Goal: Task Accomplishment & Management: Manage account settings

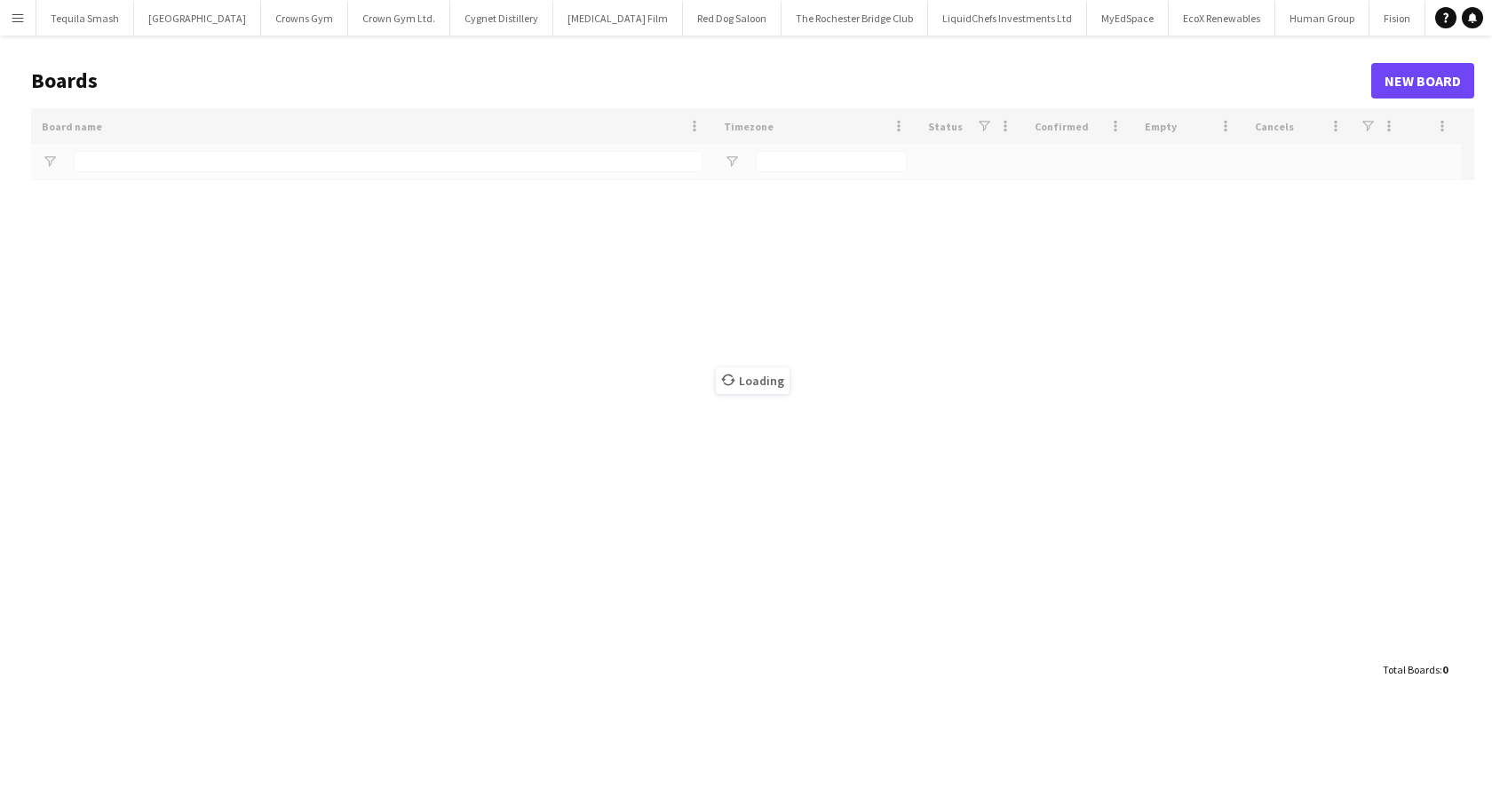
type input "*****"
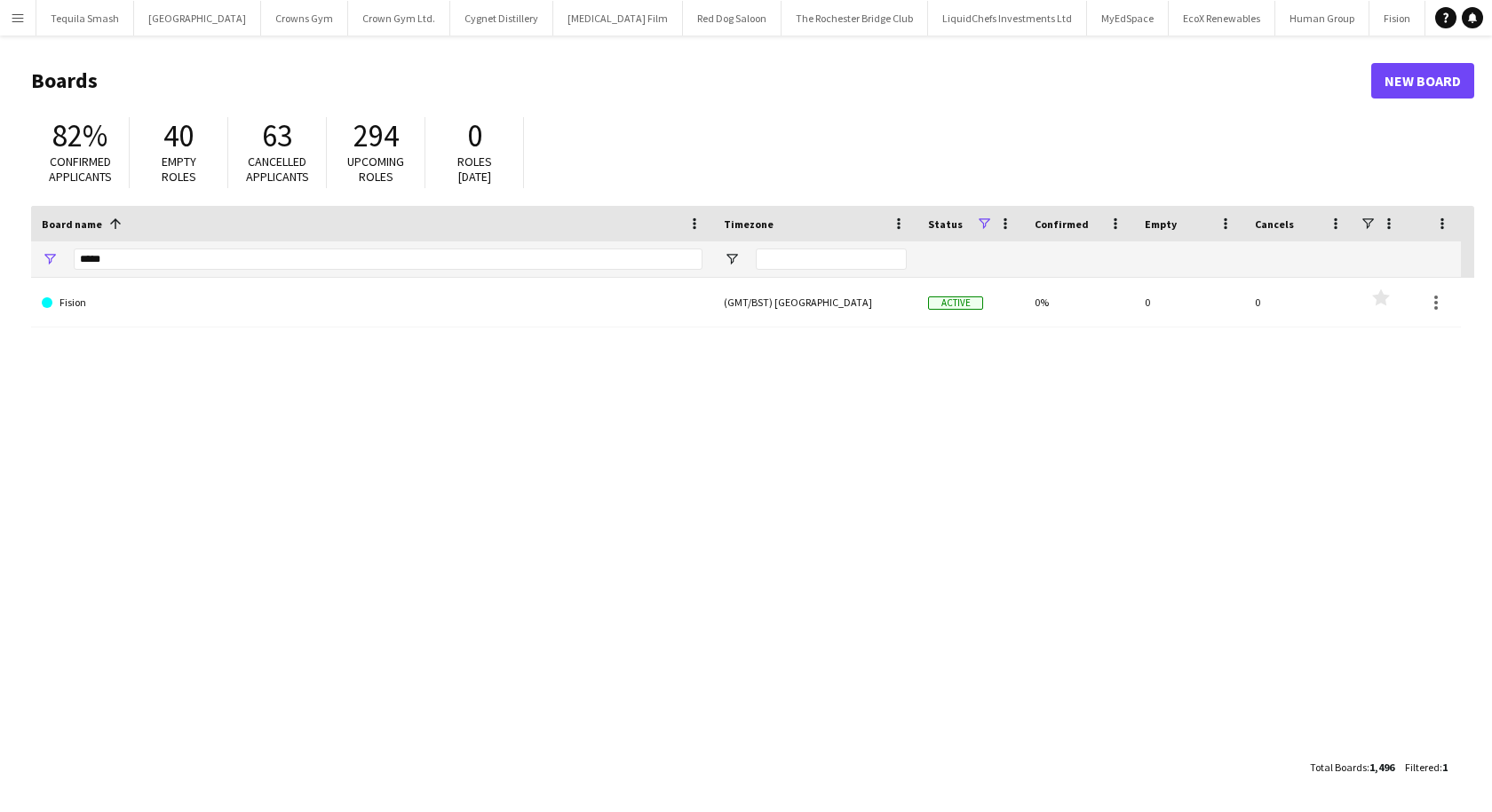
click at [17, 26] on button "Menu" at bounding box center [18, 18] width 36 height 36
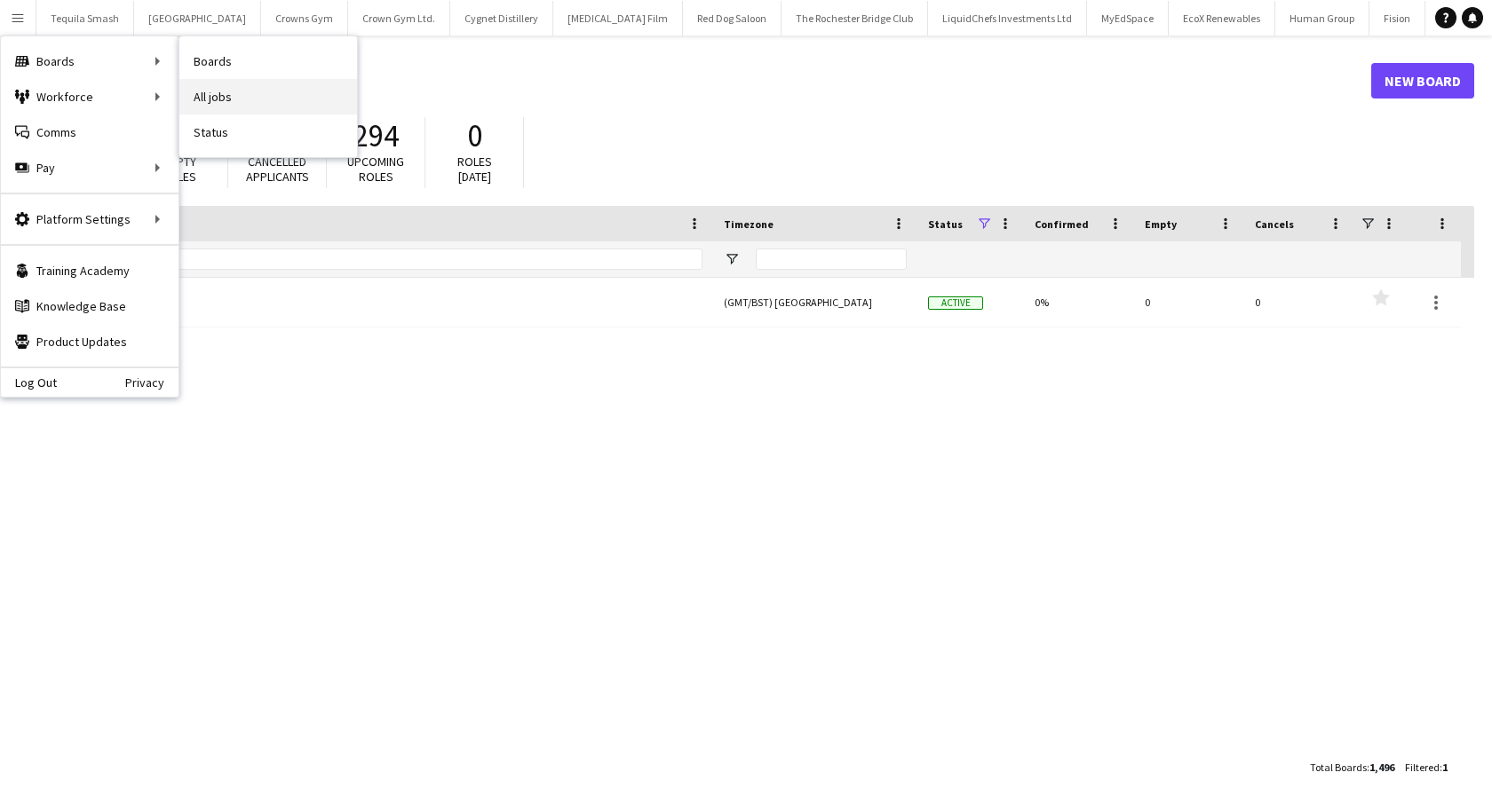
click at [262, 95] on link "All jobs" at bounding box center [267, 96] width 178 height 36
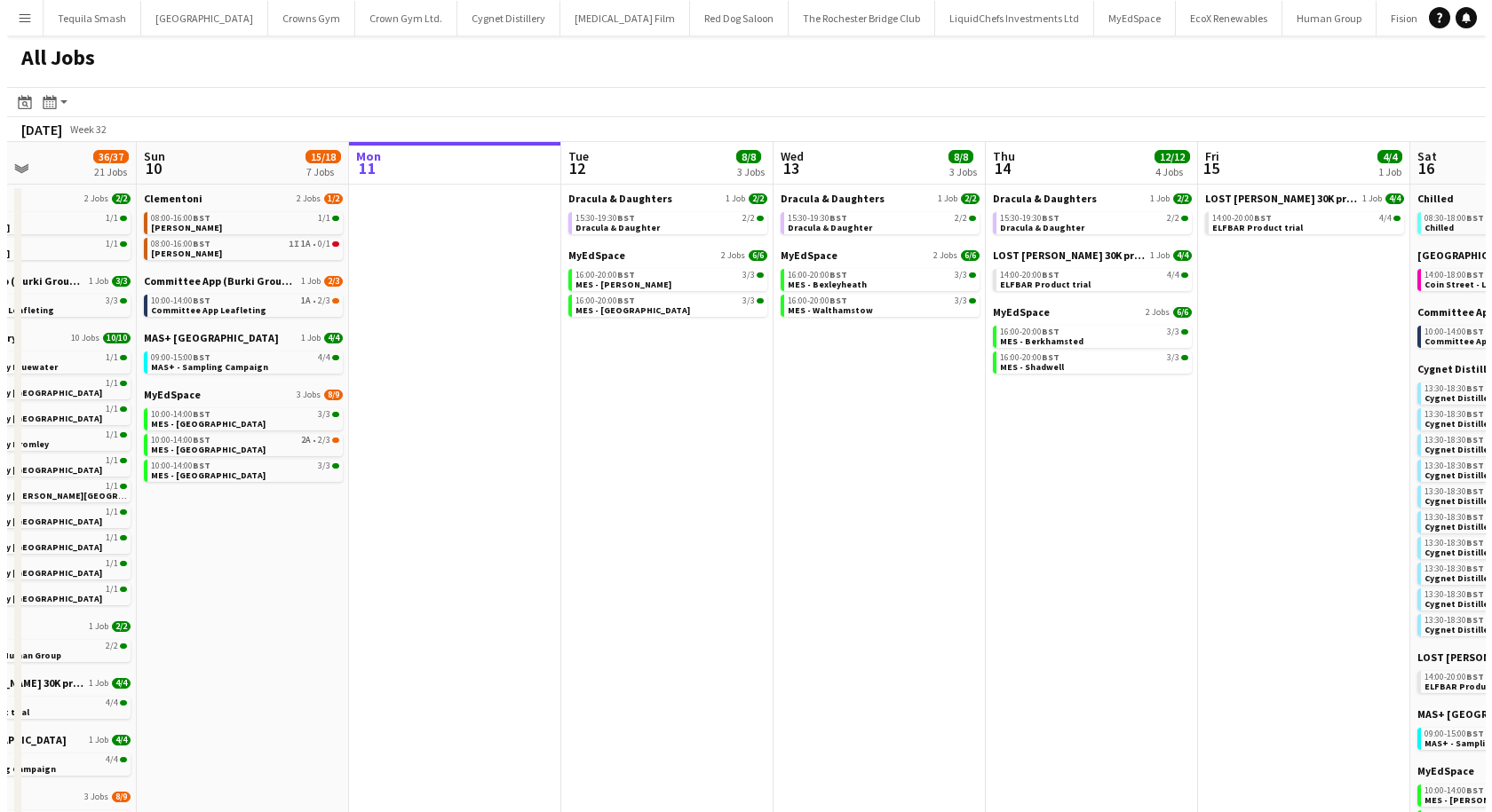
scroll to position [0, 510]
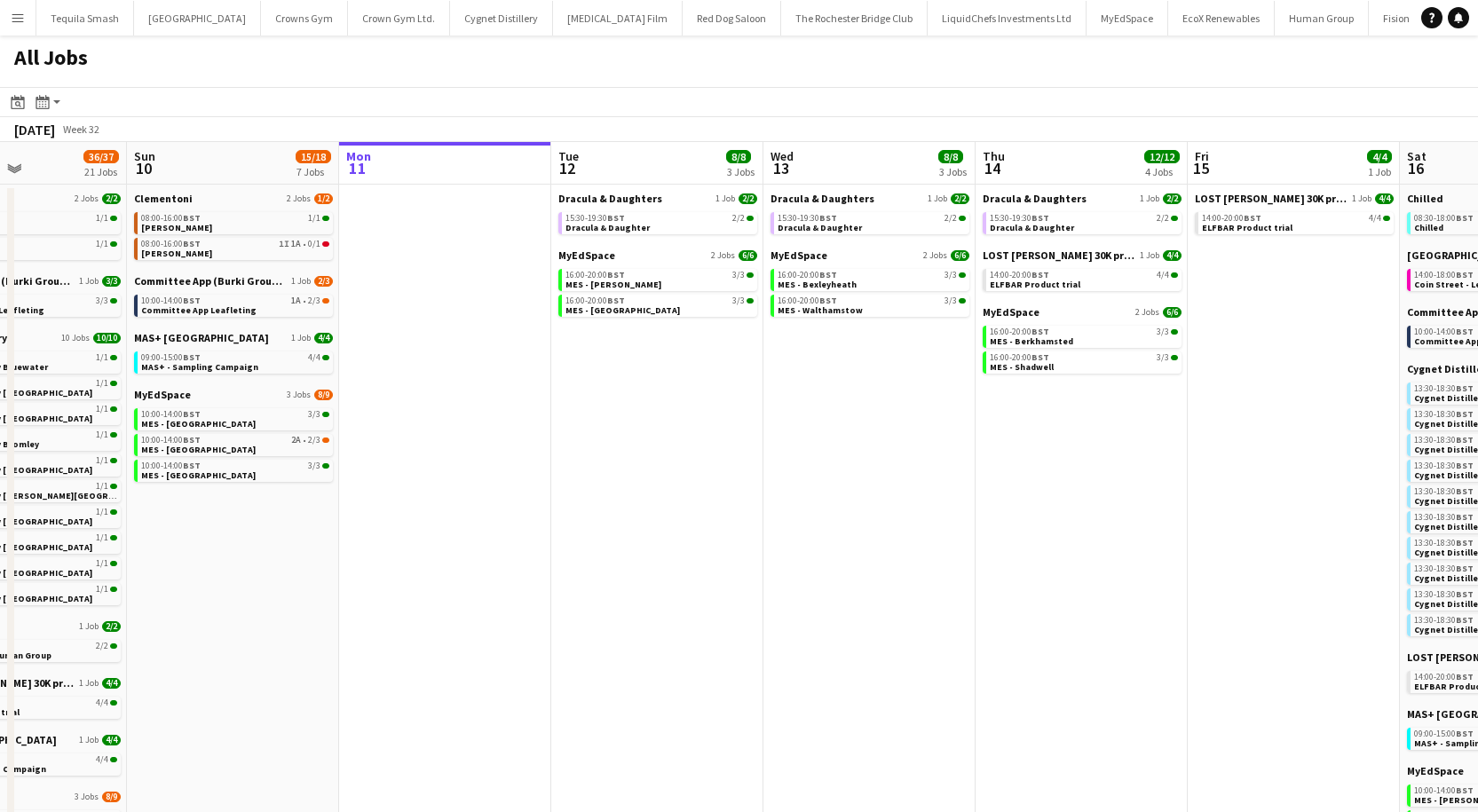
click at [17, 24] on app-icon "Menu" at bounding box center [18, 18] width 14 height 14
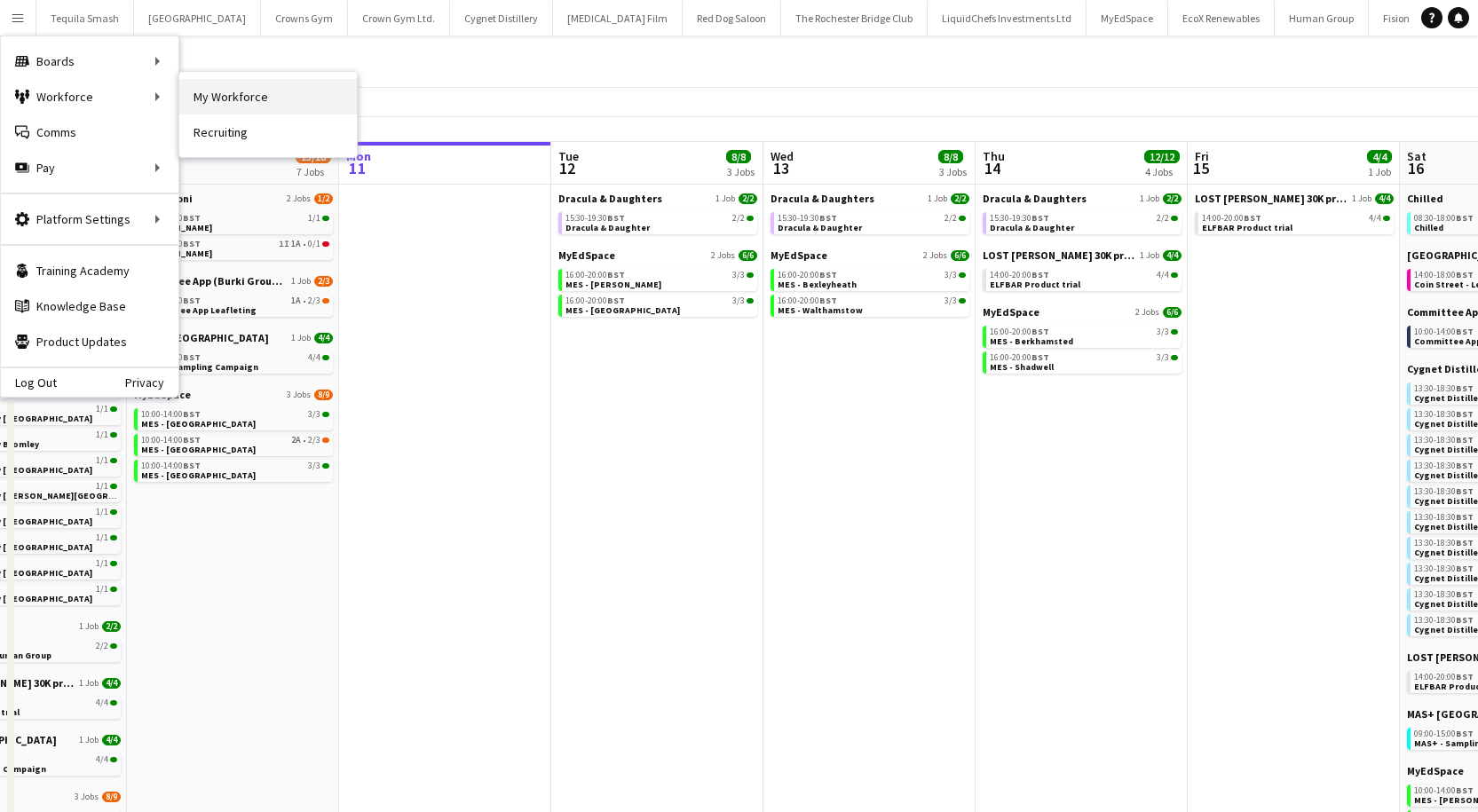
click at [235, 99] on link "My Workforce" at bounding box center [267, 96] width 178 height 36
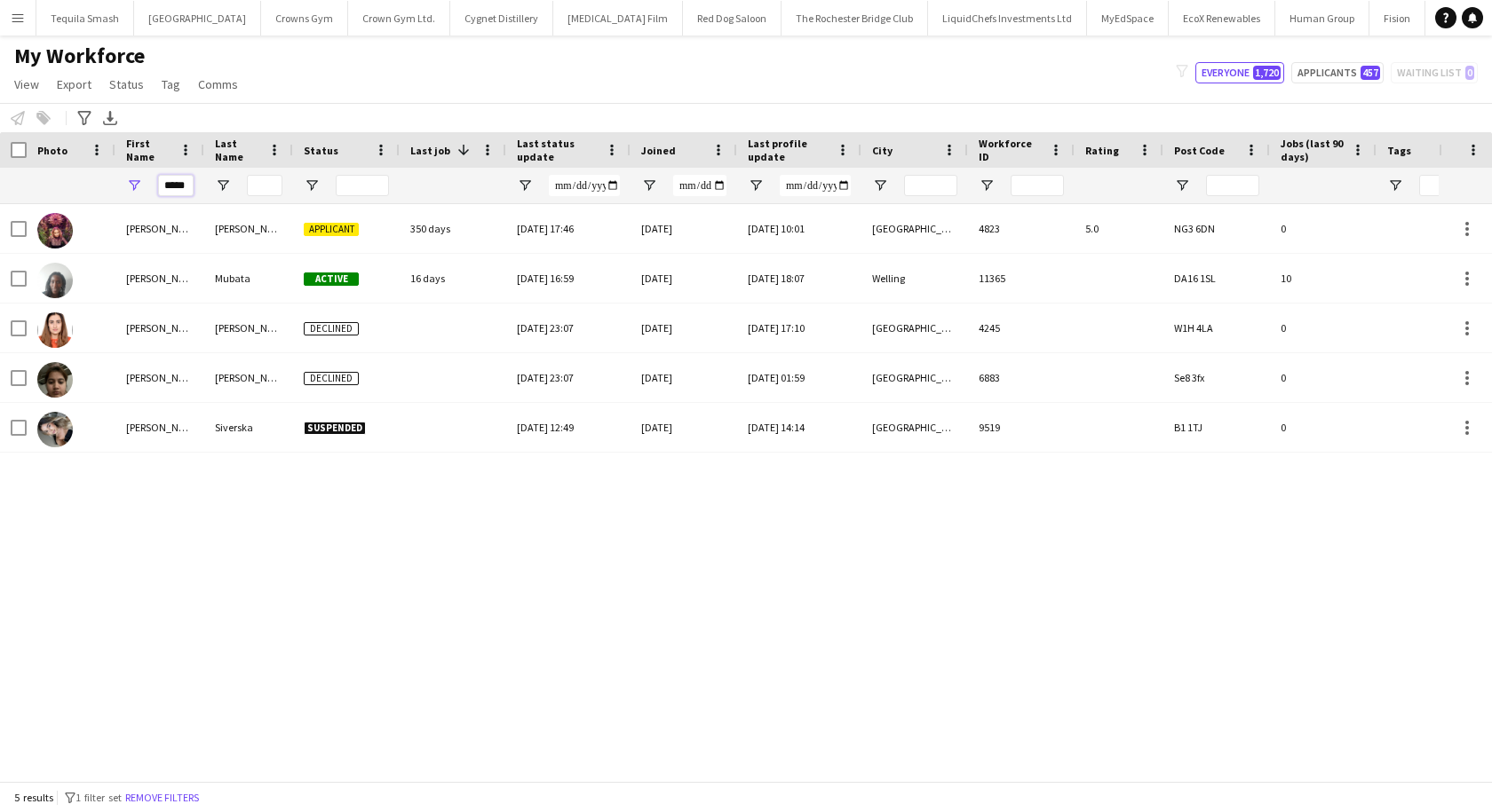
drag, startPoint x: 163, startPoint y: 185, endPoint x: 253, endPoint y: 183, distance: 90.0
click at [253, 183] on div "*****" at bounding box center [1248, 186] width 2498 height 36
type input "******"
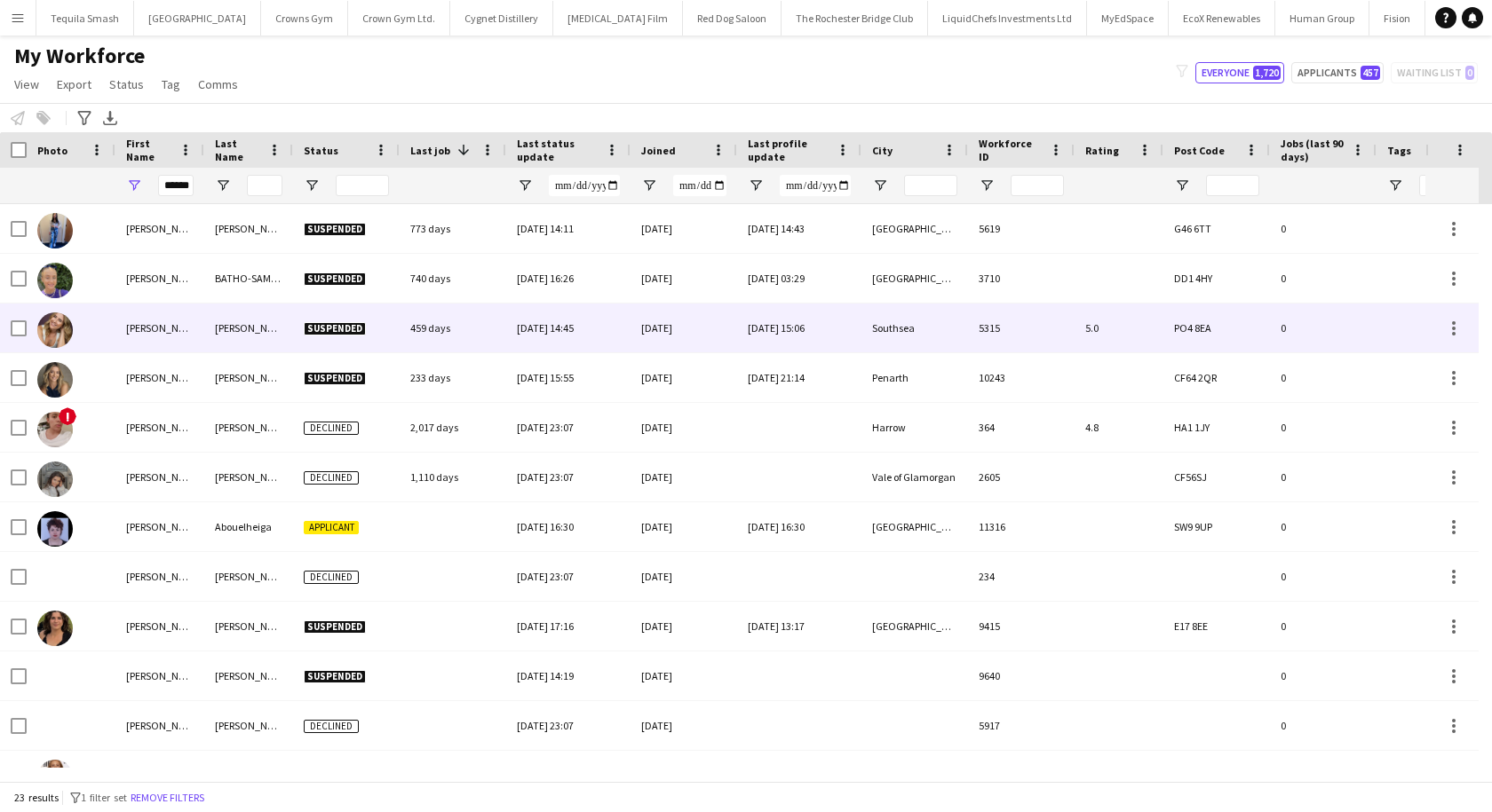
click at [231, 317] on div "[PERSON_NAME]" at bounding box center [248, 327] width 88 height 49
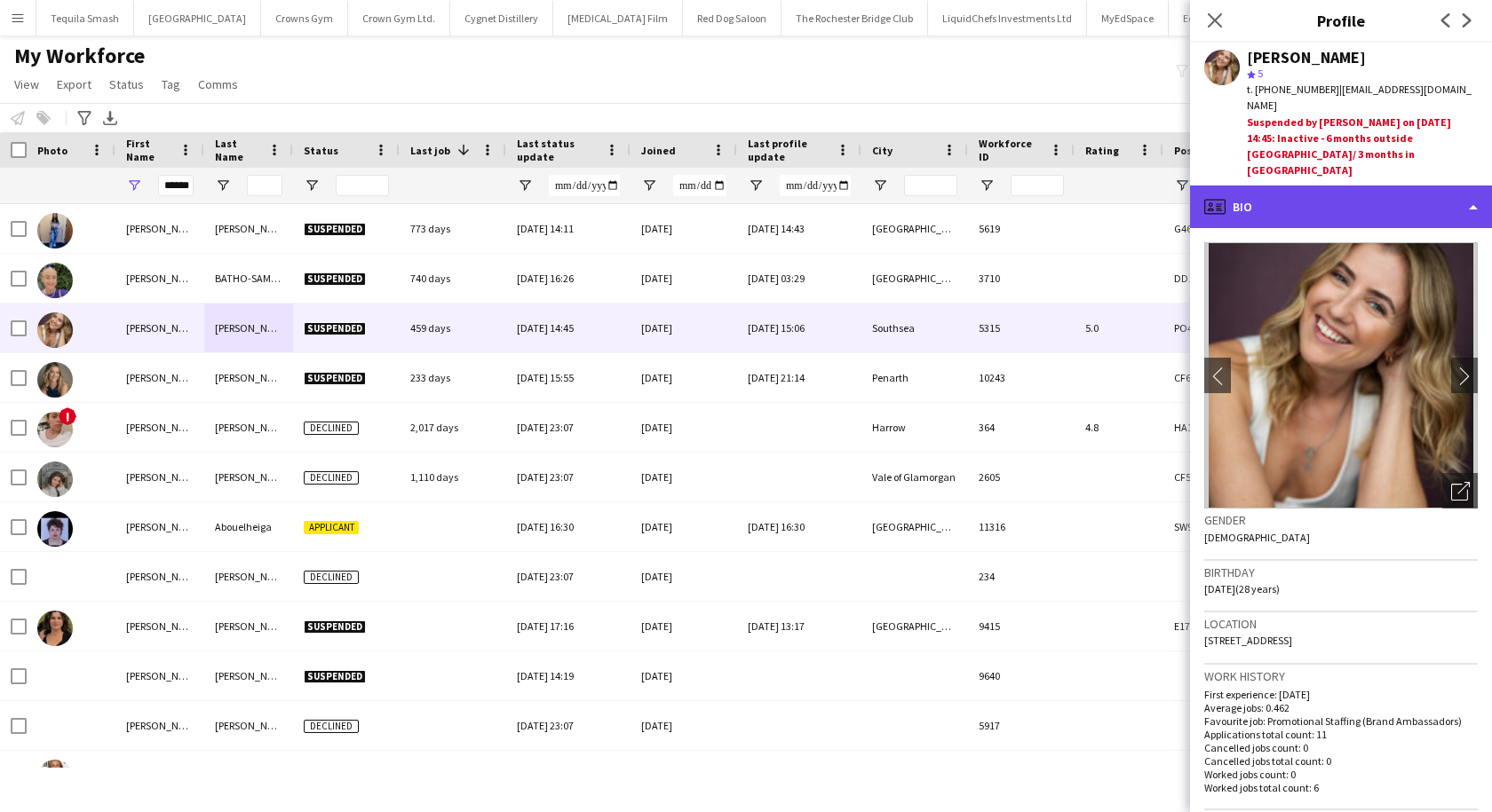
click at [1324, 186] on div "profile Bio" at bounding box center [1341, 207] width 302 height 43
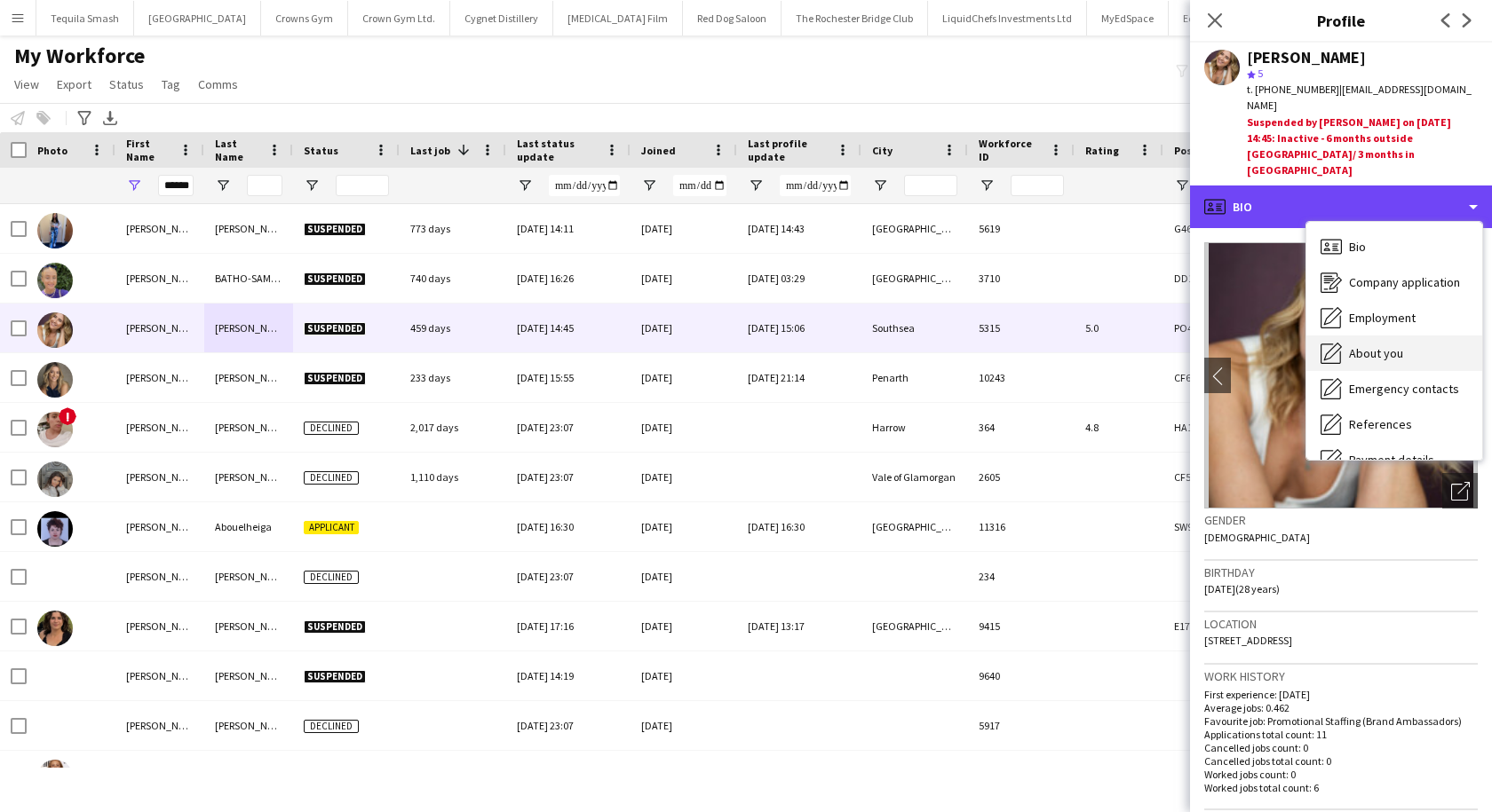
scroll to position [203, 0]
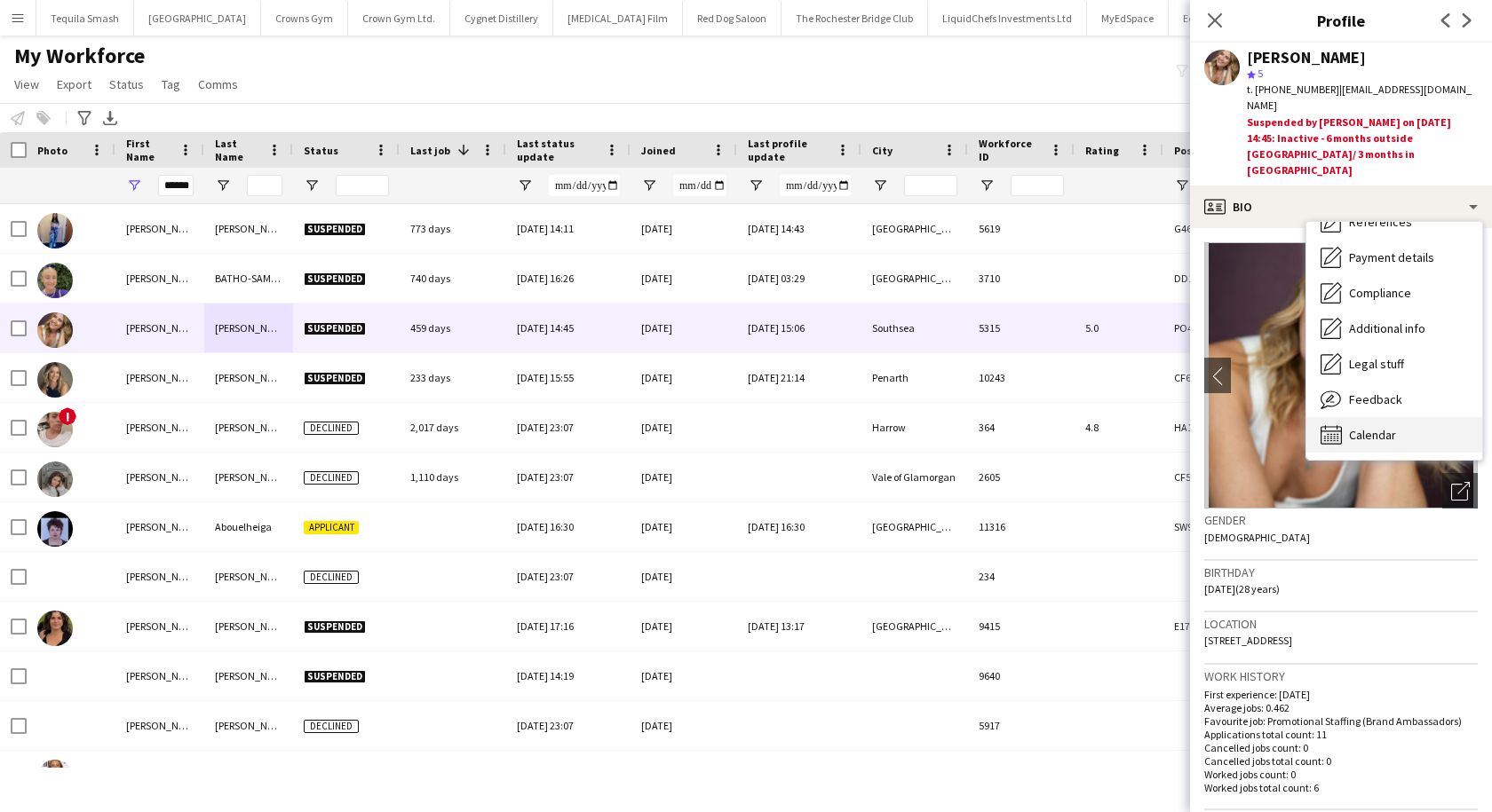
click at [1341, 426] on icon at bounding box center [1330, 436] width 21 height 20
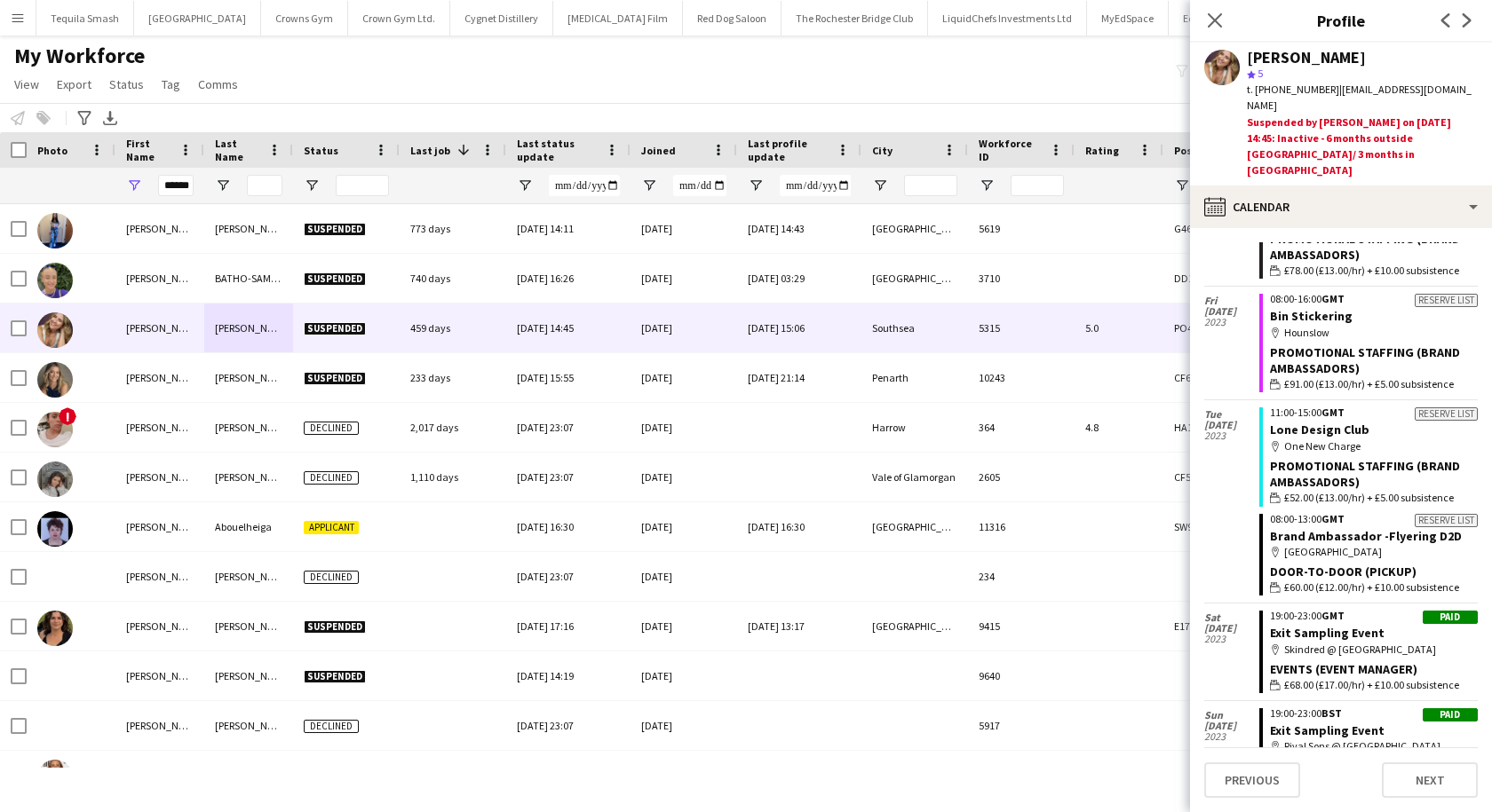
scroll to position [1459, 0]
click at [19, 25] on button "Menu" at bounding box center [18, 18] width 36 height 36
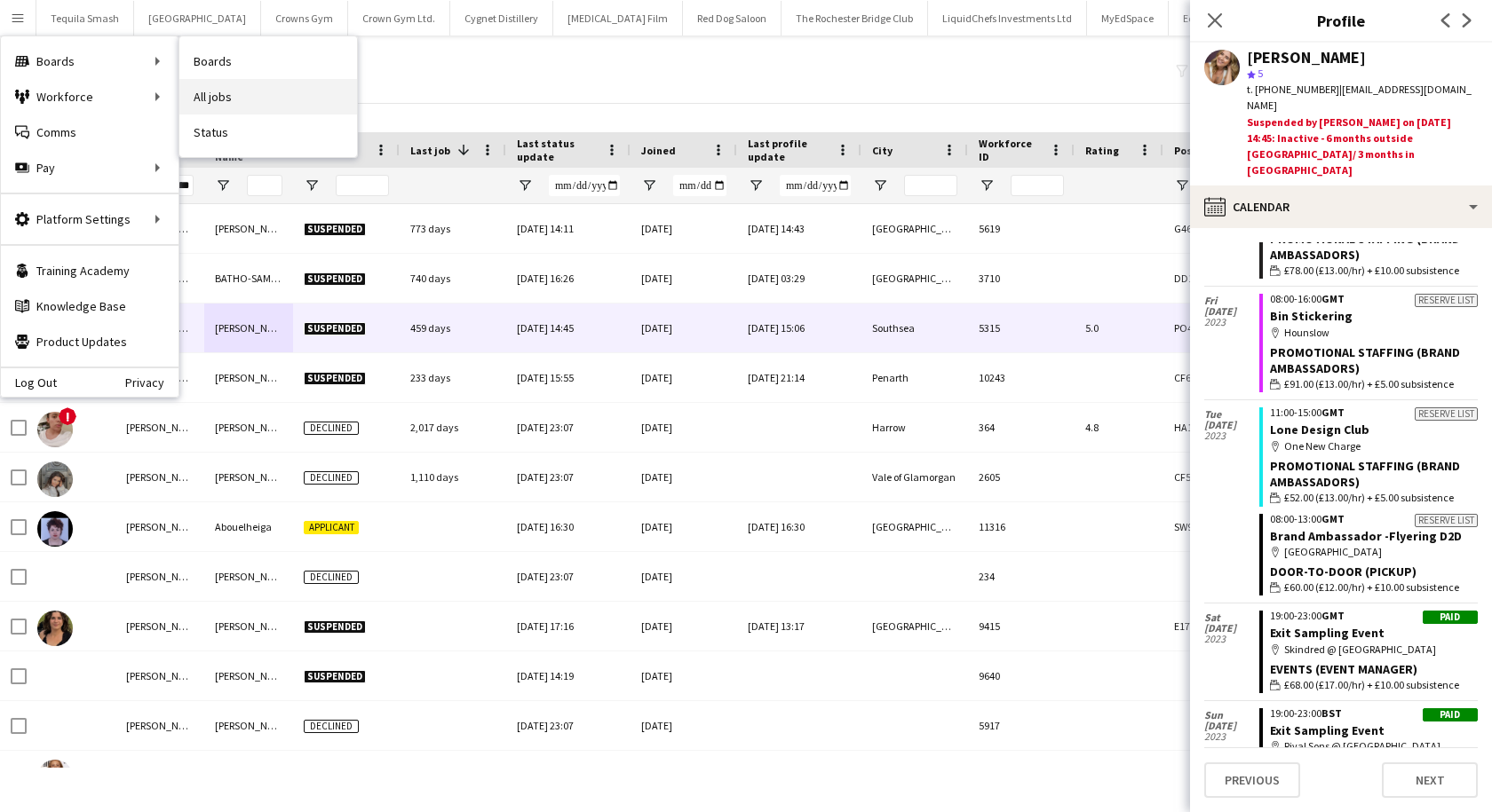
click at [224, 105] on link "All jobs" at bounding box center [267, 96] width 178 height 36
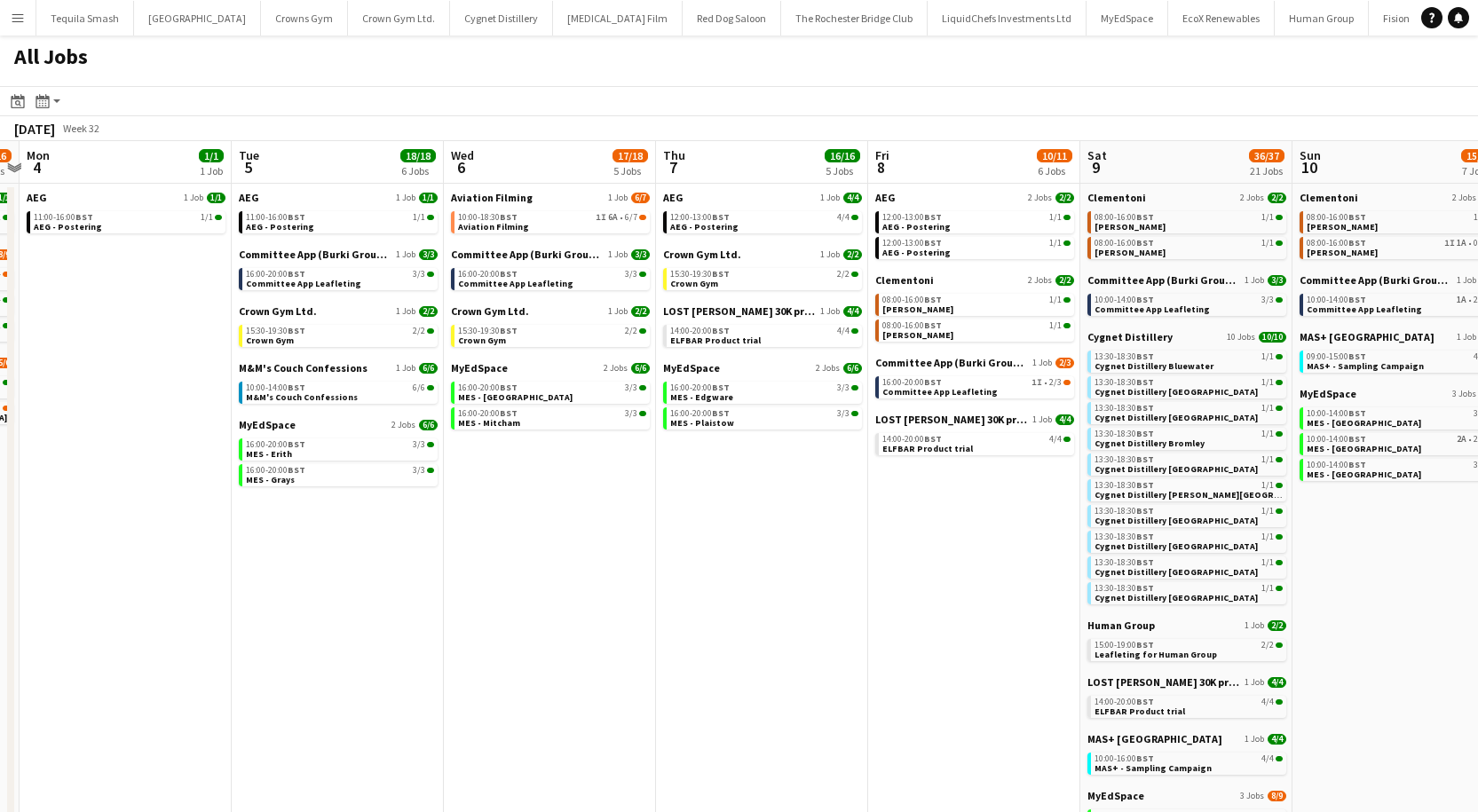
scroll to position [0, 404]
click at [11, 22] on app-icon "Menu" at bounding box center [18, 18] width 14 height 14
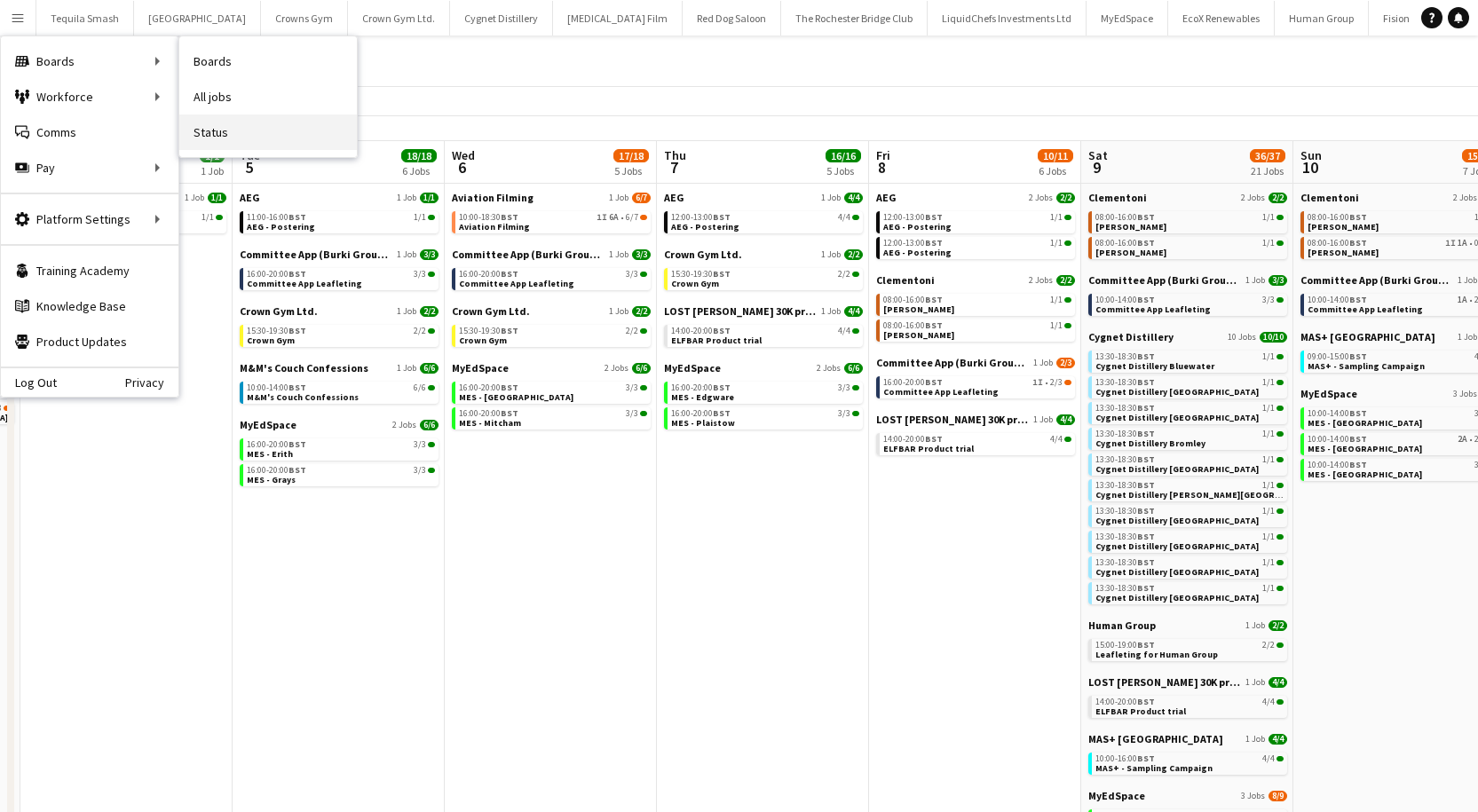
click at [207, 134] on link "Status" at bounding box center [267, 132] width 178 height 36
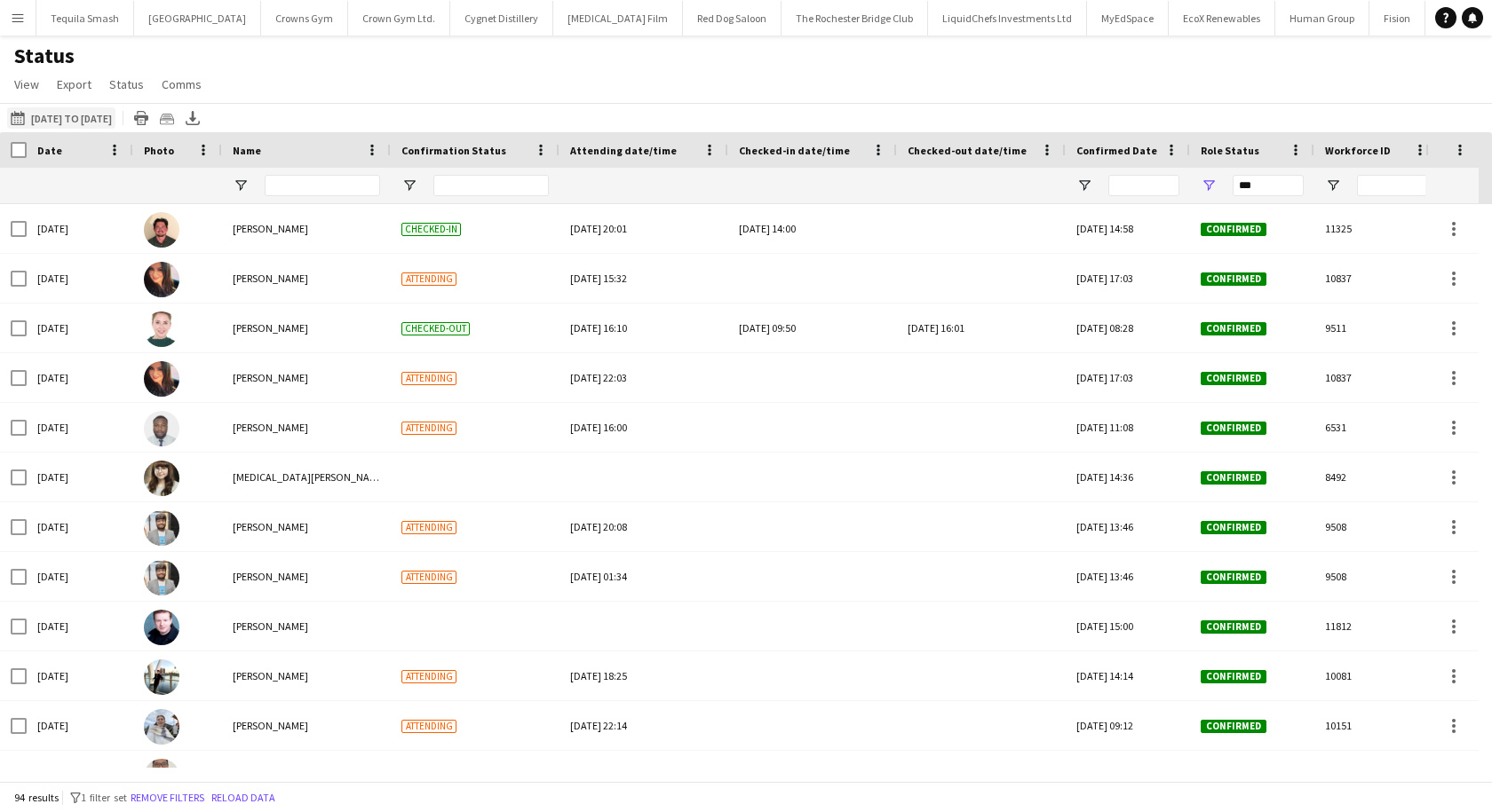
click at [48, 120] on button "[DATE] to [DATE] [DATE] to [DATE]" at bounding box center [61, 117] width 108 height 21
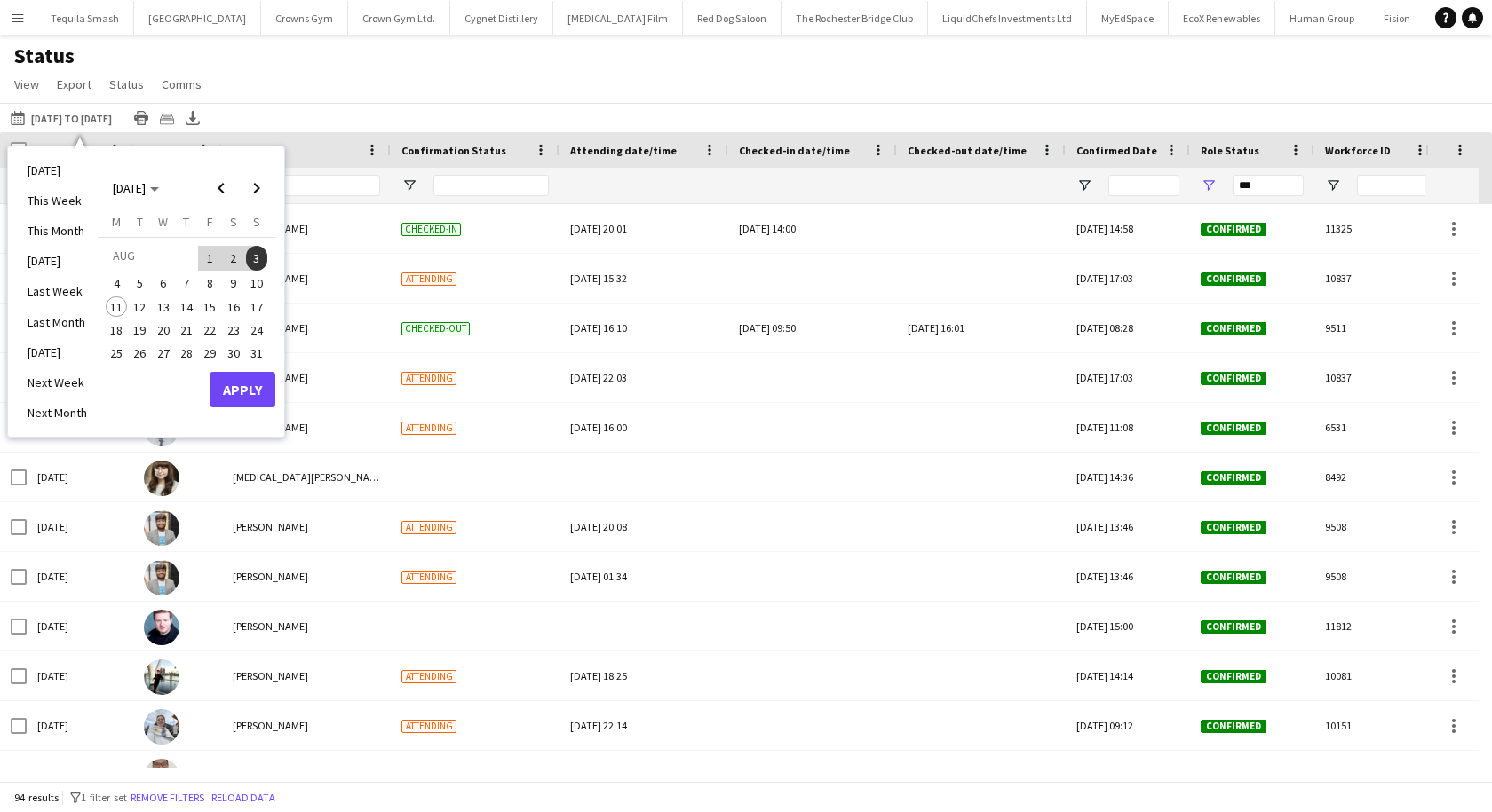
click at [119, 283] on span "4" at bounding box center [115, 283] width 21 height 21
click at [253, 287] on span "10" at bounding box center [255, 283] width 21 height 21
click at [264, 393] on button "Apply" at bounding box center [243, 390] width 66 height 36
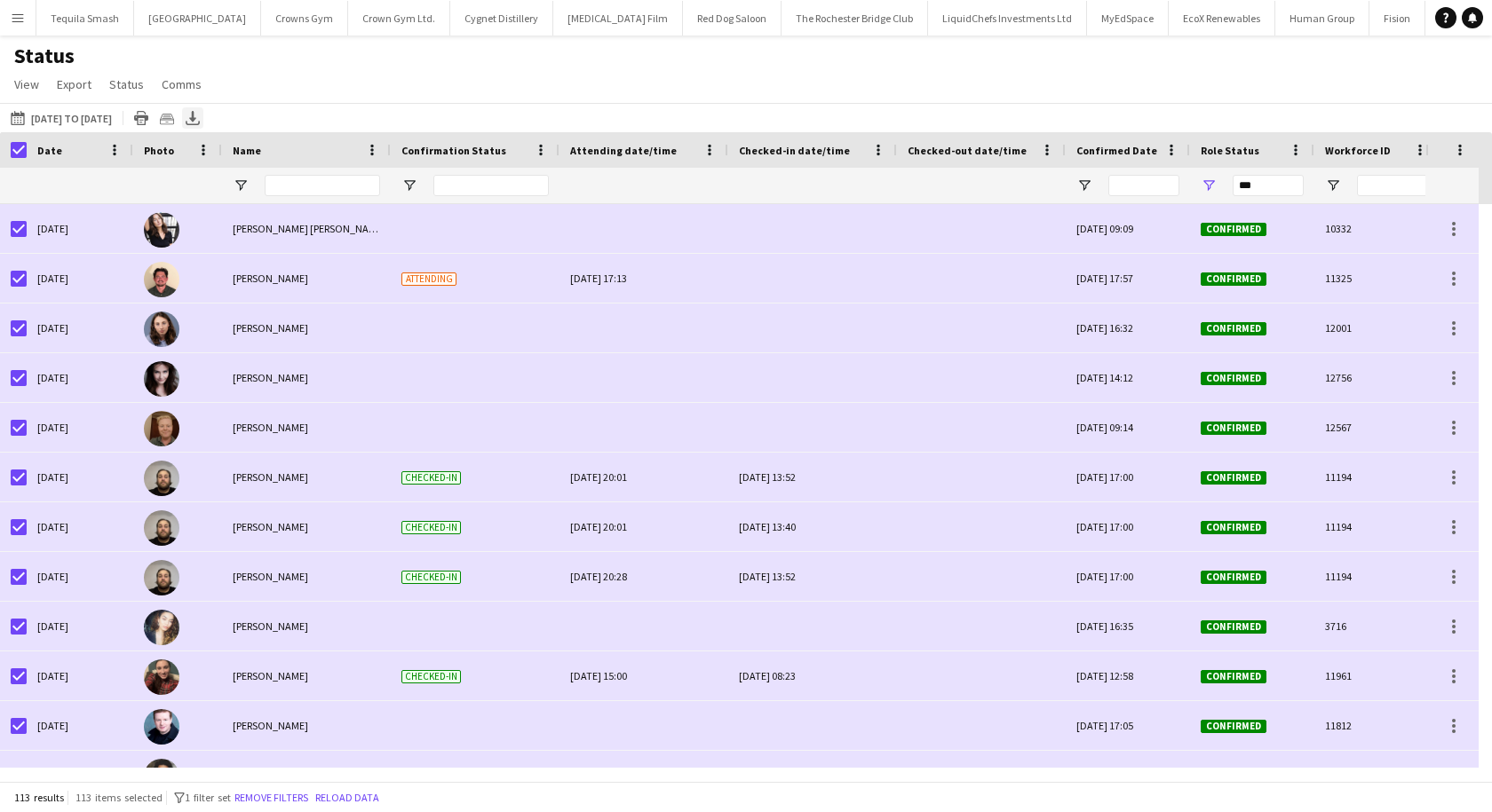
click at [200, 122] on icon "Export XLSX" at bounding box center [193, 118] width 14 height 14
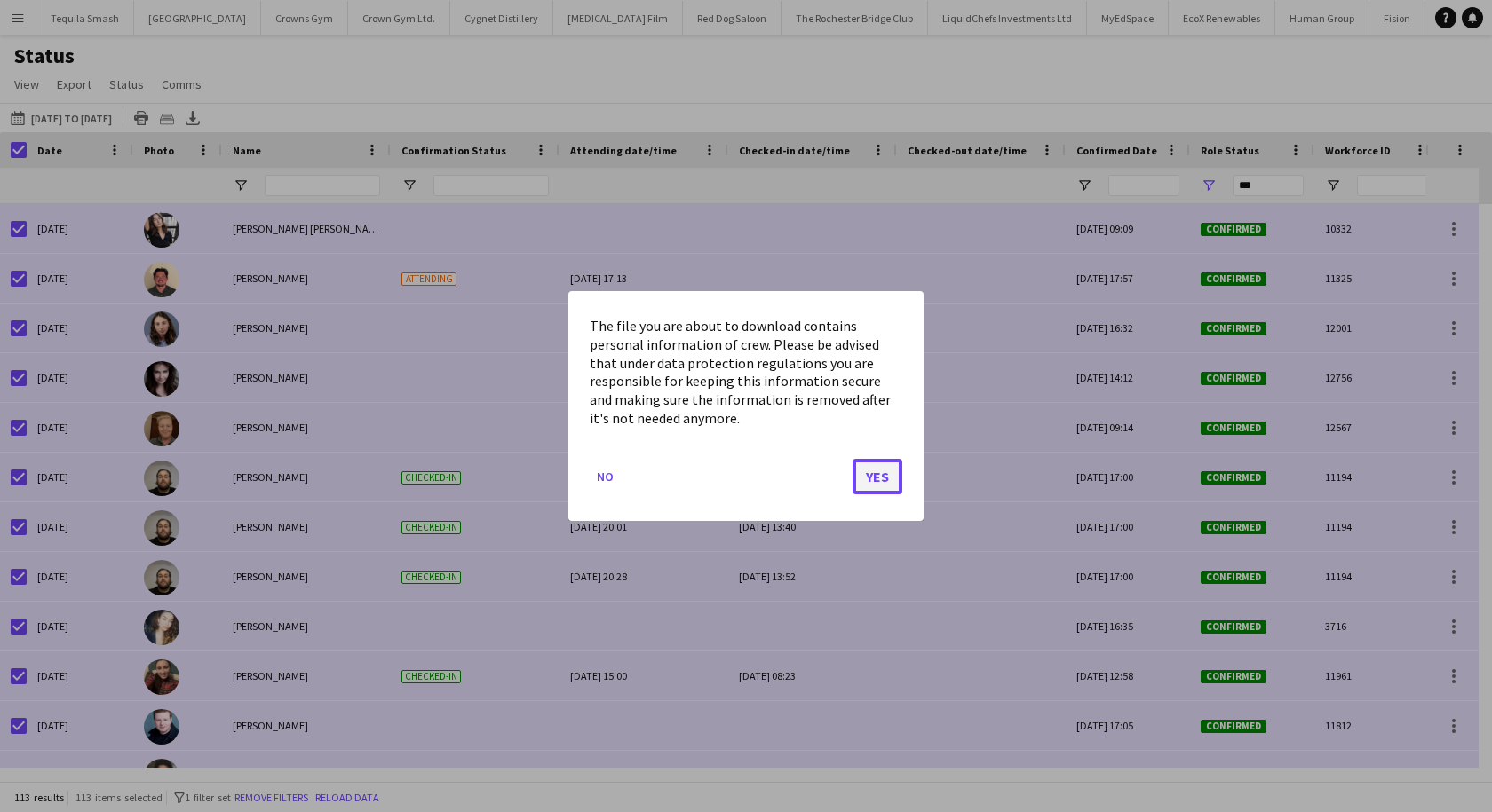
click at [901, 483] on button "Yes" at bounding box center [878, 477] width 50 height 36
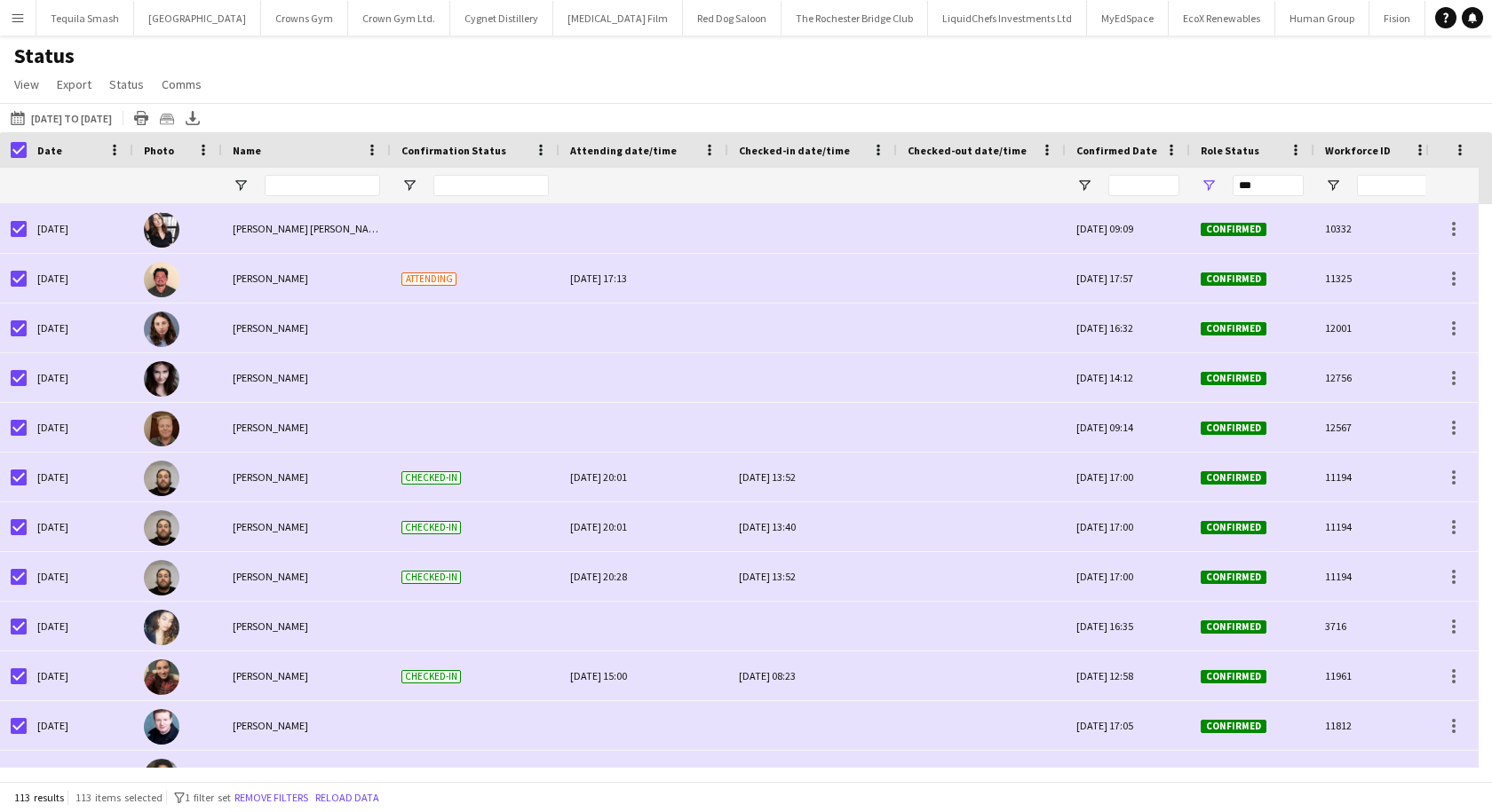
click at [4, 9] on button "Menu" at bounding box center [18, 18] width 36 height 36
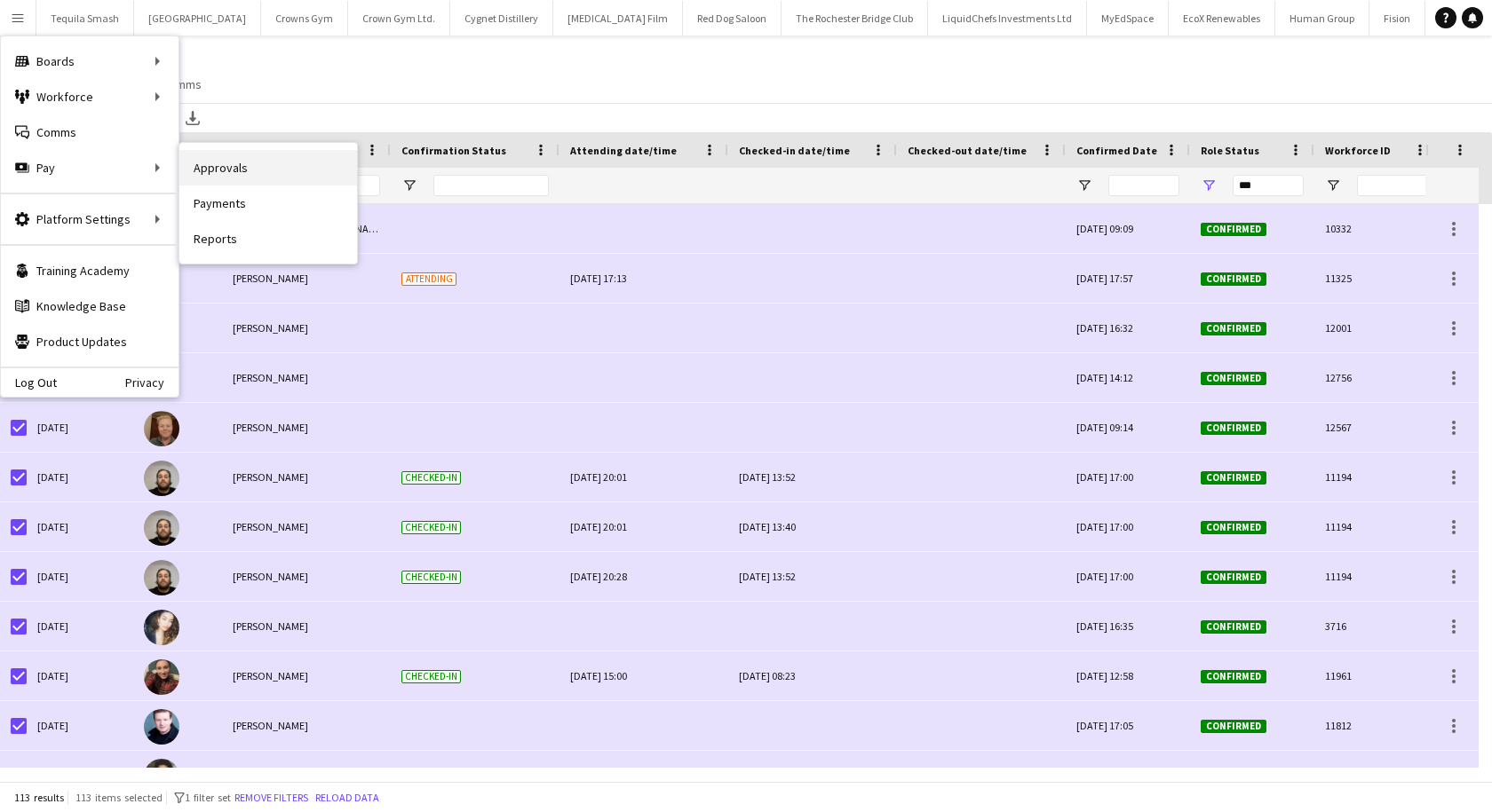
click at [233, 170] on link "Approvals" at bounding box center [267, 168] width 178 height 36
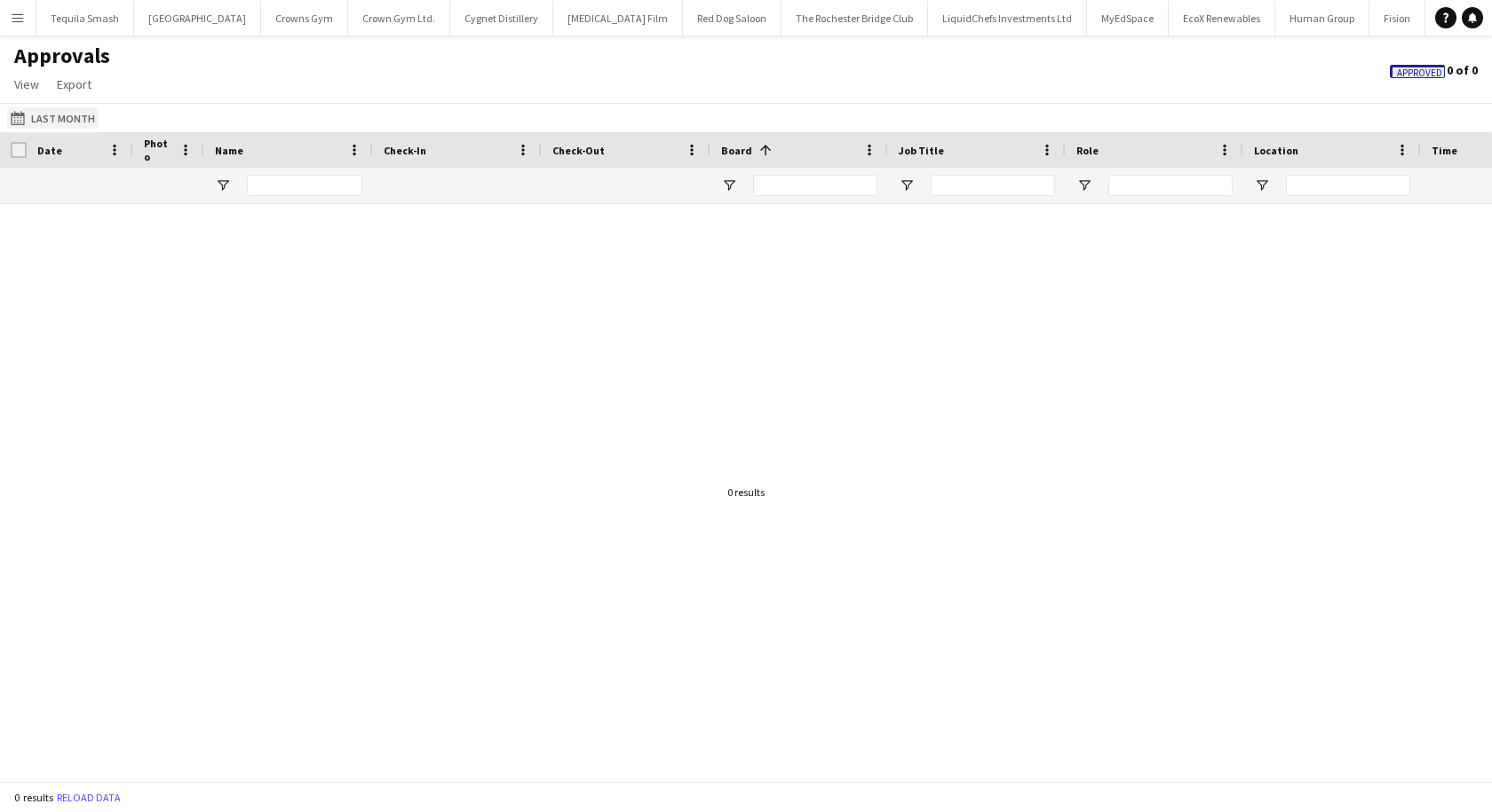
click at [71, 116] on button "Last Month Last Month" at bounding box center [53, 117] width 91 height 21
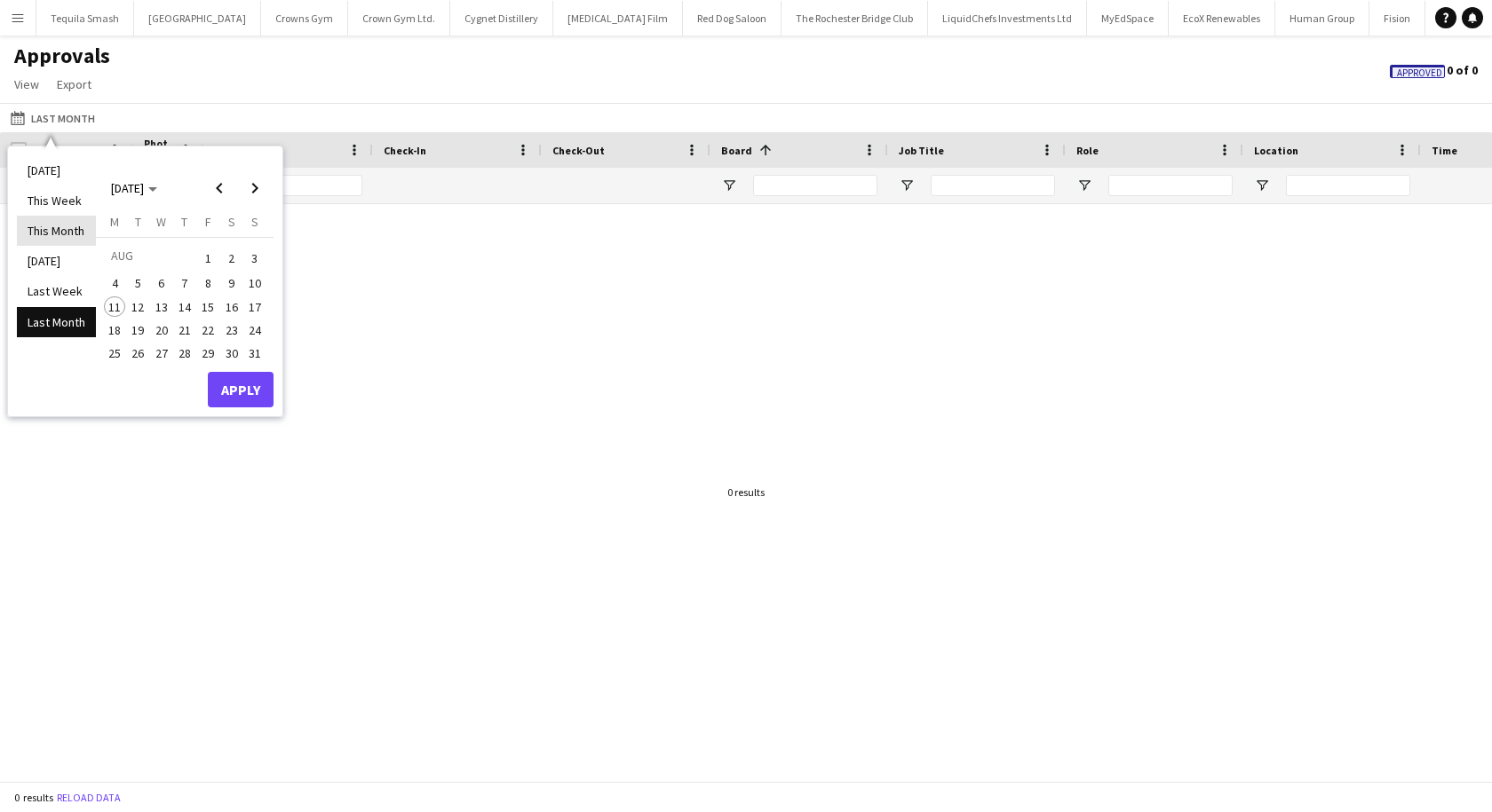
click at [55, 229] on li "This Month" at bounding box center [56, 231] width 79 height 30
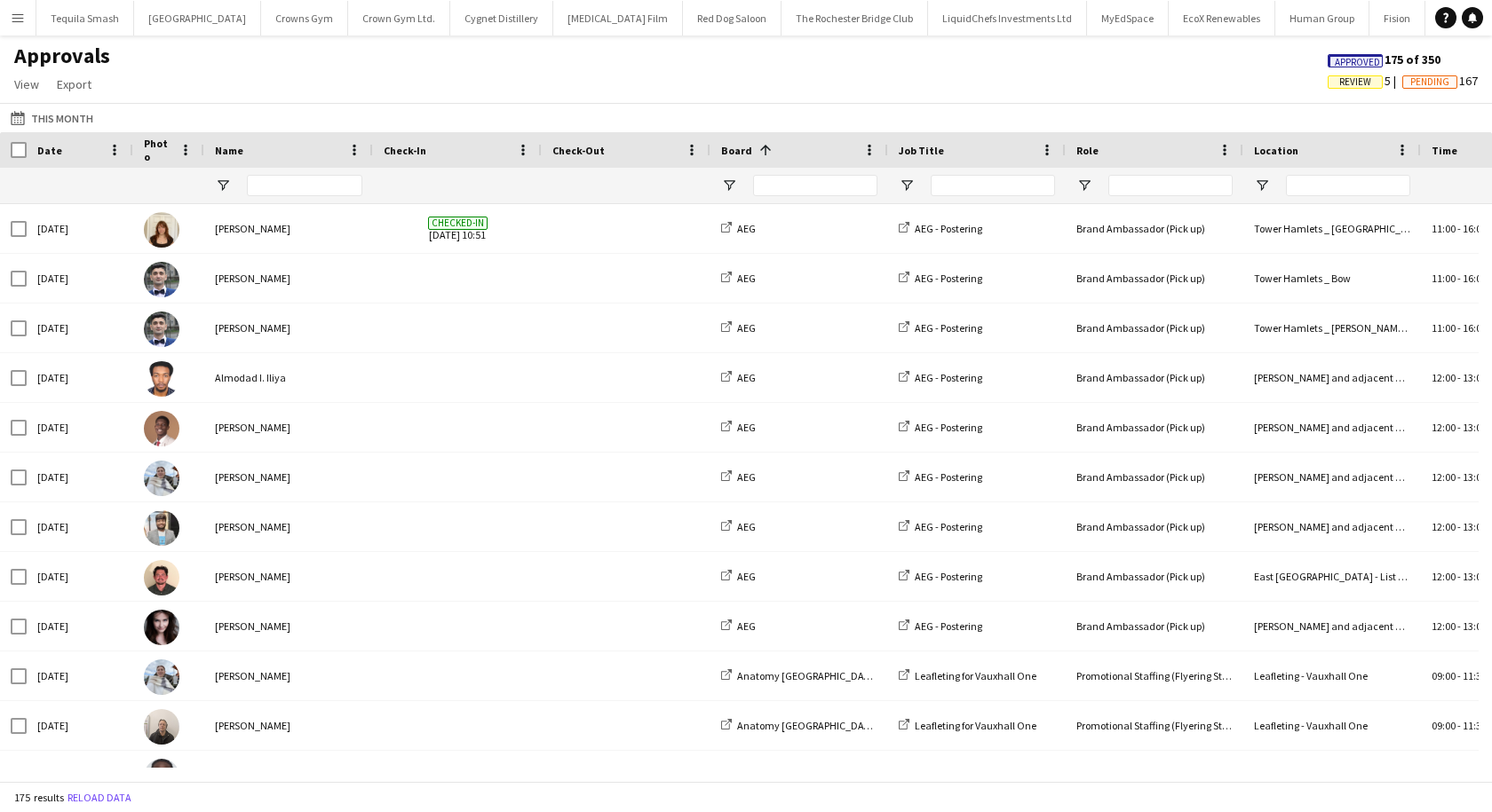
click at [1330, 82] on span "Review" at bounding box center [1354, 81] width 55 height 13
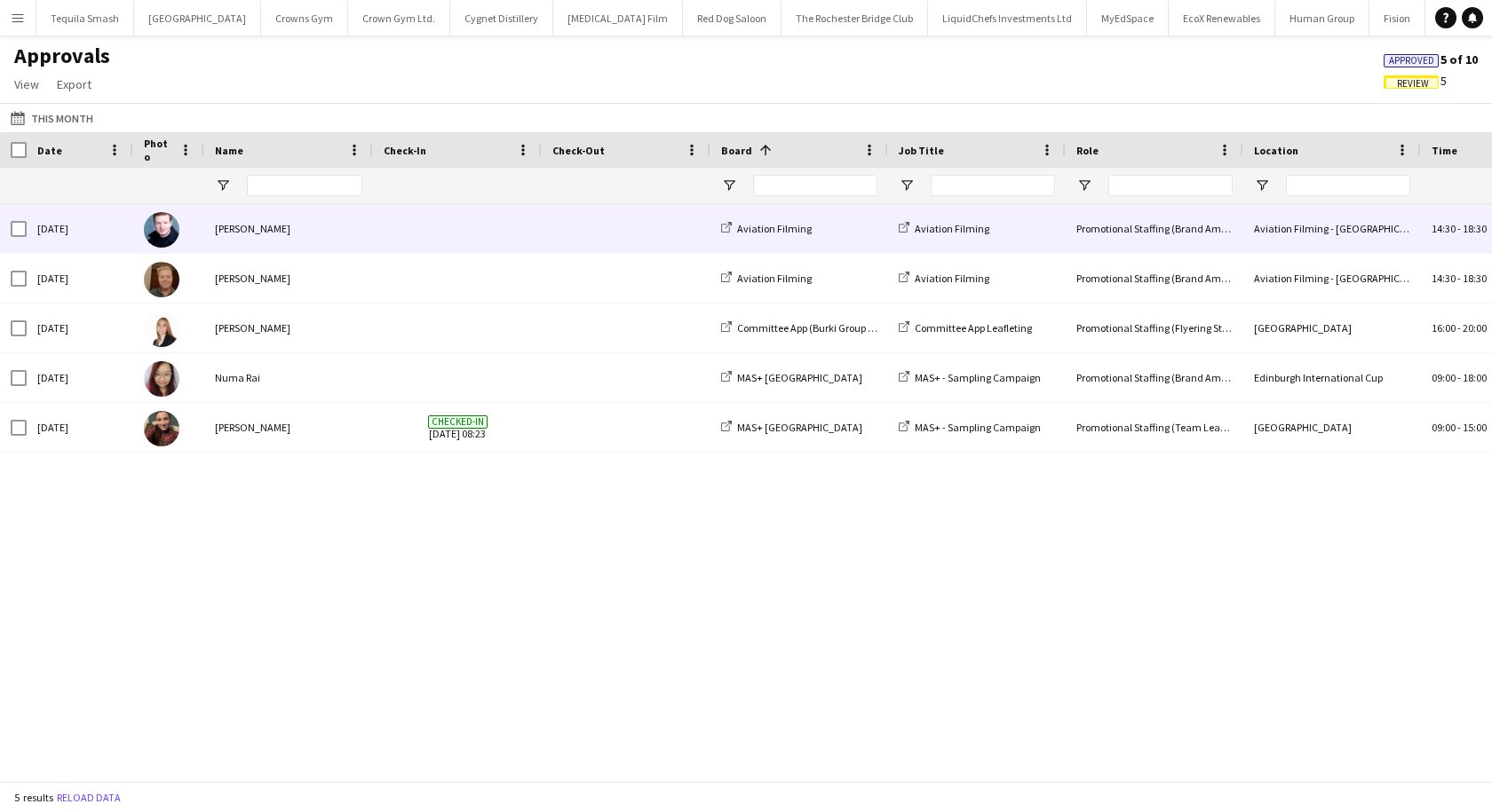
click at [232, 233] on div "[PERSON_NAME]" at bounding box center [288, 228] width 169 height 49
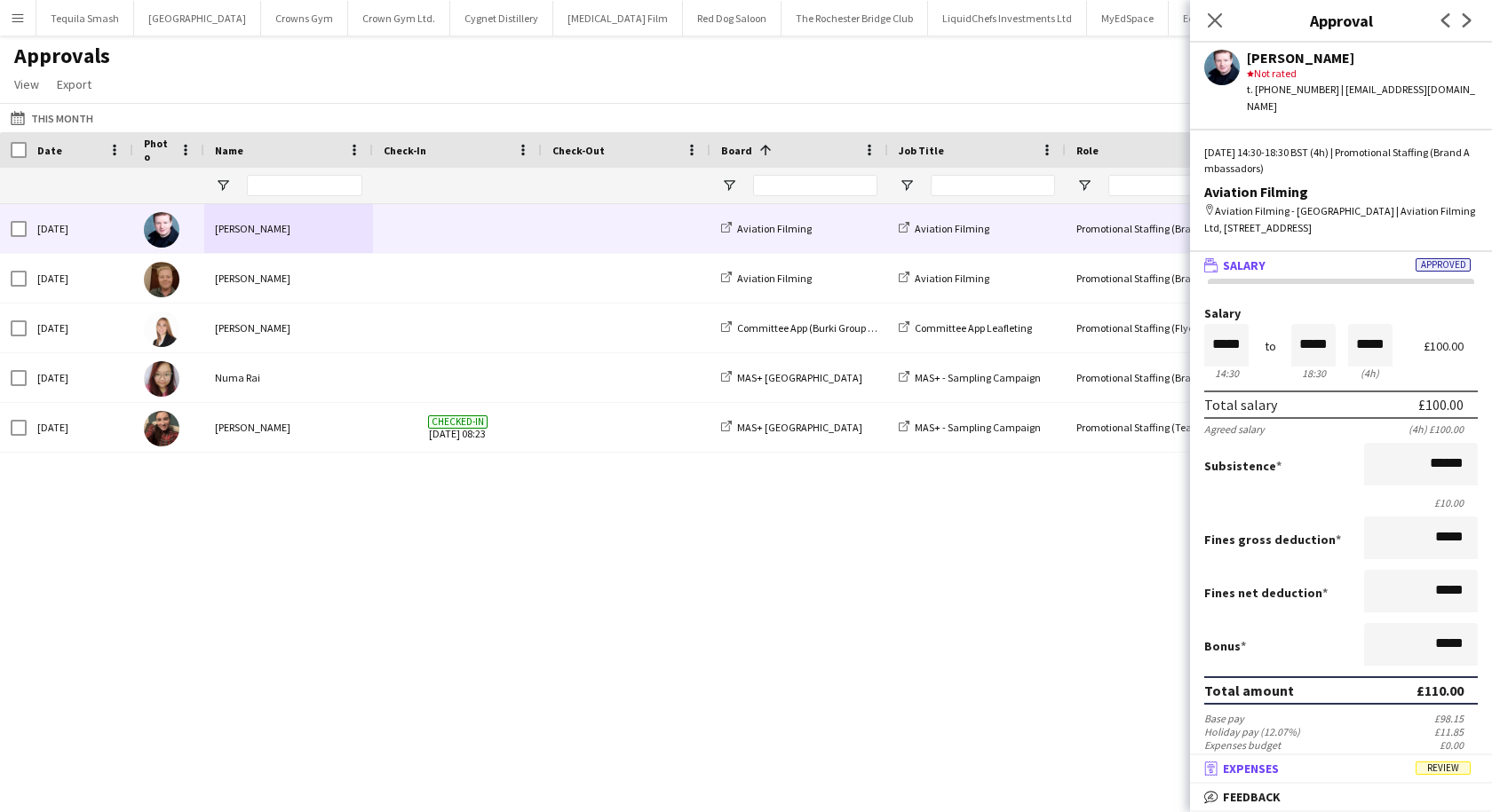
click at [1258, 777] on span "Expenses" at bounding box center [1250, 768] width 56 height 16
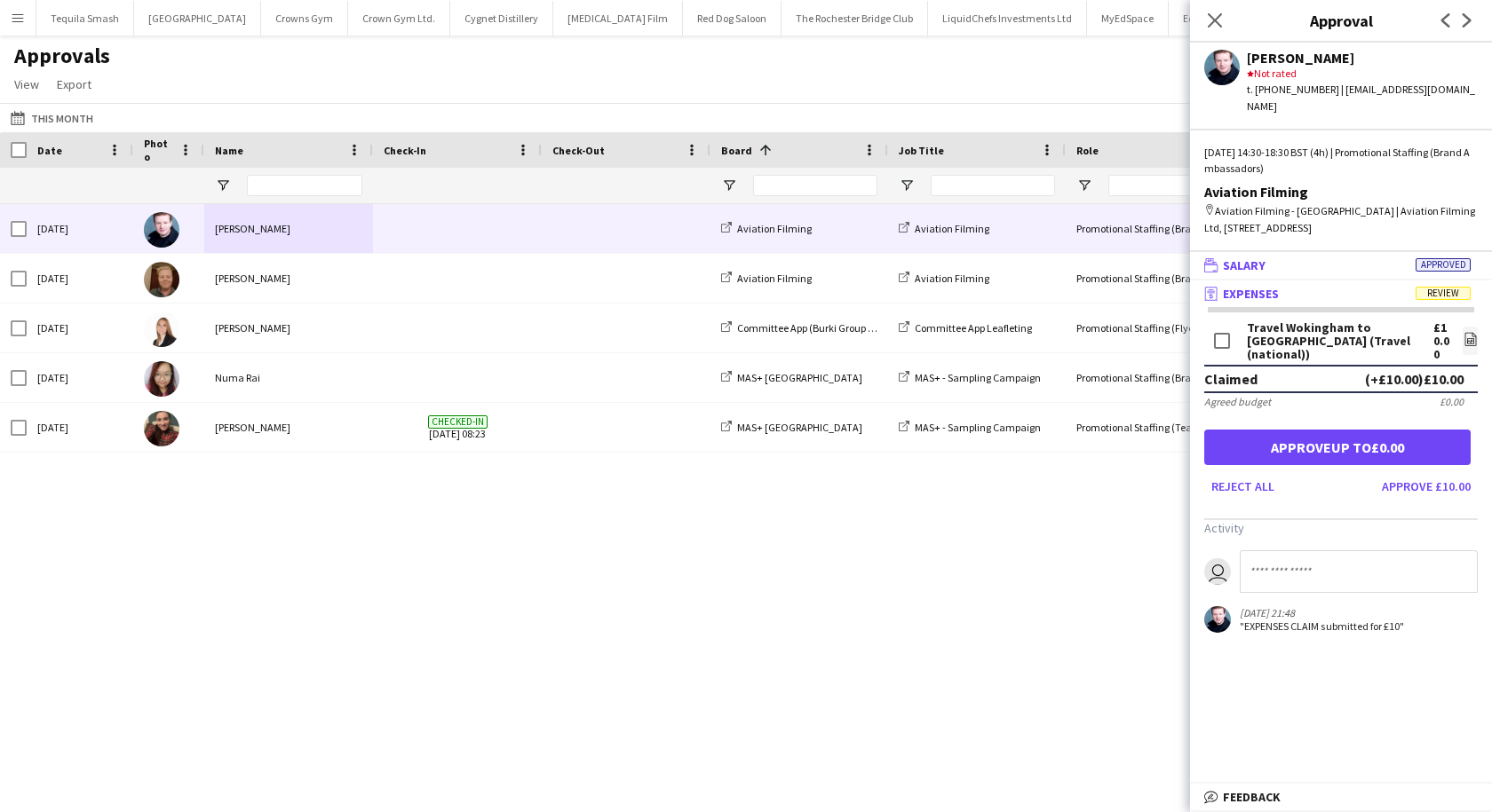
click at [1350, 257] on mat-panel-title "wallet Salary Approved" at bounding box center [1337, 265] width 295 height 16
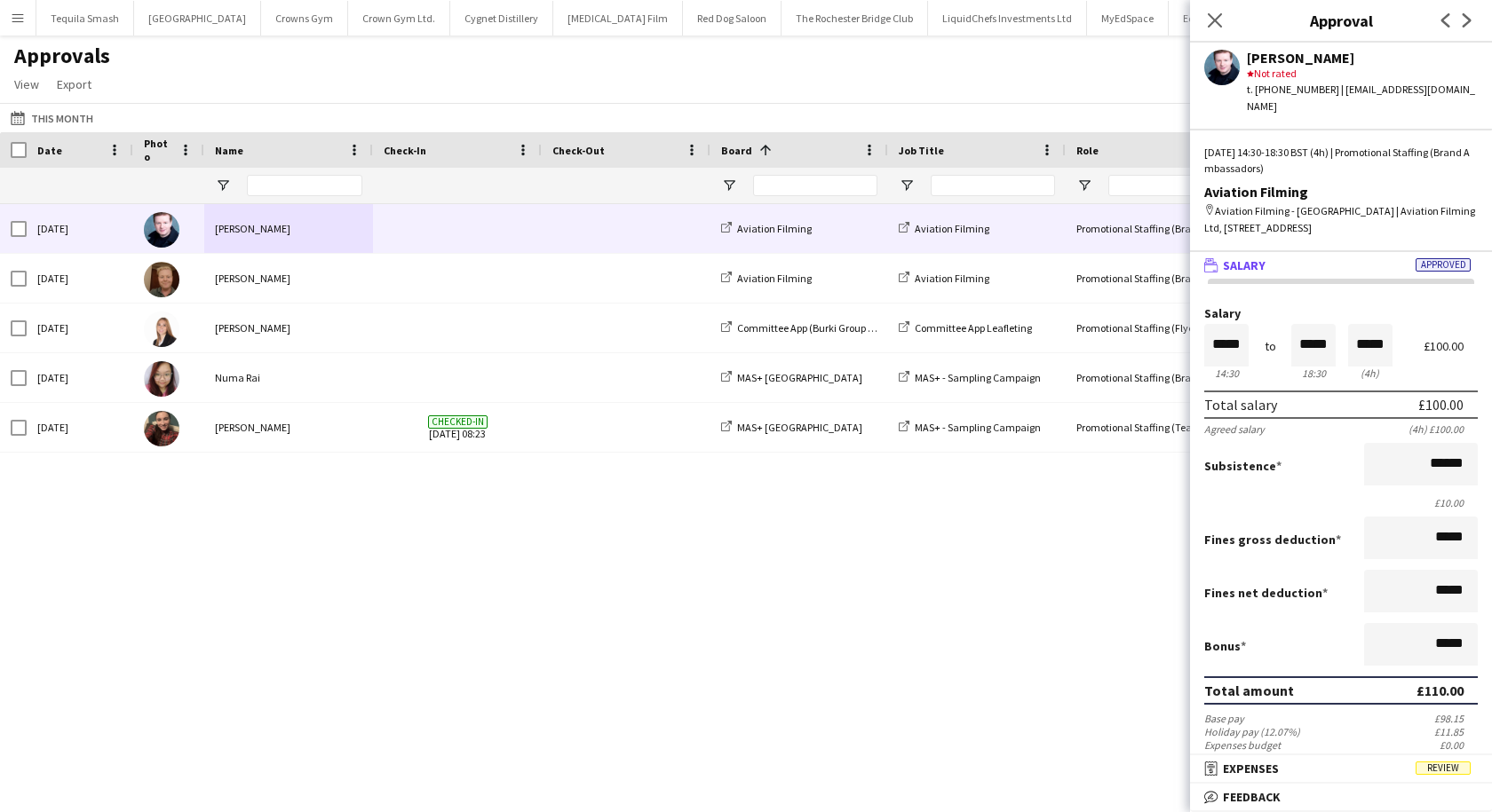
scroll to position [261, 0]
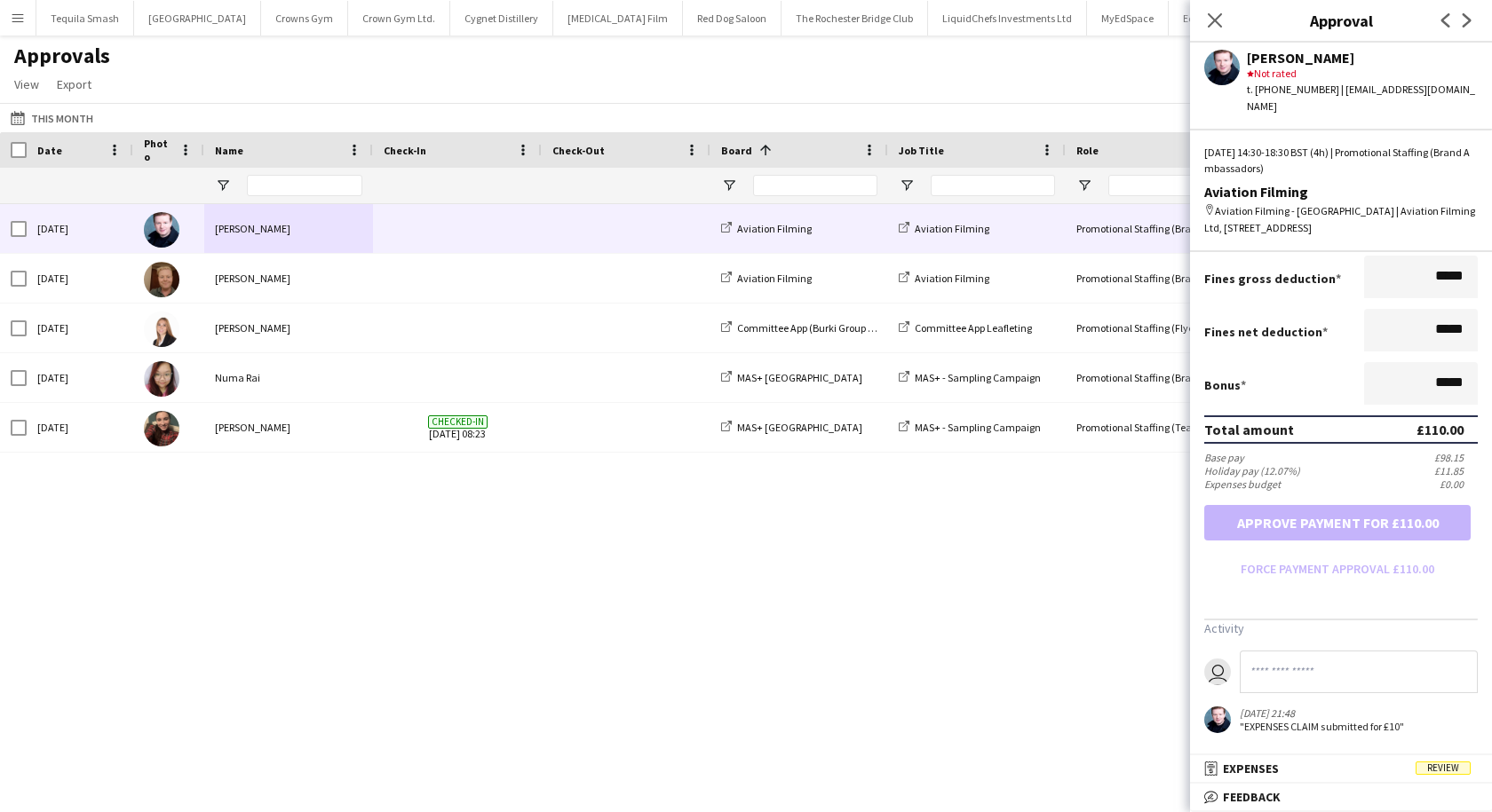
click at [748, 691] on div "[DATE] [PERSON_NAME] Aviation Filming Aviation Filming Promotional Staffing (Br…" at bounding box center [746, 485] width 1492 height 564
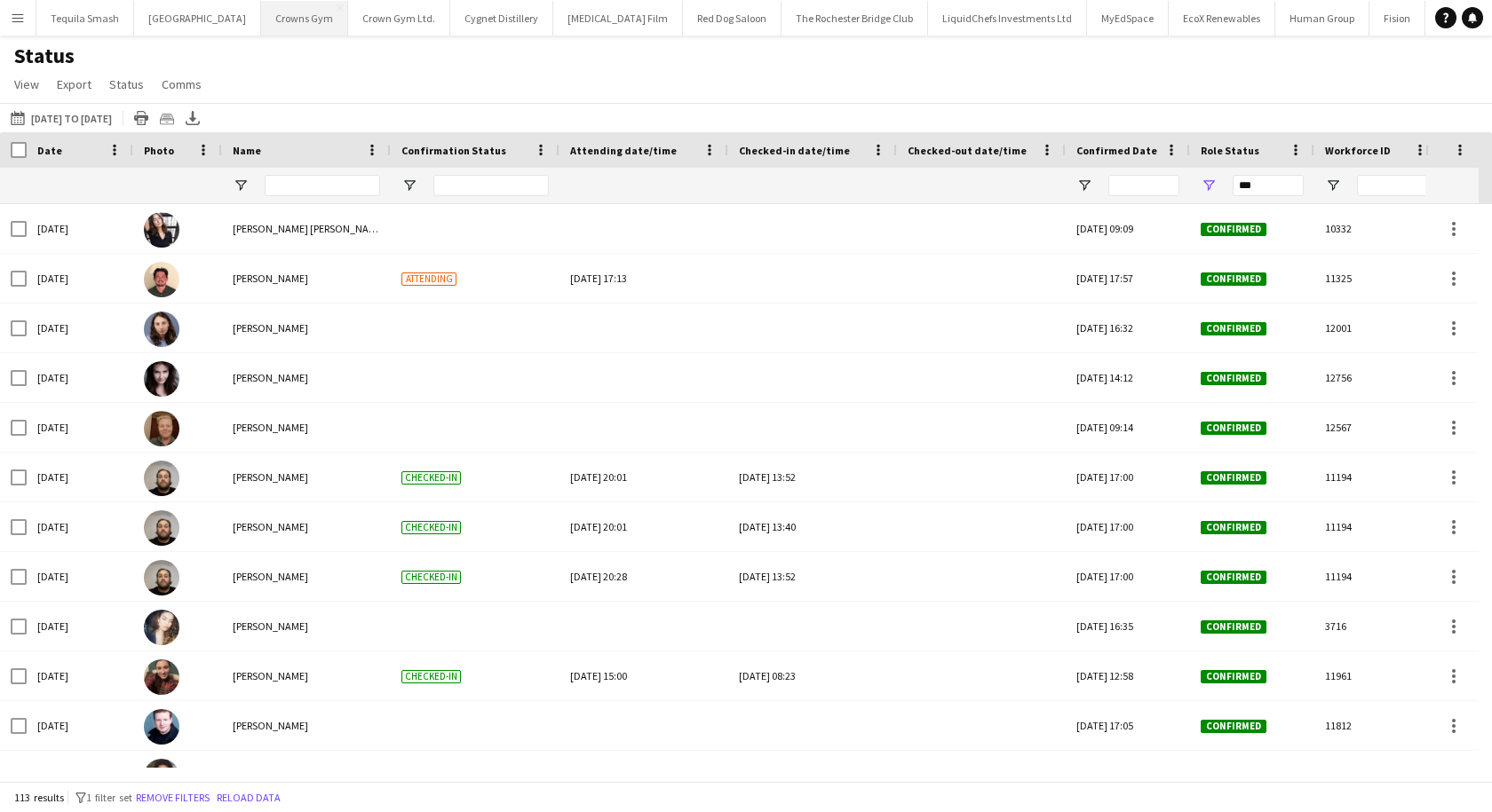
click at [261, 18] on button "Crowns Gym Close" at bounding box center [305, 18] width 87 height 35
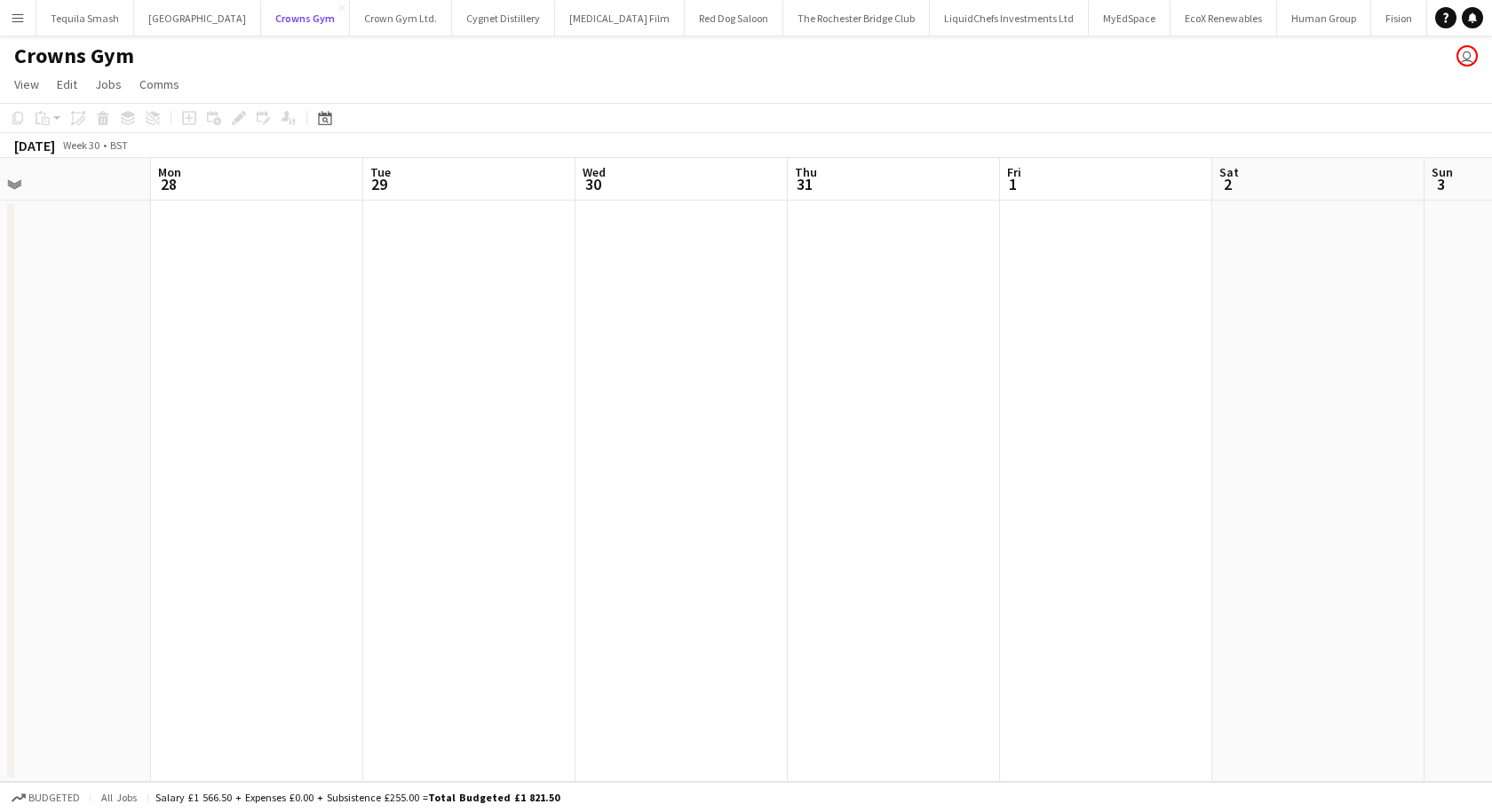
scroll to position [0, 530]
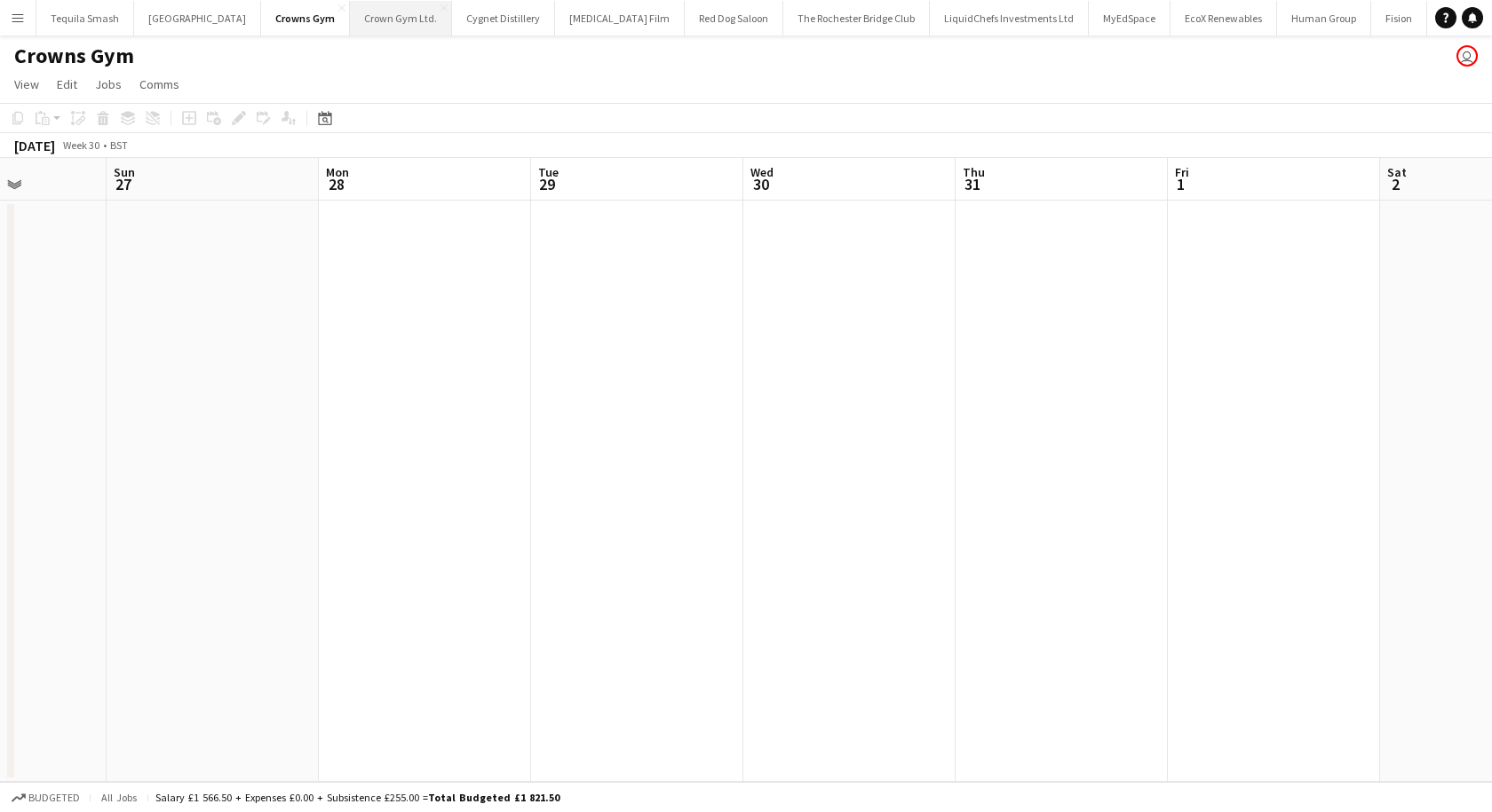
click at [350, 23] on button "Crown Gym Ltd. Close" at bounding box center [401, 18] width 102 height 35
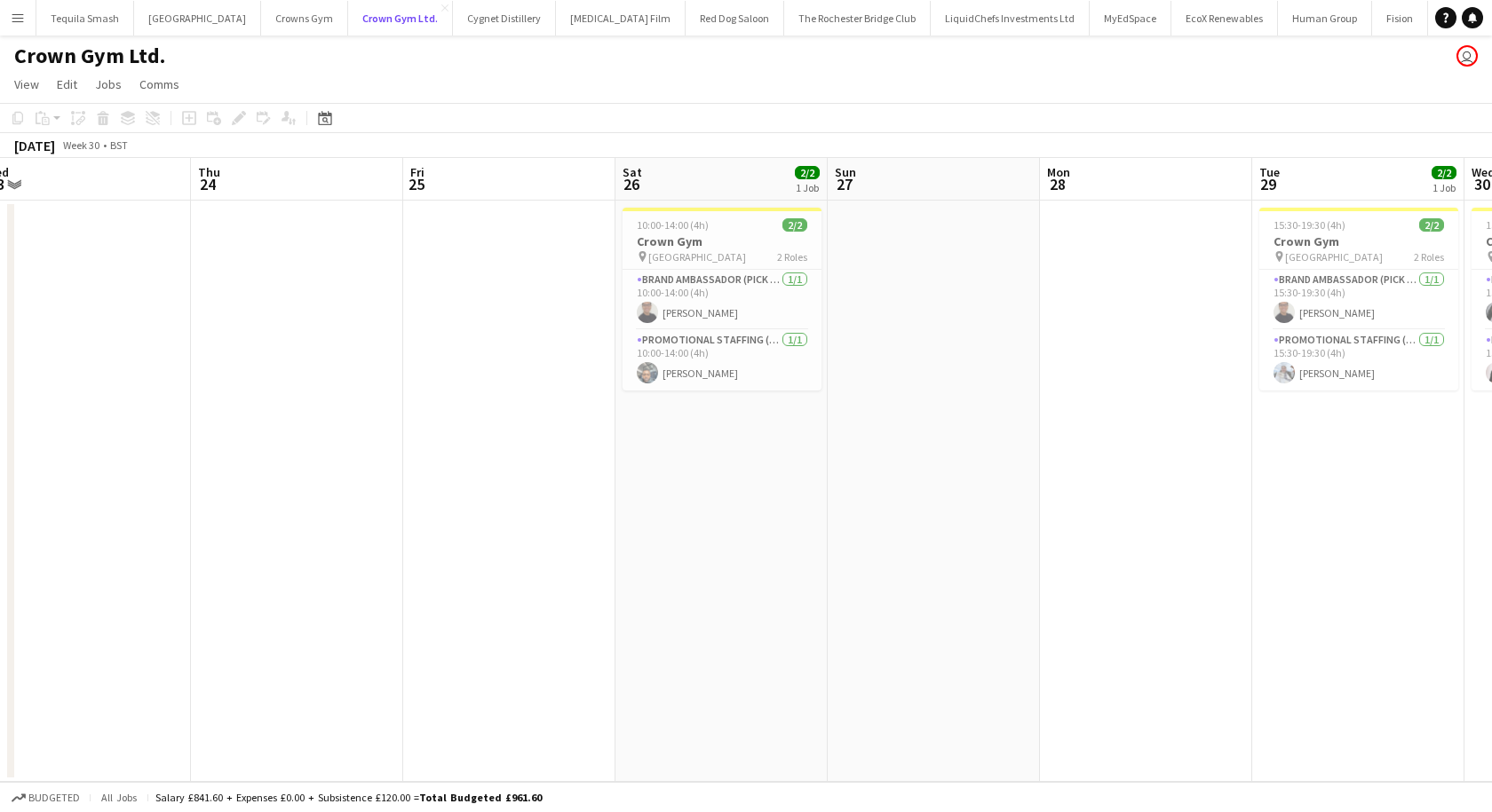
scroll to position [0, 445]
click at [1277, 25] on button "Human Group Close" at bounding box center [1324, 18] width 94 height 35
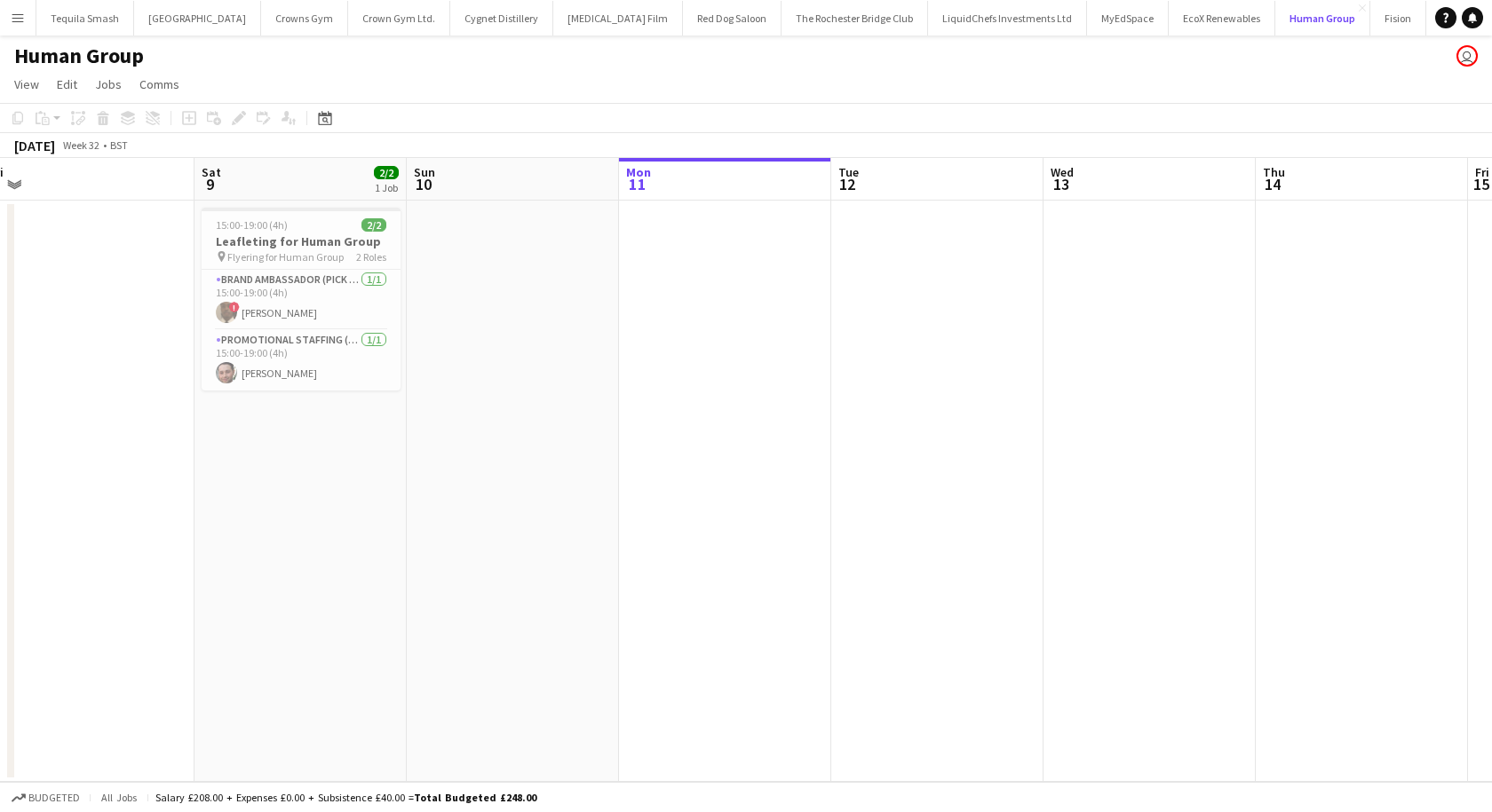
scroll to position [0, 441]
click at [1433, 18] on app-icon "Add" at bounding box center [1436, 17] width 7 height 7
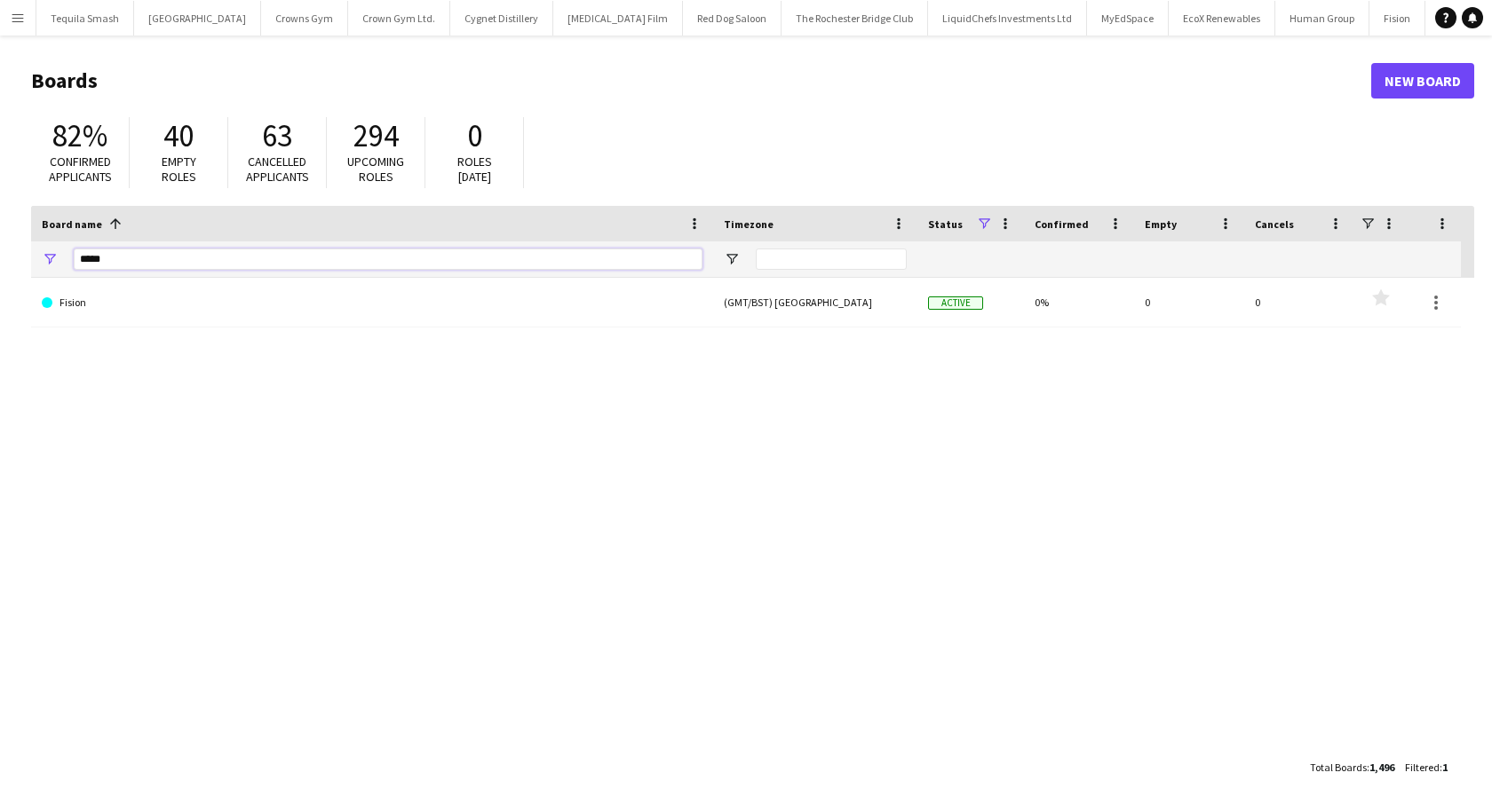
drag, startPoint x: 103, startPoint y: 258, endPoint x: -11, endPoint y: 259, distance: 114.0
click at [0, 259] on html "Menu Boards Boards Boards All jobs Status Workforce Workforce My Workforce Recr…" at bounding box center [746, 406] width 1492 height 812
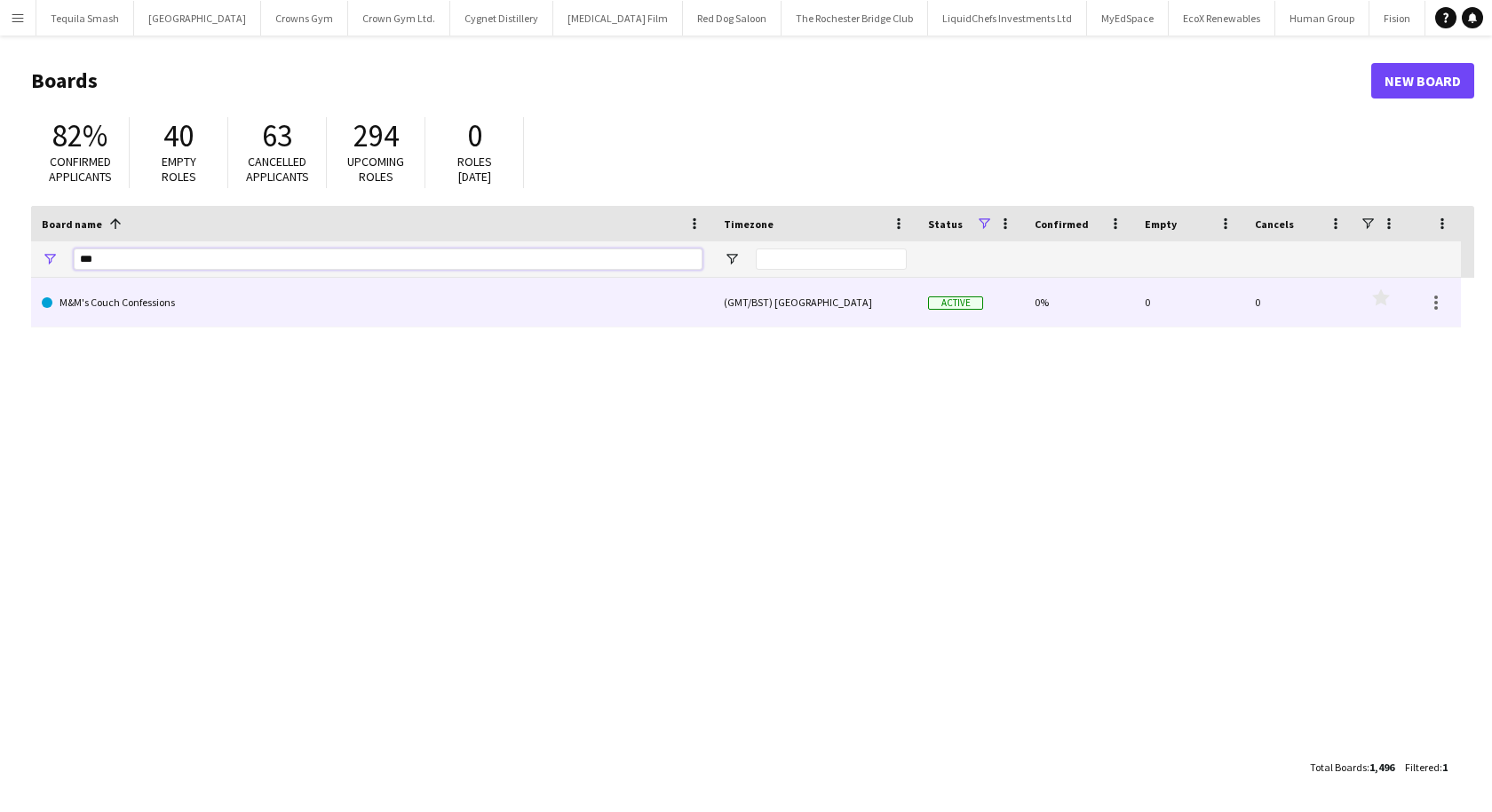
type input "***"
click at [109, 312] on link "M&M's Couch Confessions" at bounding box center [372, 303] width 661 height 50
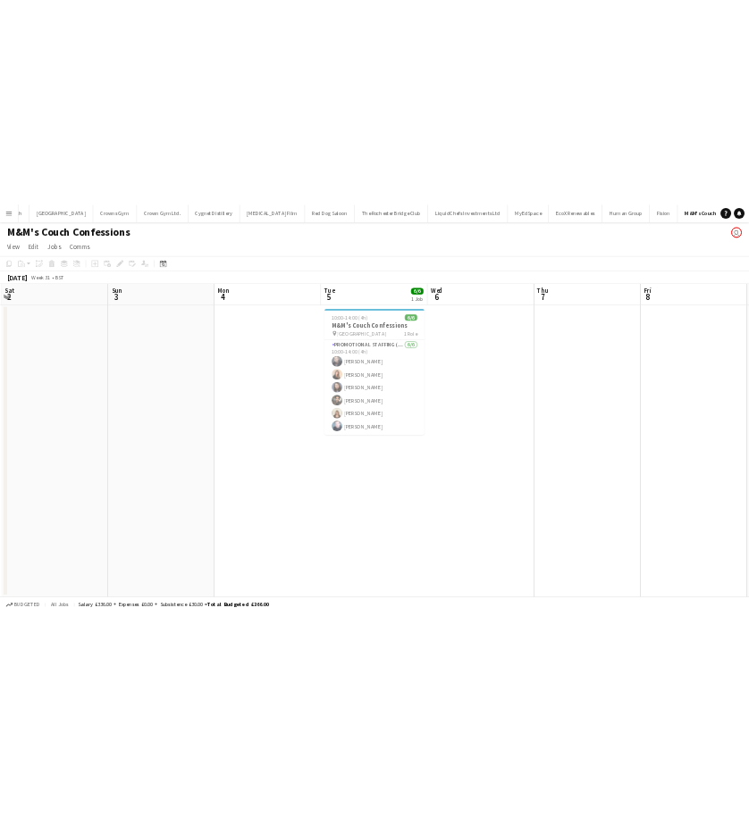
scroll to position [0, 364]
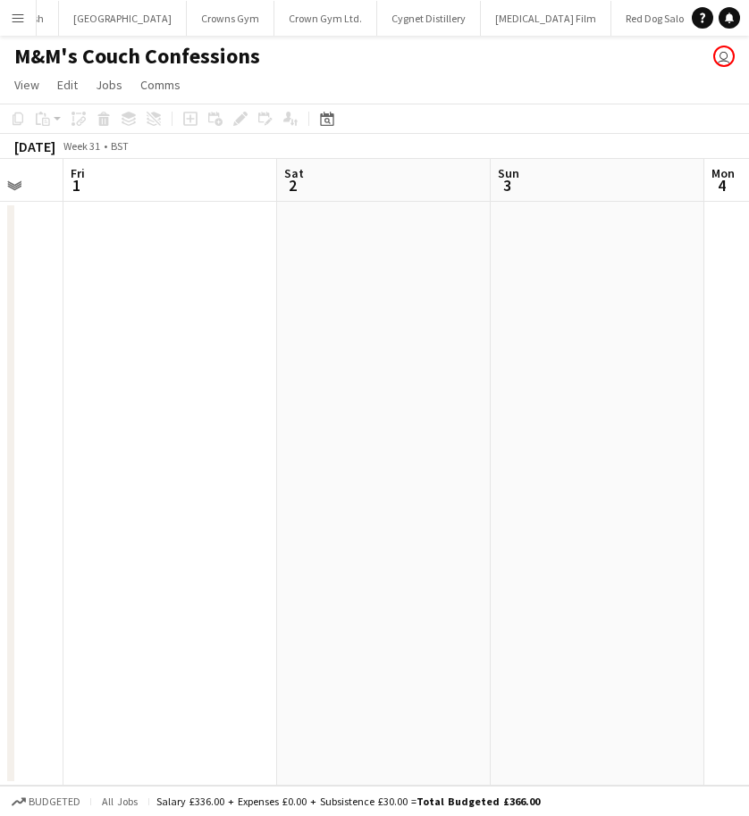
click at [21, 22] on app-icon "Menu" at bounding box center [18, 18] width 14 height 14
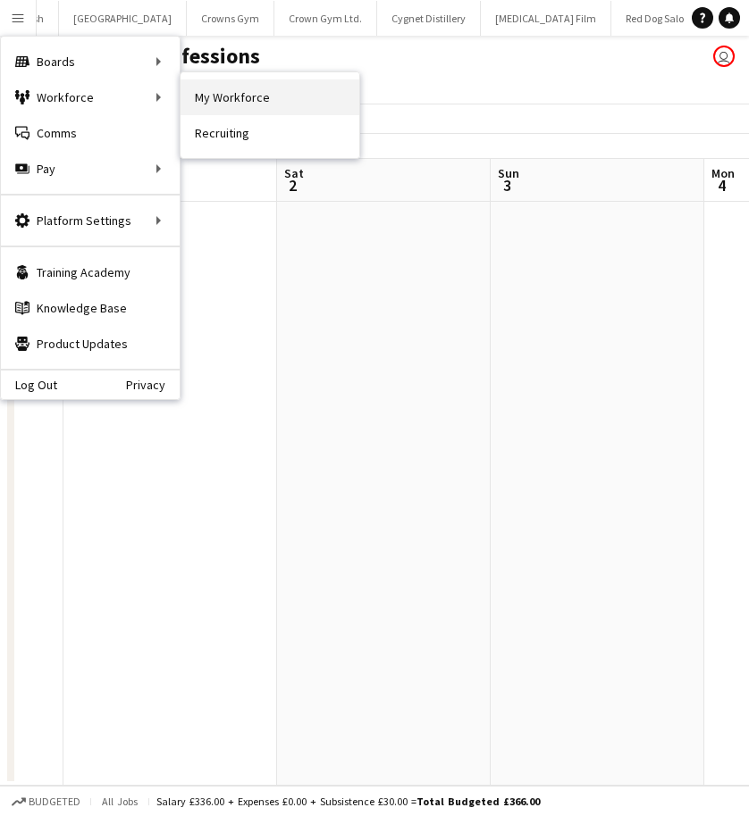
click at [239, 100] on link "My Workforce" at bounding box center [269, 97] width 179 height 36
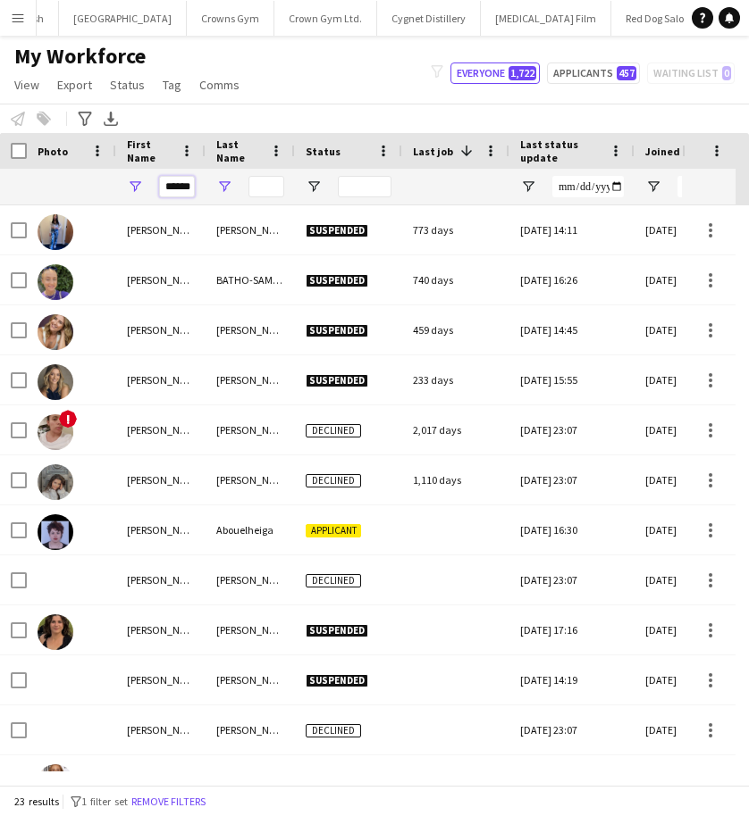
drag, startPoint x: 166, startPoint y: 187, endPoint x: 222, endPoint y: 188, distance: 56.3
type input "********"
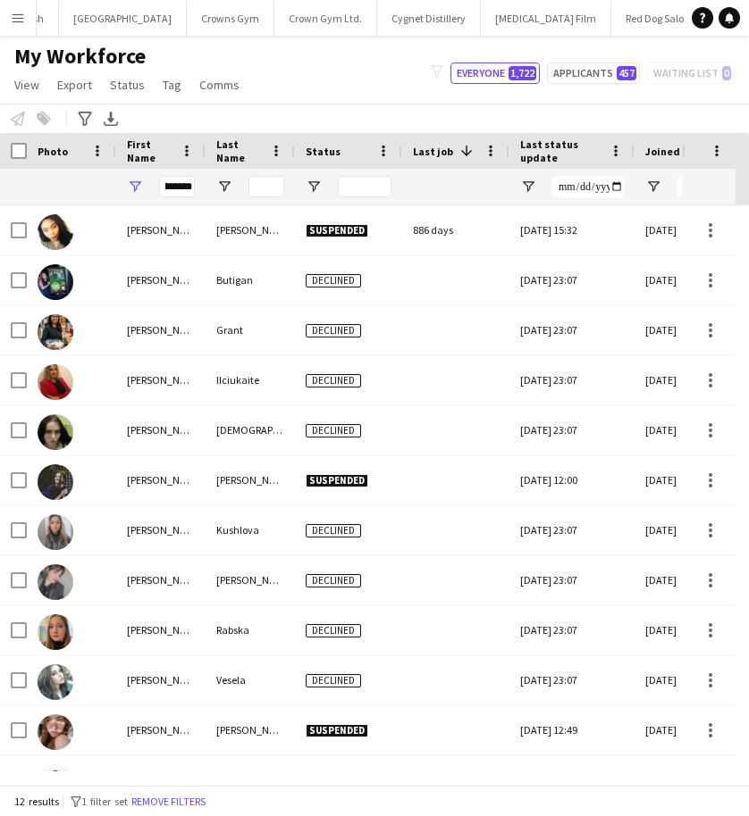
scroll to position [0, 0]
click at [259, 186] on input "Last Name Filter Input" at bounding box center [266, 186] width 36 height 21
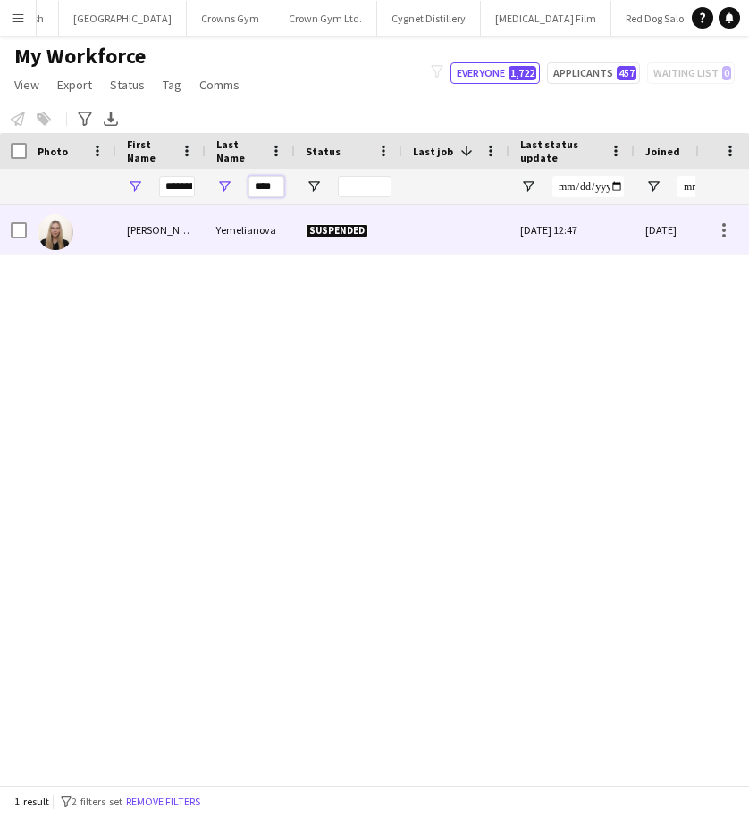
type input "****"
click at [242, 230] on div "Yemelianova" at bounding box center [249, 229] width 89 height 49
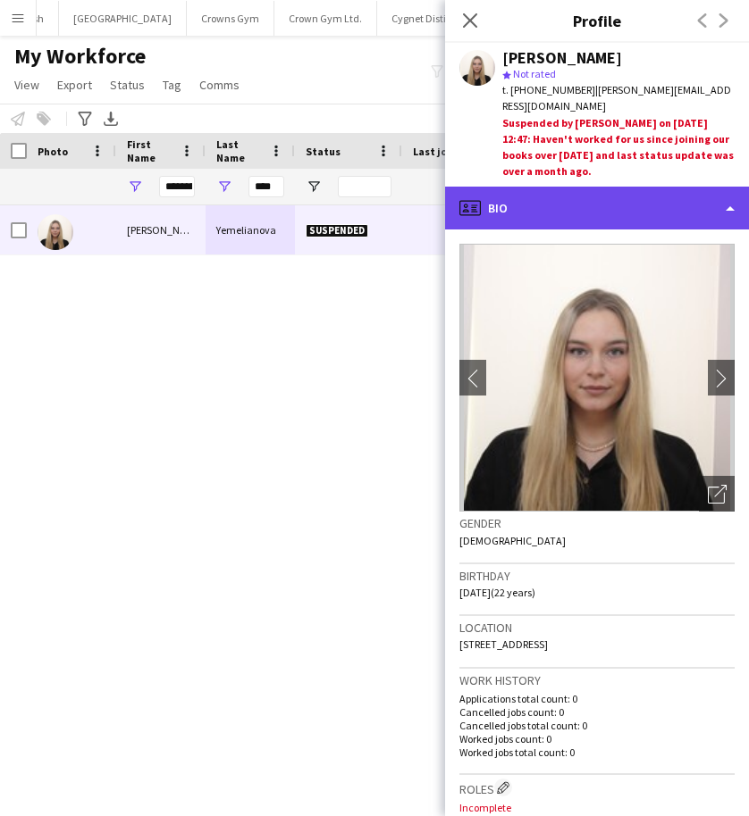
click at [659, 216] on div "profile Bio" at bounding box center [597, 208] width 304 height 43
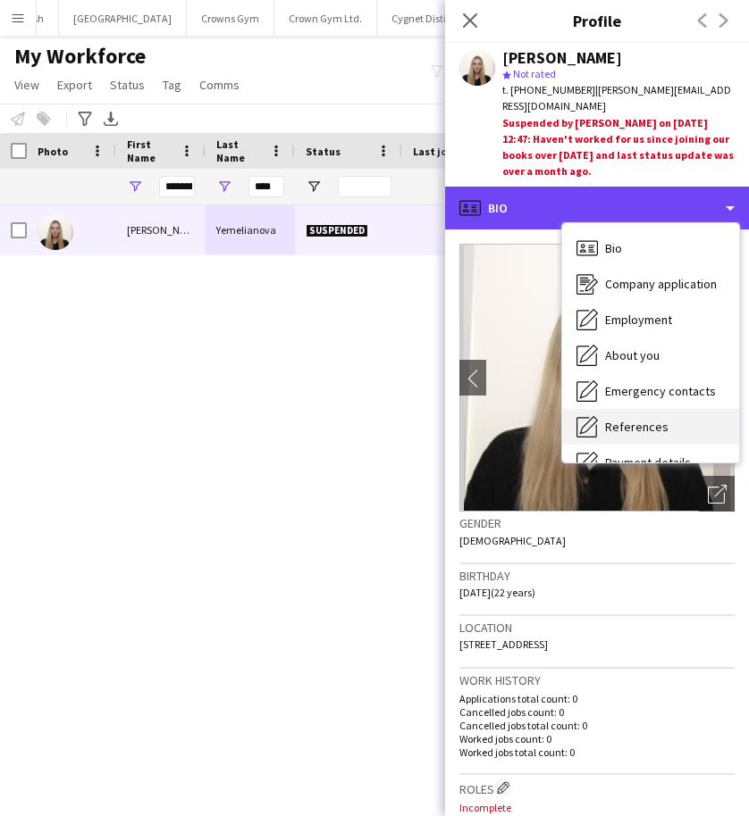
scroll to position [204, 0]
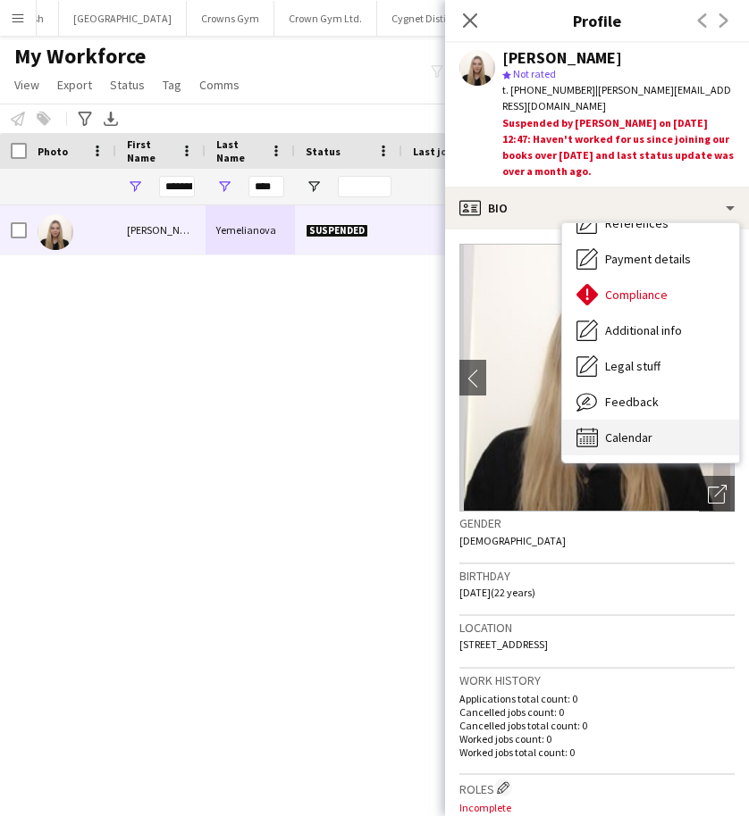
click at [625, 438] on span "Calendar" at bounding box center [628, 438] width 47 height 16
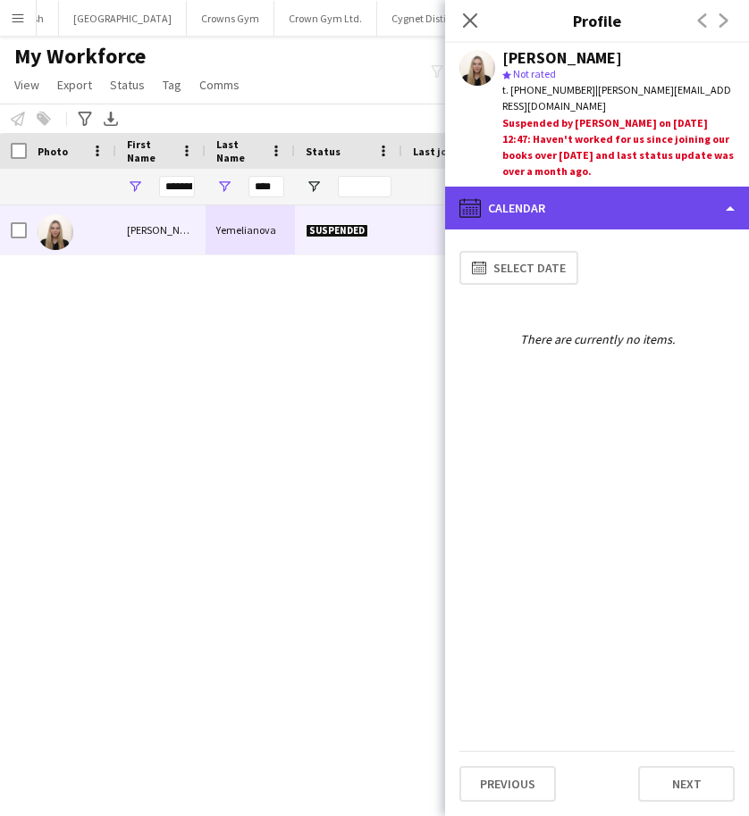
click at [581, 213] on div "calendar-full Calendar" at bounding box center [597, 208] width 304 height 43
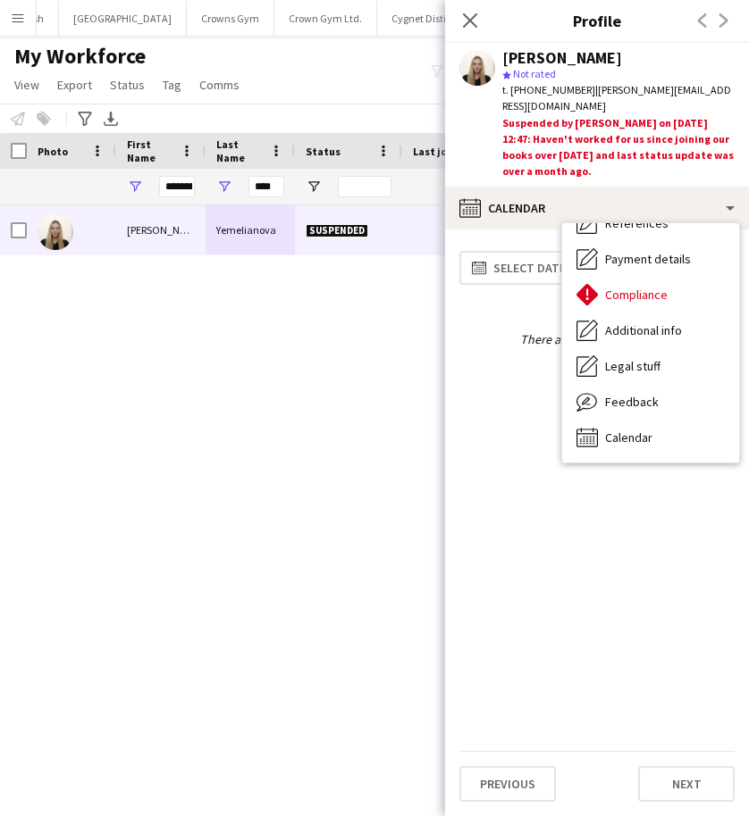
click at [482, 432] on div "calendar-full Select date There are currently no items." at bounding box center [596, 497] width 275 height 507
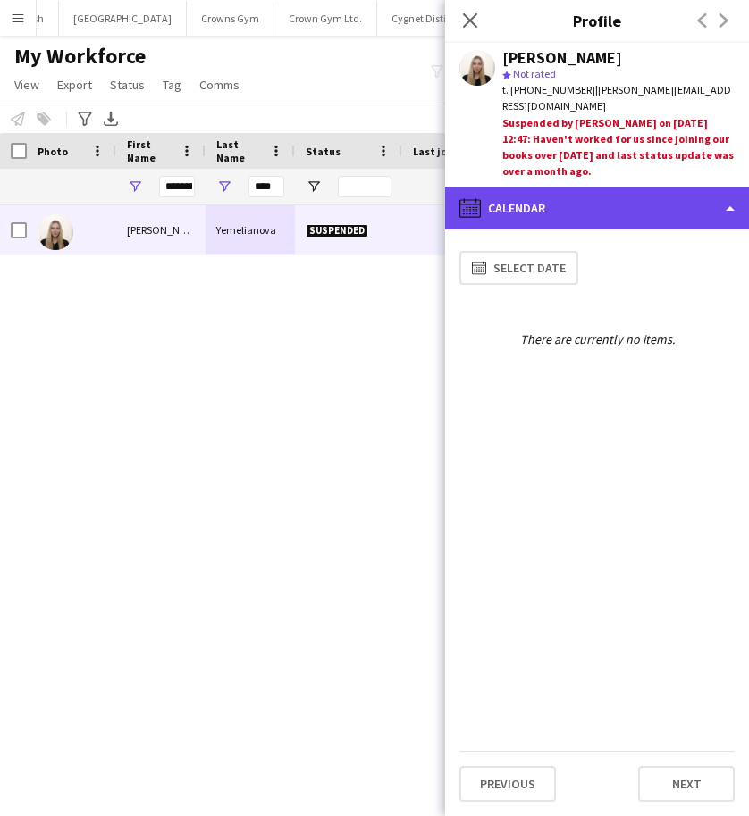
click at [593, 209] on div "calendar-full Calendar" at bounding box center [597, 208] width 304 height 43
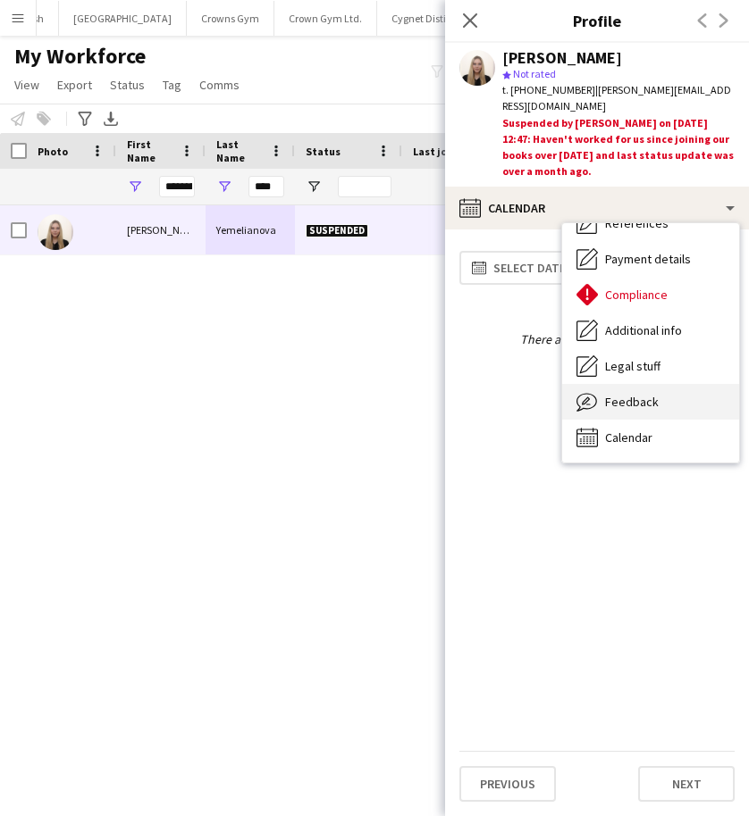
click at [627, 399] on span "Feedback" at bounding box center [632, 402] width 54 height 16
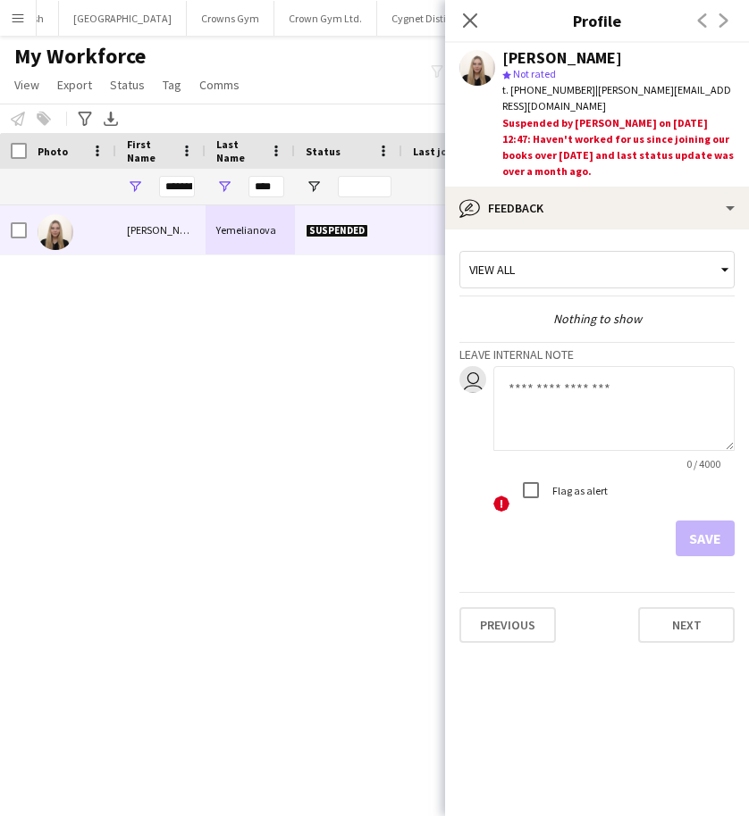
click at [531, 394] on textarea at bounding box center [613, 408] width 241 height 85
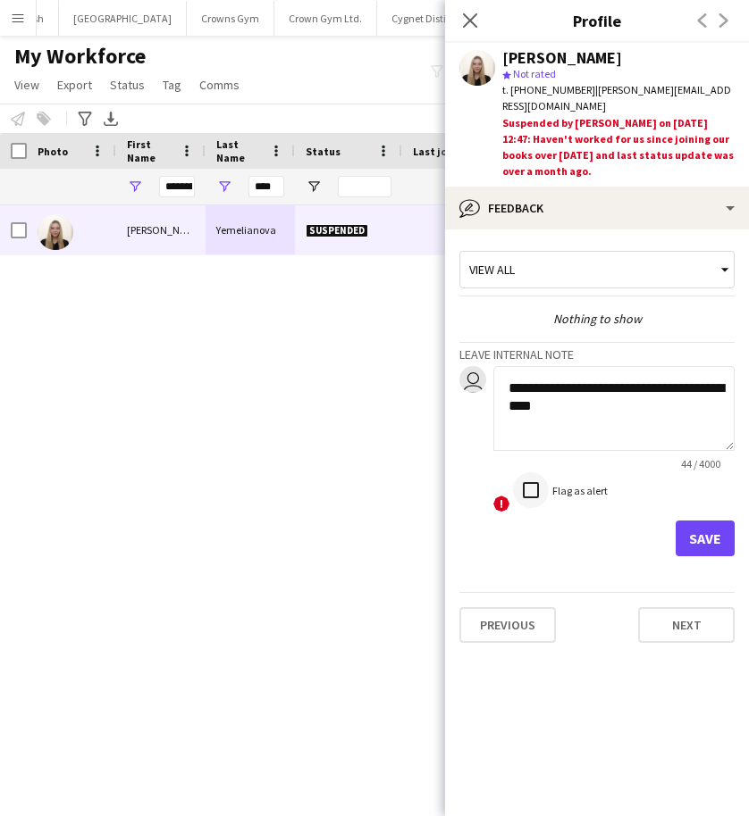
type textarea "**********"
click at [710, 544] on button "Save" at bounding box center [704, 539] width 59 height 36
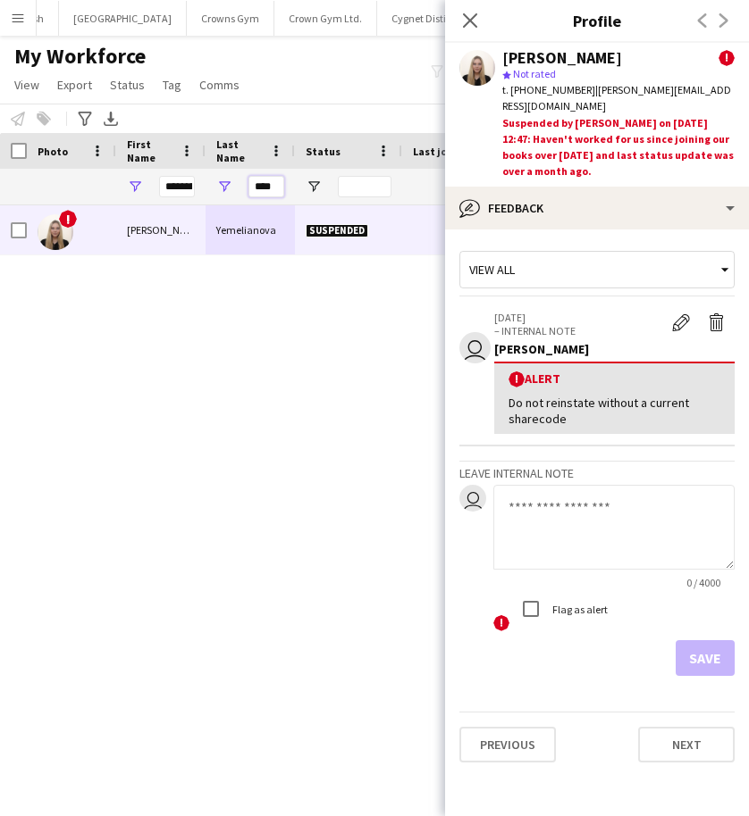
drag, startPoint x: 254, startPoint y: 186, endPoint x: 398, endPoint y: 183, distance: 144.7
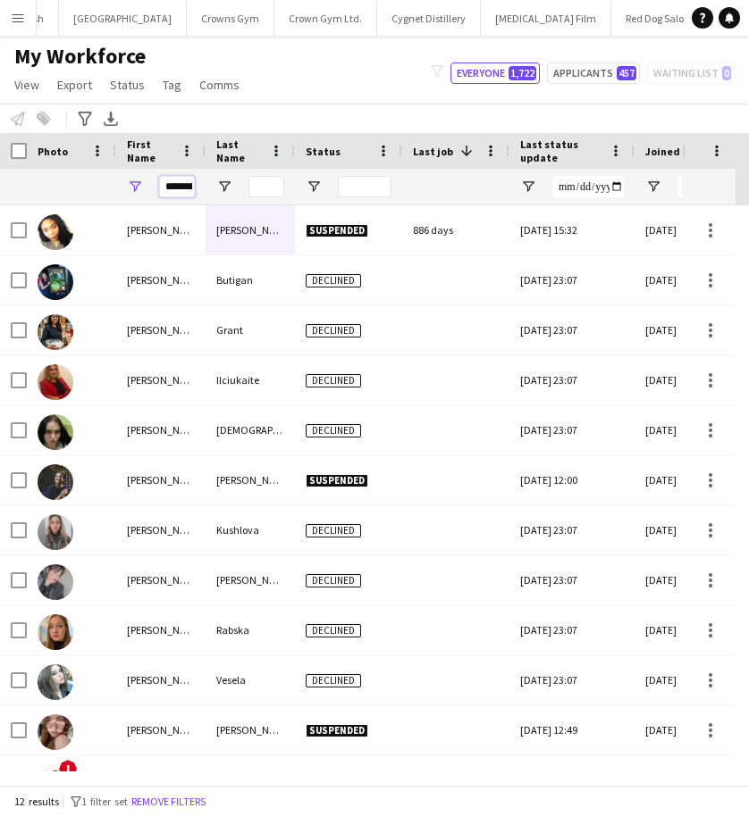
scroll to position [0, 7]
drag, startPoint x: 163, startPoint y: 187, endPoint x: 300, endPoint y: 195, distance: 136.9
type input "*******"
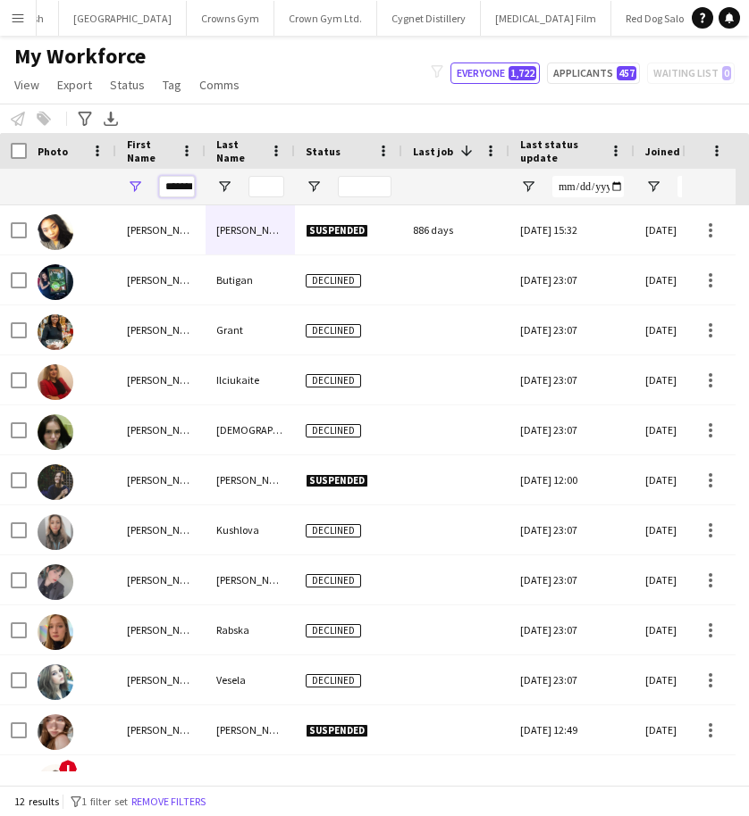
scroll to position [0, 5]
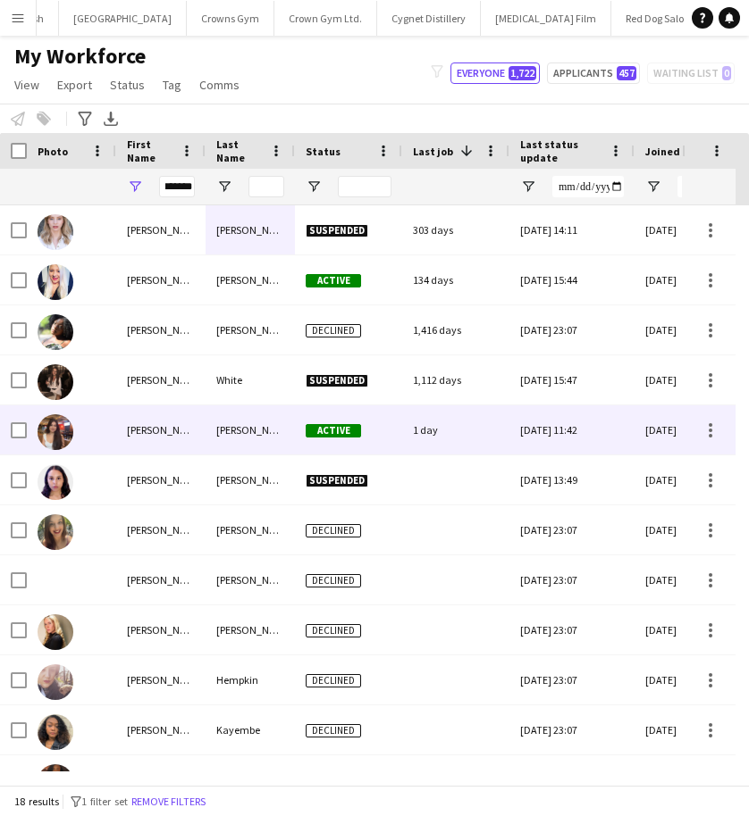
click at [238, 434] on div "[PERSON_NAME]" at bounding box center [249, 430] width 89 height 49
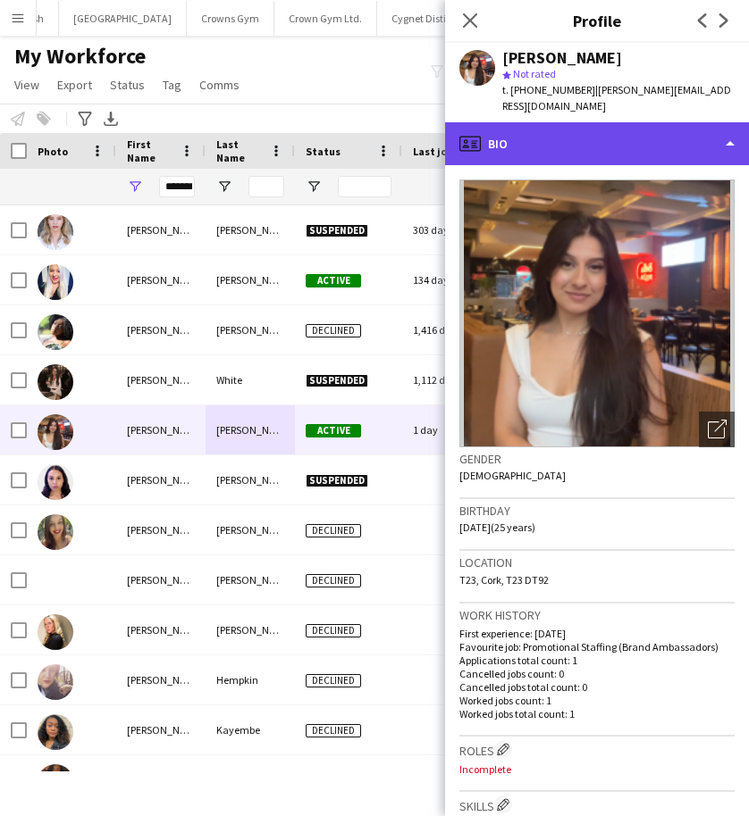
click at [566, 136] on div "profile Bio" at bounding box center [597, 143] width 304 height 43
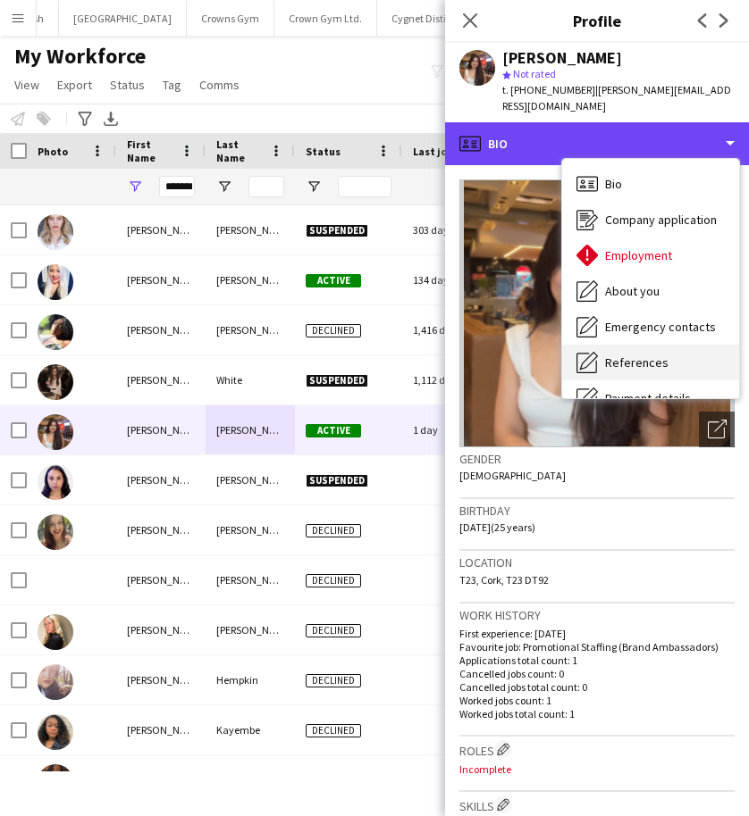
scroll to position [204, 0]
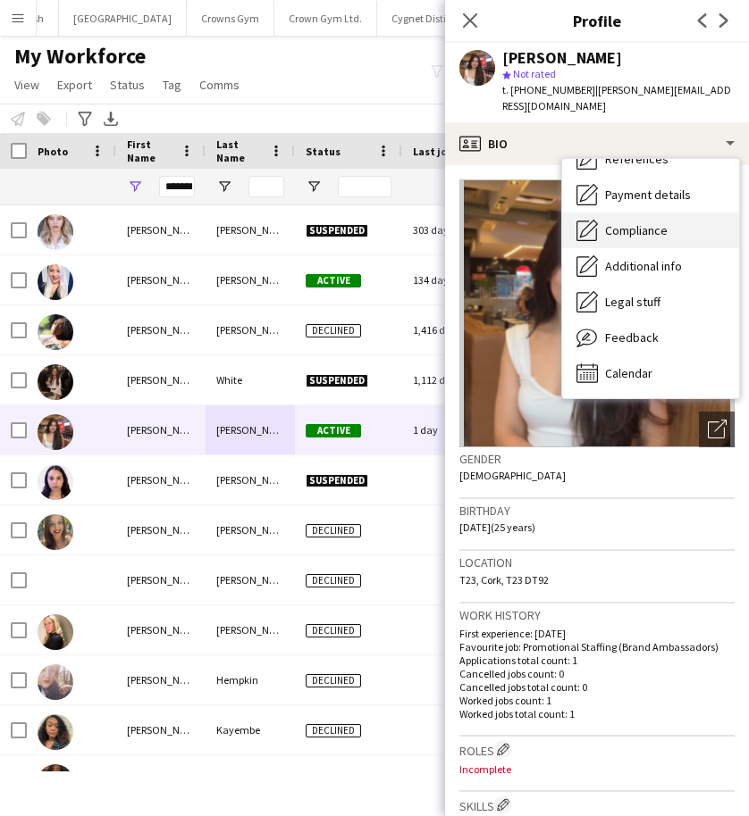
click at [598, 223] on div "Compliance Compliance" at bounding box center [650, 231] width 177 height 36
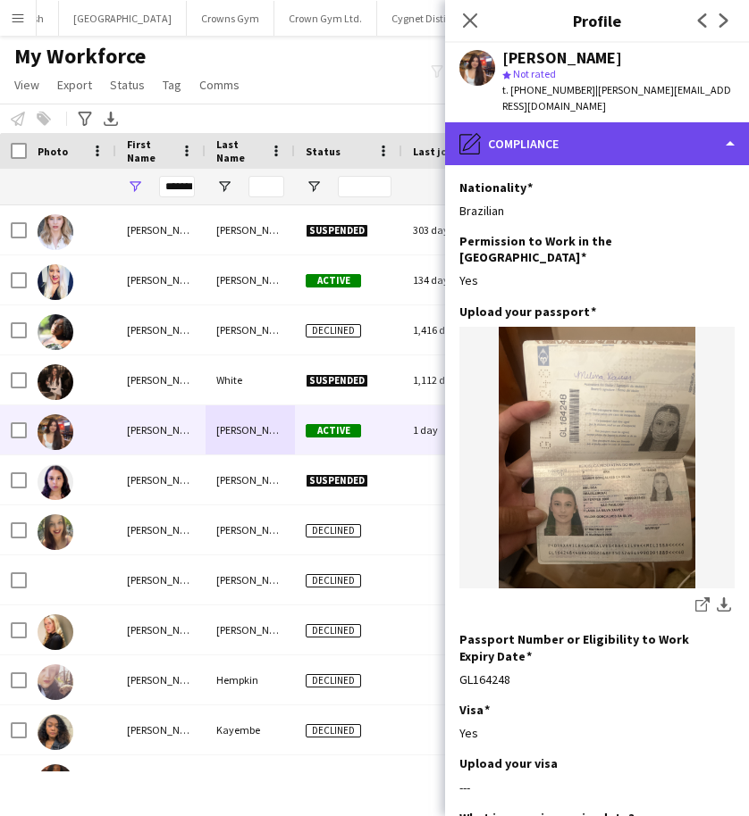
click at [580, 134] on div "pencil4 Compliance" at bounding box center [597, 143] width 304 height 43
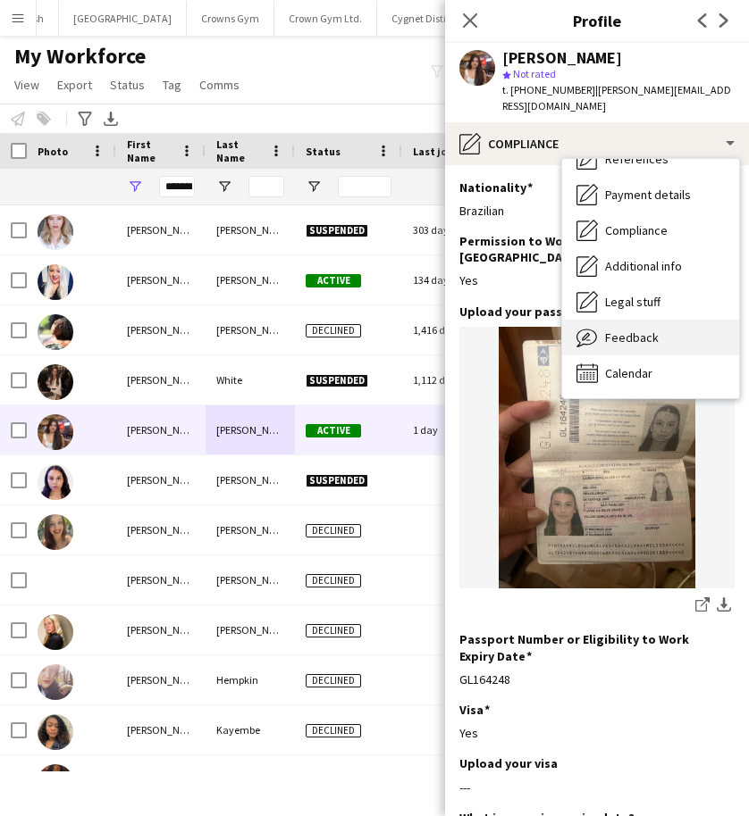
click at [628, 330] on span "Feedback" at bounding box center [632, 338] width 54 height 16
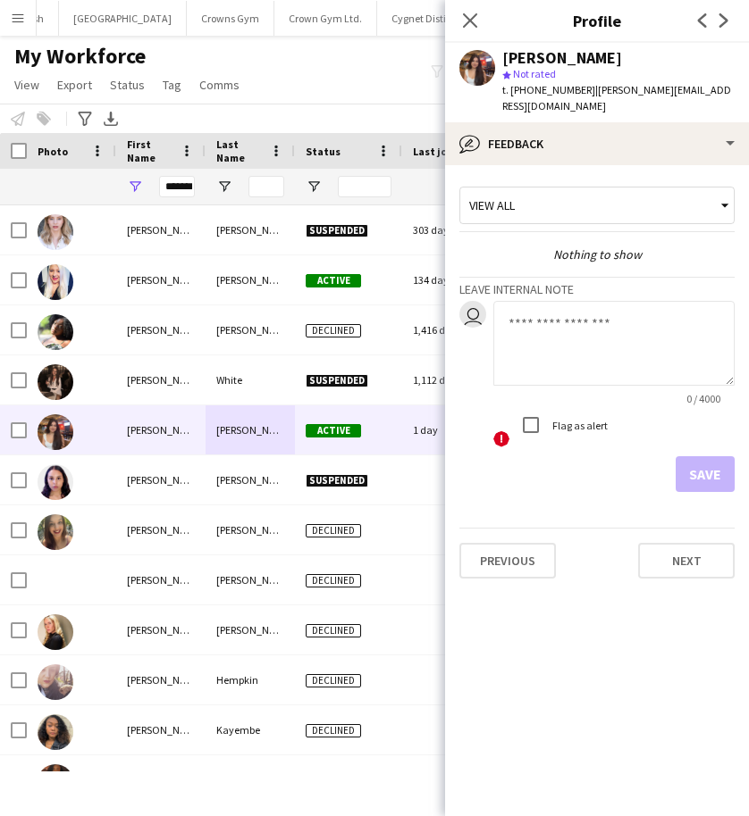
click at [556, 309] on textarea at bounding box center [613, 343] width 241 height 85
drag, startPoint x: 615, startPoint y: 327, endPoint x: 588, endPoint y: 311, distance: 31.3
click at [588, 311] on textarea "**********" at bounding box center [613, 343] width 241 height 85
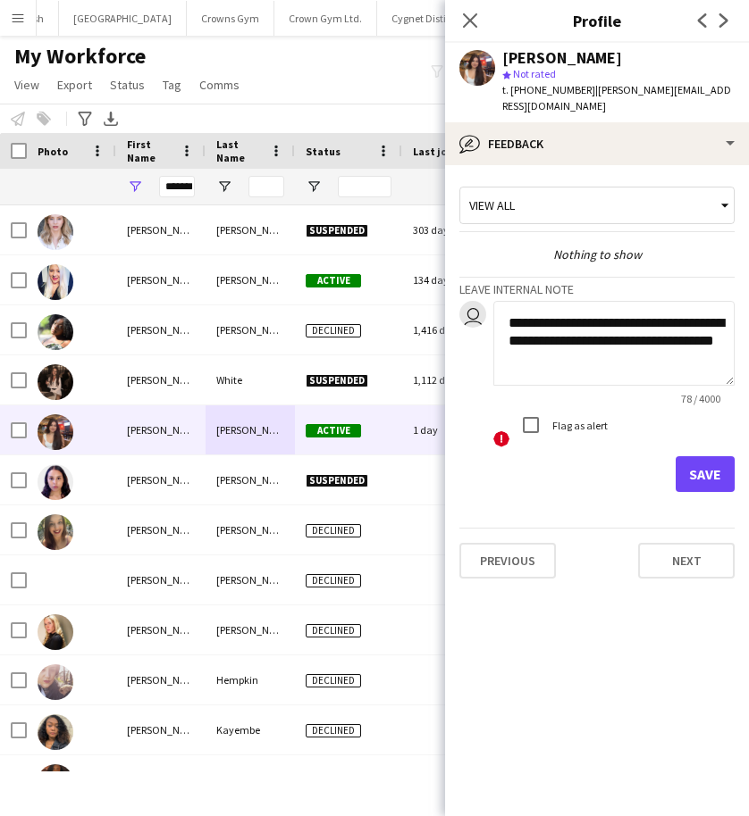
type textarea "**********"
click at [692, 461] on button "Save" at bounding box center [704, 474] width 59 height 36
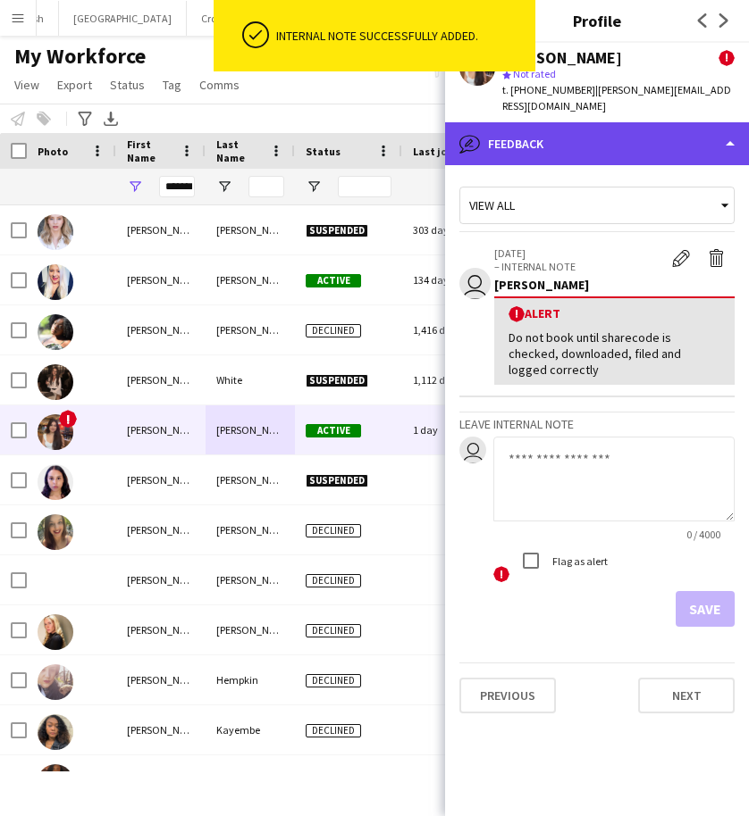
click at [624, 133] on div "bubble-pencil Feedback" at bounding box center [597, 143] width 304 height 43
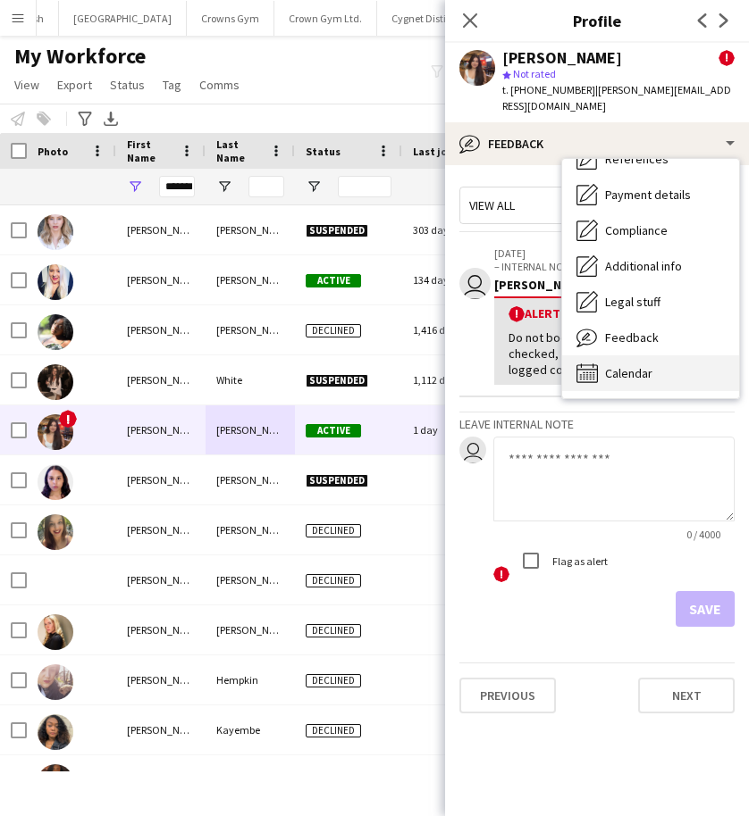
click at [632, 365] on span "Calendar" at bounding box center [628, 373] width 47 height 16
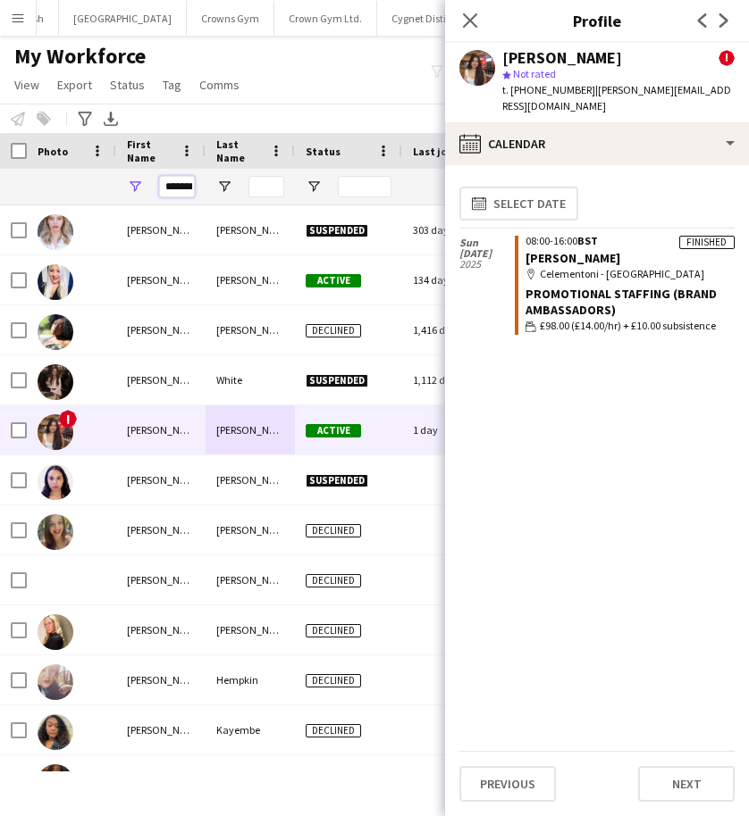
drag, startPoint x: 167, startPoint y: 188, endPoint x: 322, endPoint y: 188, distance: 154.5
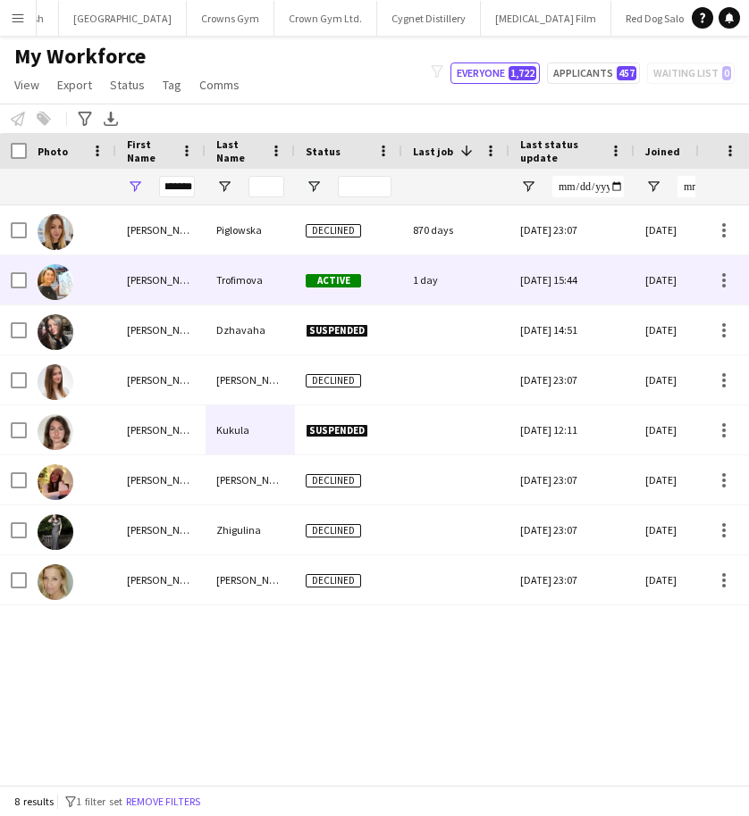
click at [231, 282] on div "Trofimova" at bounding box center [249, 279] width 89 height 49
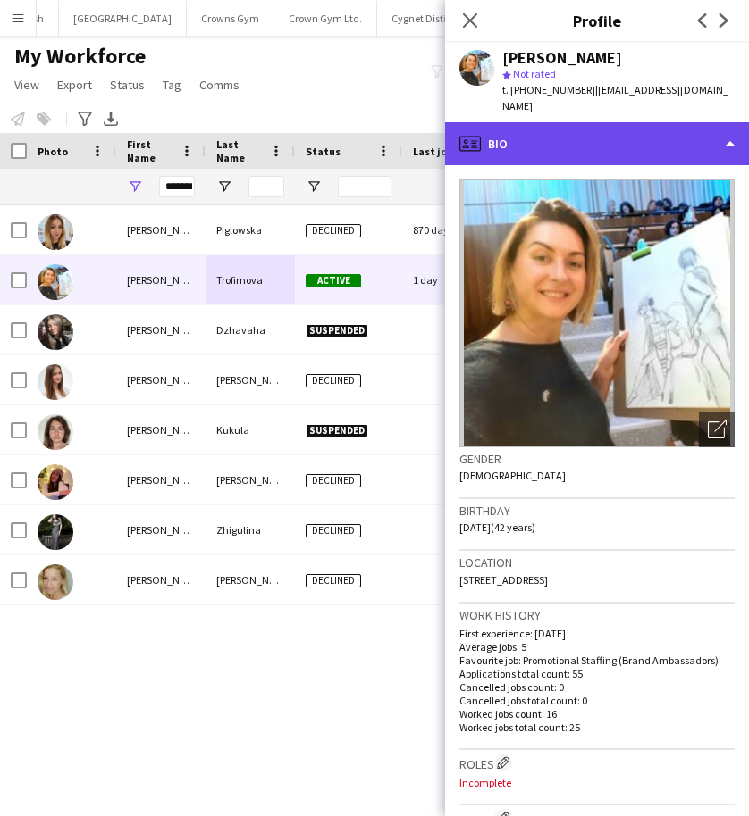
click at [573, 122] on div "profile Bio" at bounding box center [597, 143] width 304 height 43
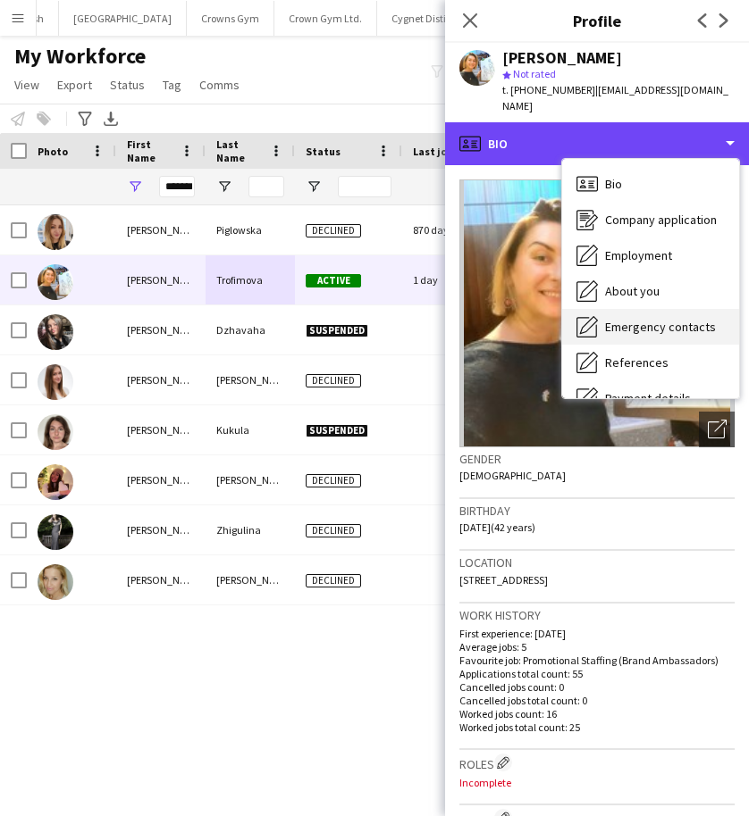
scroll to position [204, 0]
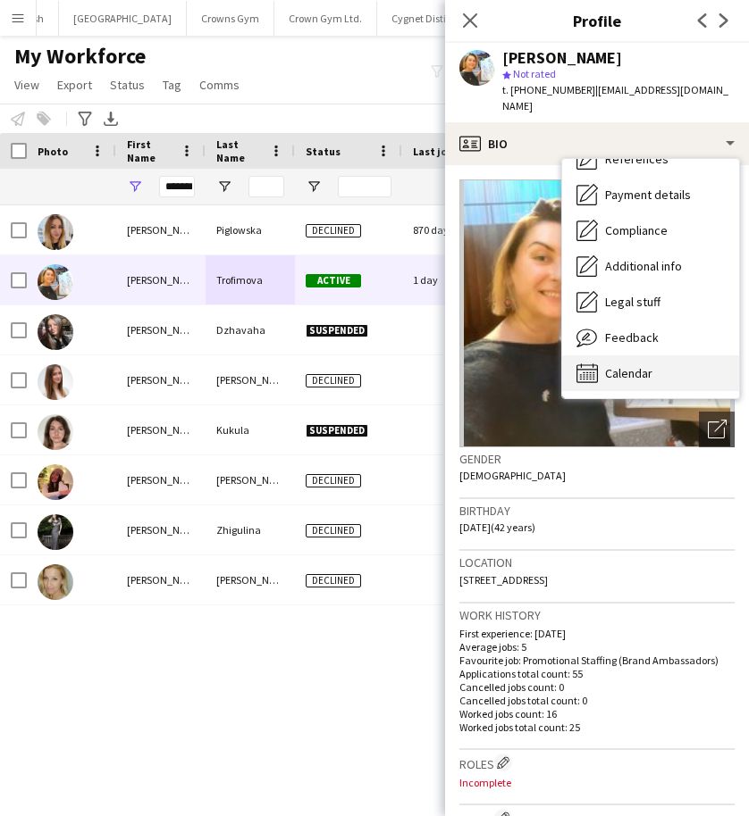
click at [637, 365] on span "Calendar" at bounding box center [628, 373] width 47 height 16
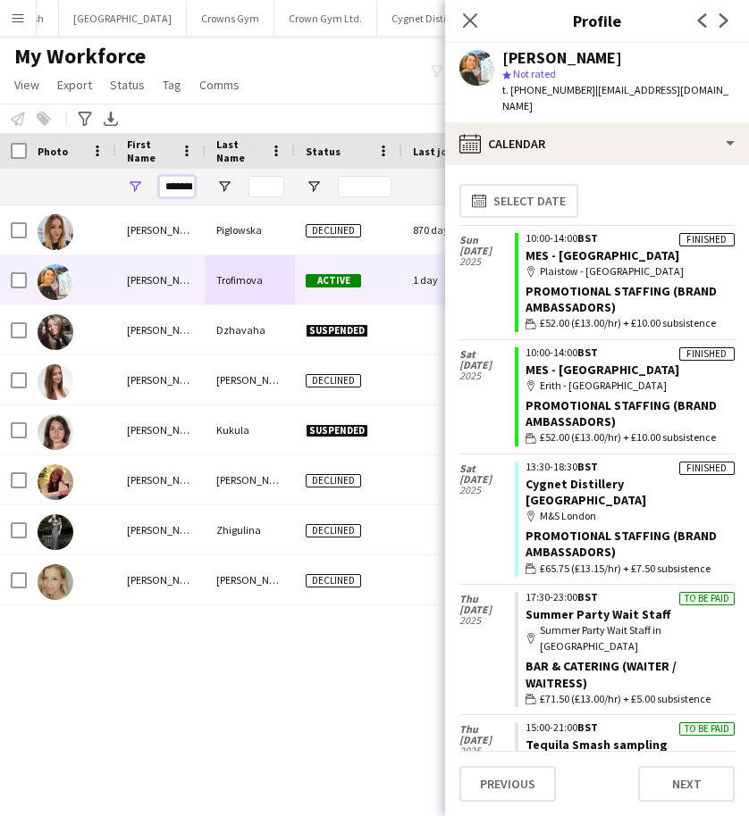
scroll to position [0, 5]
drag, startPoint x: 165, startPoint y: 185, endPoint x: 296, endPoint y: 192, distance: 130.6
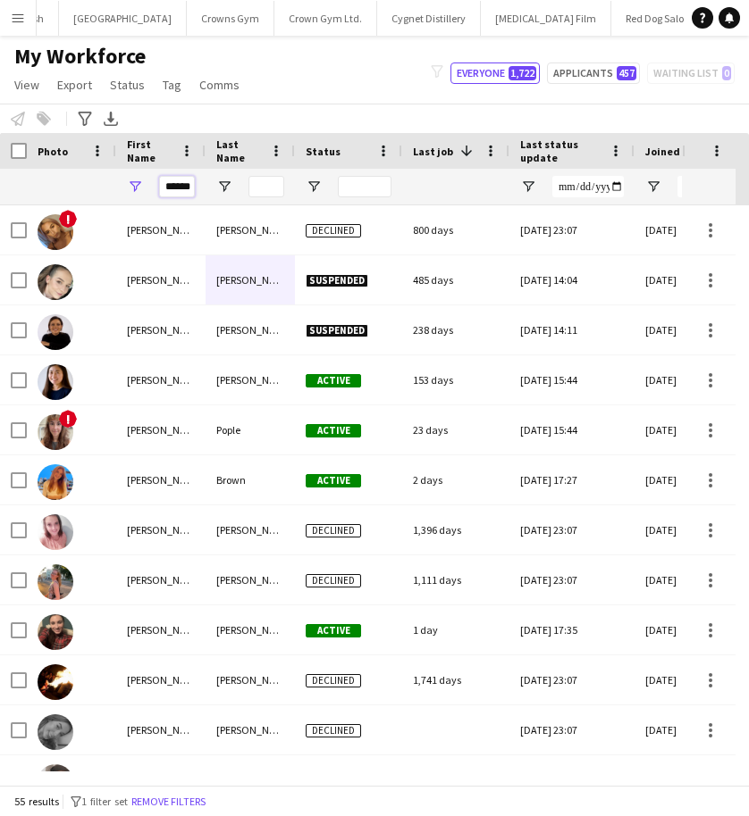
type input "******"
click at [260, 188] on input "Last Name Filter Input" at bounding box center [266, 186] width 36 height 21
type input "******"
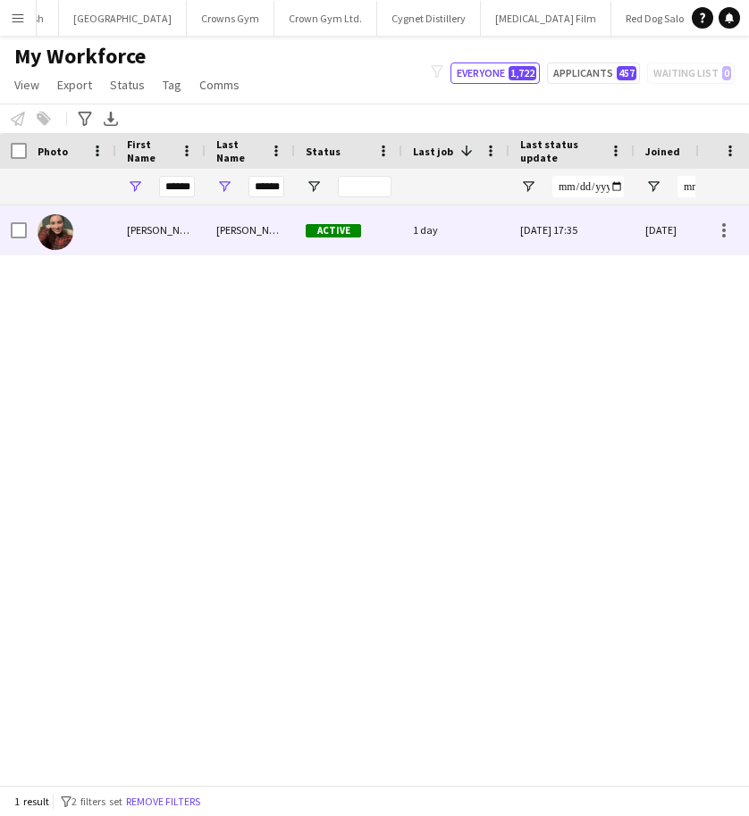
click at [249, 233] on div "[PERSON_NAME]" at bounding box center [249, 229] width 89 height 49
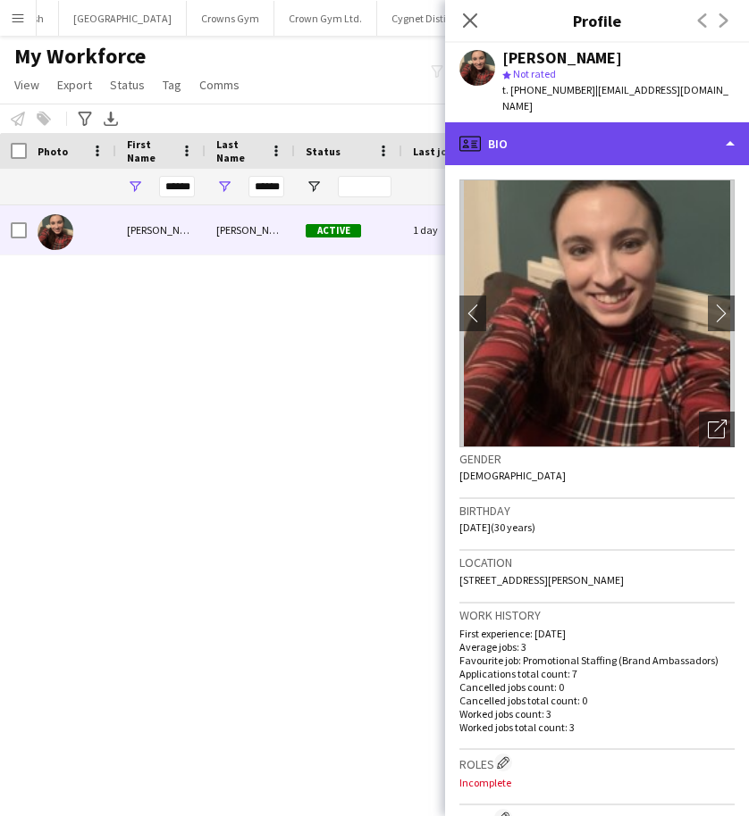
click at [657, 138] on div "profile Bio" at bounding box center [597, 143] width 304 height 43
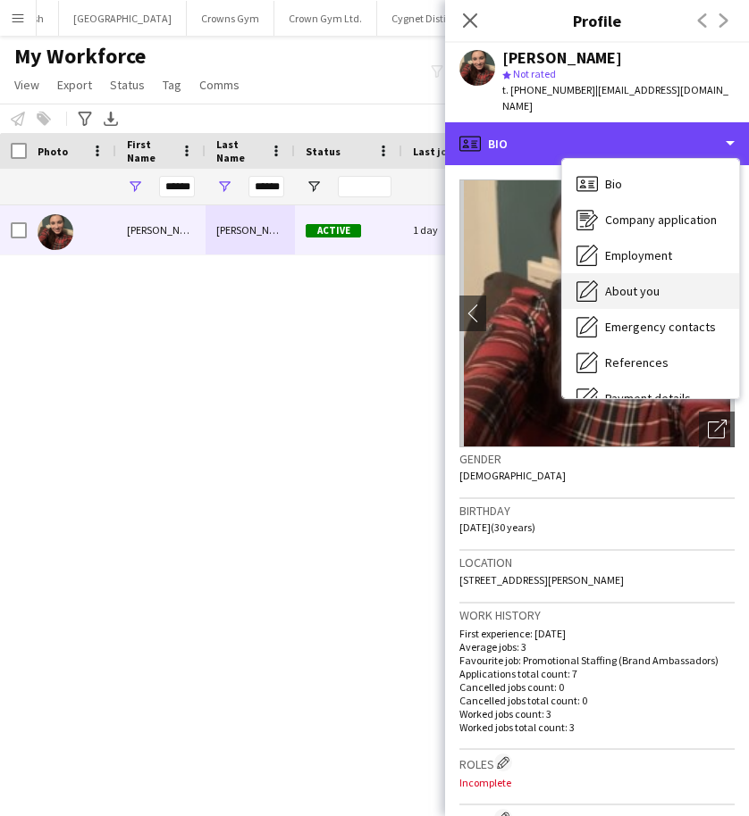
scroll to position [204, 0]
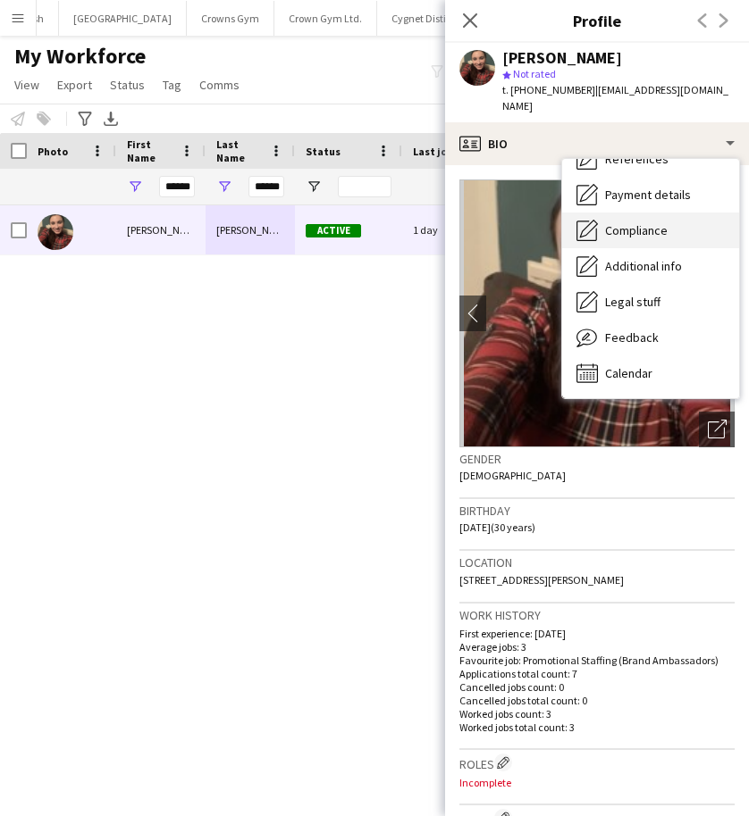
click at [623, 222] on span "Compliance" at bounding box center [636, 230] width 63 height 16
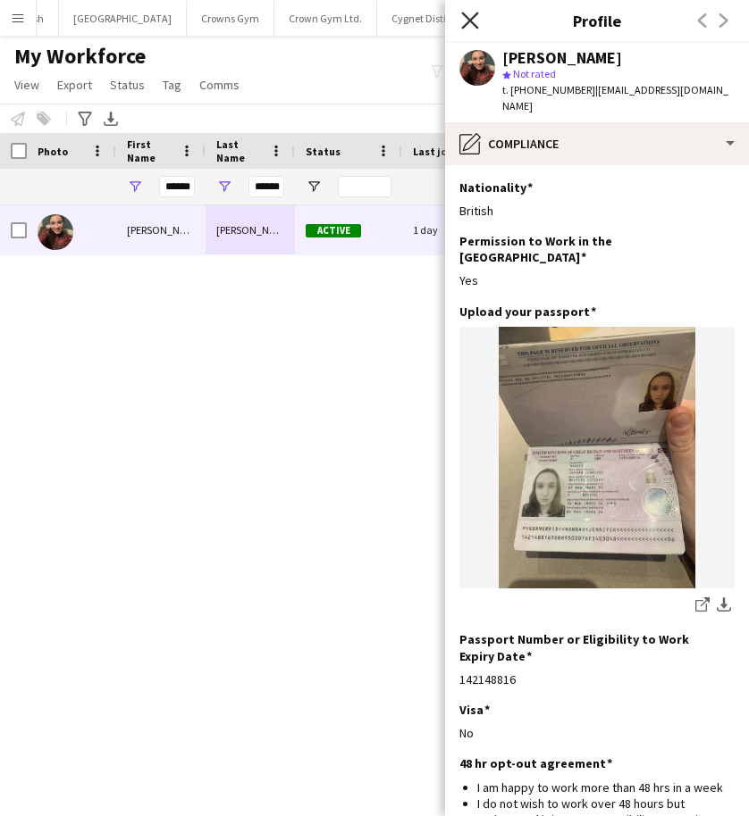
click at [464, 28] on icon "Close pop-in" at bounding box center [469, 20] width 17 height 17
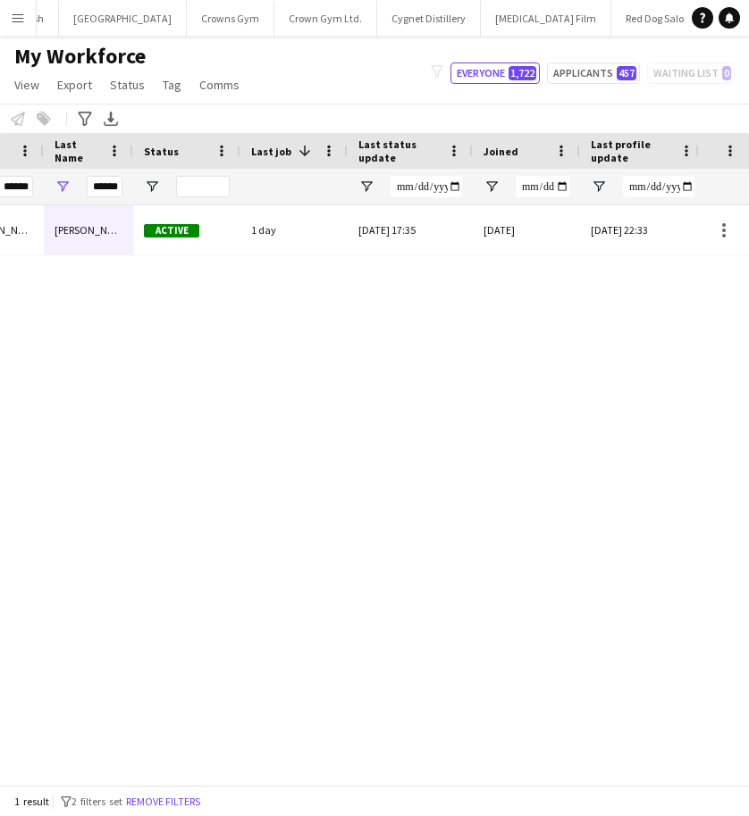
scroll to position [0, 0]
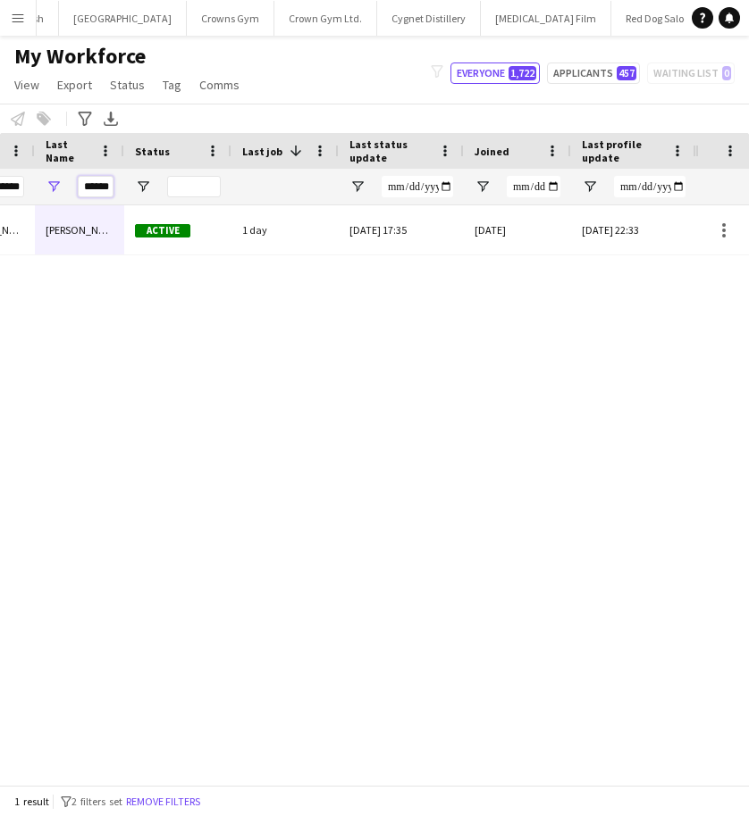
drag, startPoint x: 84, startPoint y: 183, endPoint x: 226, endPoint y: 191, distance: 142.3
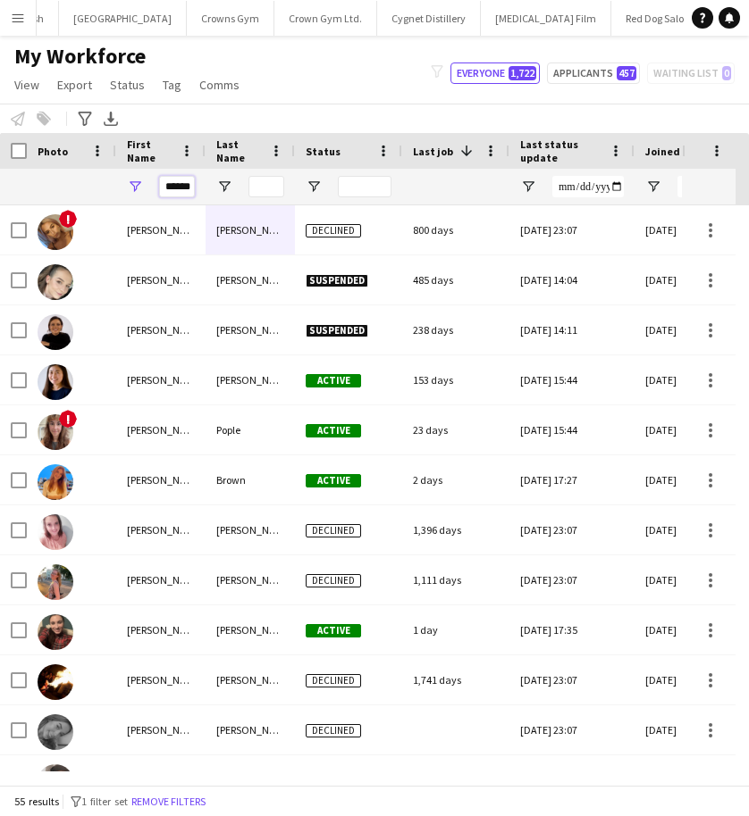
drag, startPoint x: 166, startPoint y: 188, endPoint x: 414, endPoint y: 173, distance: 248.7
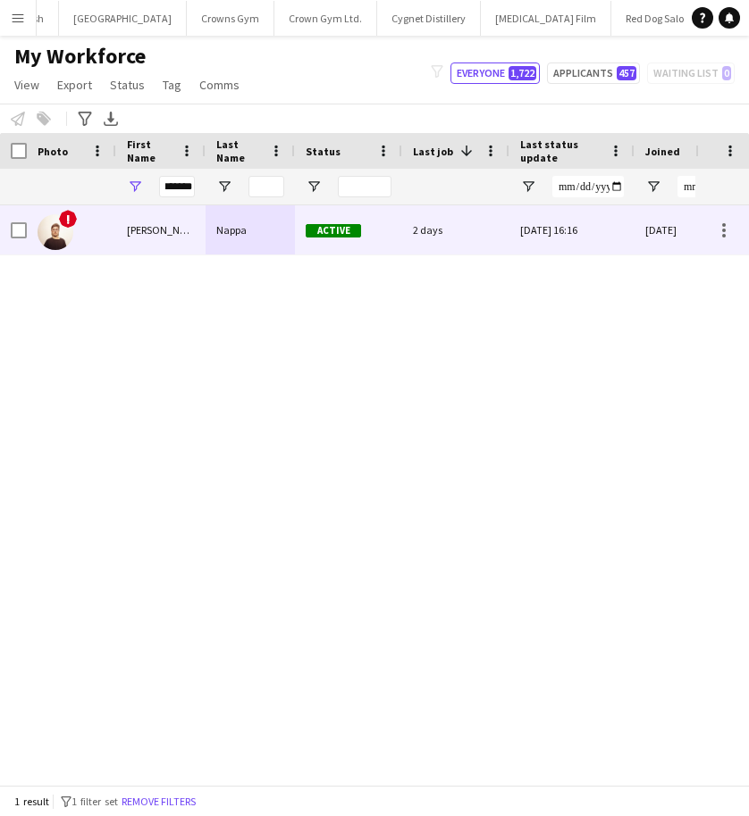
click at [177, 244] on div "[PERSON_NAME]" at bounding box center [160, 229] width 89 height 49
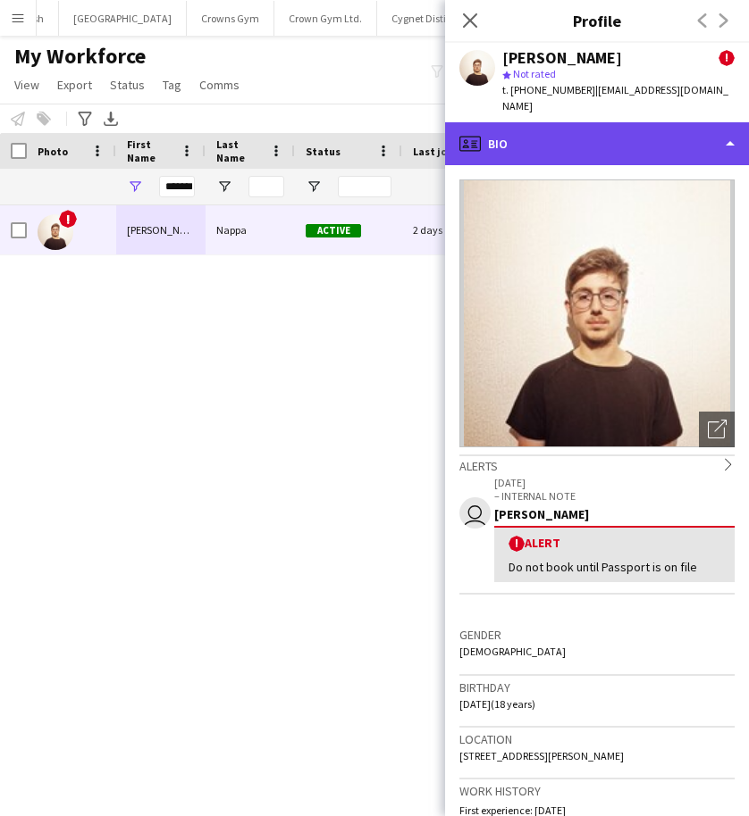
click at [547, 137] on div "profile Bio" at bounding box center [597, 143] width 304 height 43
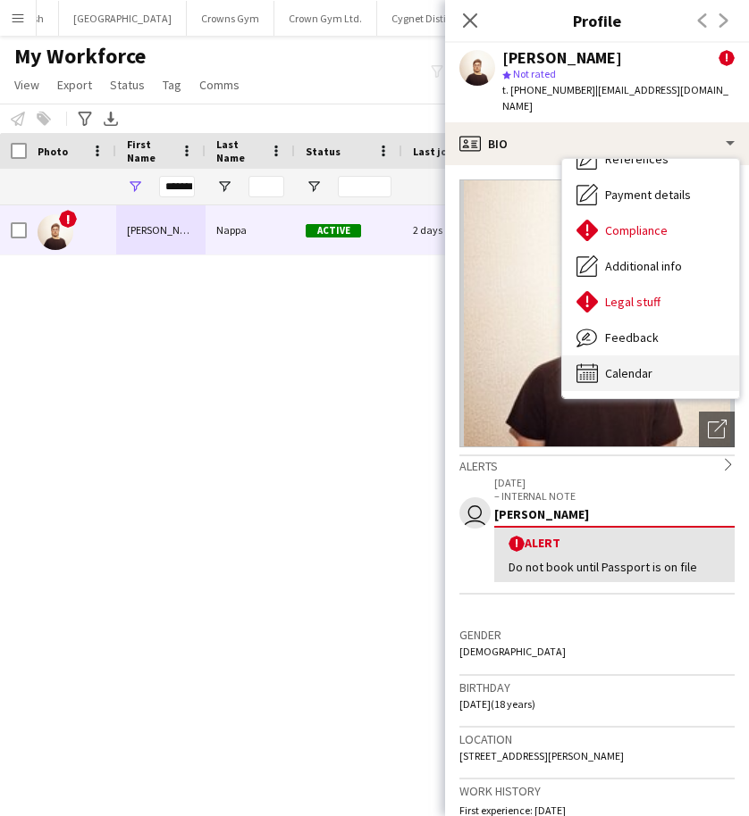
click at [619, 356] on div "Calendar Calendar" at bounding box center [650, 374] width 177 height 36
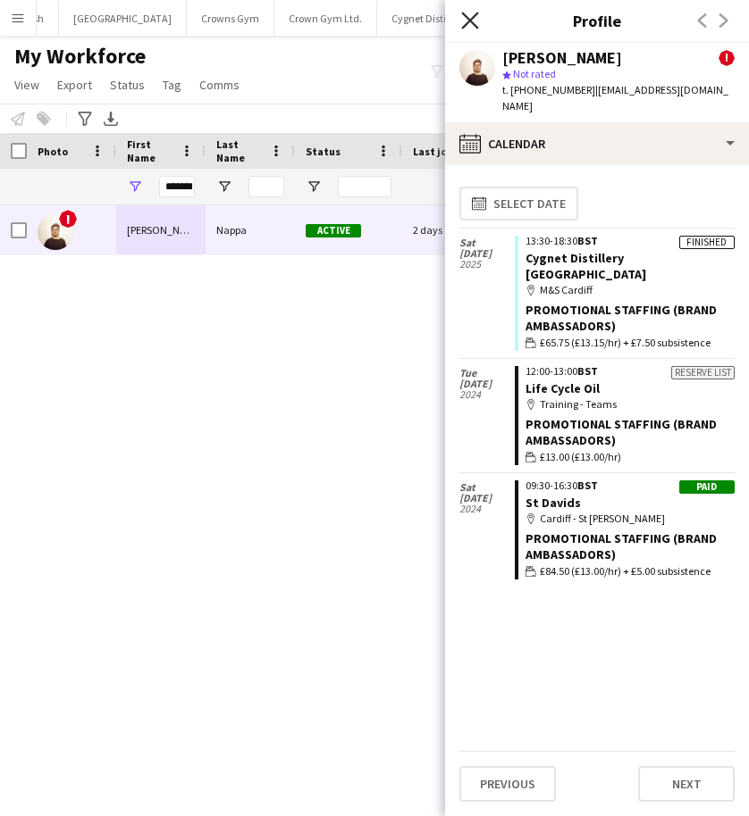
click at [472, 16] on icon "Close pop-in" at bounding box center [469, 20] width 17 height 17
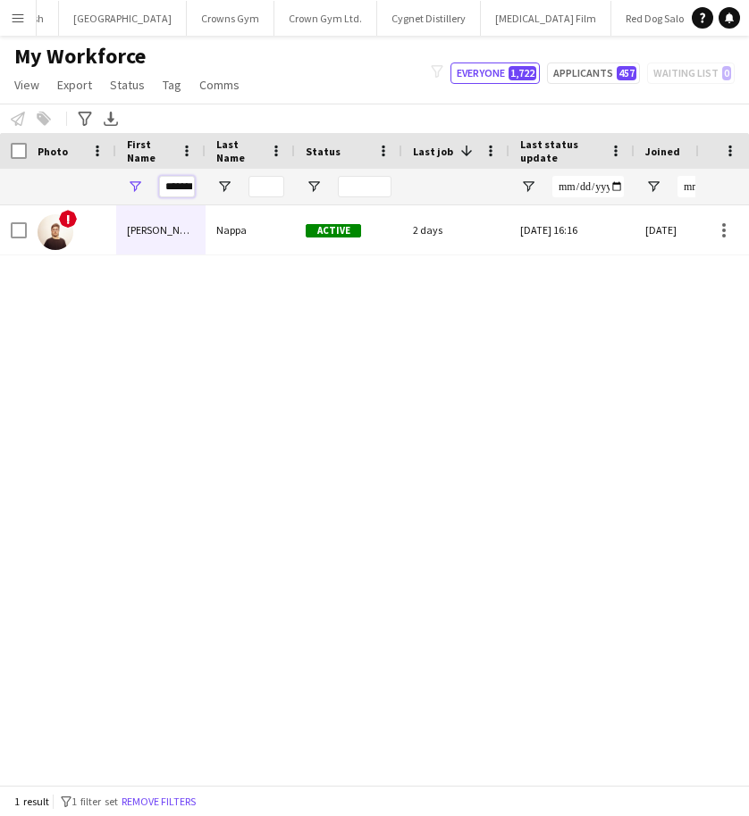
scroll to position [0, 8]
drag, startPoint x: 165, startPoint y: 187, endPoint x: 261, endPoint y: 190, distance: 95.6
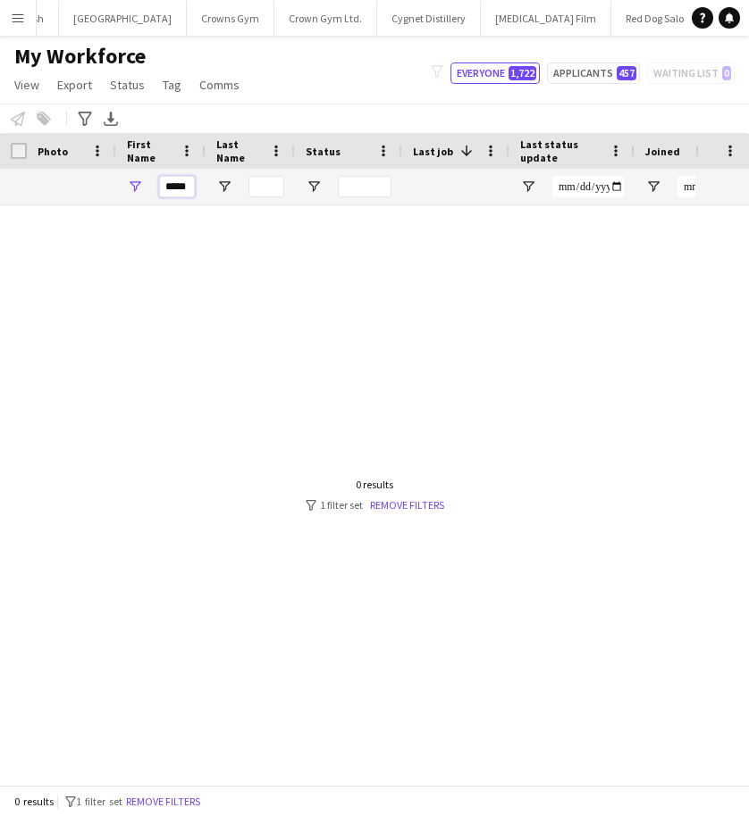
scroll to position [0, 0]
type input "****"
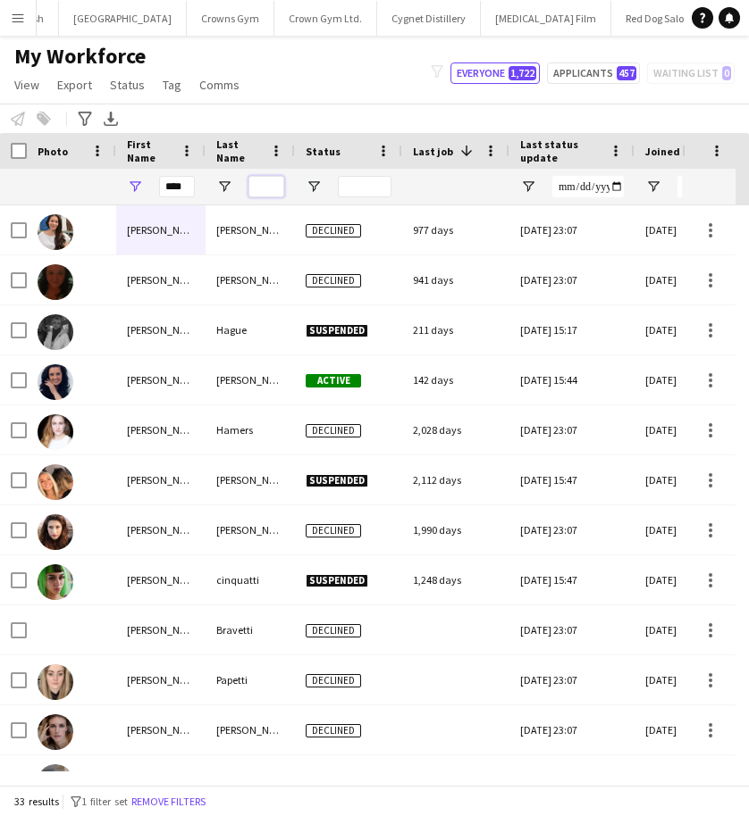
click at [261, 190] on input "Last Name Filter Input" at bounding box center [266, 186] width 36 height 21
type input "*******"
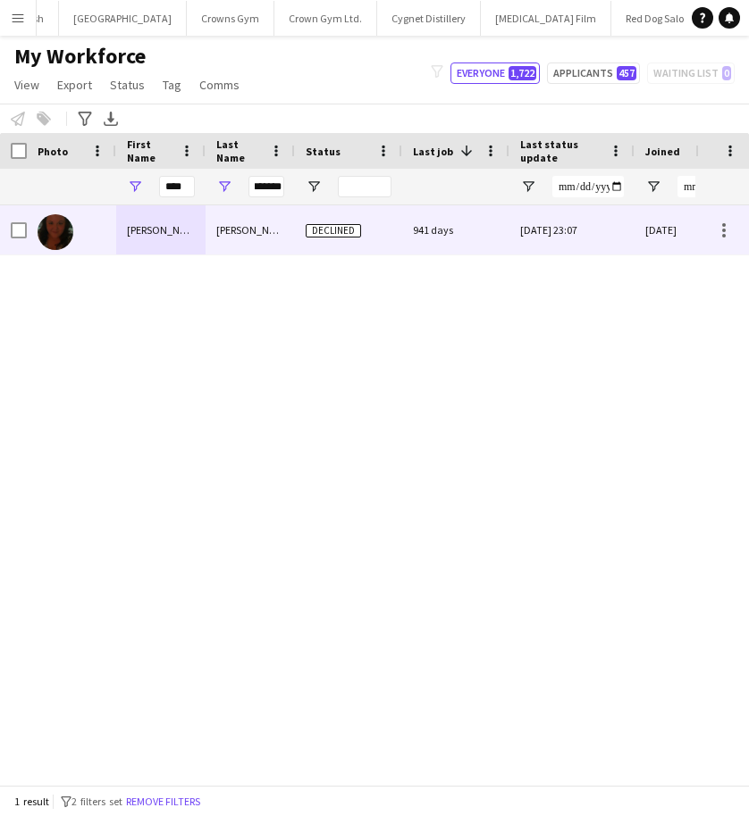
click at [231, 232] on div "[PERSON_NAME]" at bounding box center [249, 229] width 89 height 49
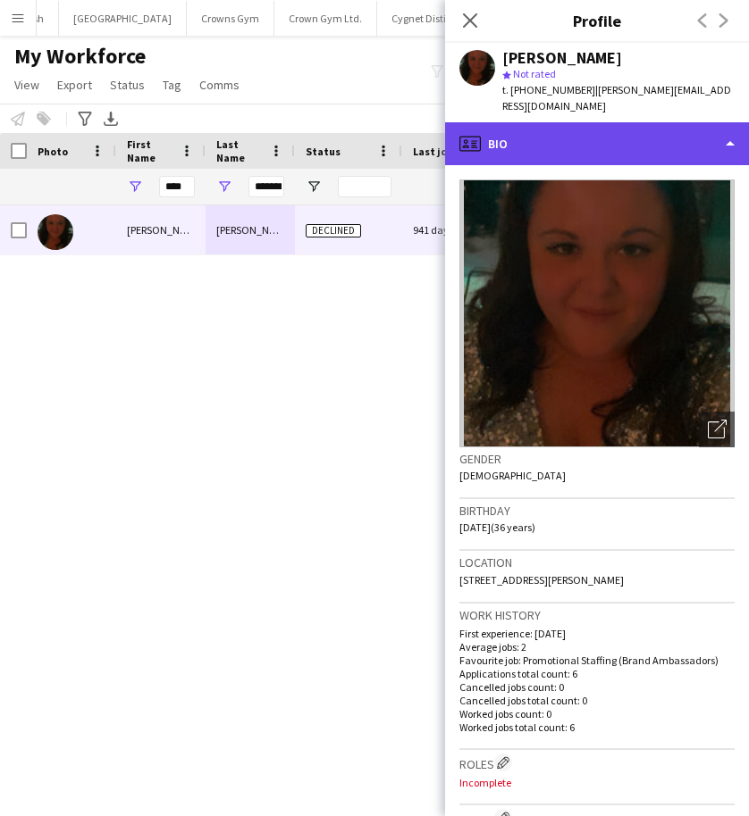
click at [611, 125] on div "profile Bio" at bounding box center [597, 143] width 304 height 43
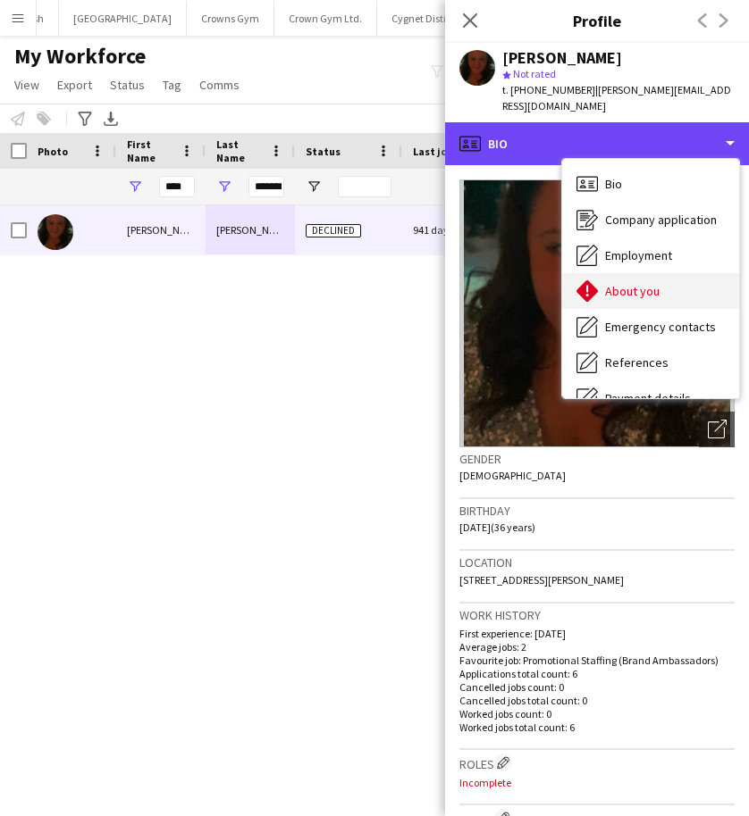
scroll to position [204, 0]
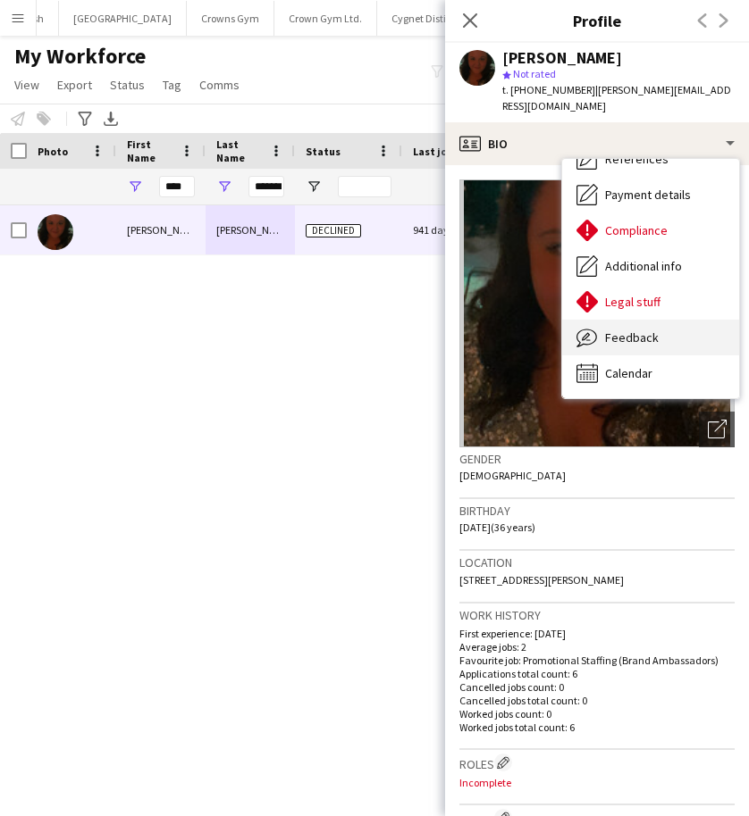
click at [634, 330] on span "Feedback" at bounding box center [632, 338] width 54 height 16
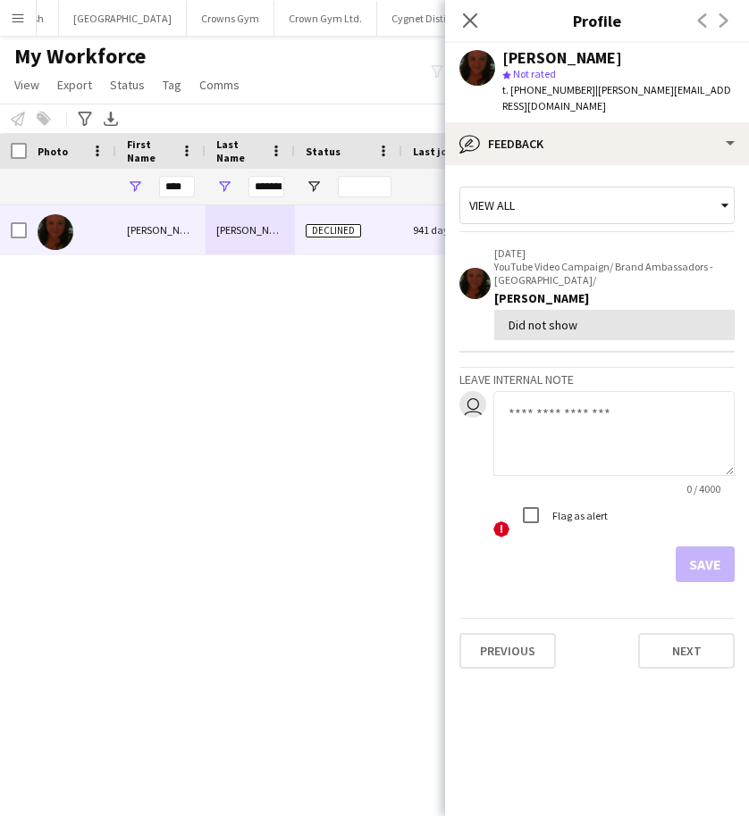
click at [537, 406] on textarea at bounding box center [613, 433] width 241 height 85
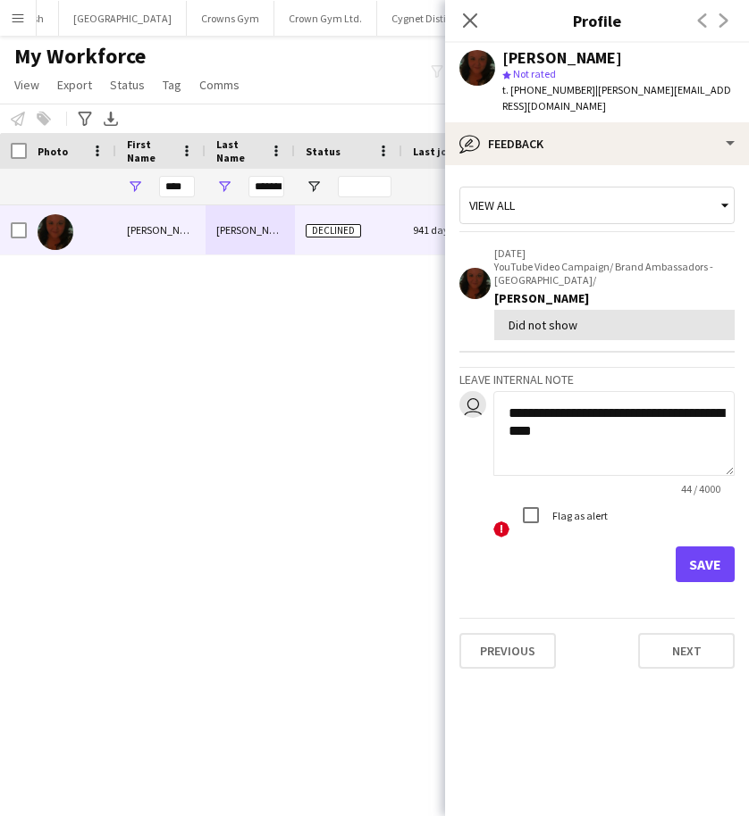
type textarea "**********"
click at [699, 547] on button "Save" at bounding box center [704, 565] width 59 height 36
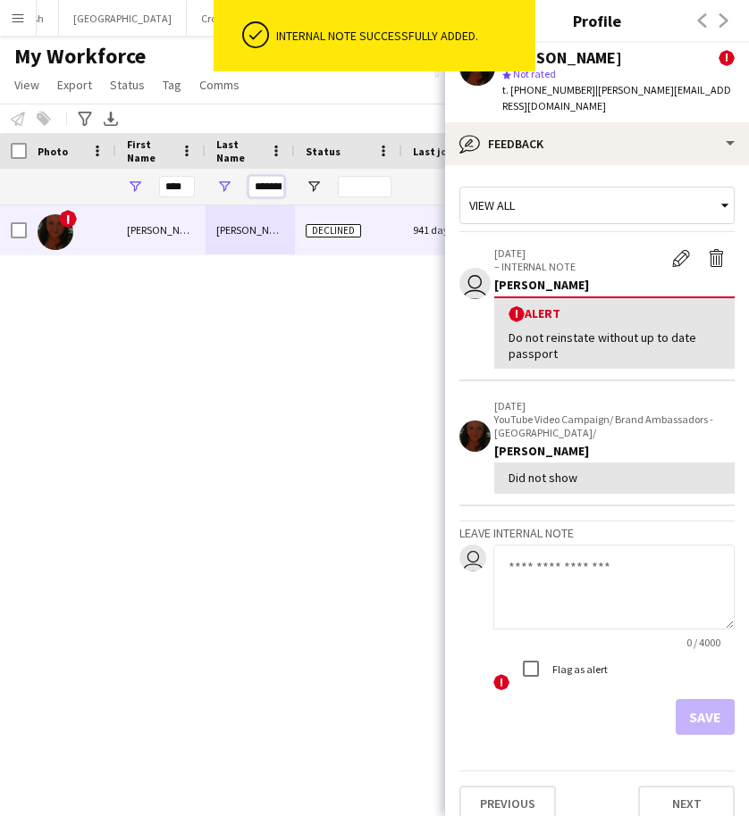
drag, startPoint x: 255, startPoint y: 186, endPoint x: 360, endPoint y: 183, distance: 104.5
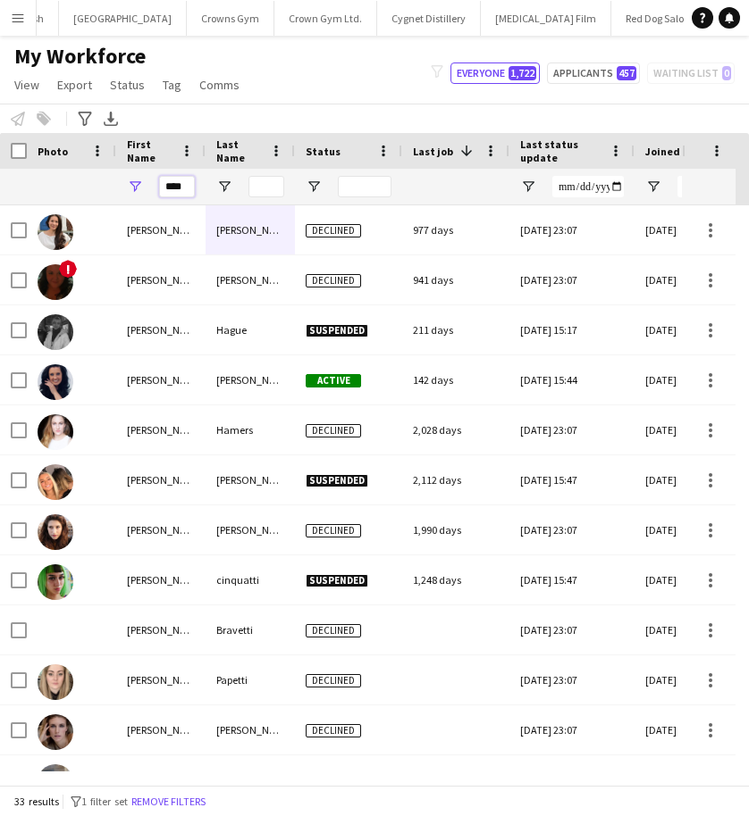
drag, startPoint x: 182, startPoint y: 189, endPoint x: 102, endPoint y: 186, distance: 80.5
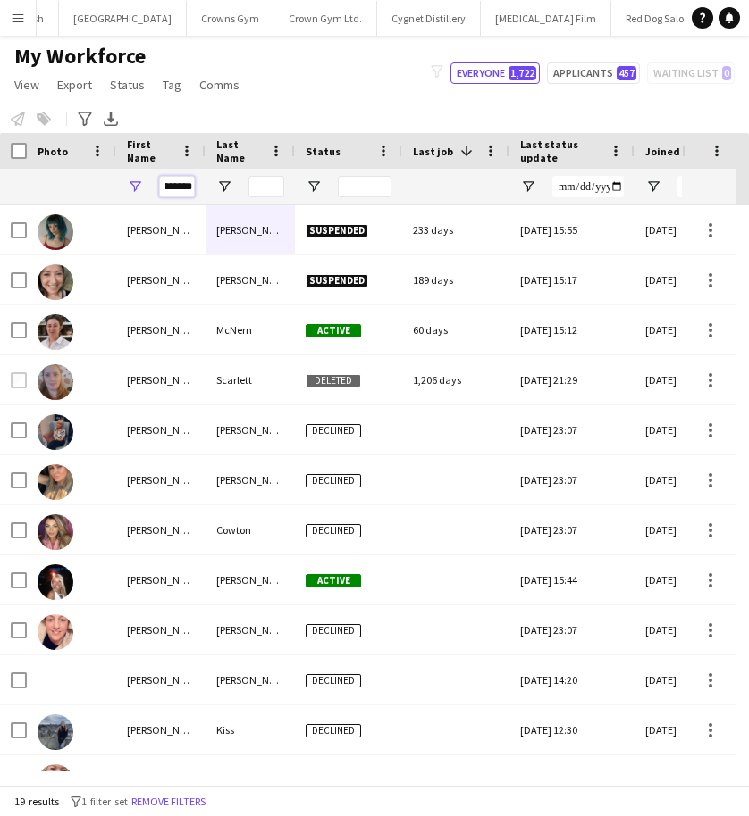
type input "********"
click at [127, 179] on button "Open Filter Menu" at bounding box center [135, 187] width 16 height 16
click at [261, 181] on input "Last Name Filter Input" at bounding box center [266, 186] width 36 height 21
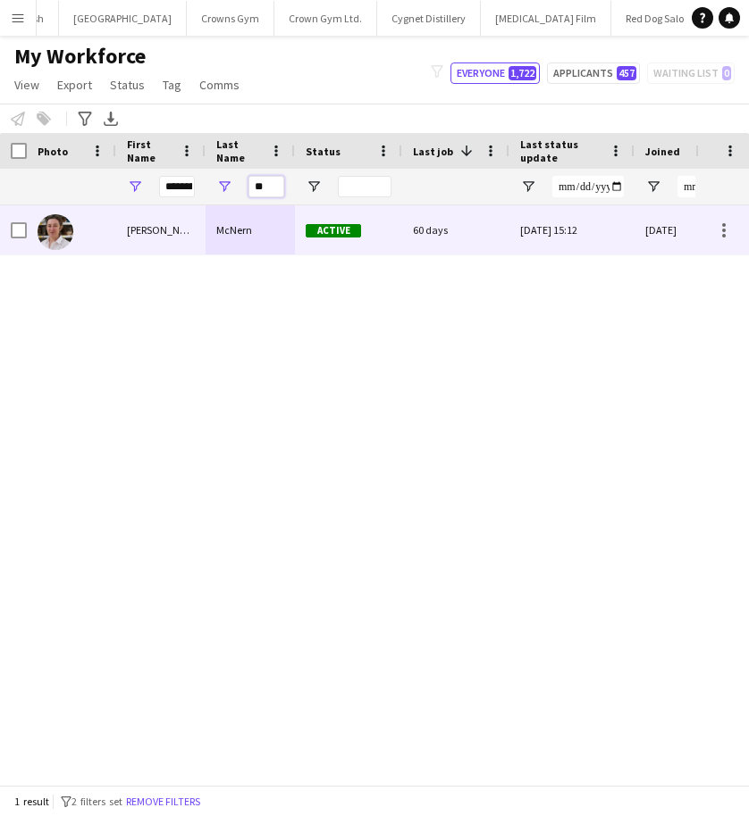
type input "**"
click at [251, 238] on div "McNern" at bounding box center [249, 229] width 89 height 49
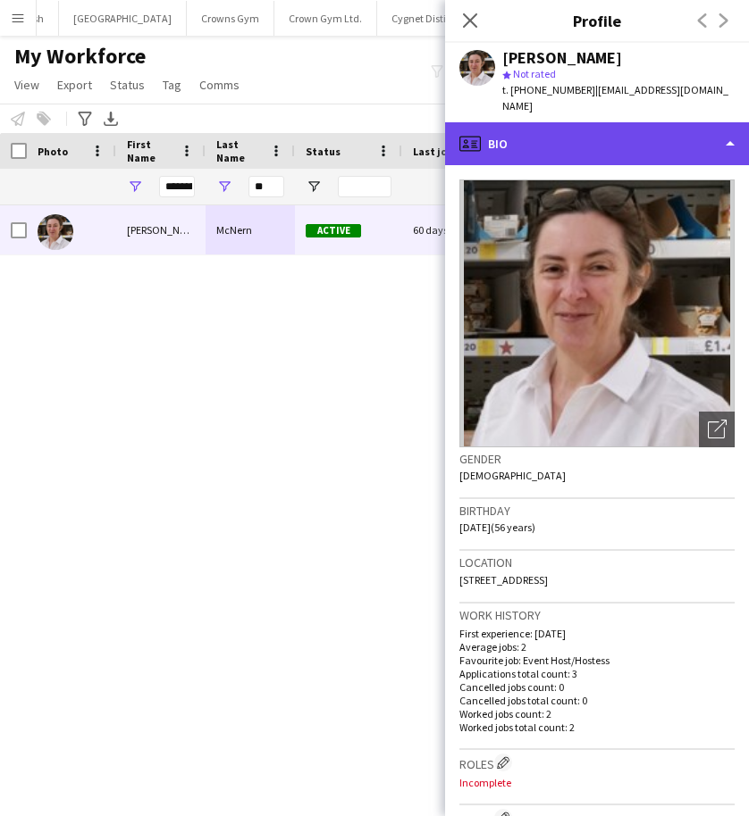
click at [588, 136] on div "profile Bio" at bounding box center [597, 143] width 304 height 43
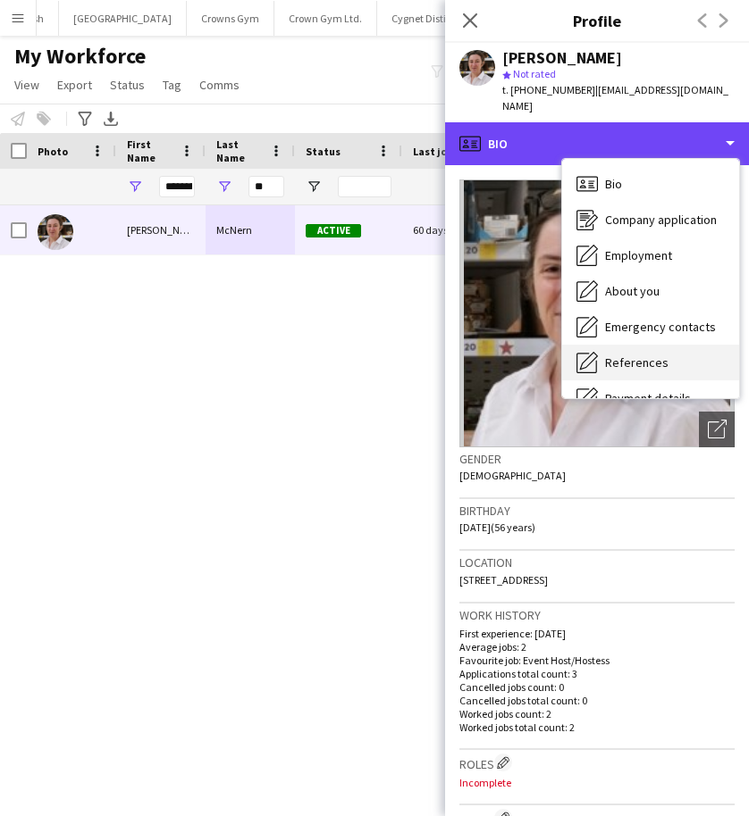
scroll to position [204, 0]
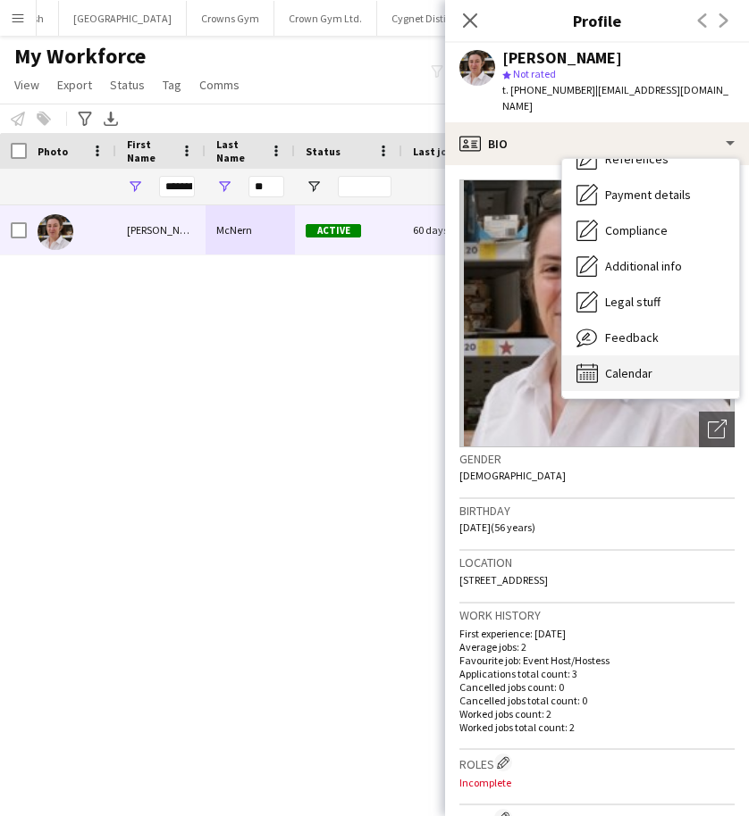
click at [623, 369] on div "Calendar Calendar" at bounding box center [650, 374] width 177 height 36
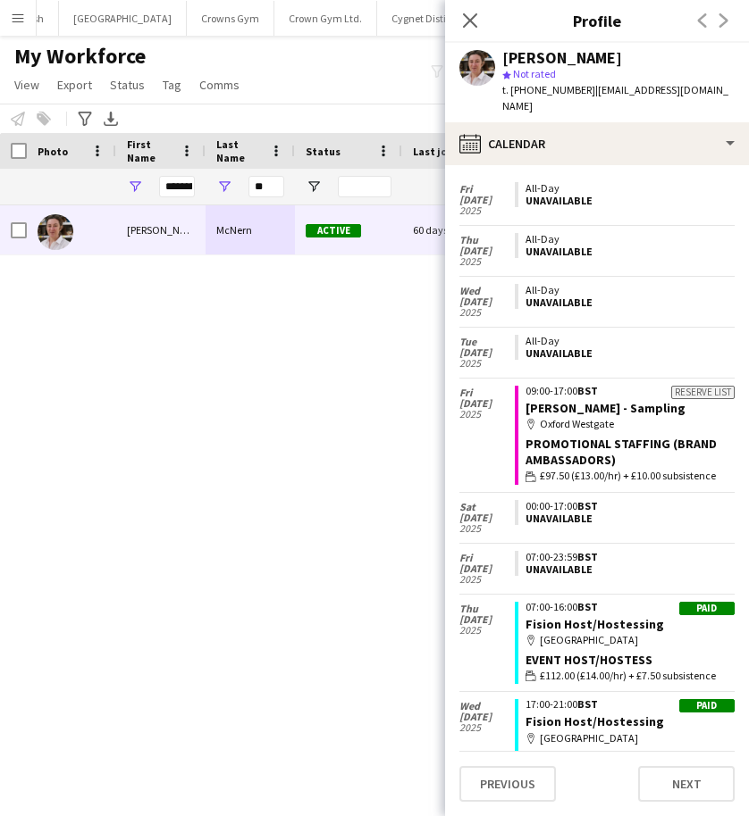
scroll to position [0, 0]
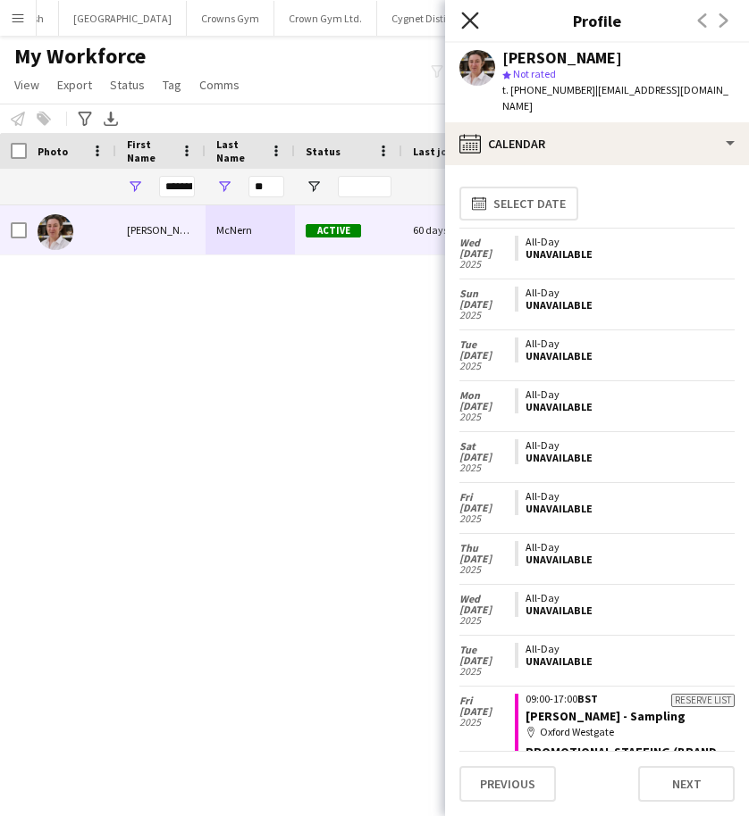
click at [470, 25] on icon "Close pop-in" at bounding box center [469, 20] width 17 height 17
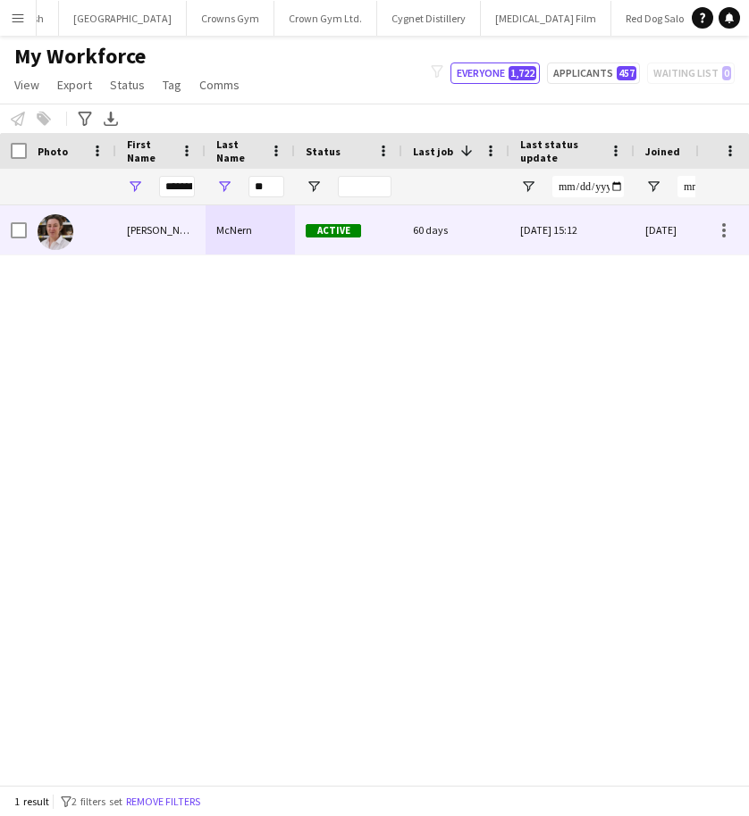
click at [198, 221] on div "[PERSON_NAME]" at bounding box center [160, 229] width 89 height 49
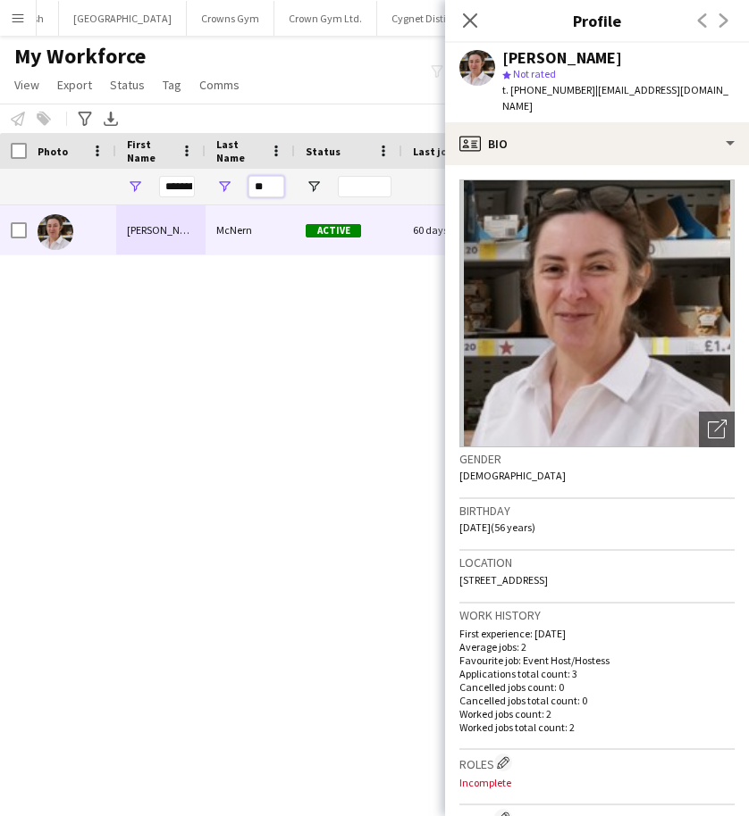
drag, startPoint x: 267, startPoint y: 187, endPoint x: 229, endPoint y: 188, distance: 38.4
click at [229, 188] on div "**" at bounding box center [249, 187] width 89 height 36
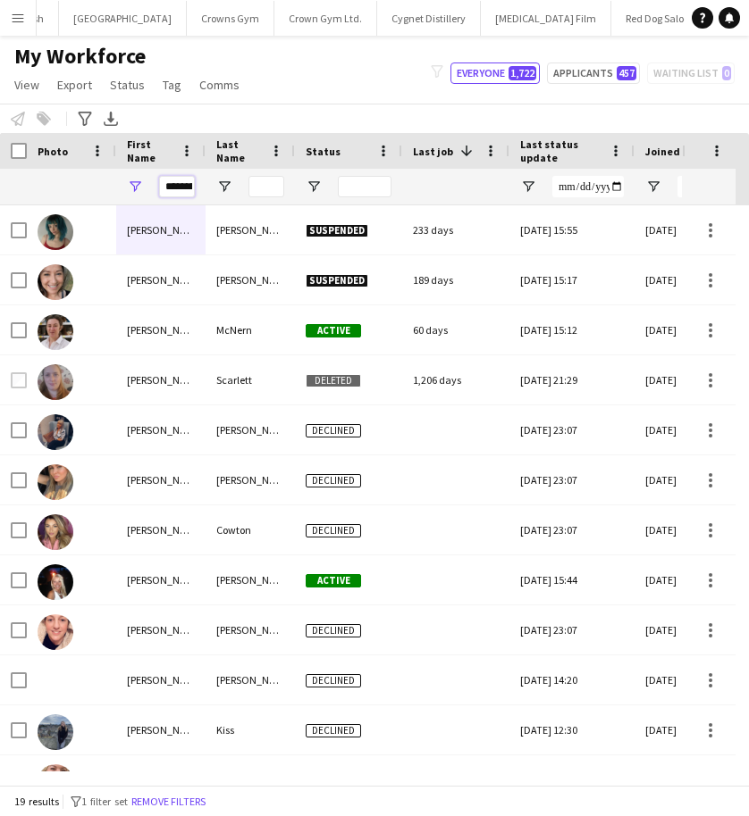
scroll to position [0, 20]
drag, startPoint x: 163, startPoint y: 188, endPoint x: 234, endPoint y: 184, distance: 71.5
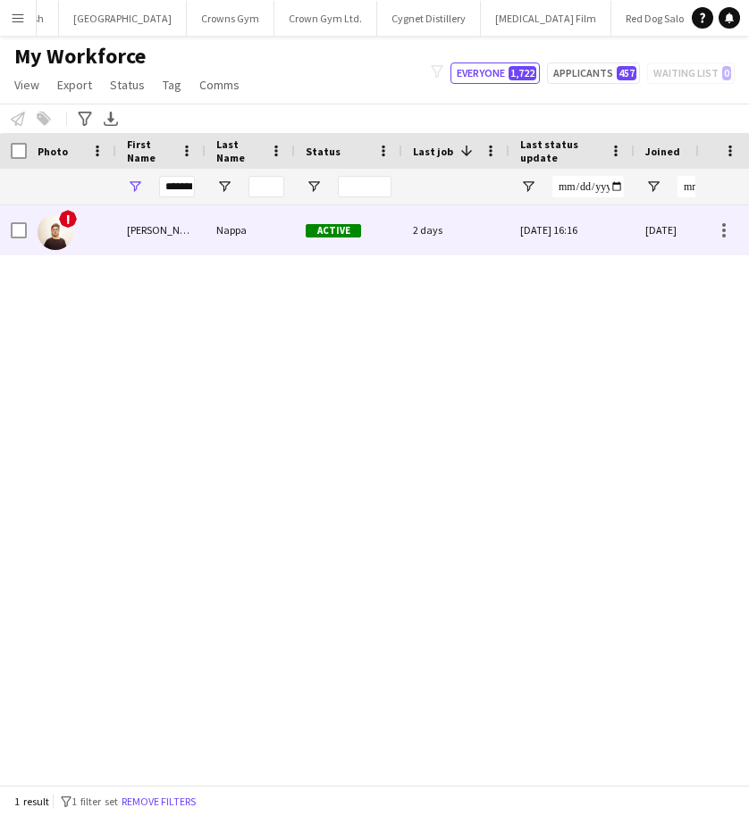
click at [221, 237] on div "Nappa" at bounding box center [249, 229] width 89 height 49
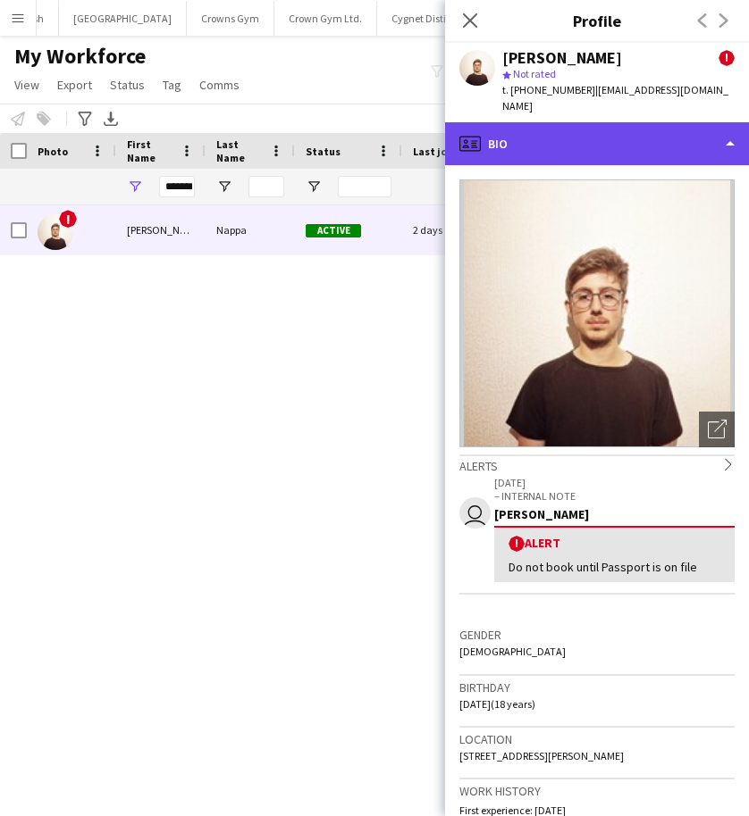
click at [577, 132] on div "profile Bio" at bounding box center [597, 143] width 304 height 43
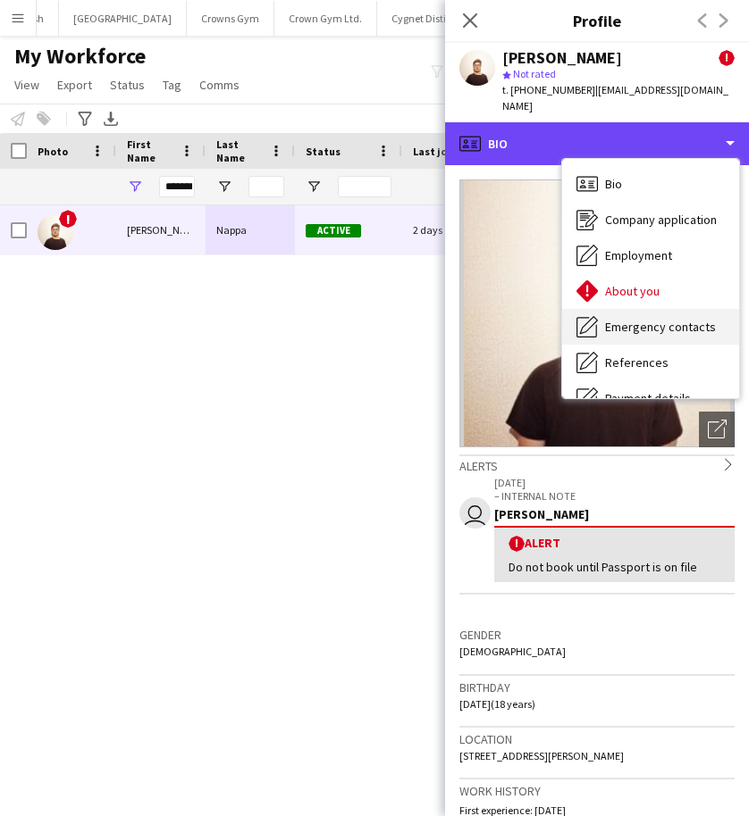
scroll to position [204, 0]
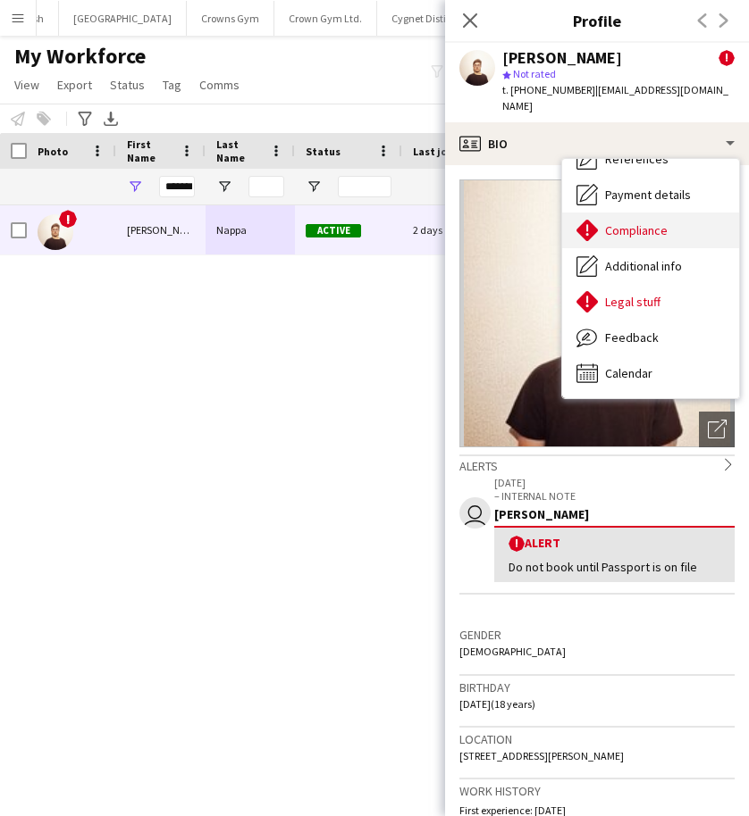
click at [613, 222] on span "Compliance" at bounding box center [636, 230] width 63 height 16
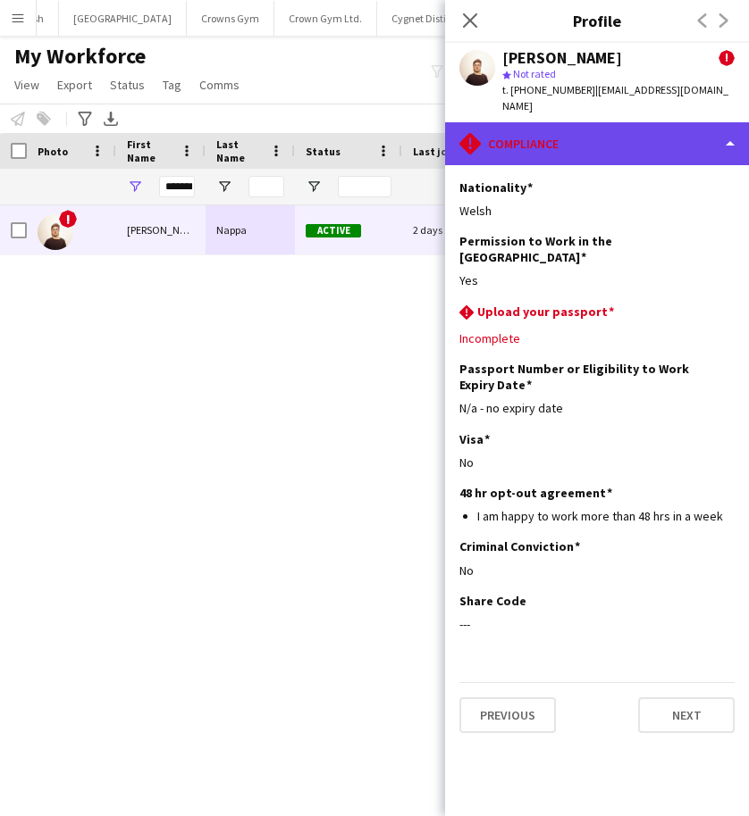
click at [560, 136] on div "rhombus-alert Compliance" at bounding box center [597, 143] width 304 height 43
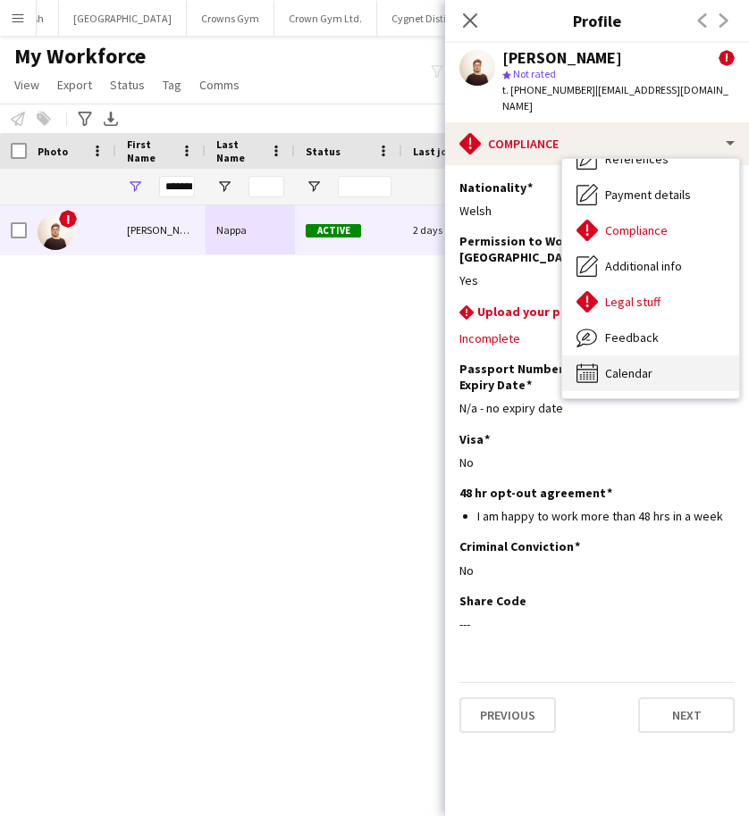
click at [609, 365] on span "Calendar" at bounding box center [628, 373] width 47 height 16
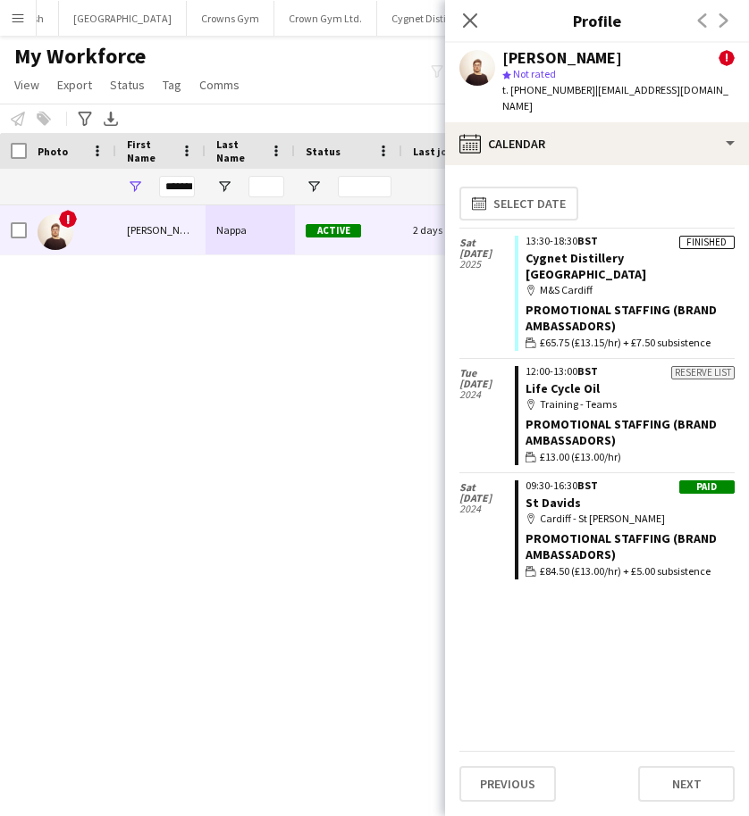
click at [630, 592] on div "calendar-full Select date [DATE] Finished 13:30-18:30 BST Cygnet Distillery [GE…" at bounding box center [596, 466] width 275 height 572
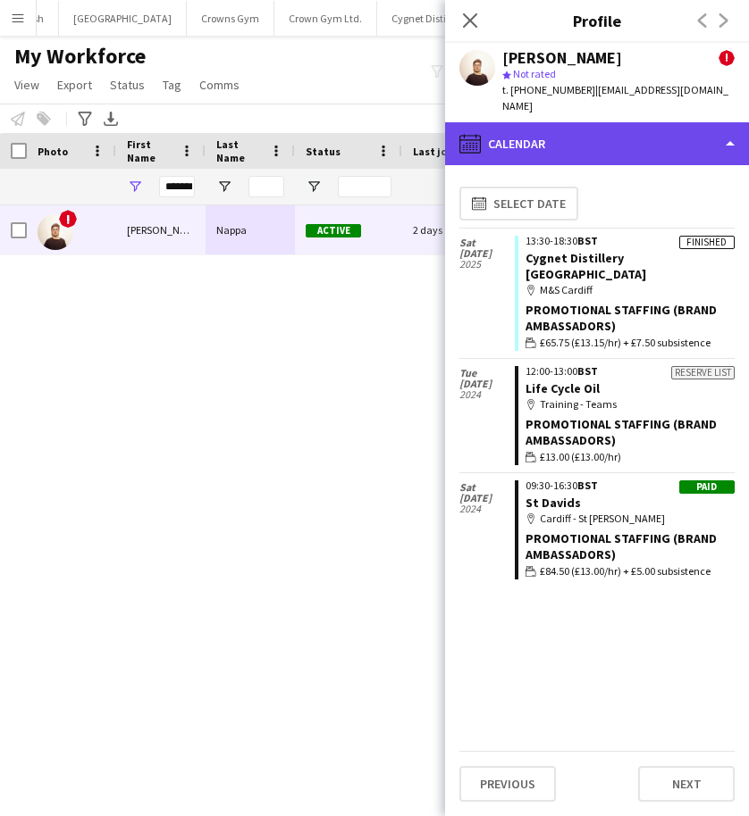
click at [673, 133] on div "calendar-full Calendar" at bounding box center [597, 143] width 304 height 43
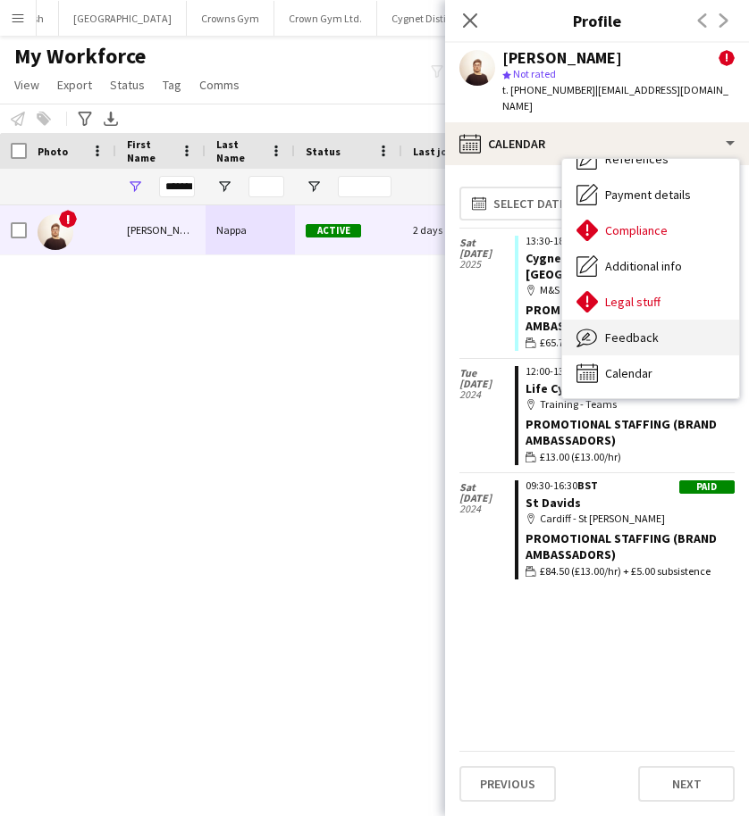
click at [635, 330] on span "Feedback" at bounding box center [632, 338] width 54 height 16
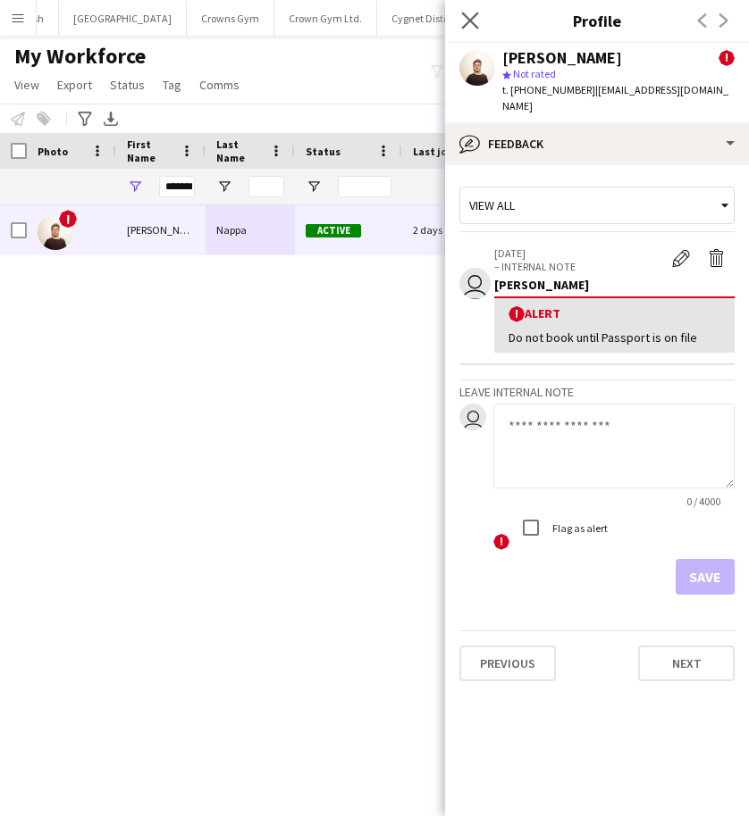
click at [474, 29] on icon "Close pop-in" at bounding box center [469, 20] width 17 height 17
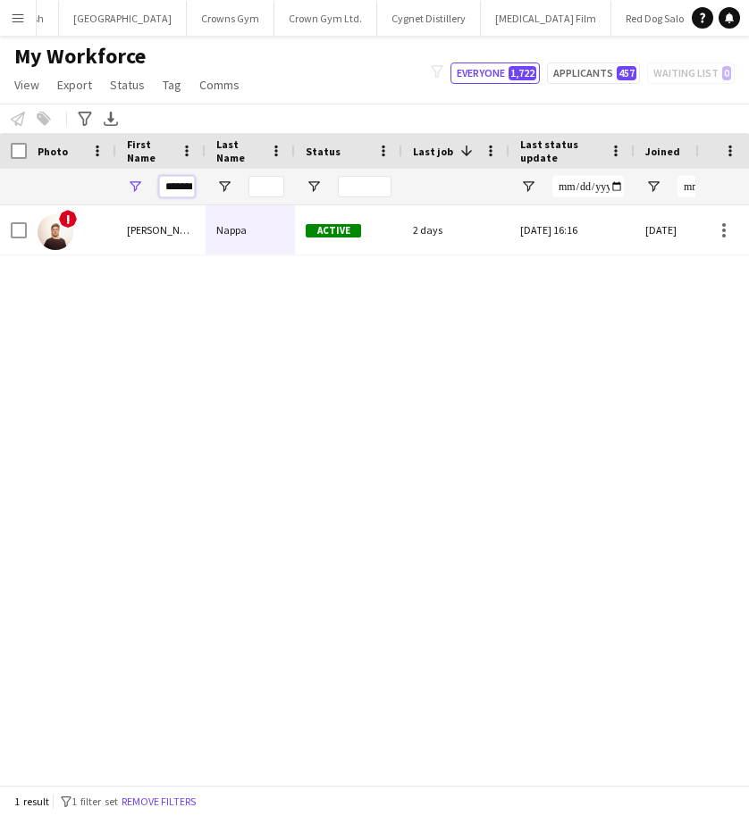
scroll to position [0, 8]
drag, startPoint x: 162, startPoint y: 184, endPoint x: 211, endPoint y: 187, distance: 49.2
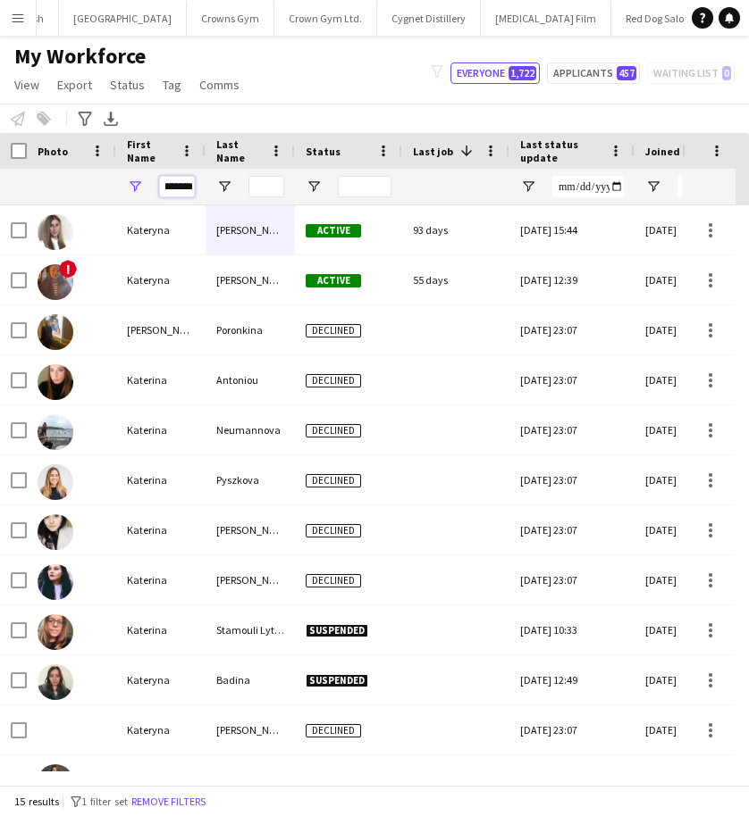
scroll to position [0, 13]
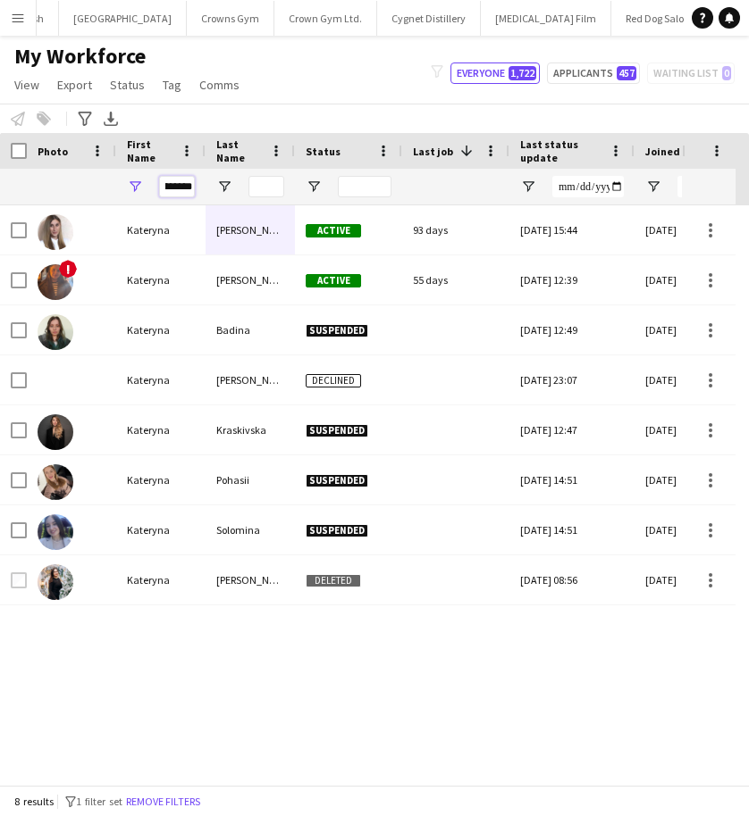
type input "********"
click at [272, 188] on input "Last Name Filter Input" at bounding box center [266, 186] width 36 height 21
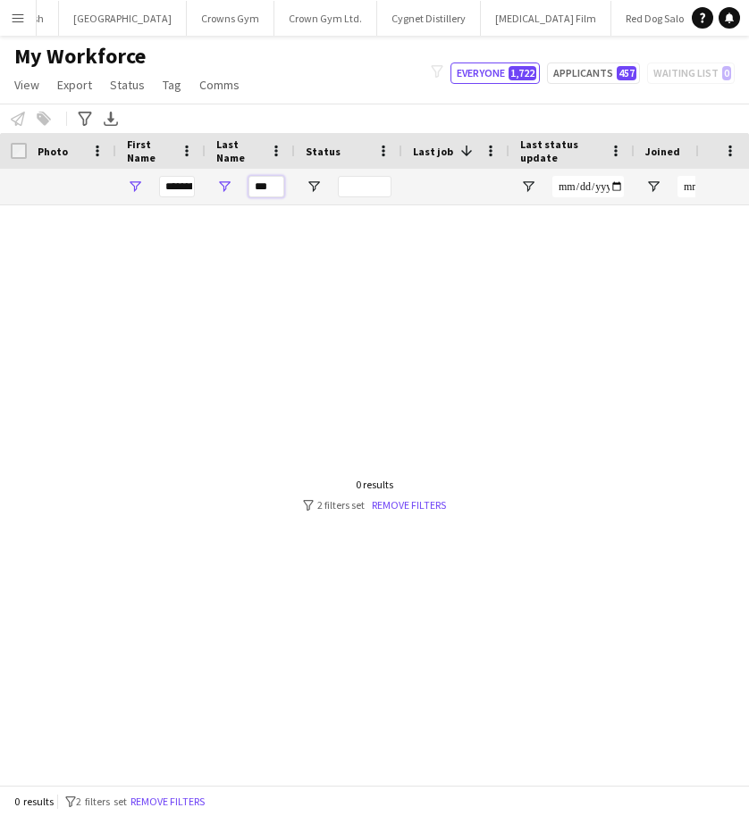
type input "***"
drag, startPoint x: 163, startPoint y: 185, endPoint x: 288, endPoint y: 188, distance: 125.1
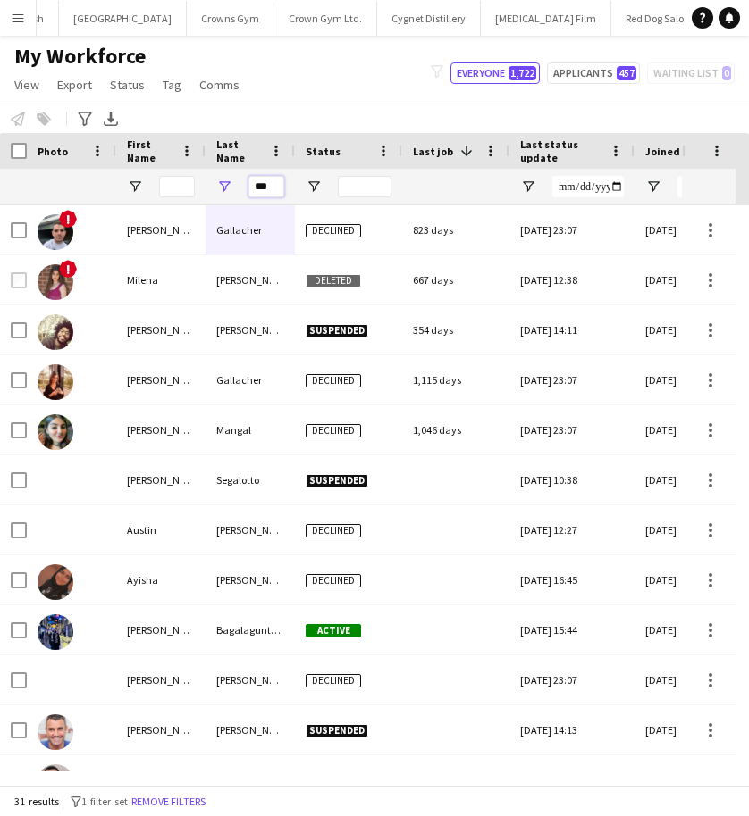
click at [276, 186] on input "***" at bounding box center [266, 186] width 36 height 21
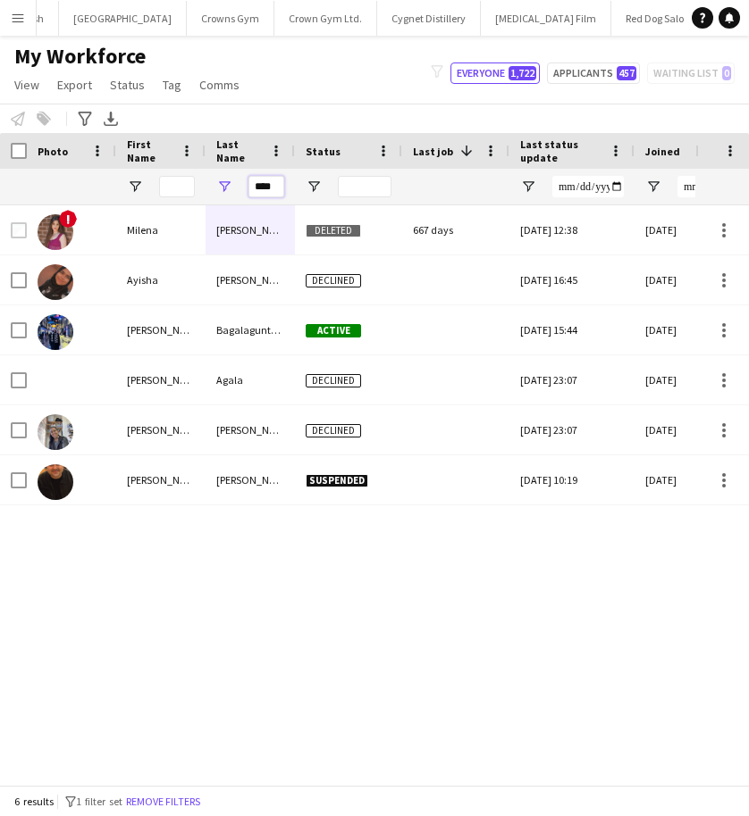
type input "****"
drag, startPoint x: 254, startPoint y: 187, endPoint x: 356, endPoint y: 202, distance: 103.0
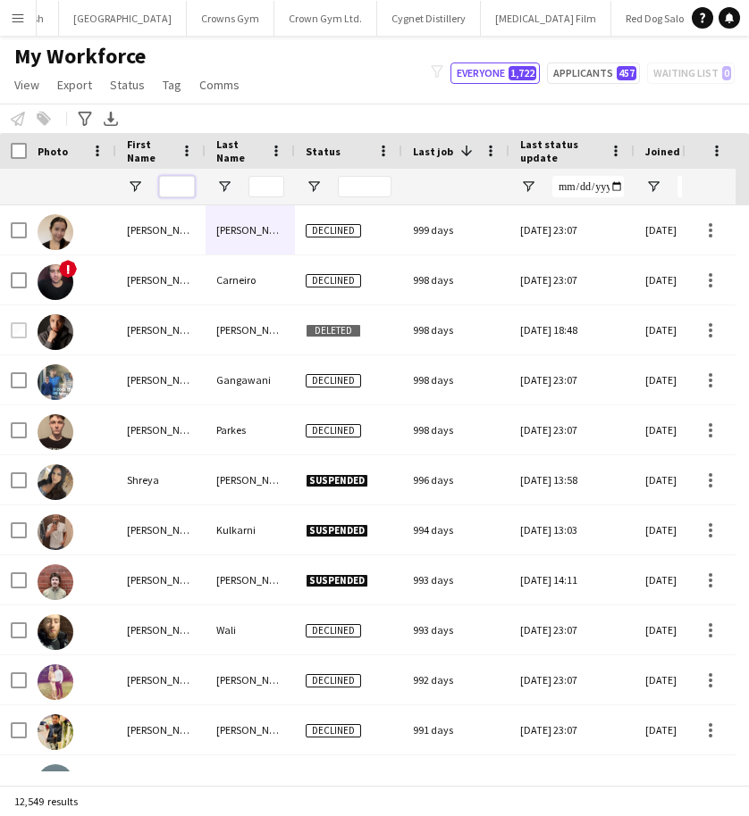
click at [172, 192] on input "First Name Filter Input" at bounding box center [177, 186] width 36 height 21
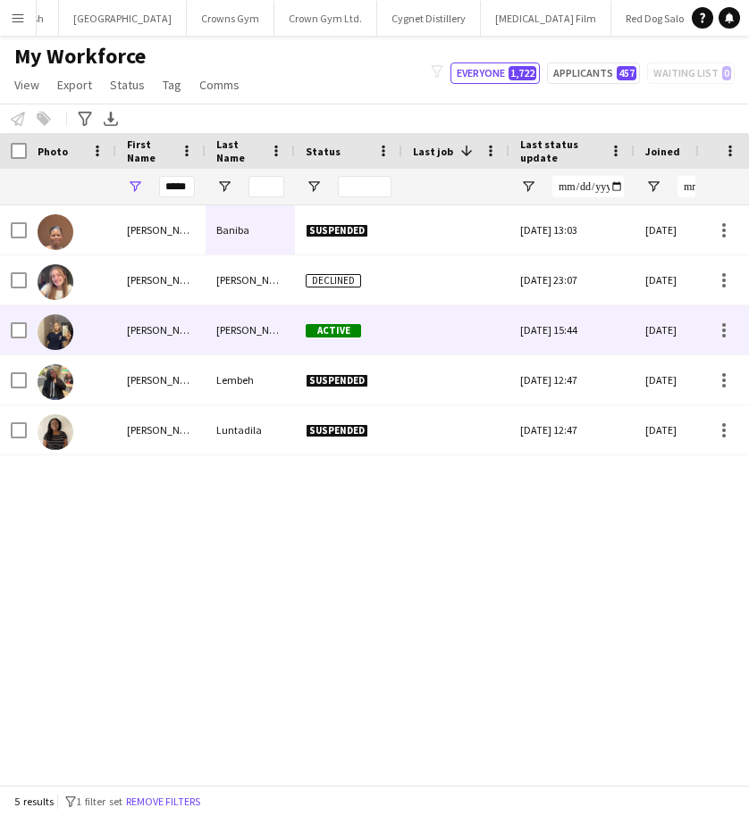
click at [183, 332] on div "[PERSON_NAME]" at bounding box center [160, 329] width 89 height 49
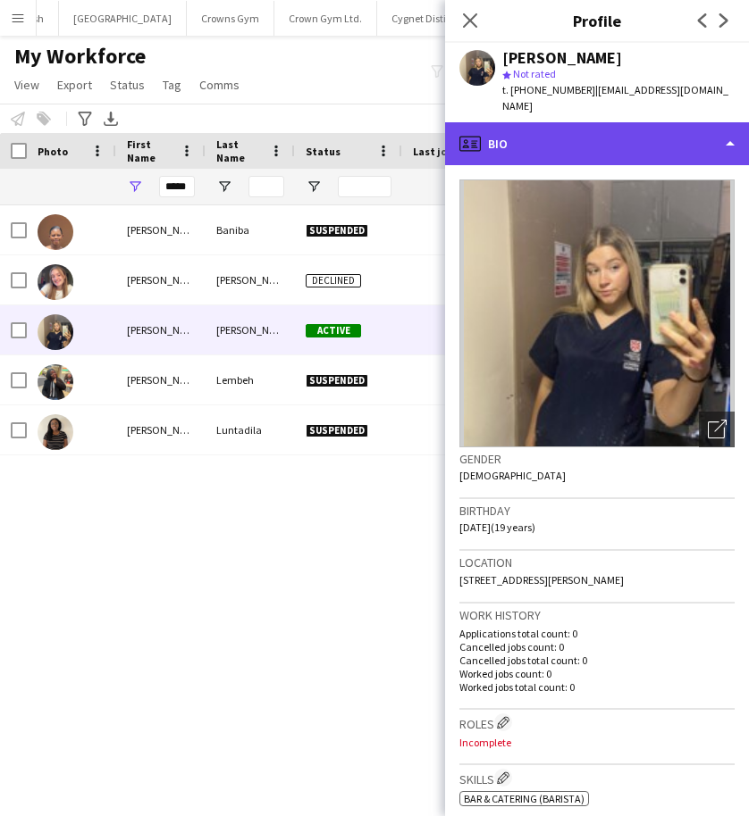
click at [639, 127] on div "profile Bio" at bounding box center [597, 143] width 304 height 43
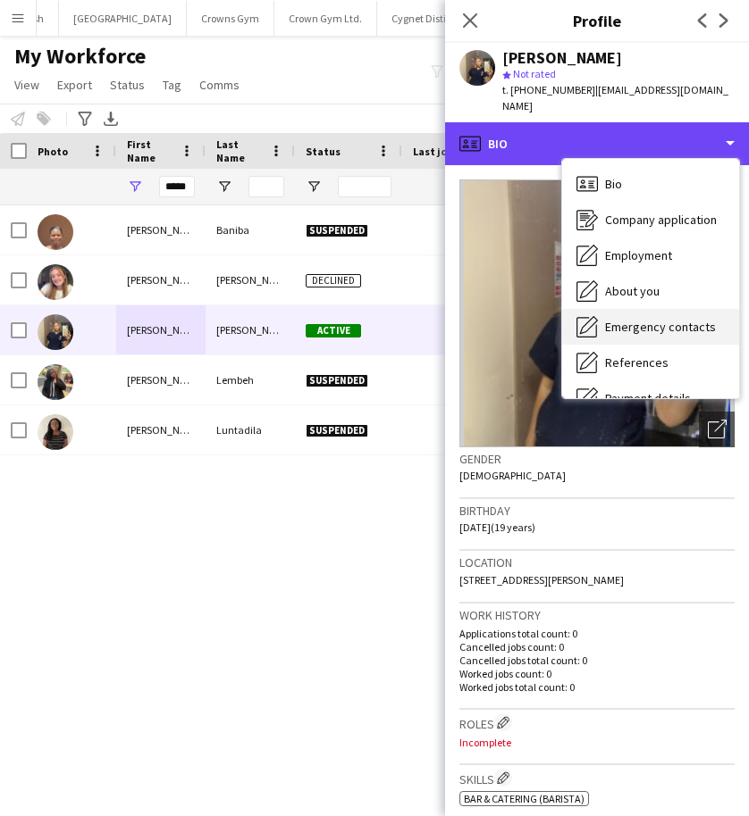
scroll to position [204, 0]
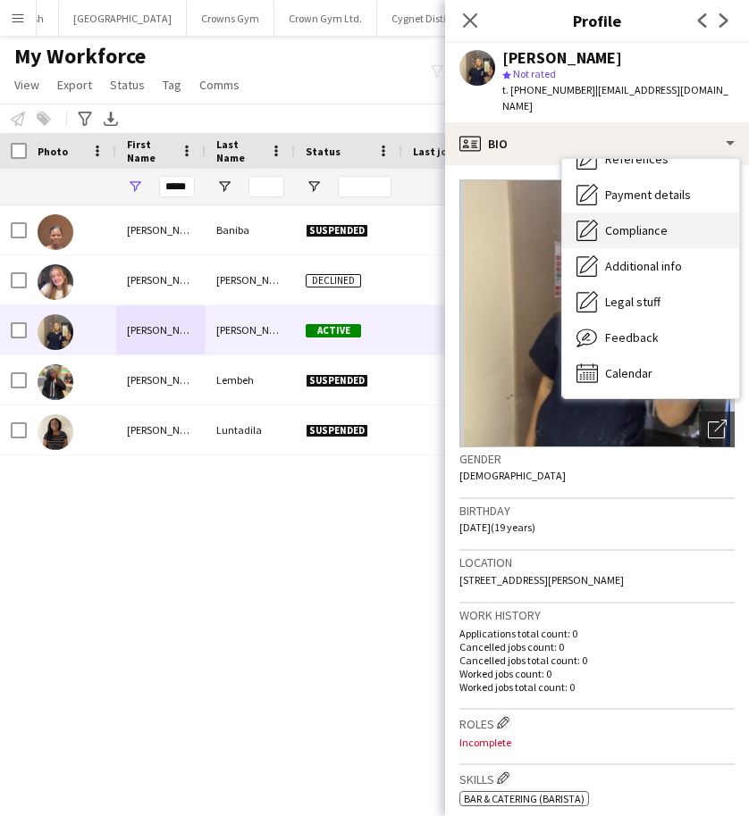
click at [626, 222] on span "Compliance" at bounding box center [636, 230] width 63 height 16
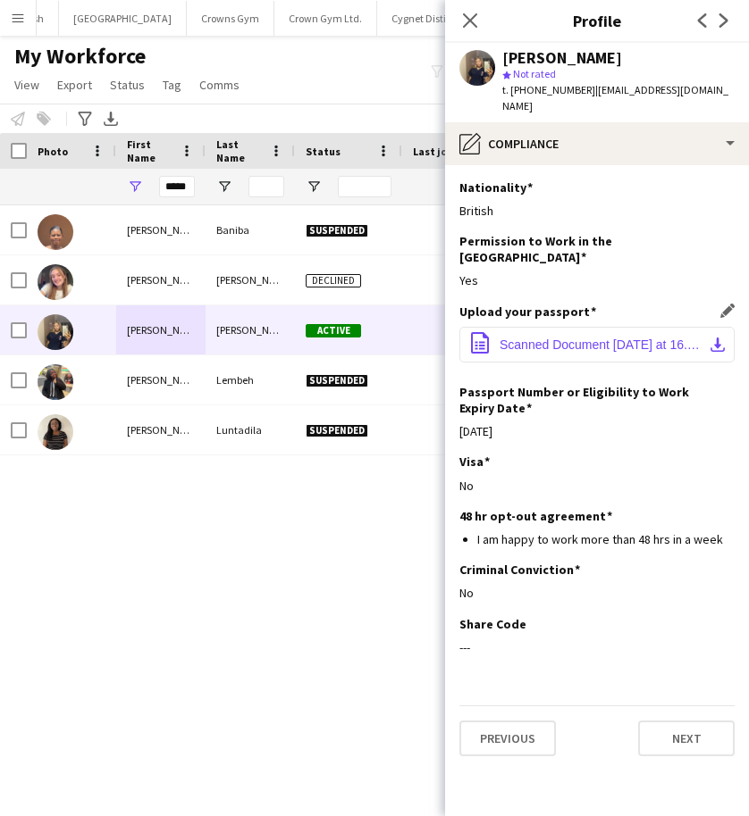
click at [571, 338] on span "Scanned Document [DATE] at 16.39.44.pdf" at bounding box center [600, 345] width 202 height 14
drag, startPoint x: 188, startPoint y: 188, endPoint x: 68, endPoint y: 179, distance: 120.1
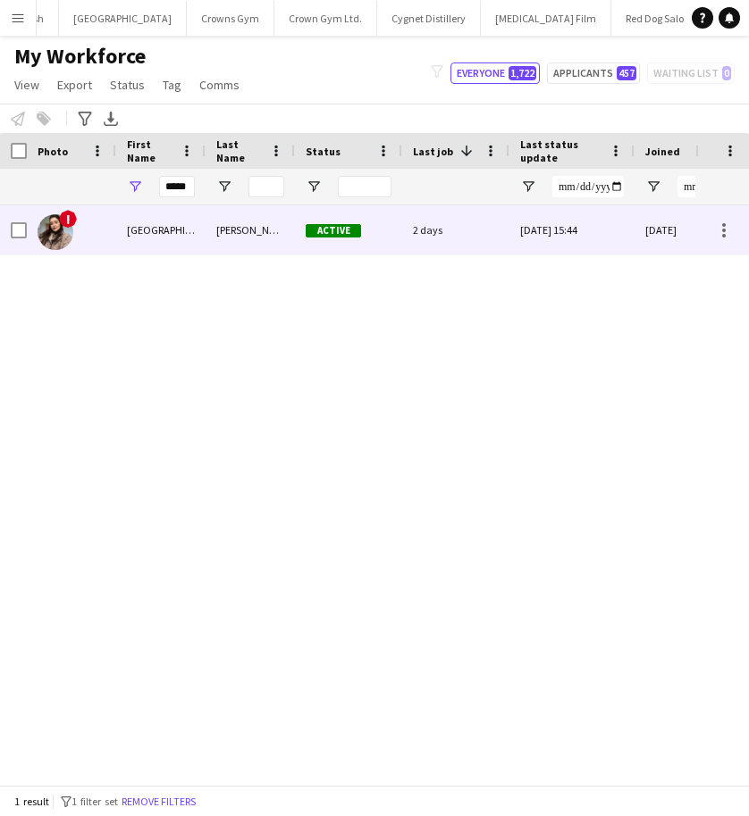
click at [138, 237] on div "[GEOGRAPHIC_DATA]" at bounding box center [160, 229] width 89 height 49
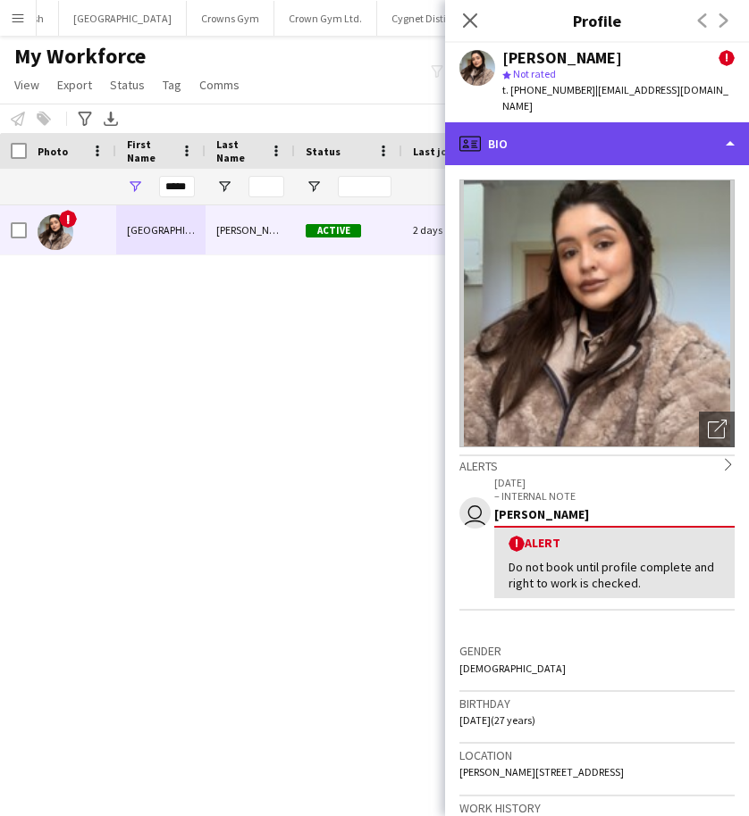
click at [615, 138] on div "profile Bio" at bounding box center [597, 143] width 304 height 43
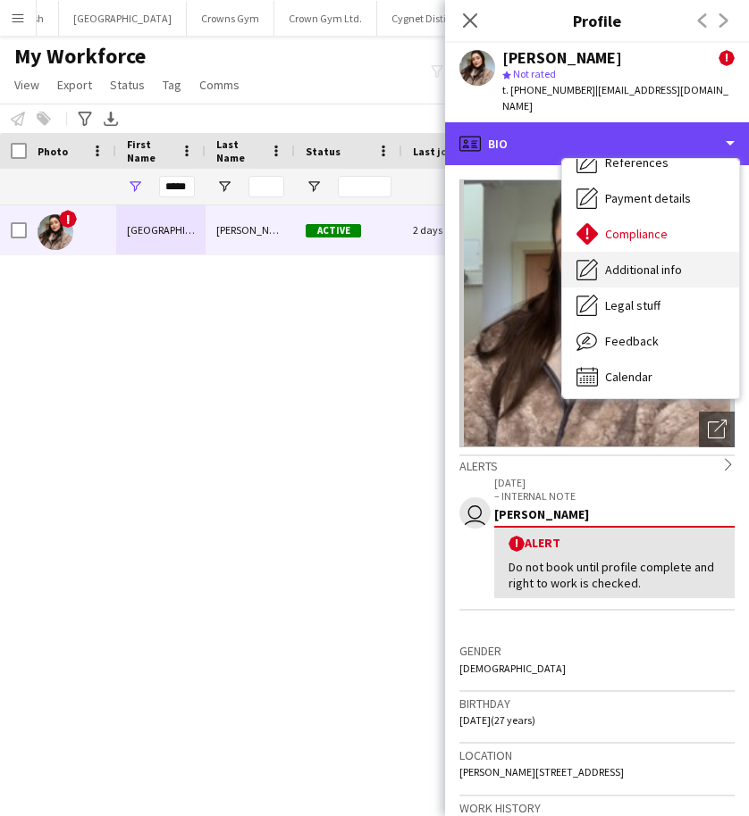
scroll to position [201, 0]
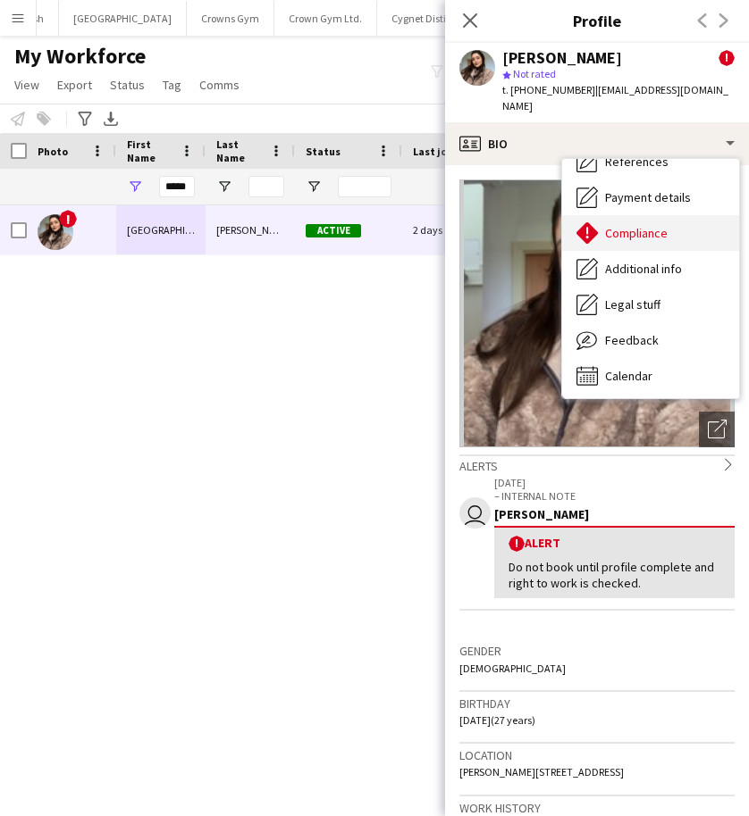
click at [634, 225] on span "Compliance" at bounding box center [636, 233] width 63 height 16
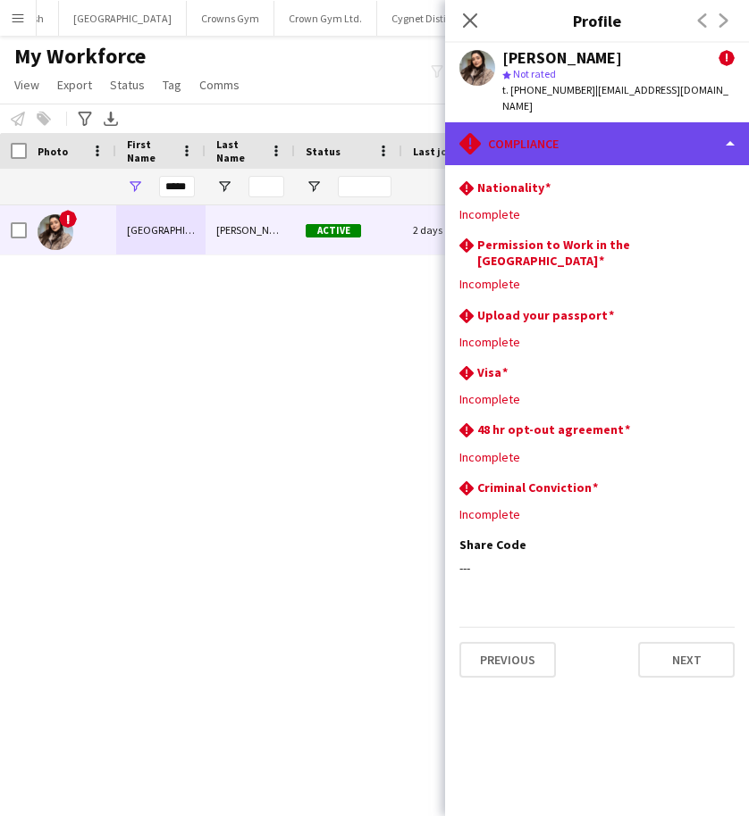
click at [557, 138] on div "rhombus-alert Compliance" at bounding box center [597, 143] width 304 height 43
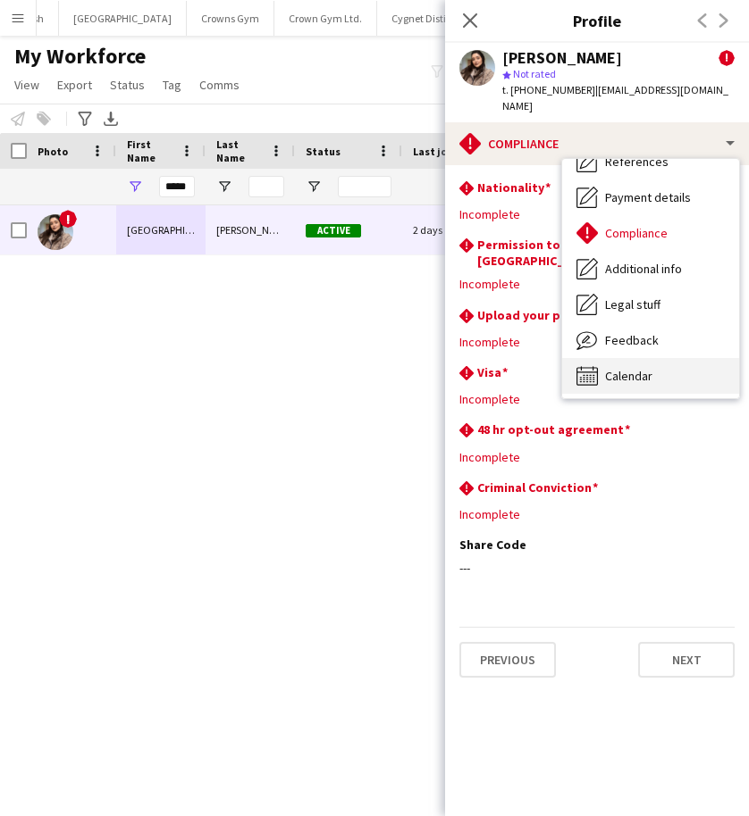
click at [626, 368] on span "Calendar" at bounding box center [628, 376] width 47 height 16
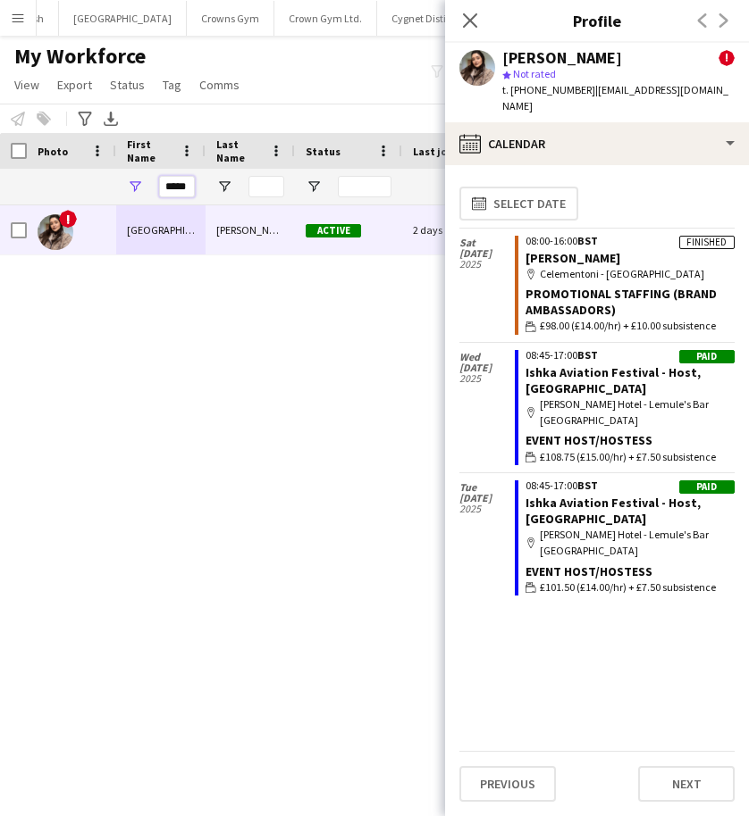
drag, startPoint x: 191, startPoint y: 188, endPoint x: 108, endPoint y: 188, distance: 83.1
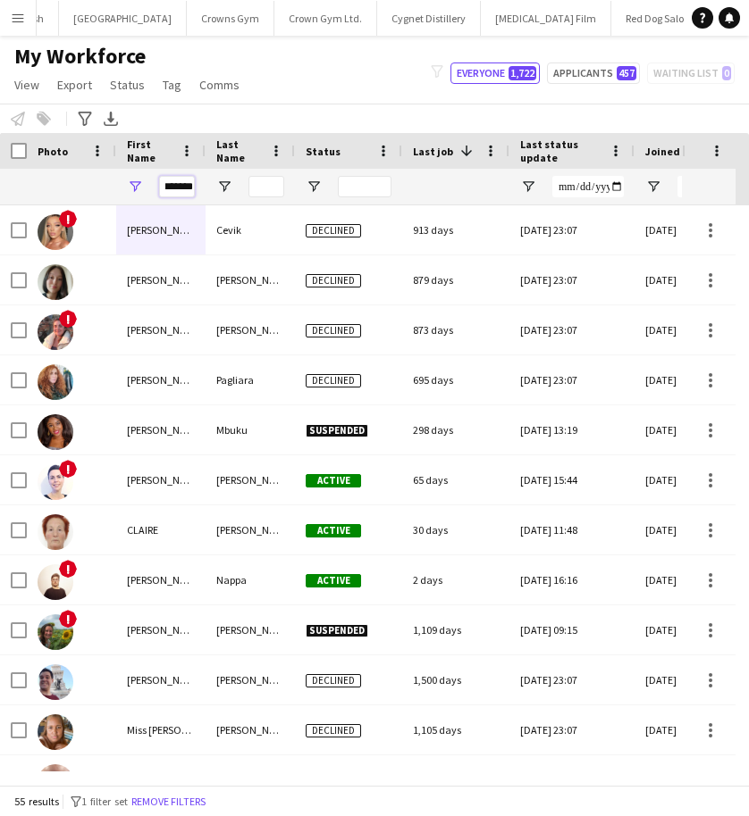
scroll to position [0, 7]
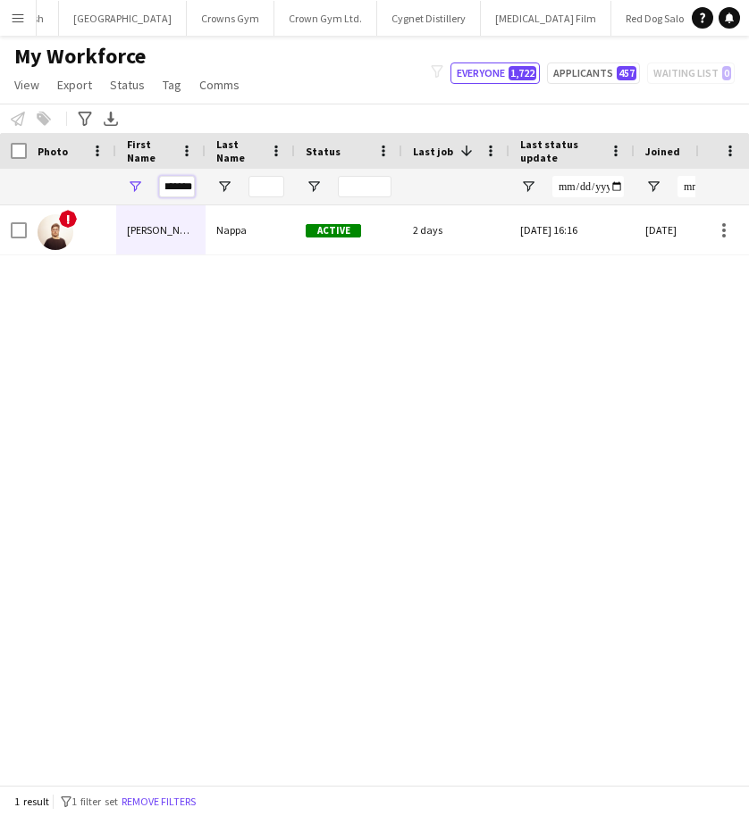
type input "*******"
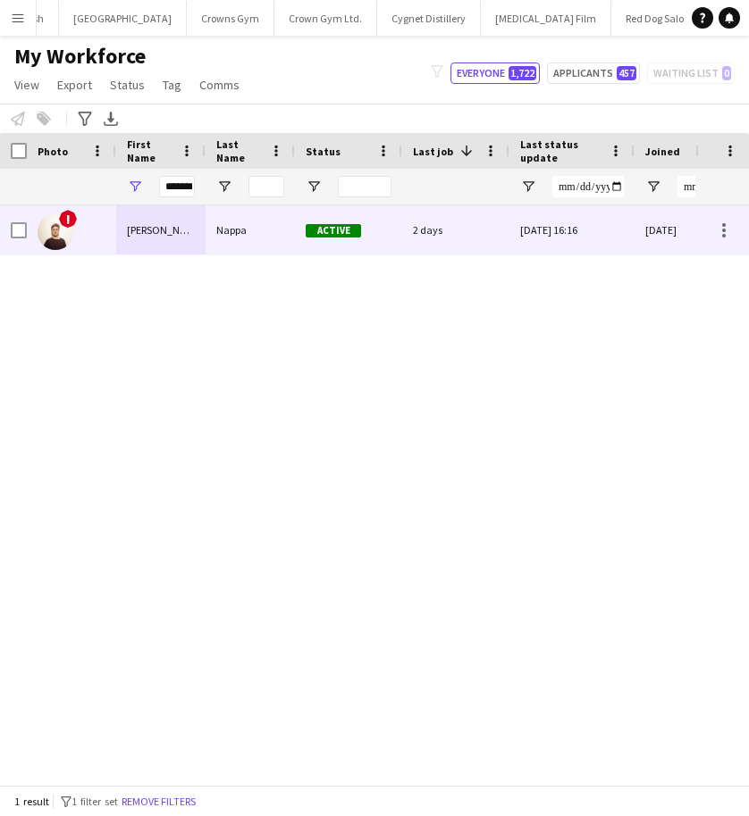
click at [272, 224] on div "Nappa" at bounding box center [249, 229] width 89 height 49
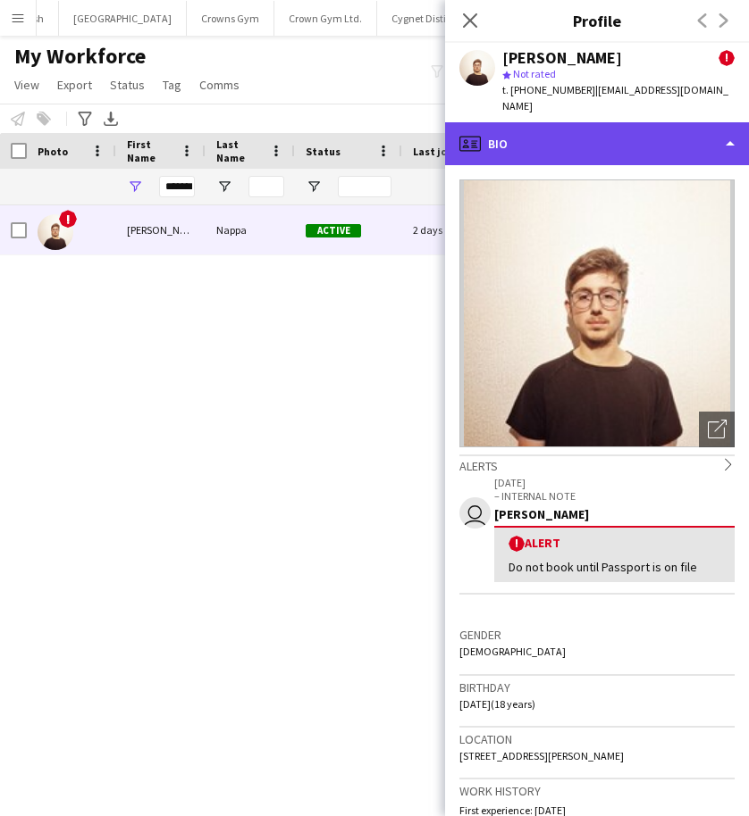
click at [619, 143] on div "profile Bio" at bounding box center [597, 143] width 304 height 43
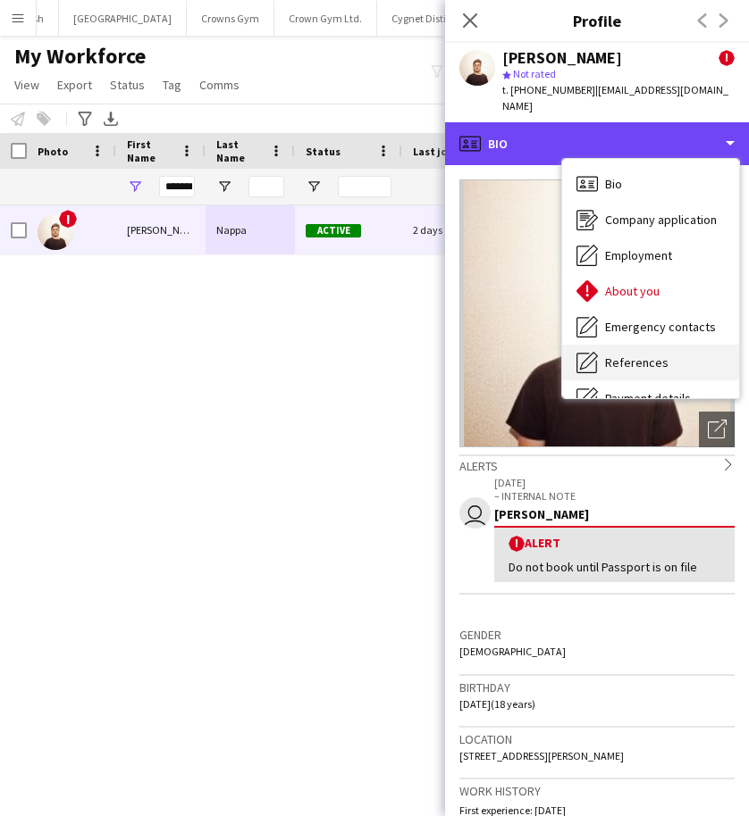
scroll to position [204, 0]
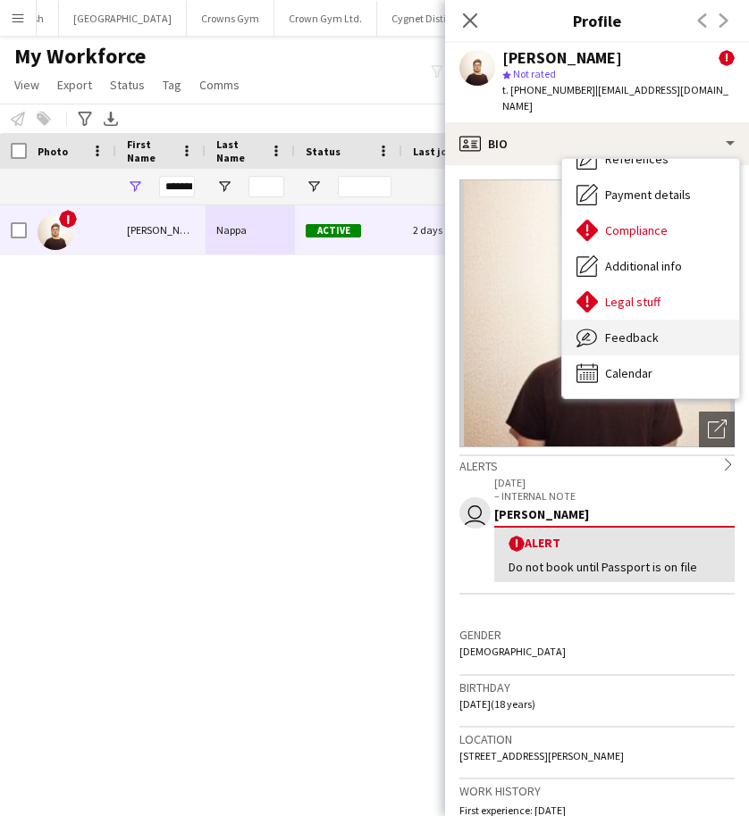
click at [621, 330] on span "Feedback" at bounding box center [632, 338] width 54 height 16
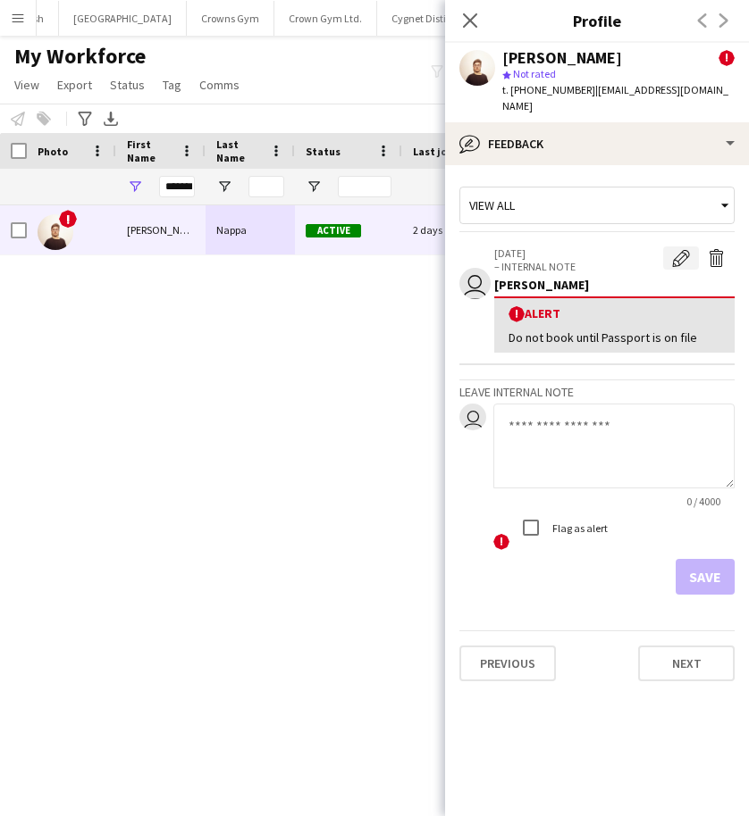
click at [682, 249] on app-icon "Edit alert" at bounding box center [681, 258] width 18 height 18
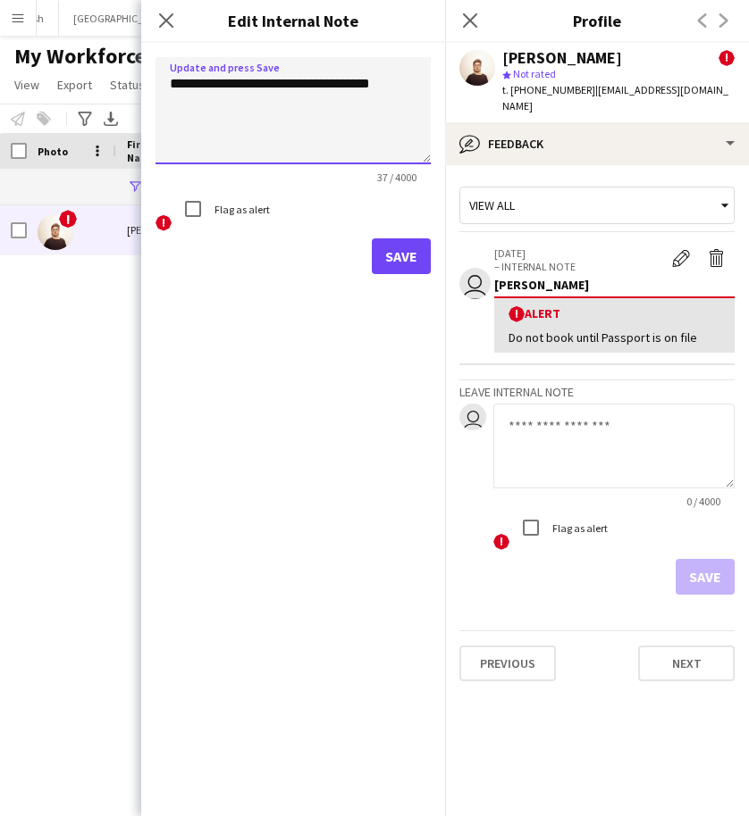
click at [406, 83] on textarea "**********" at bounding box center [292, 110] width 275 height 107
type textarea "**********"
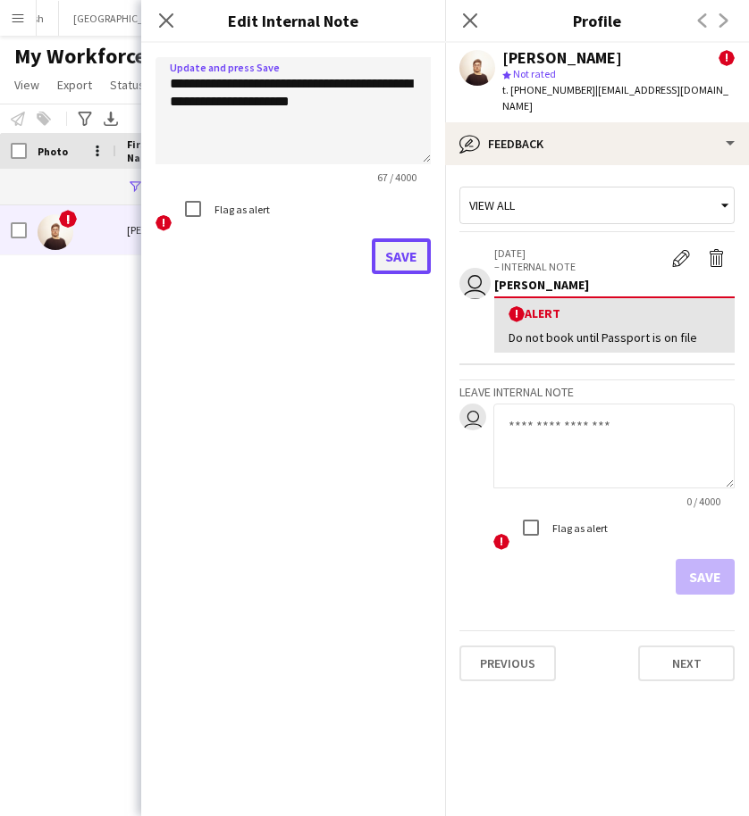
click at [416, 260] on button "Save" at bounding box center [401, 256] width 59 height 36
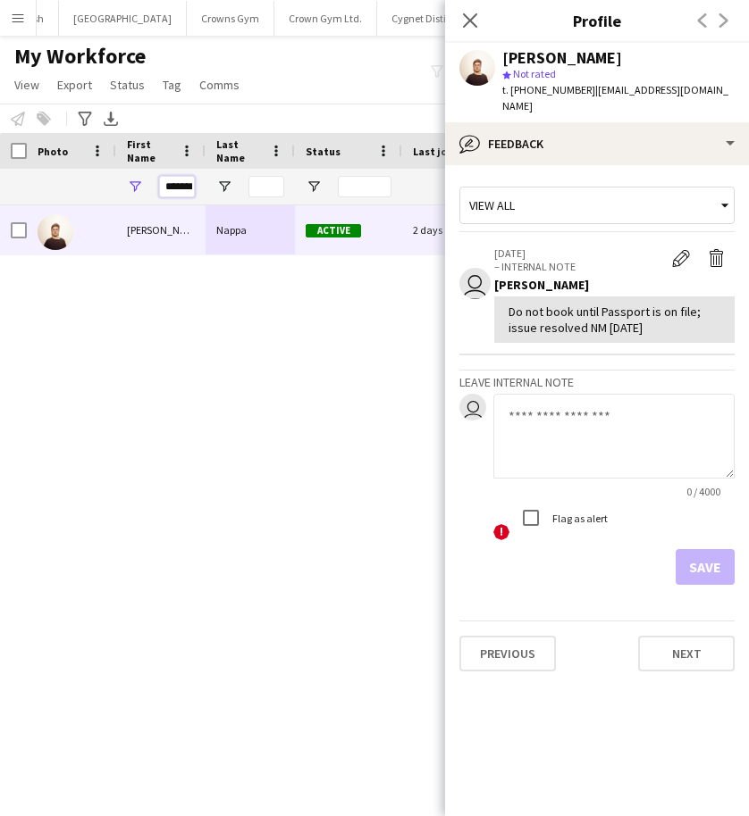
scroll to position [0, 8]
drag, startPoint x: 165, startPoint y: 188, endPoint x: 219, endPoint y: 189, distance: 53.6
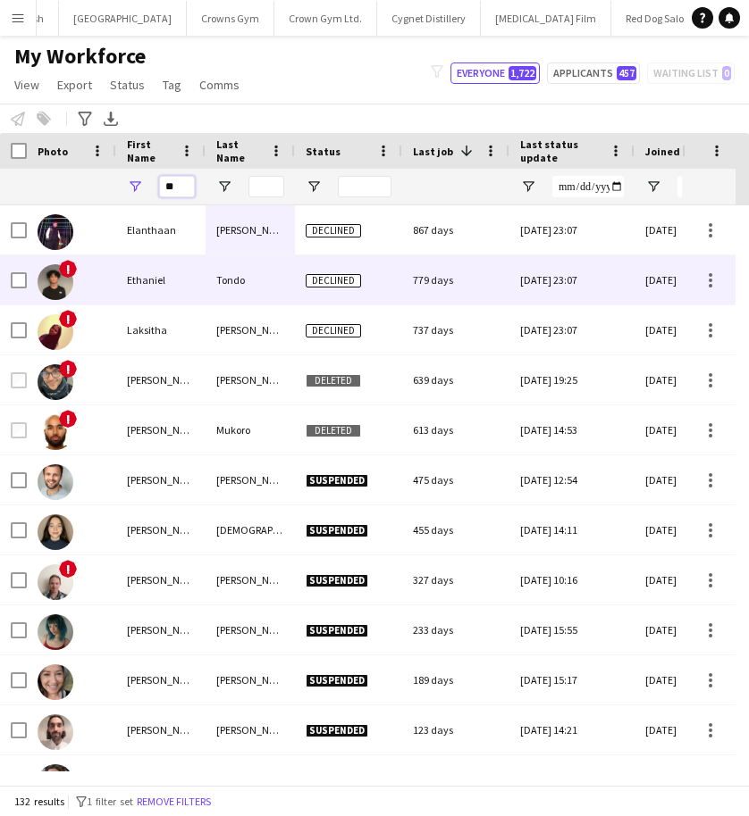
type input "*"
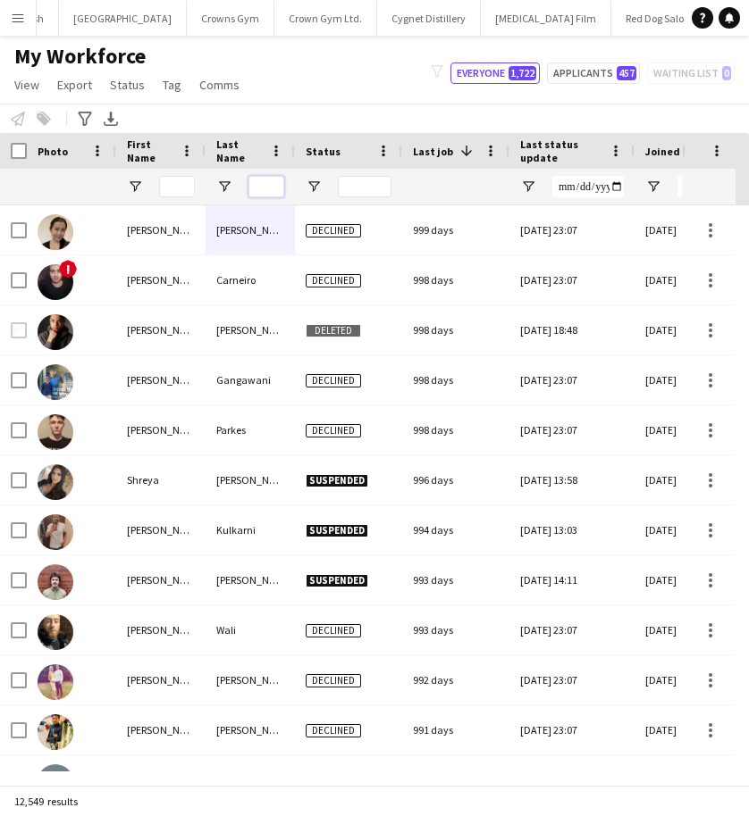
click at [259, 185] on input "Last Name Filter Input" at bounding box center [266, 186] width 36 height 21
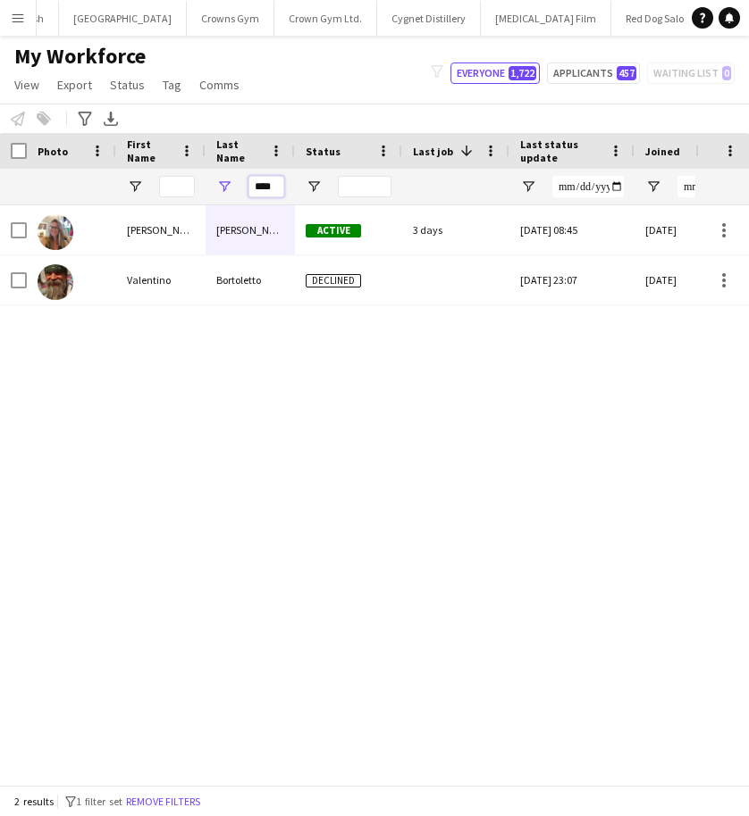
type input "****"
drag, startPoint x: 273, startPoint y: 188, endPoint x: 221, endPoint y: 181, distance: 53.2
click at [221, 181] on div "****" at bounding box center [249, 187] width 89 height 36
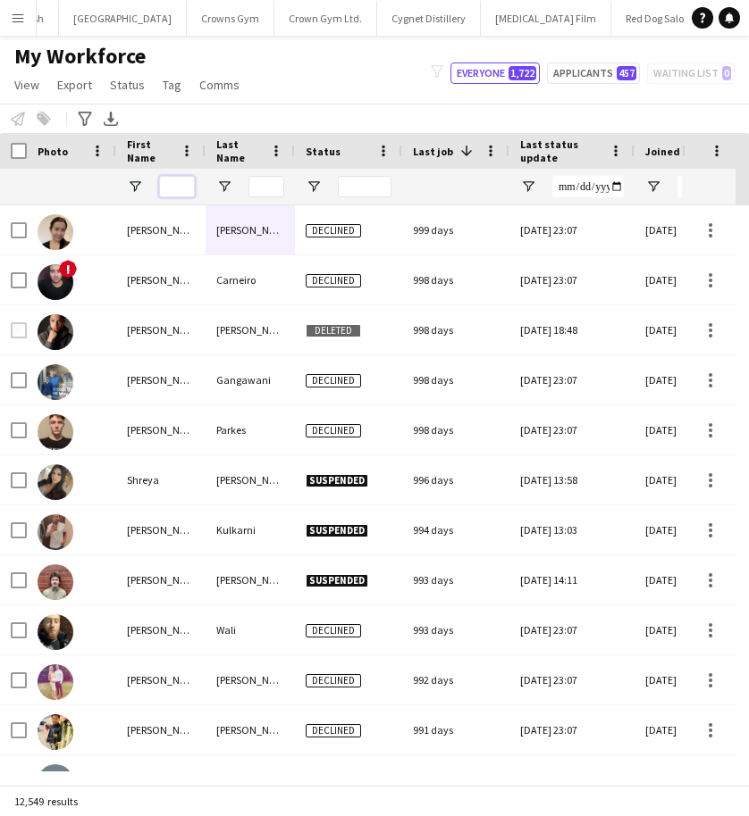
click at [171, 181] on input "First Name Filter Input" at bounding box center [177, 186] width 36 height 21
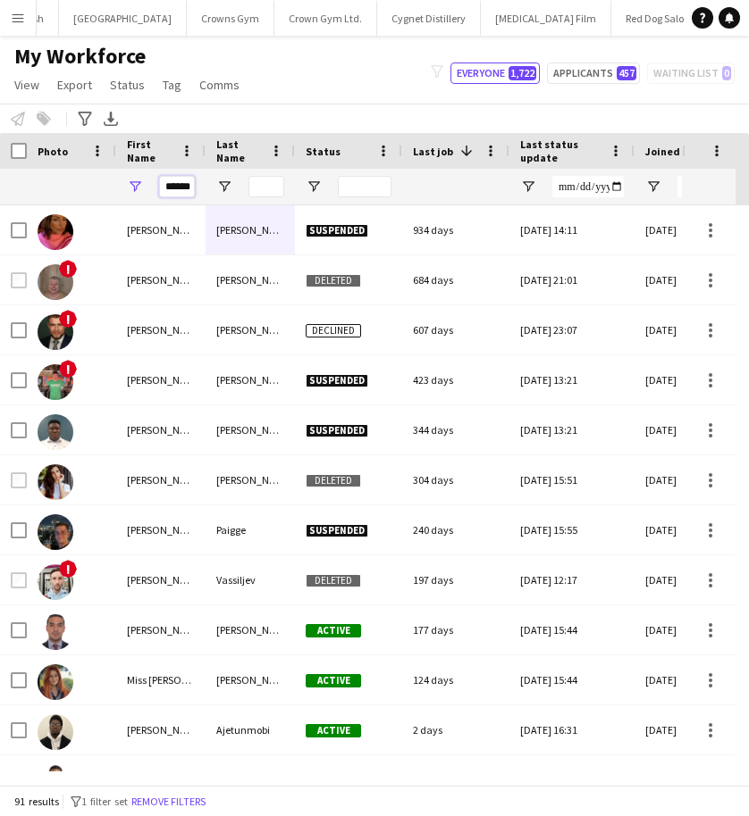
type input "******"
click at [266, 188] on input "Last Name Filter Input" at bounding box center [266, 186] width 36 height 21
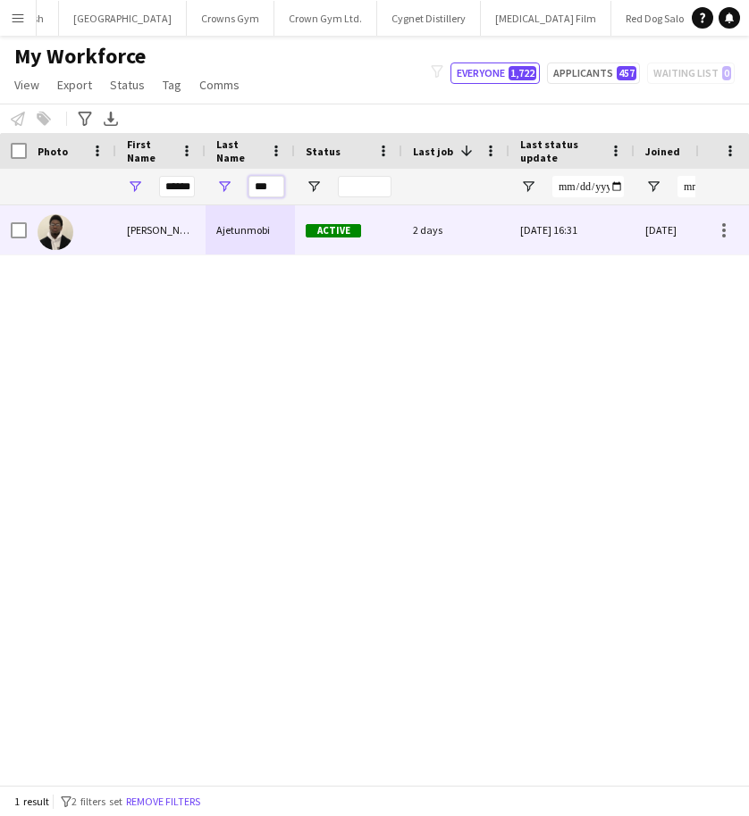
type input "***"
click at [250, 230] on div "Ajetunmobi" at bounding box center [249, 229] width 89 height 49
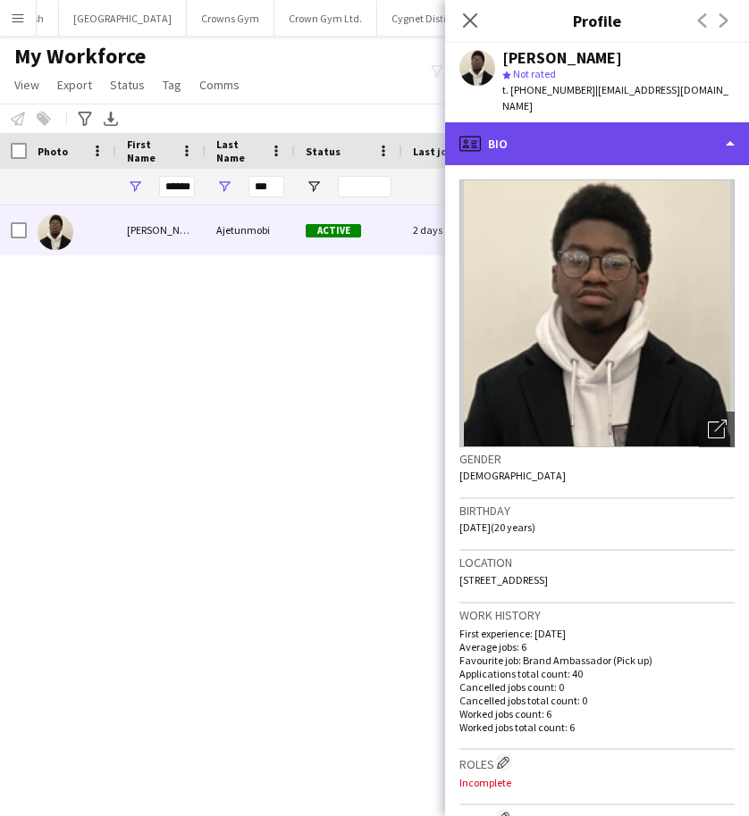
click at [520, 138] on div "profile Bio" at bounding box center [597, 143] width 304 height 43
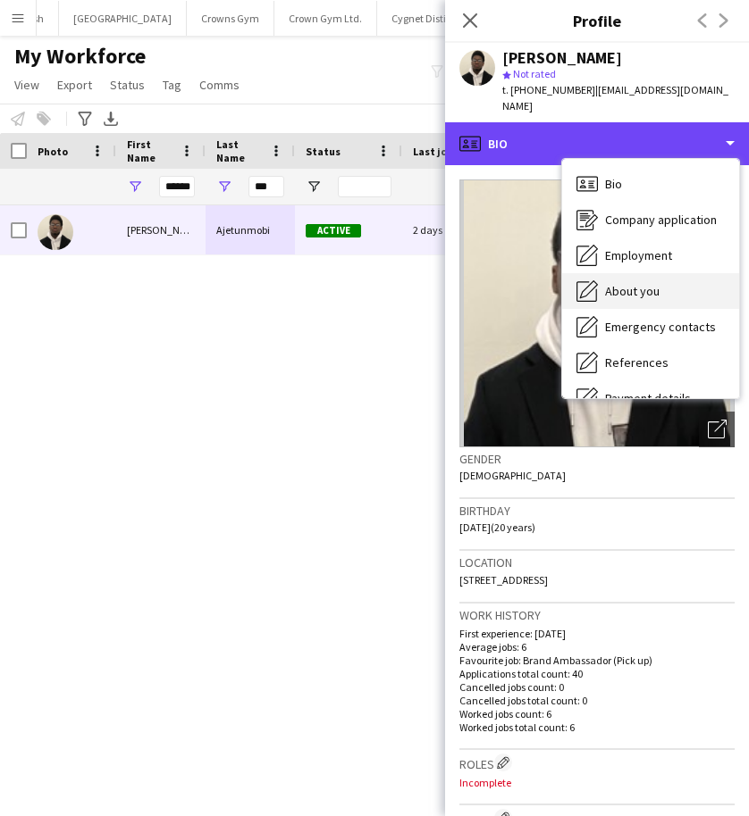
scroll to position [204, 0]
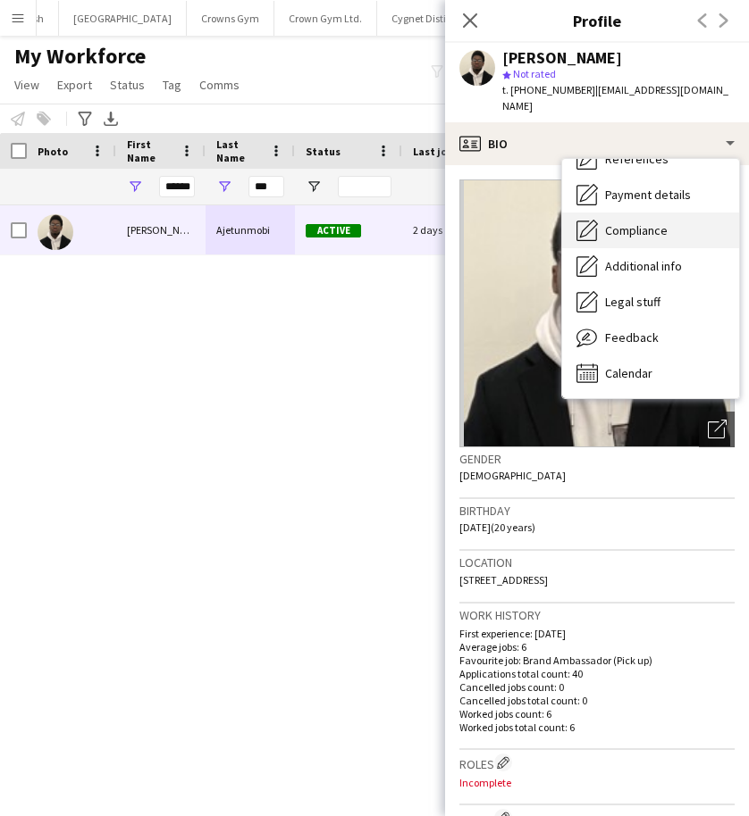
click at [614, 222] on span "Compliance" at bounding box center [636, 230] width 63 height 16
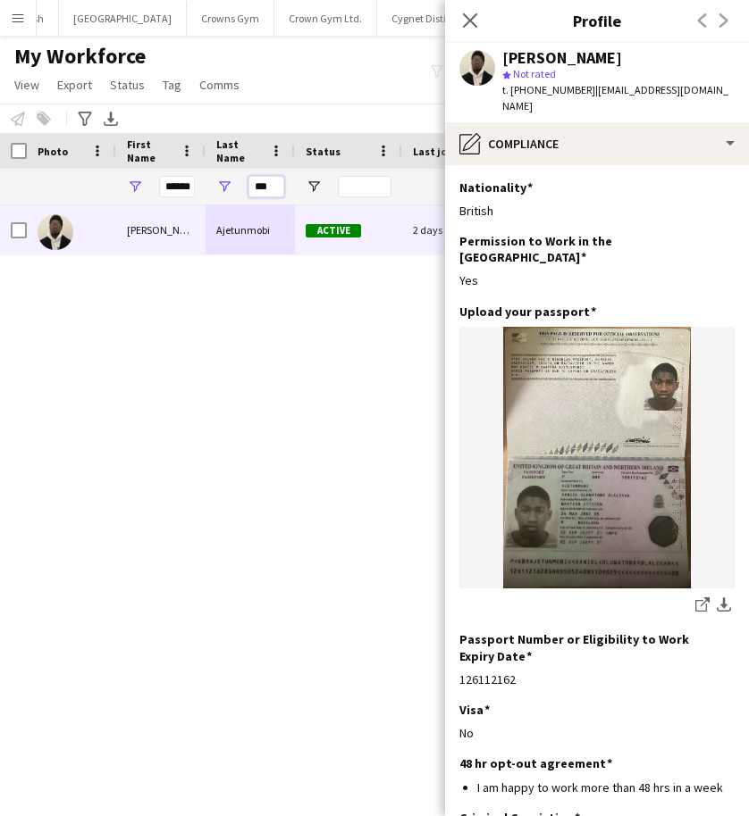
drag, startPoint x: 276, startPoint y: 187, endPoint x: 223, endPoint y: 183, distance: 52.8
click at [223, 183] on div "***" at bounding box center [249, 187] width 89 height 36
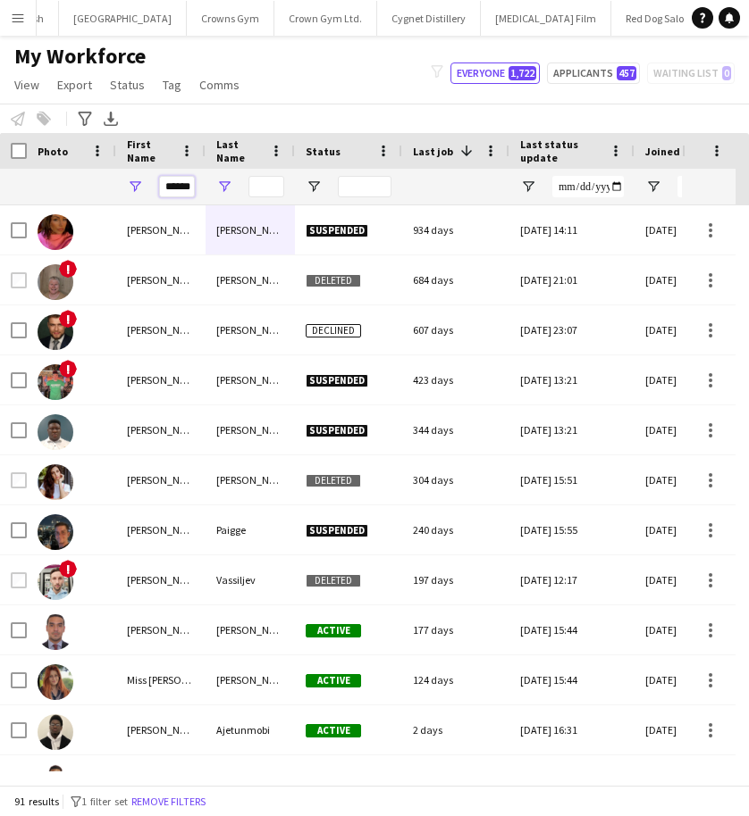
scroll to position [0, 2]
drag, startPoint x: 164, startPoint y: 184, endPoint x: 232, endPoint y: 188, distance: 68.0
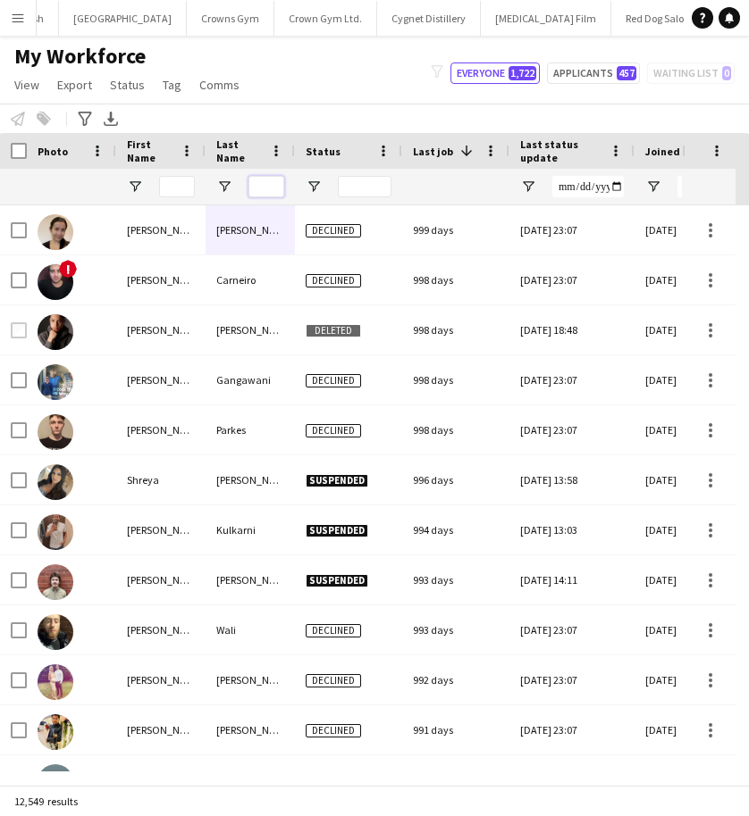
click at [262, 187] on input "Last Name Filter Input" at bounding box center [266, 186] width 36 height 21
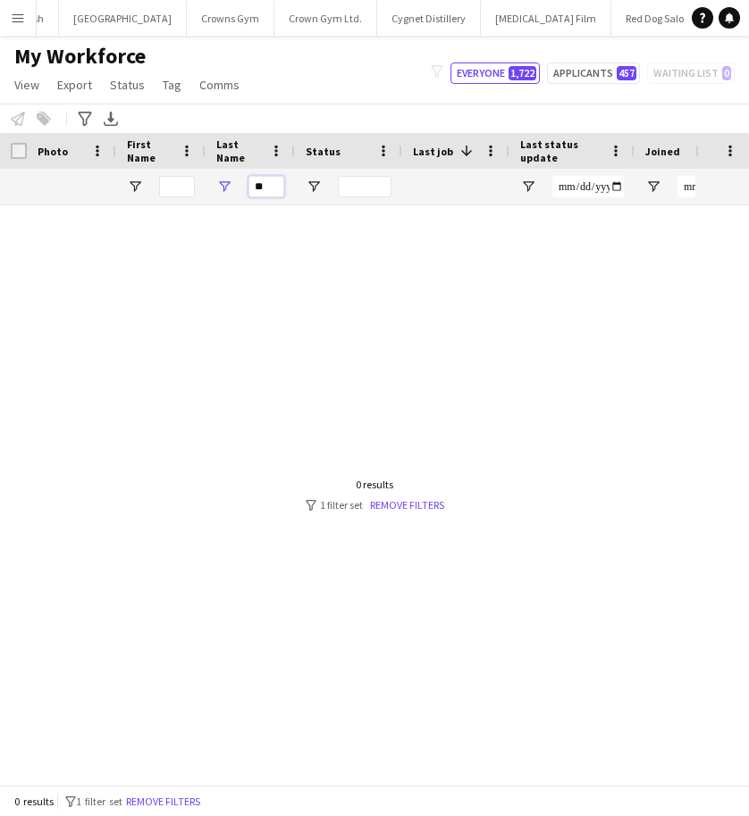
type input "*"
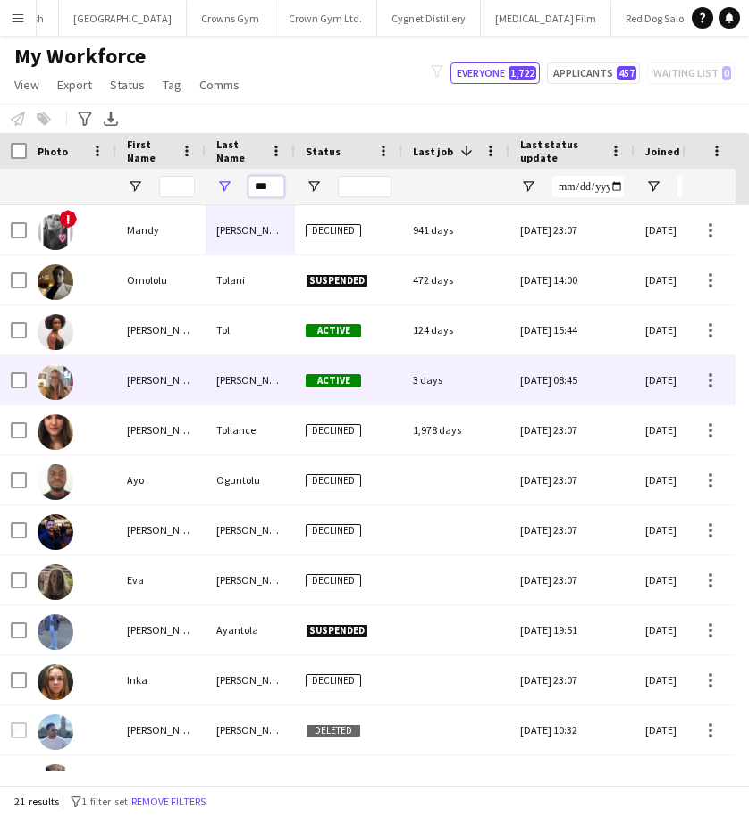
type input "***"
click at [247, 374] on div "[PERSON_NAME]" at bounding box center [249, 380] width 89 height 49
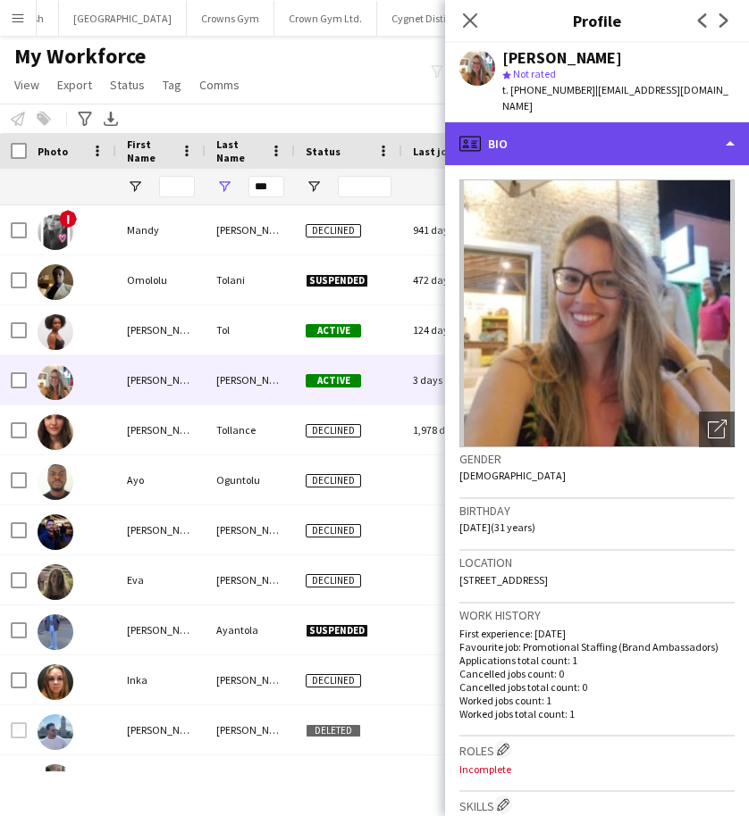
click at [638, 129] on div "profile Bio" at bounding box center [597, 143] width 304 height 43
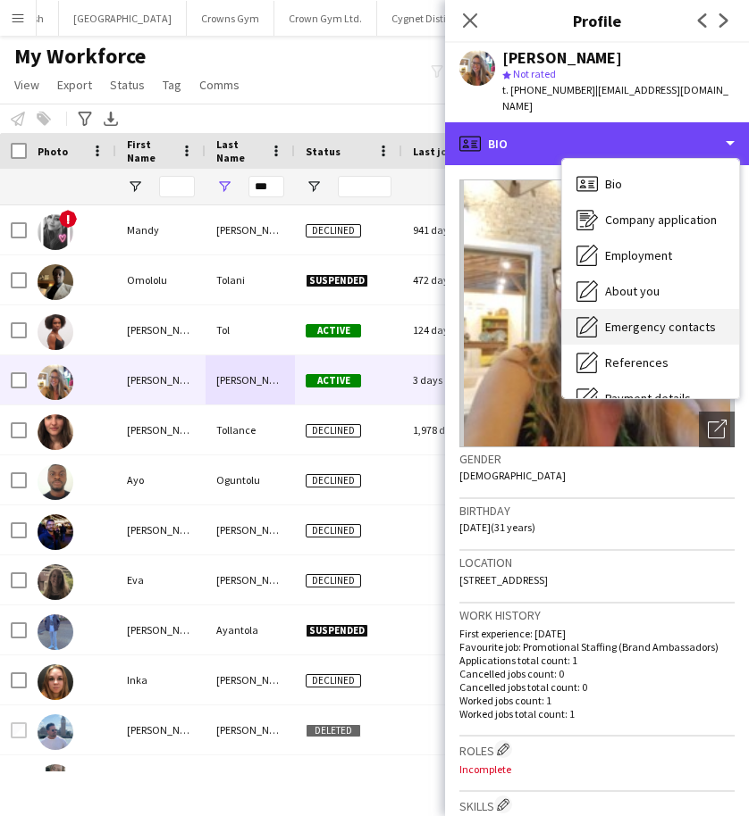
scroll to position [204, 0]
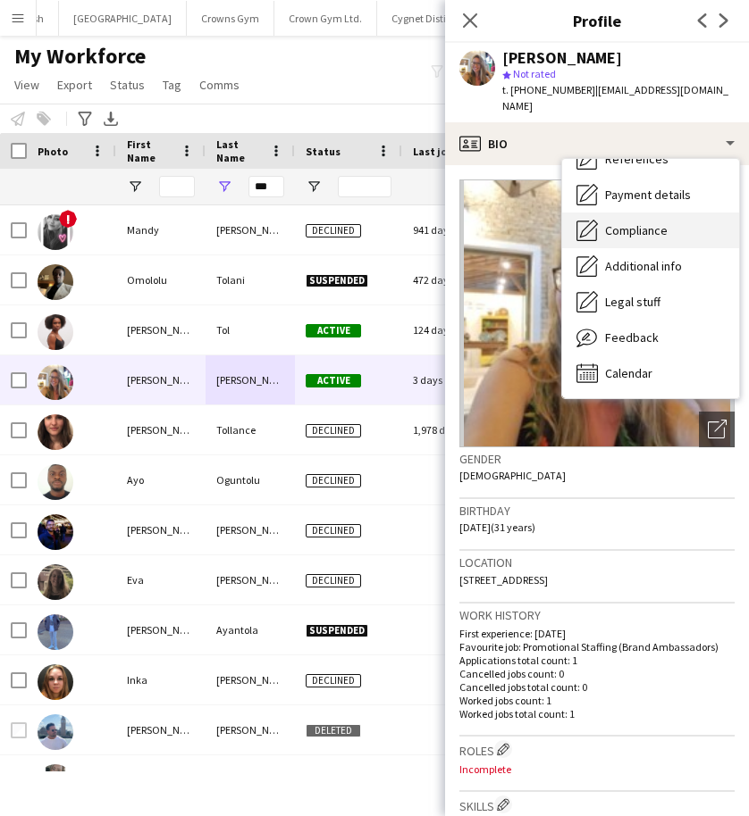
click at [624, 222] on span "Compliance" at bounding box center [636, 230] width 63 height 16
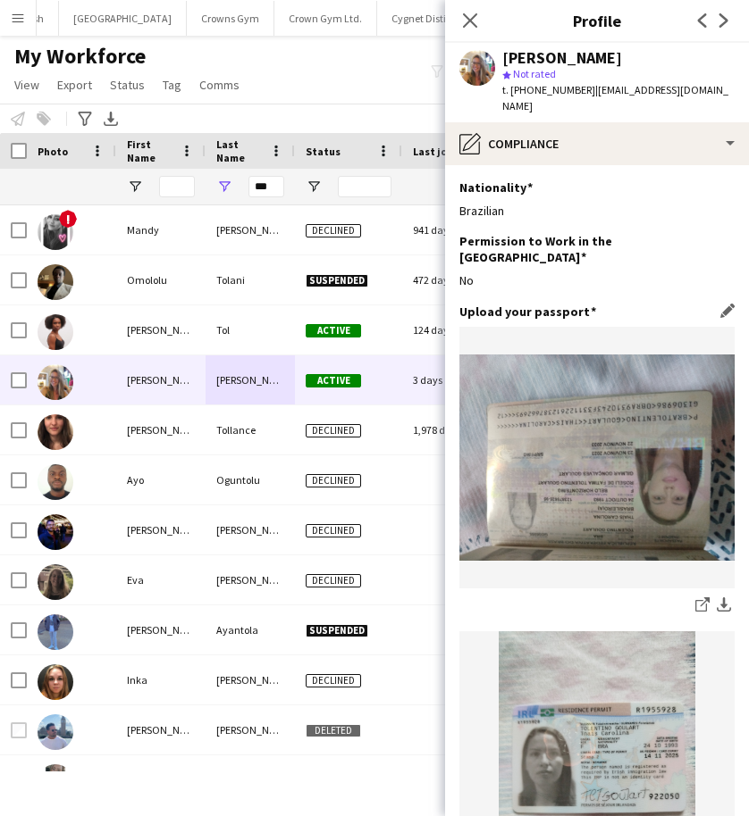
click at [611, 414] on img at bounding box center [596, 458] width 275 height 206
click at [587, 436] on img at bounding box center [596, 458] width 275 height 206
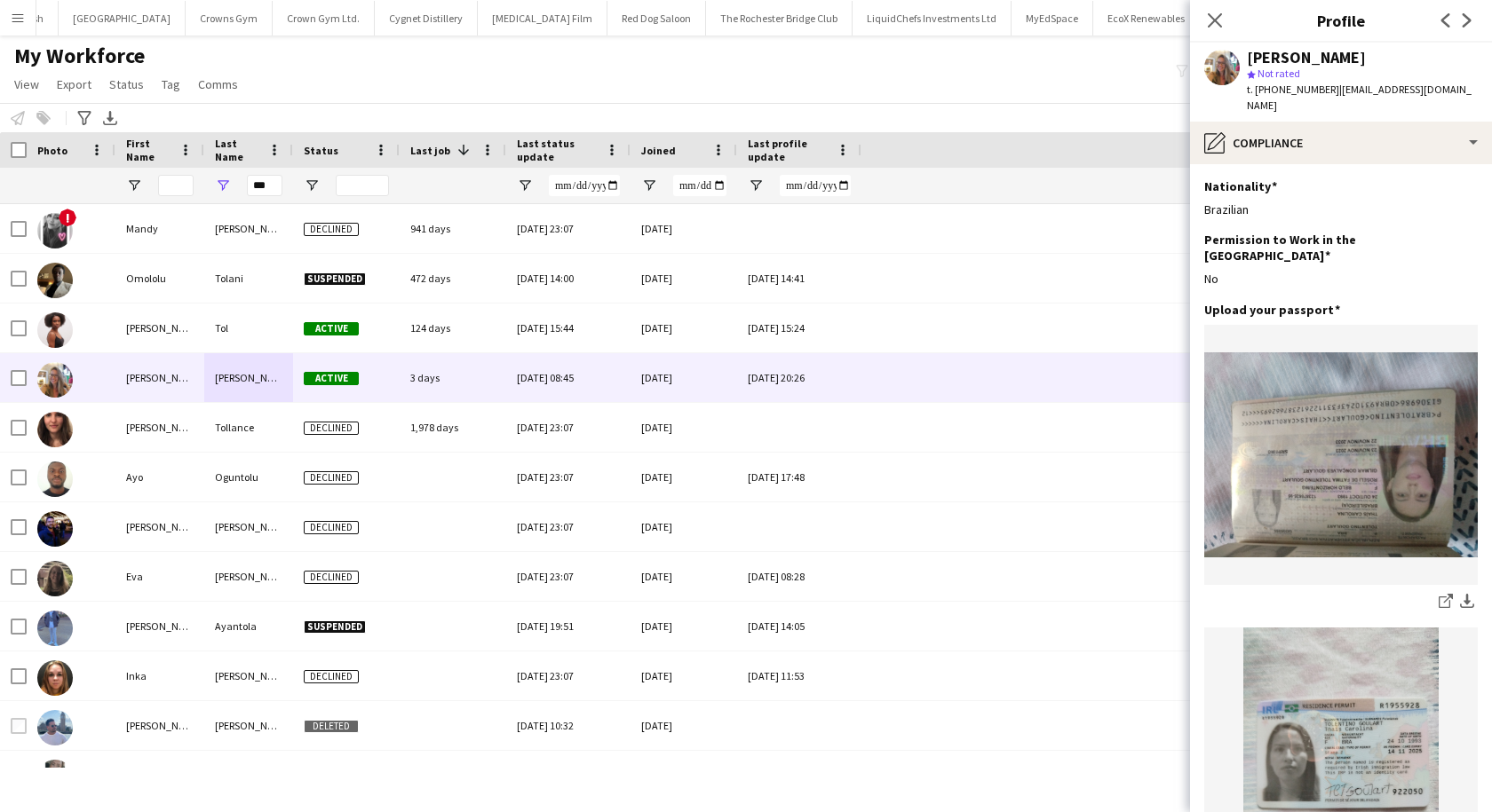
scroll to position [0, 72]
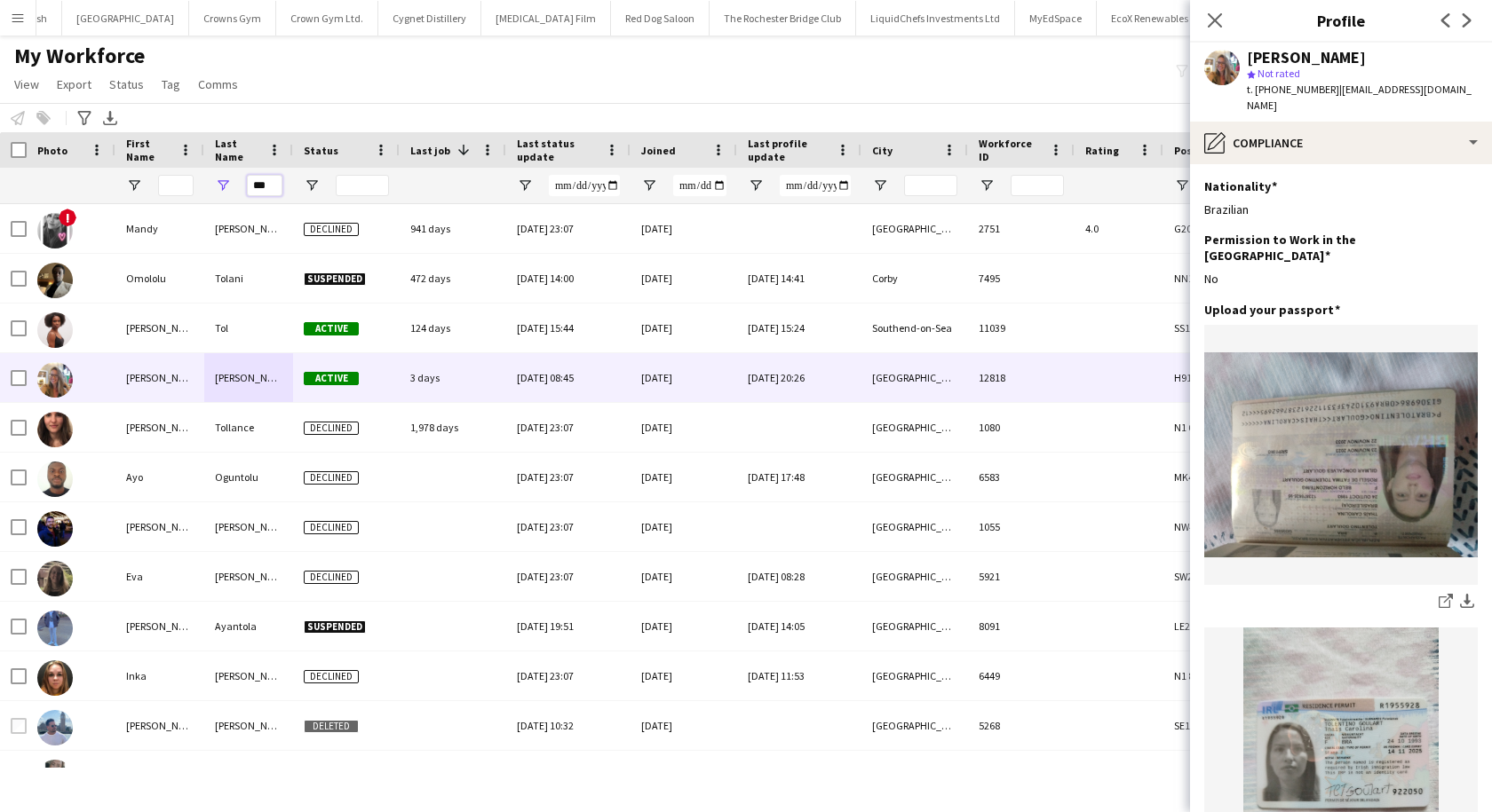
drag, startPoint x: 271, startPoint y: 186, endPoint x: 154, endPoint y: 186, distance: 117.0
click at [154, 186] on div "***" at bounding box center [1248, 186] width 2498 height 36
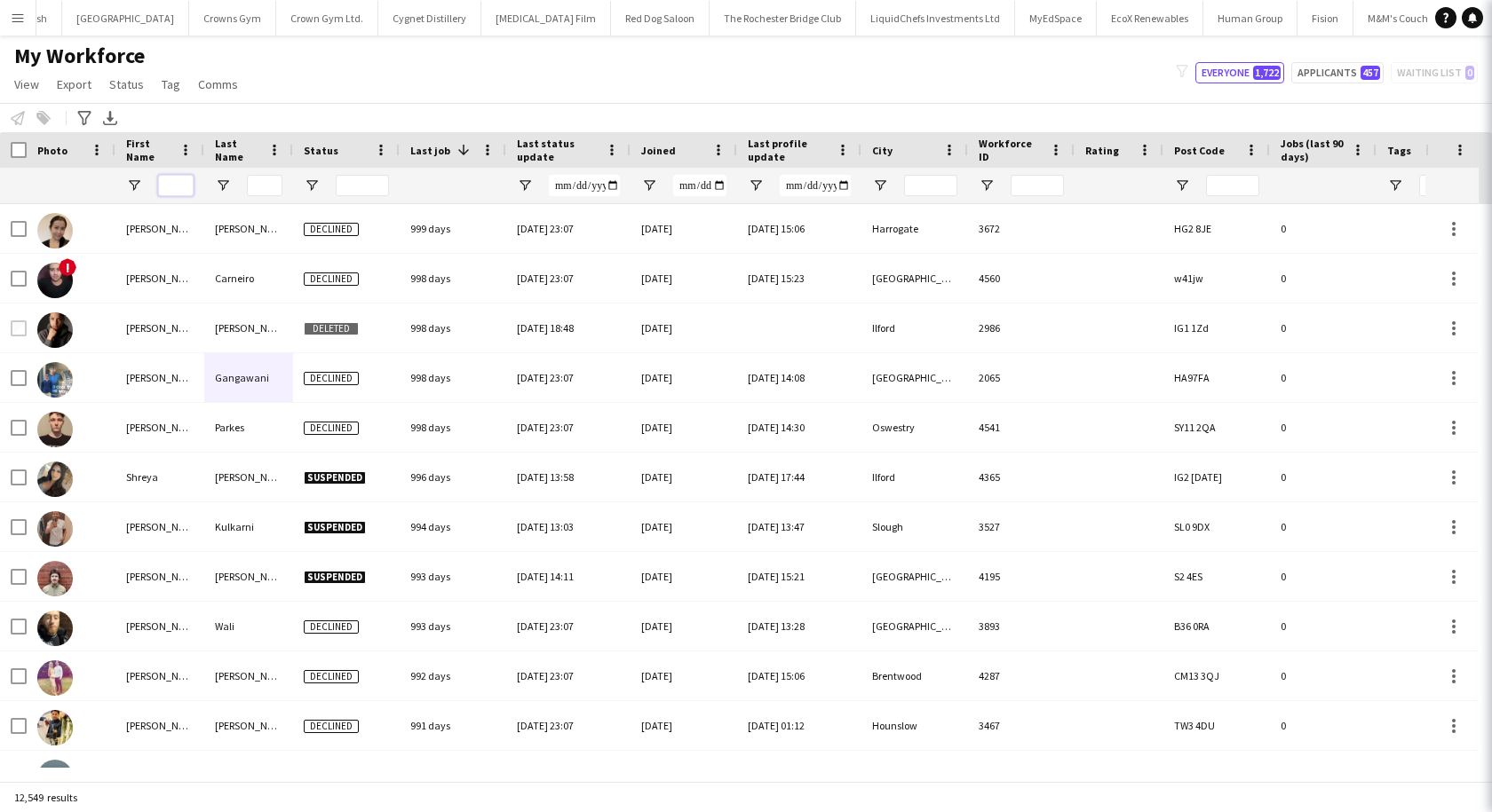
click at [170, 185] on input "First Name Filter Input" at bounding box center [176, 185] width 36 height 21
type input "*****"
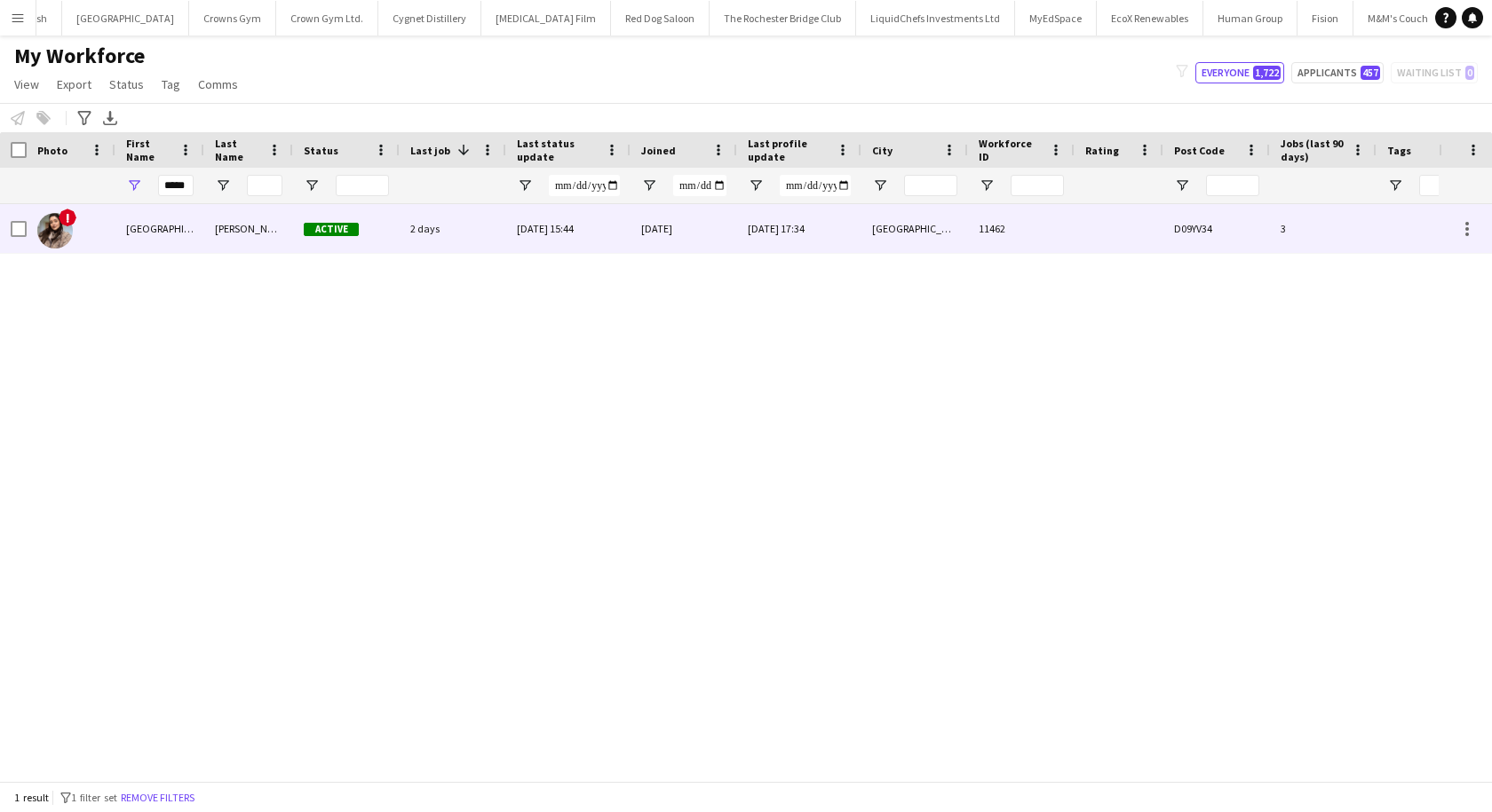
click at [193, 244] on div "[GEOGRAPHIC_DATA]" at bounding box center [159, 228] width 88 height 49
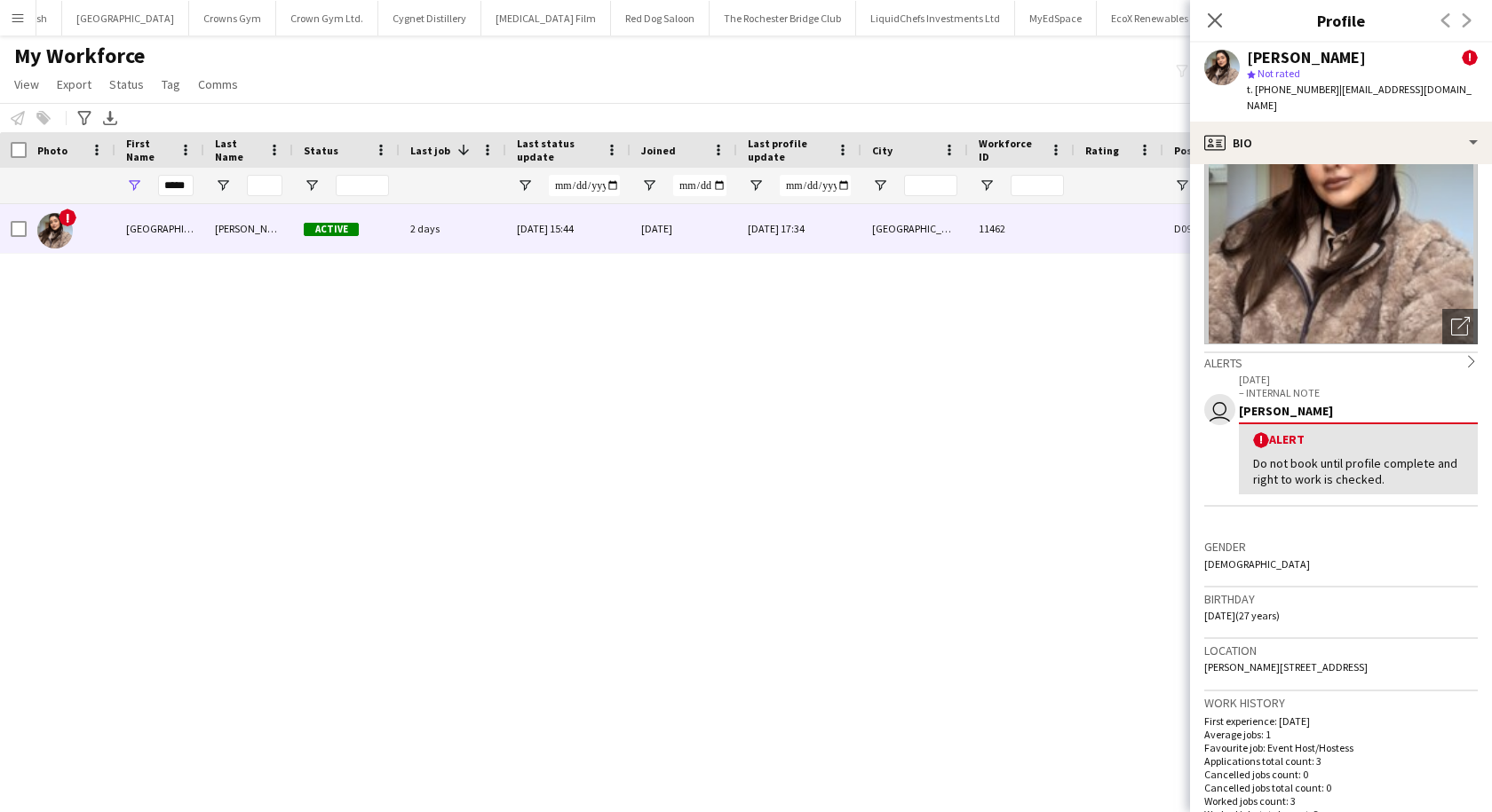
scroll to position [99, 0]
drag, startPoint x: 166, startPoint y: 185, endPoint x: 299, endPoint y: 190, distance: 133.1
click at [299, 190] on div "*****" at bounding box center [1248, 186] width 2498 height 36
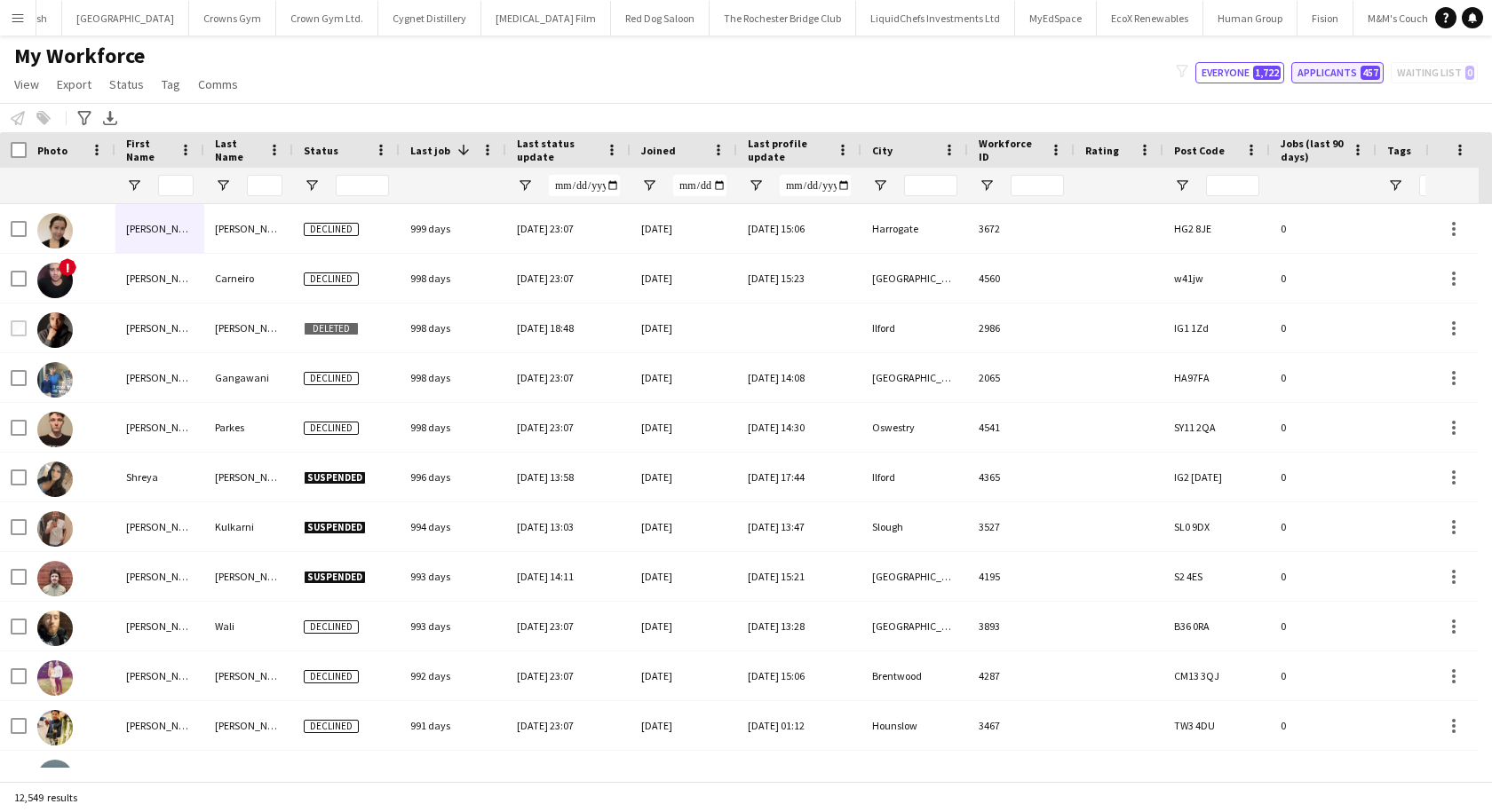
click at [1338, 71] on button "Applicants 457" at bounding box center [1337, 73] width 92 height 21
type input "**********"
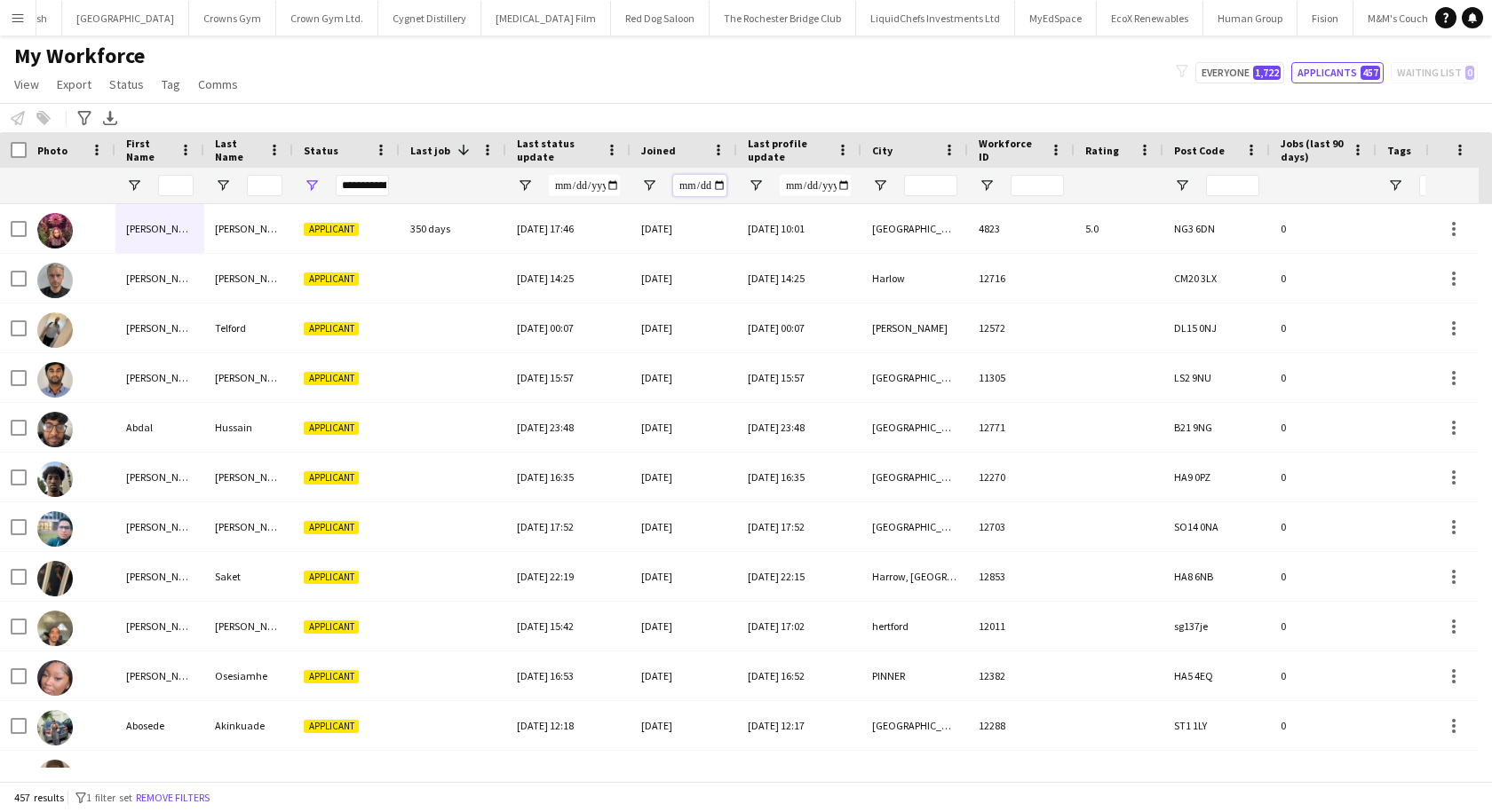
click at [687, 187] on input "Joined Filter Input" at bounding box center [700, 185] width 54 height 21
click at [644, 179] on span "Open Filter Menu" at bounding box center [649, 186] width 16 height 16
click at [704, 213] on div "Equals" at bounding box center [710, 218] width 108 height 13
click at [774, 244] on input "Filter Value" at bounding box center [717, 246] width 137 height 21
type input "**********"
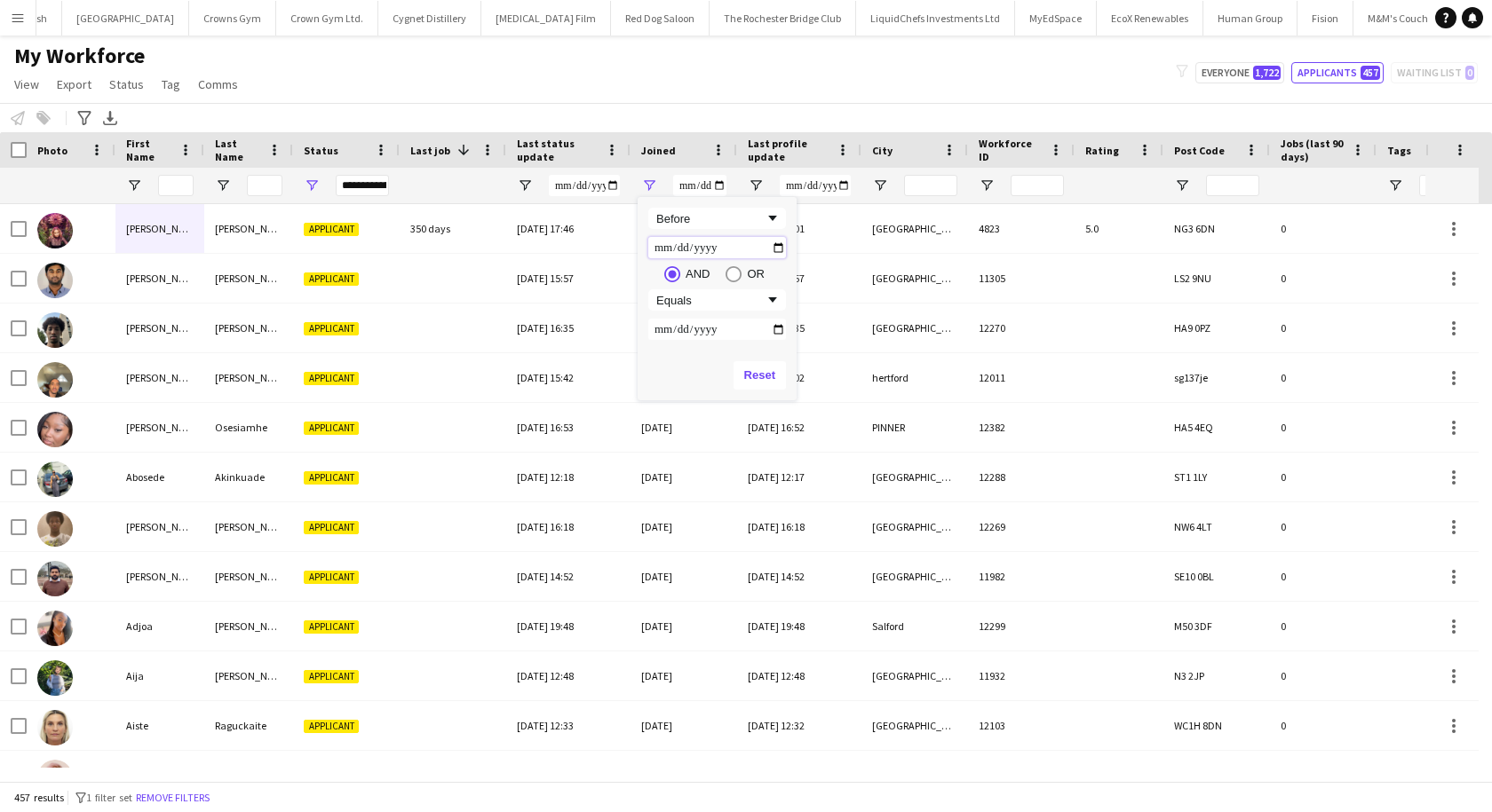
type input "**********"
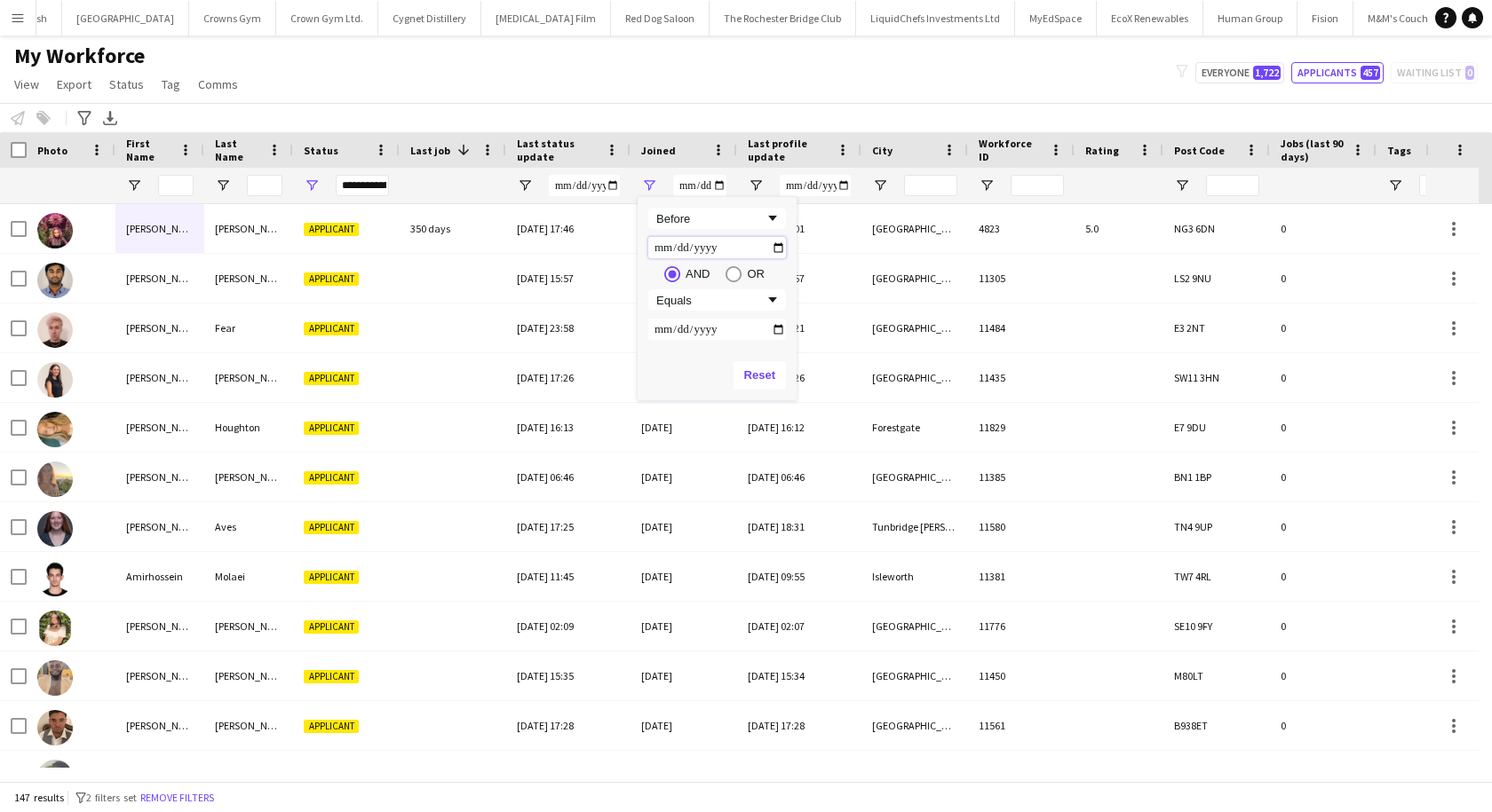
type input "**********"
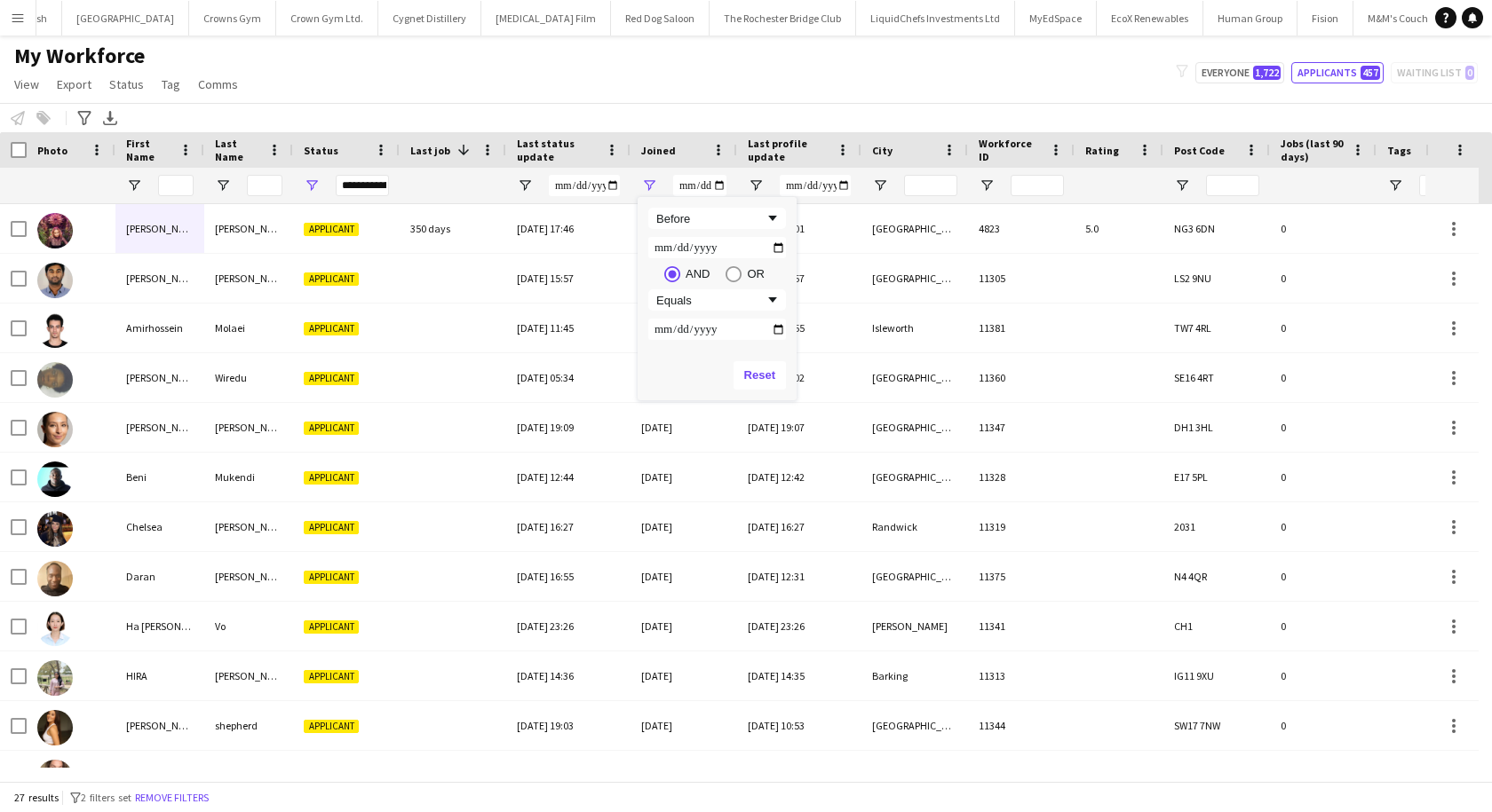
click at [778, 81] on div "My Workforce View Views Default view New view Update view Delete view Edit name…" at bounding box center [746, 73] width 1492 height 61
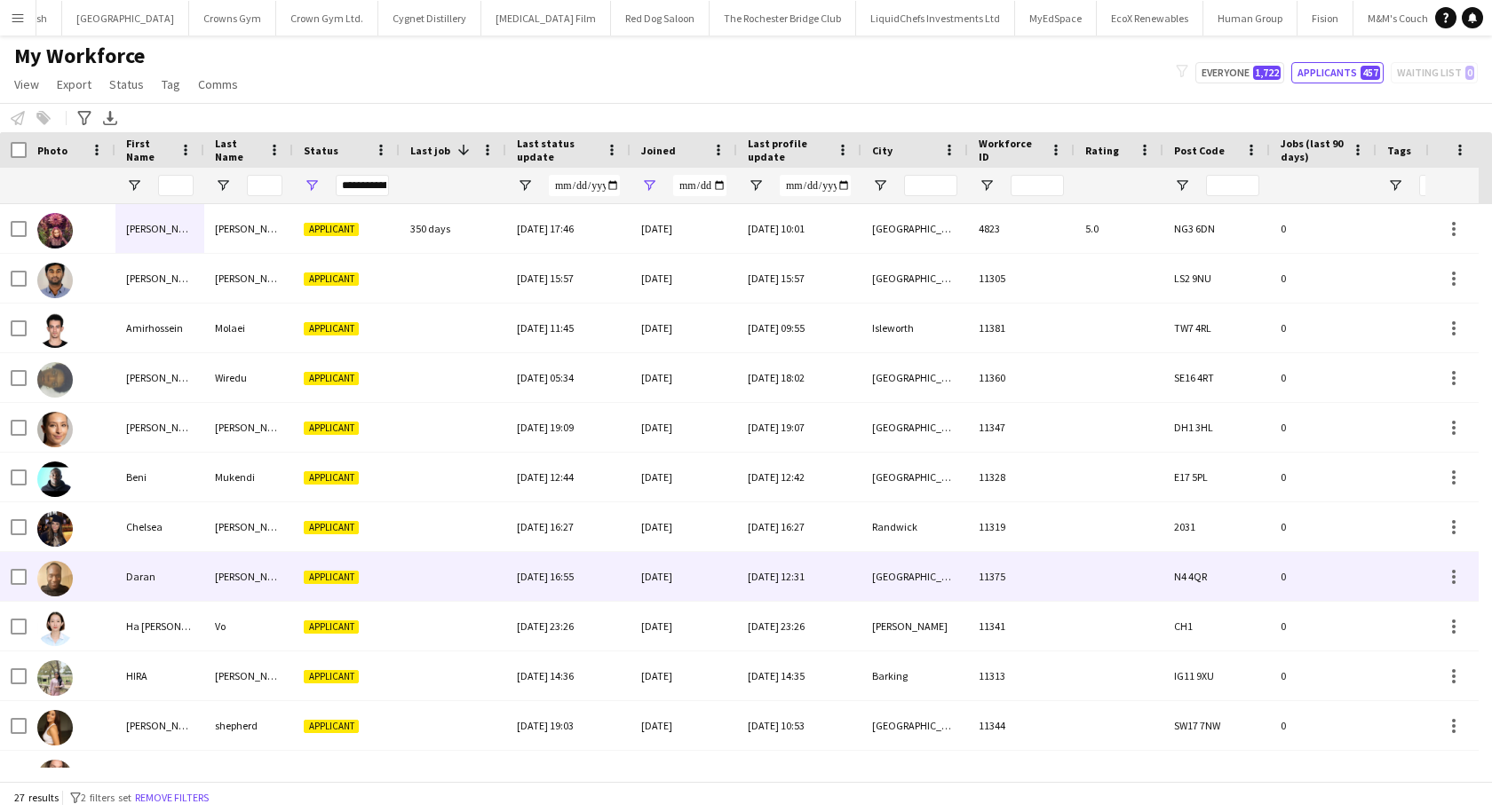
scroll to position [0, 360]
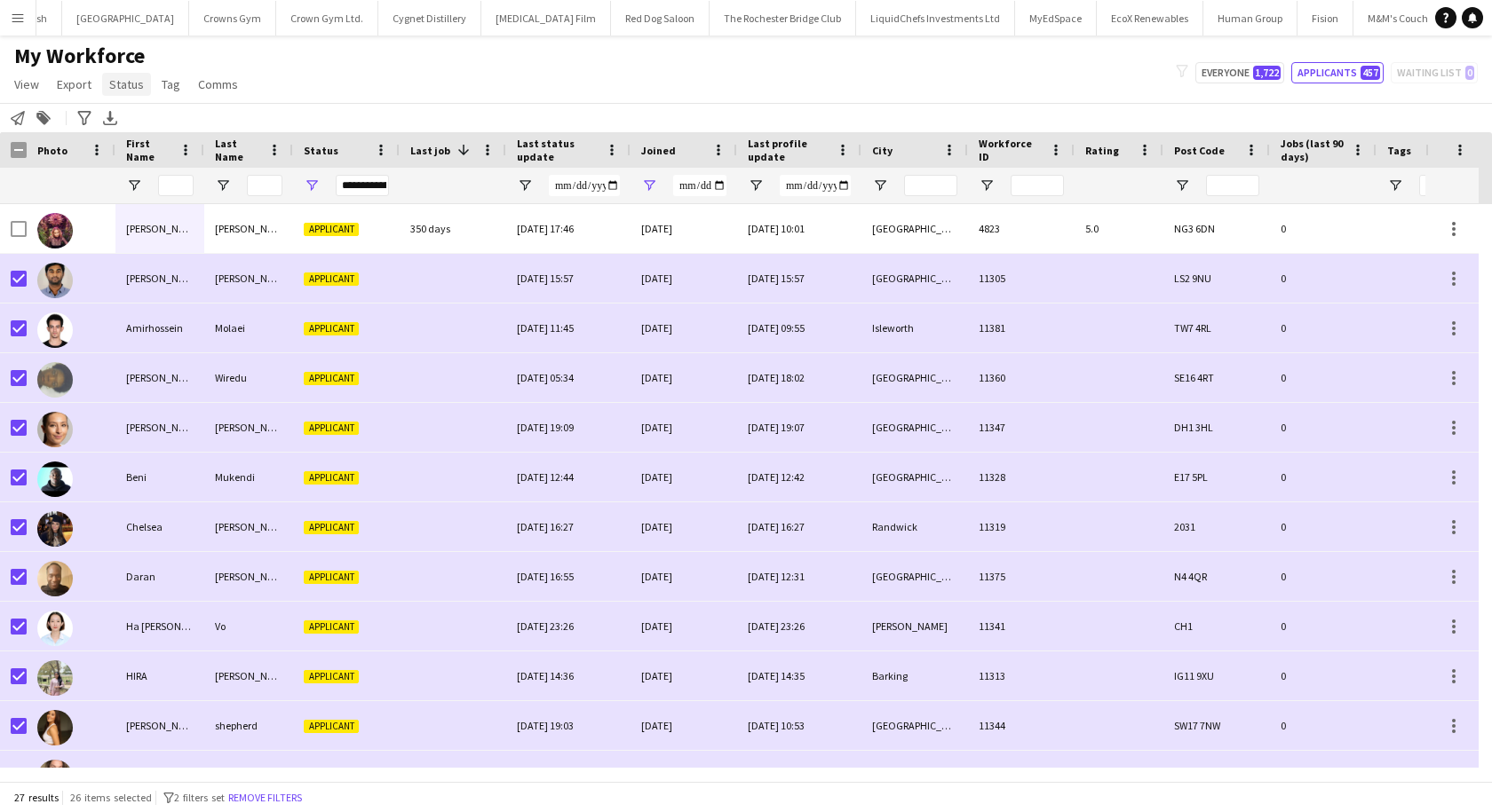
click at [128, 88] on span "Status" at bounding box center [126, 84] width 35 height 16
click at [144, 125] on link "Edit" at bounding box center [164, 123] width 124 height 38
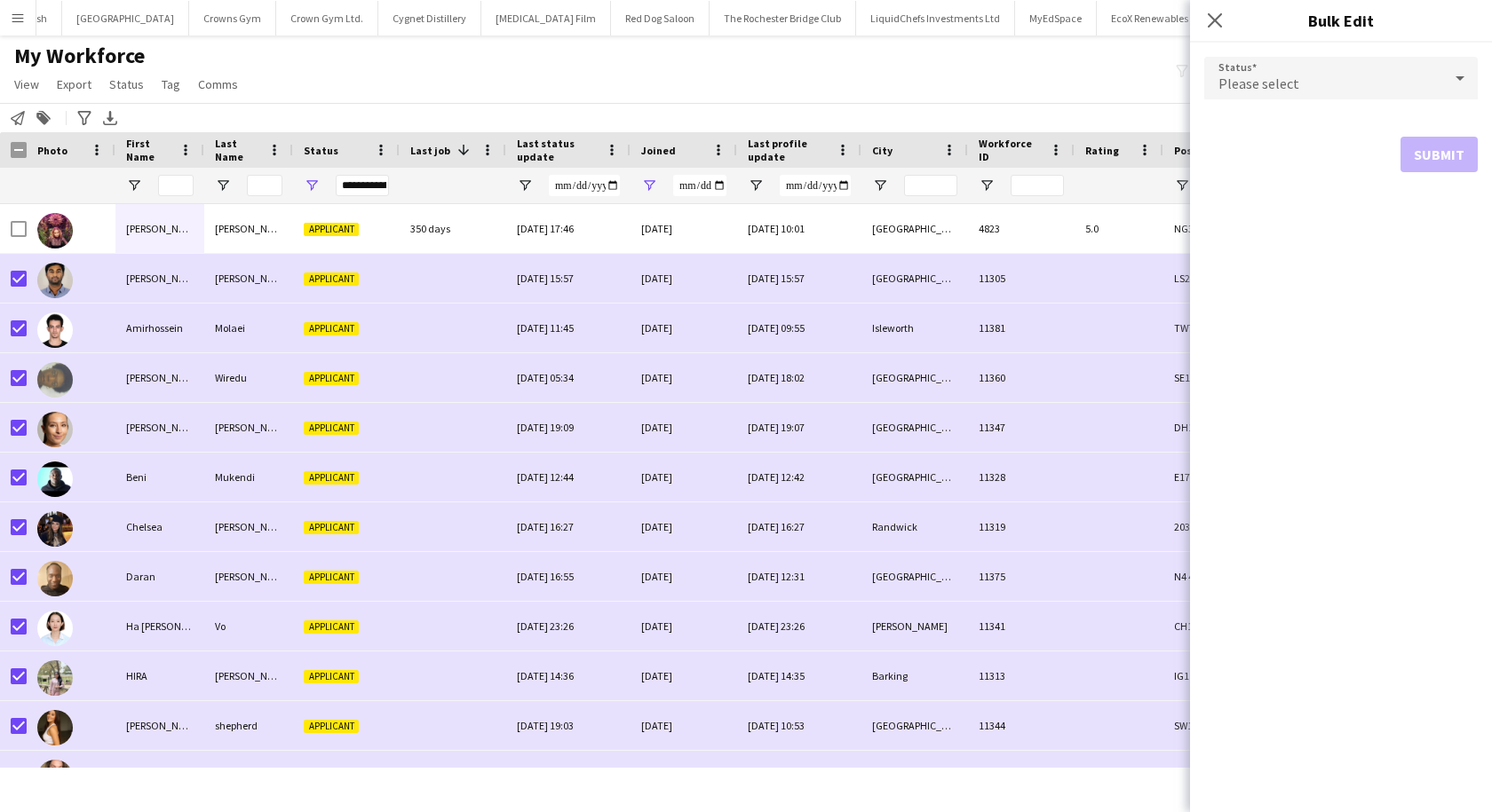
click at [1374, 81] on div "Please select" at bounding box center [1322, 78] width 238 height 43
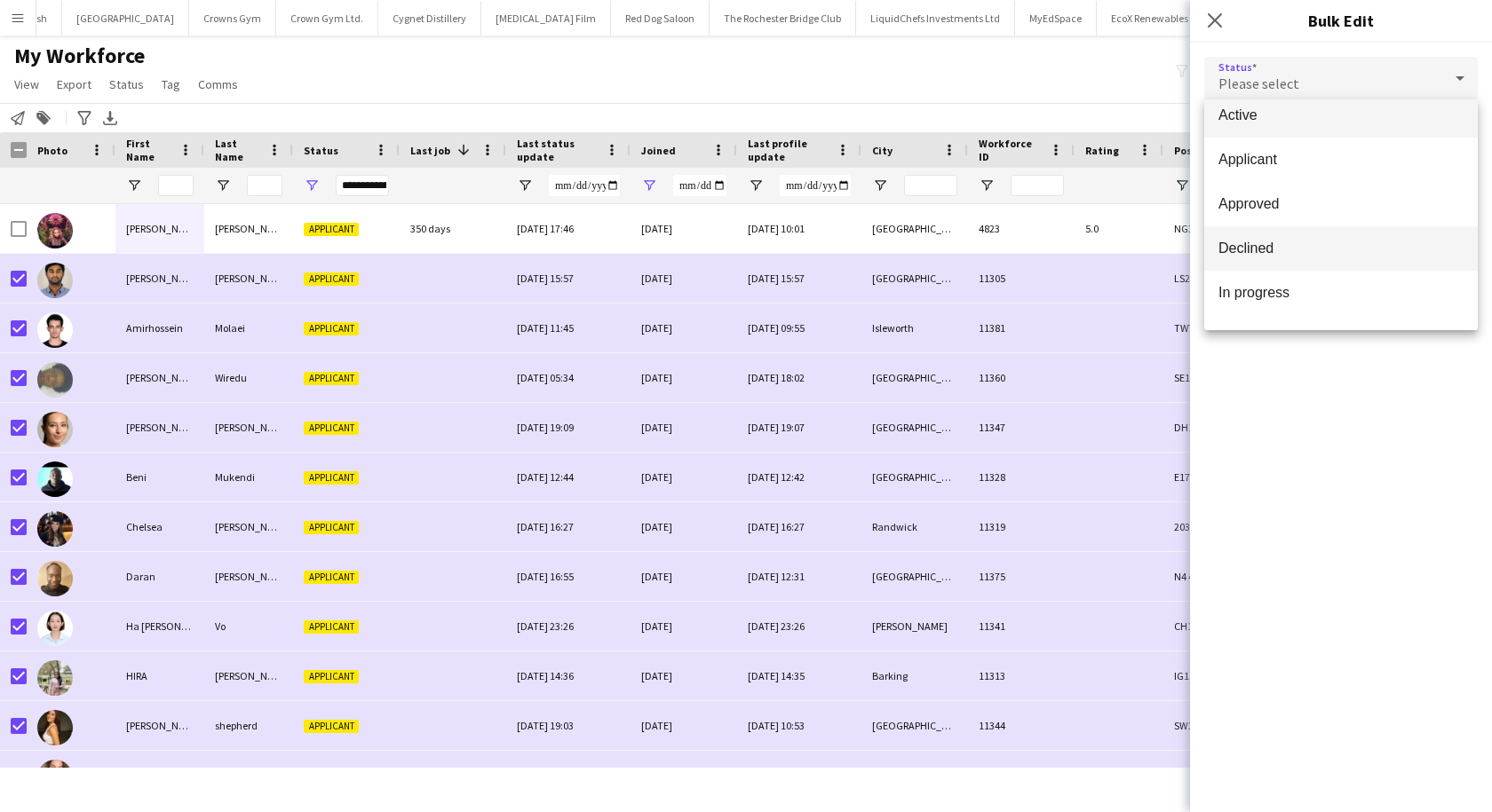
click at [1261, 252] on span "Declined" at bounding box center [1341, 247] width 246 height 17
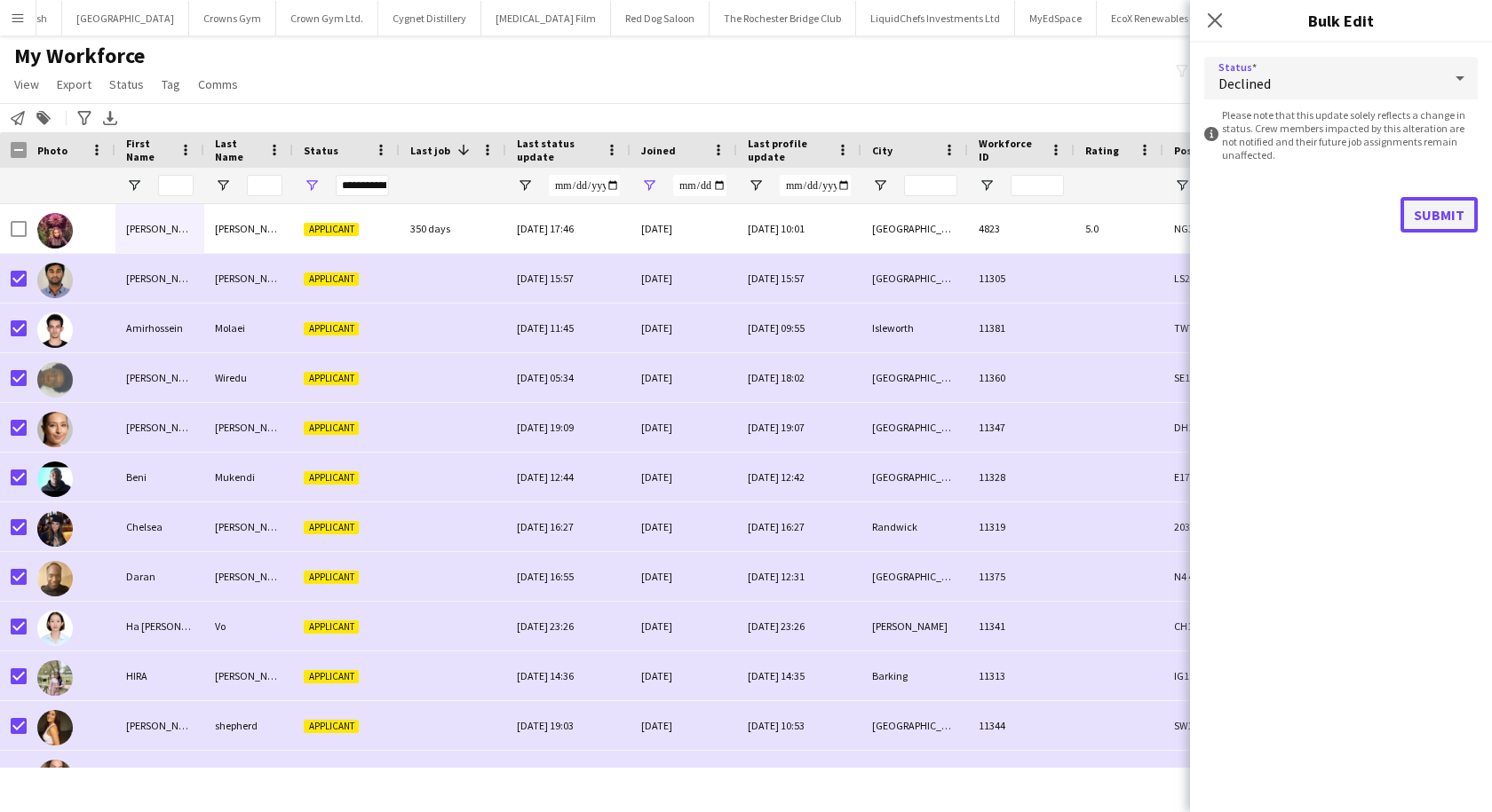
click at [1451, 217] on button "Submit" at bounding box center [1439, 215] width 78 height 36
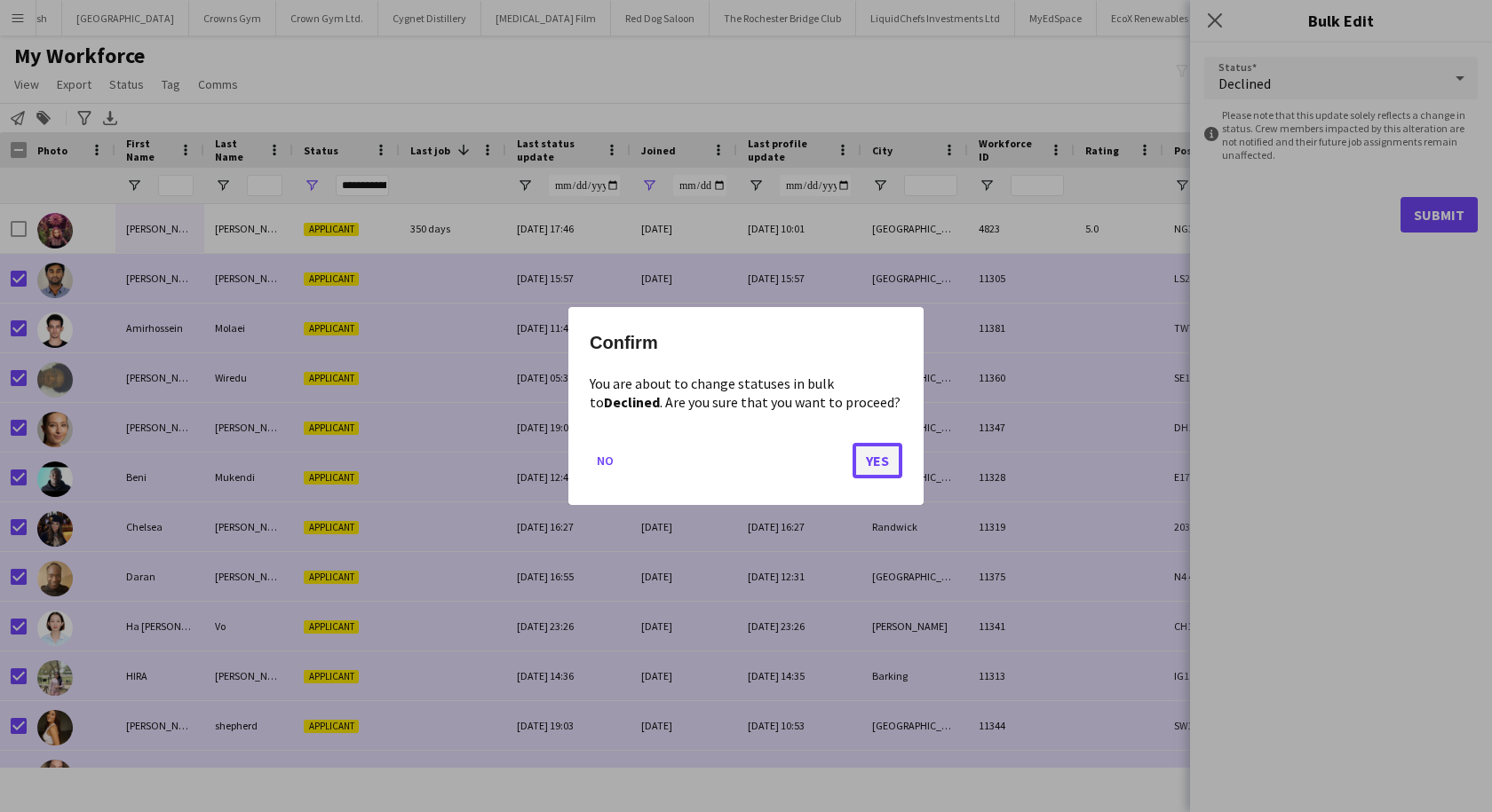
click at [872, 464] on button "Yes" at bounding box center [878, 461] width 50 height 36
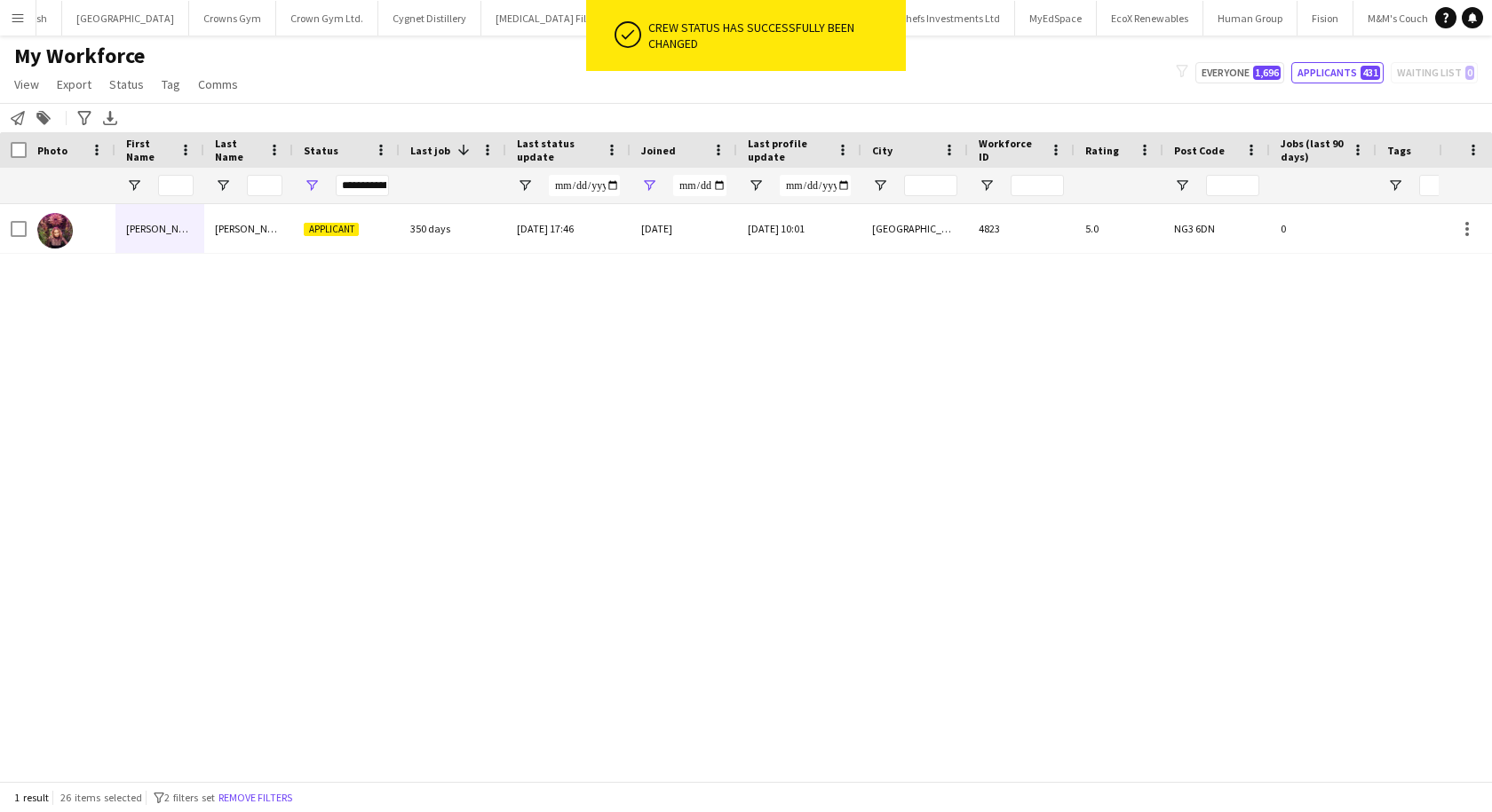
click at [346, 87] on div "My Workforce View Views Default view New view Update view Delete view Edit name…" at bounding box center [746, 73] width 1492 height 61
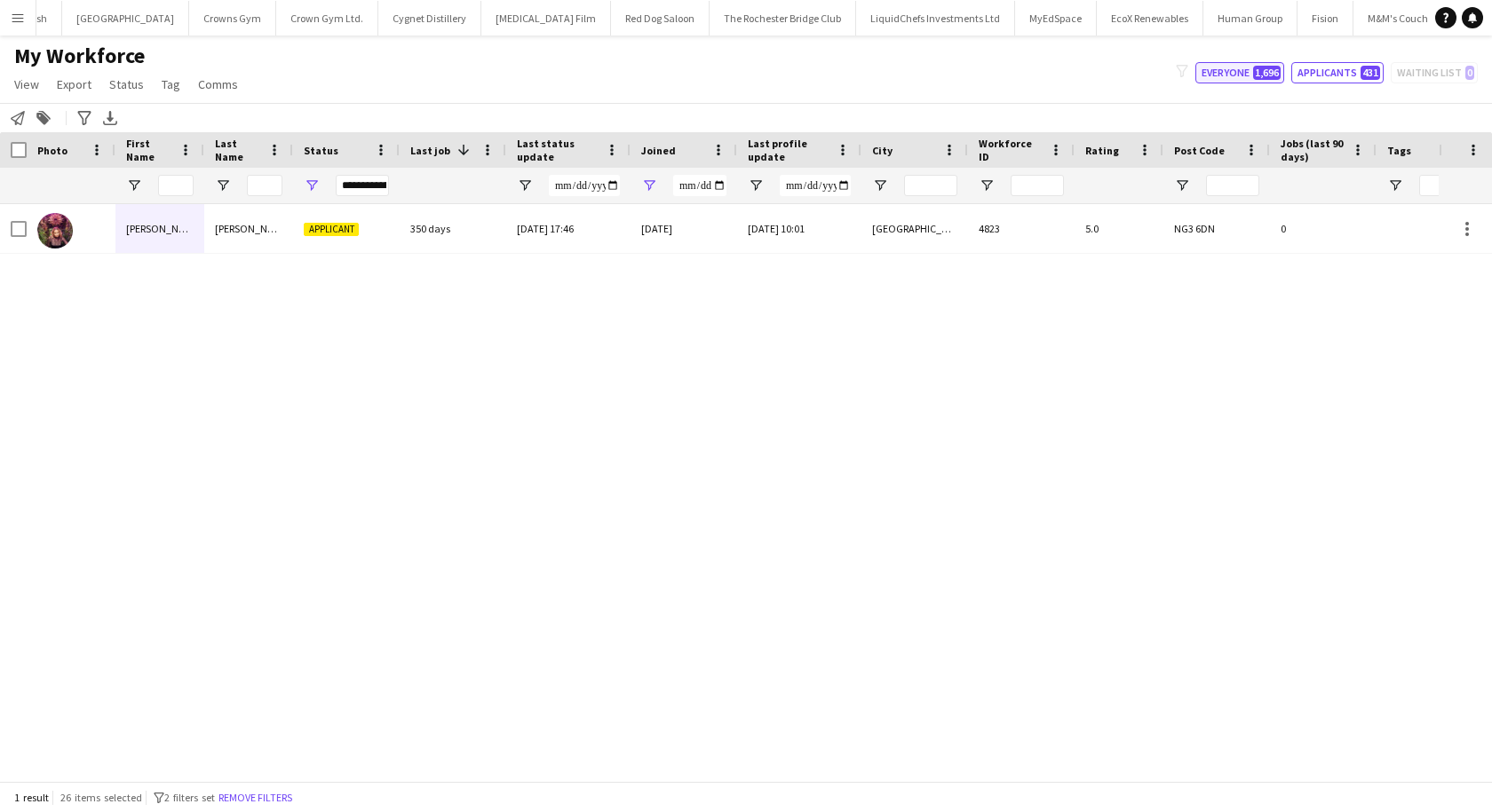
click at [1214, 75] on button "Everyone 1,696" at bounding box center [1239, 73] width 88 height 21
type input "**********"
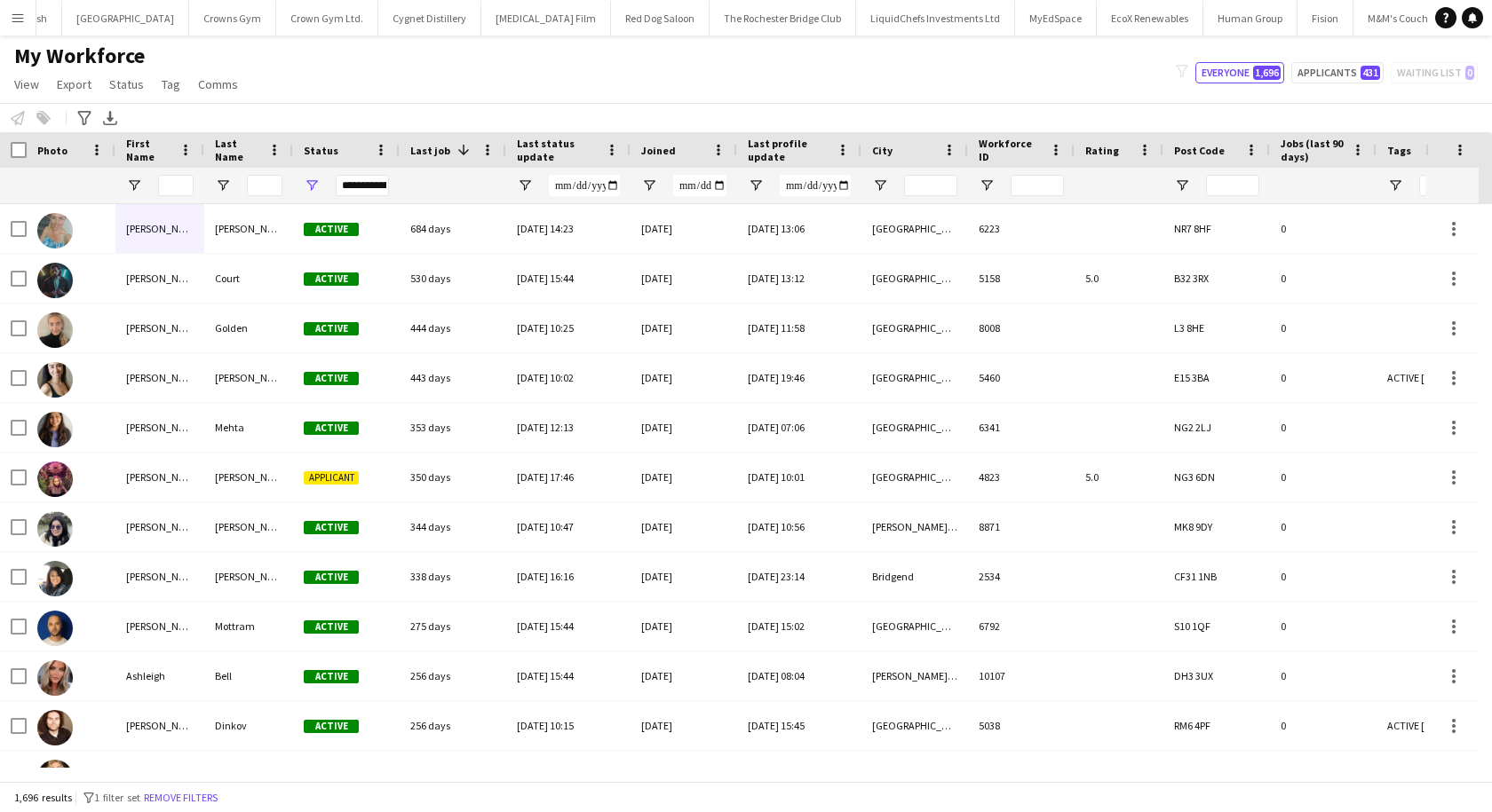
click at [443, 154] on span "Last job" at bounding box center [430, 150] width 40 height 13
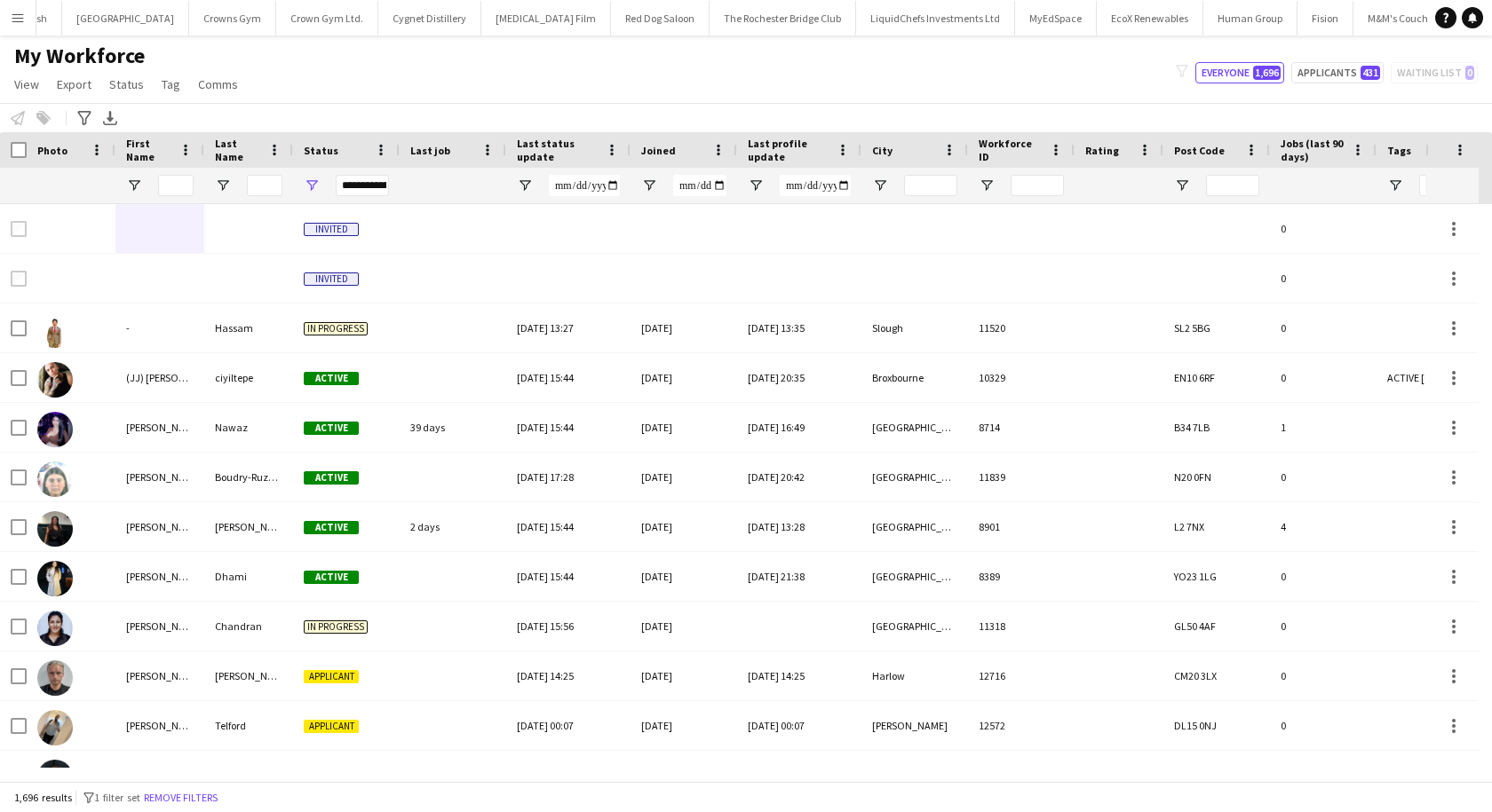
click at [443, 154] on span "Last job" at bounding box center [430, 150] width 40 height 13
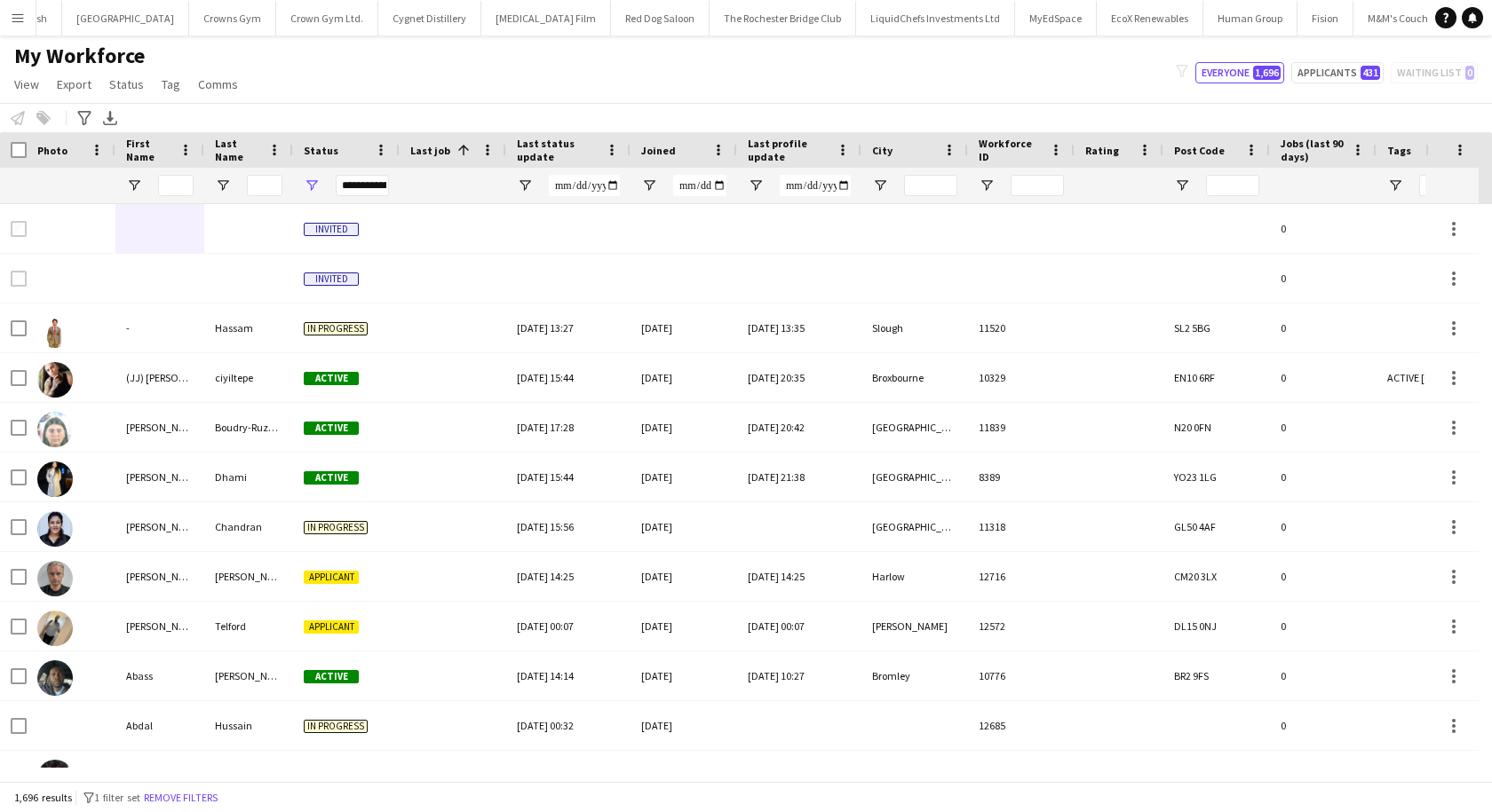
click at [443, 154] on span "Last job" at bounding box center [430, 150] width 40 height 13
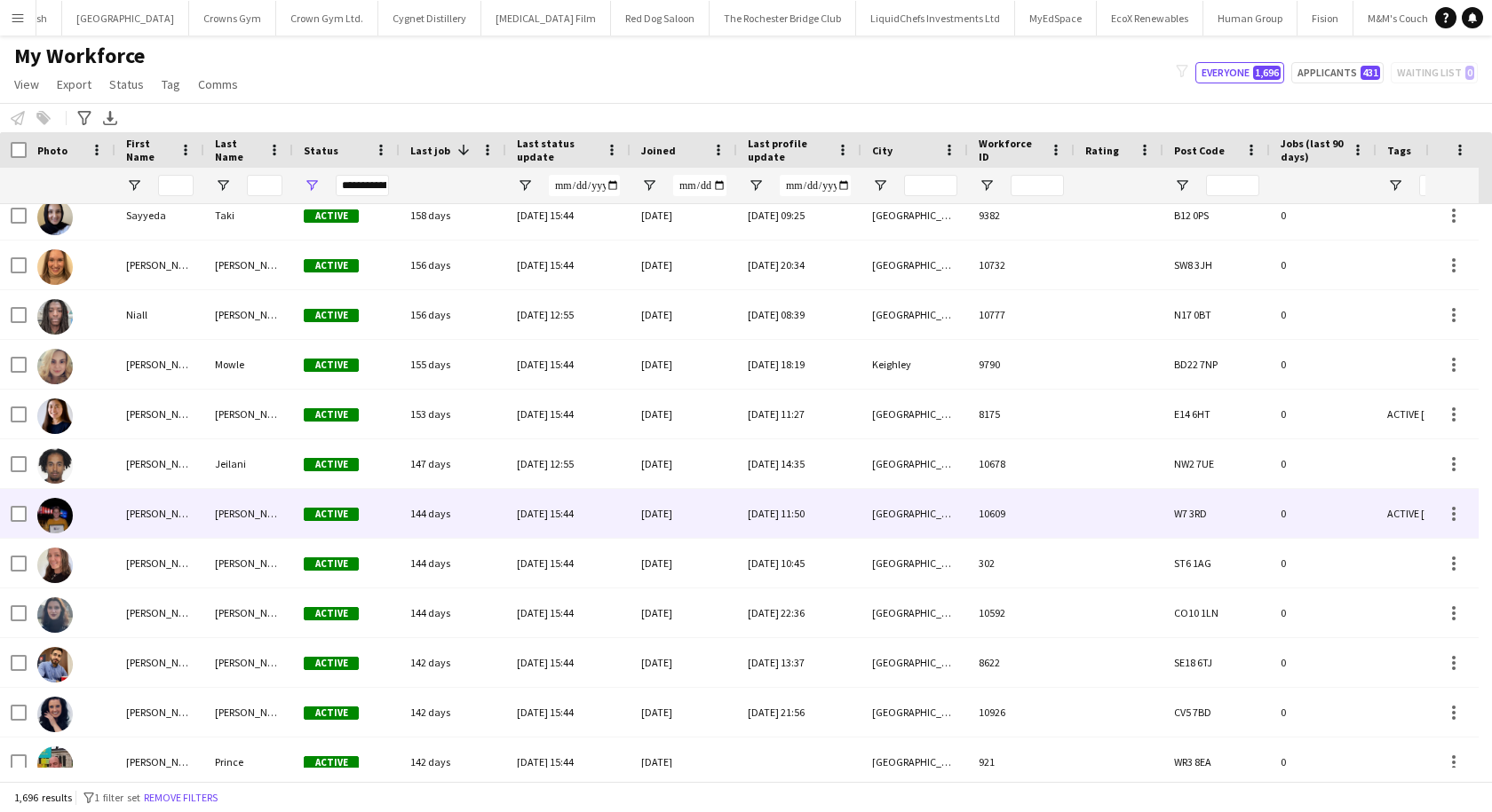
scroll to position [1924, 0]
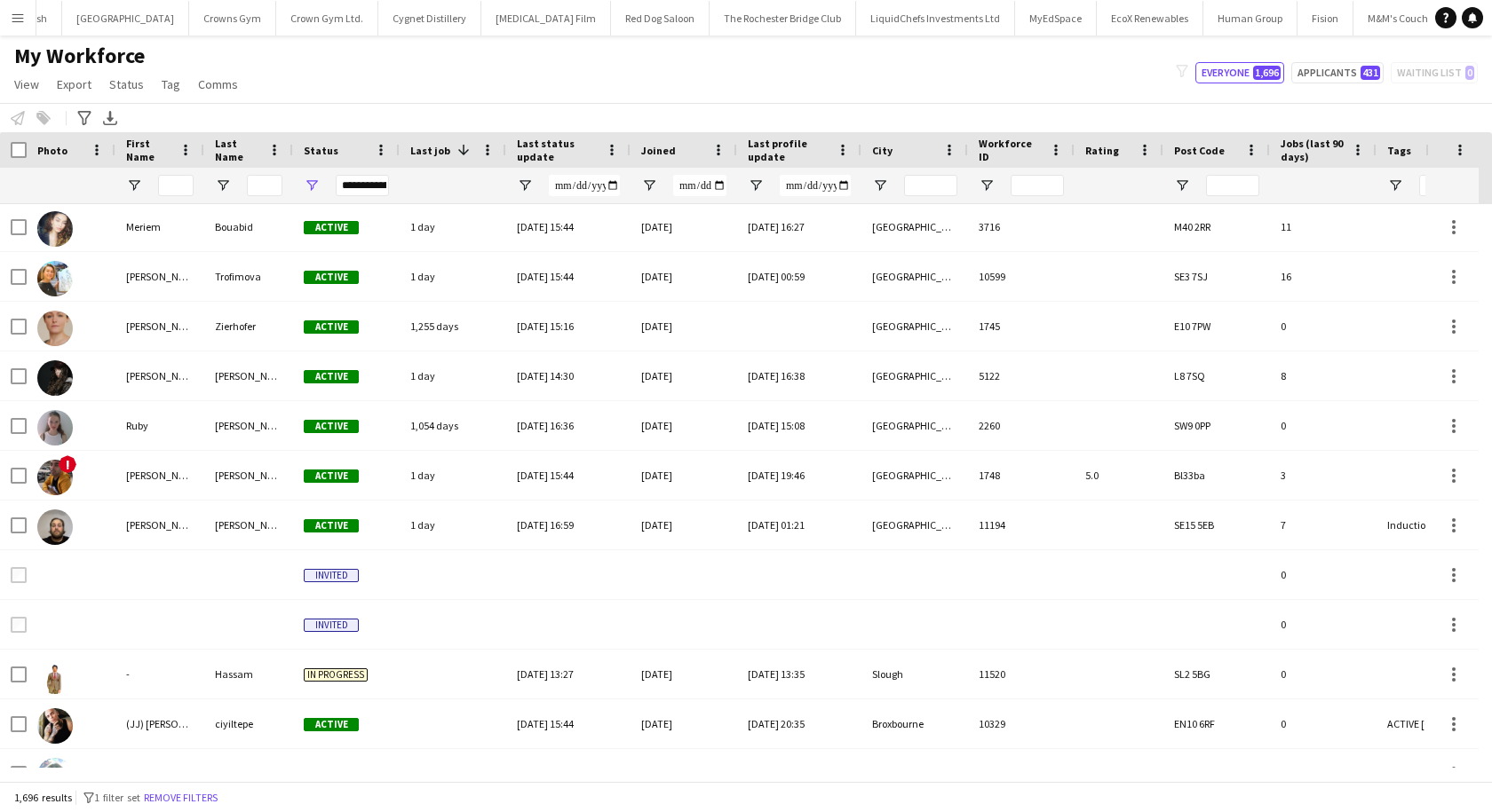
click at [442, 148] on span "Last job" at bounding box center [430, 150] width 40 height 13
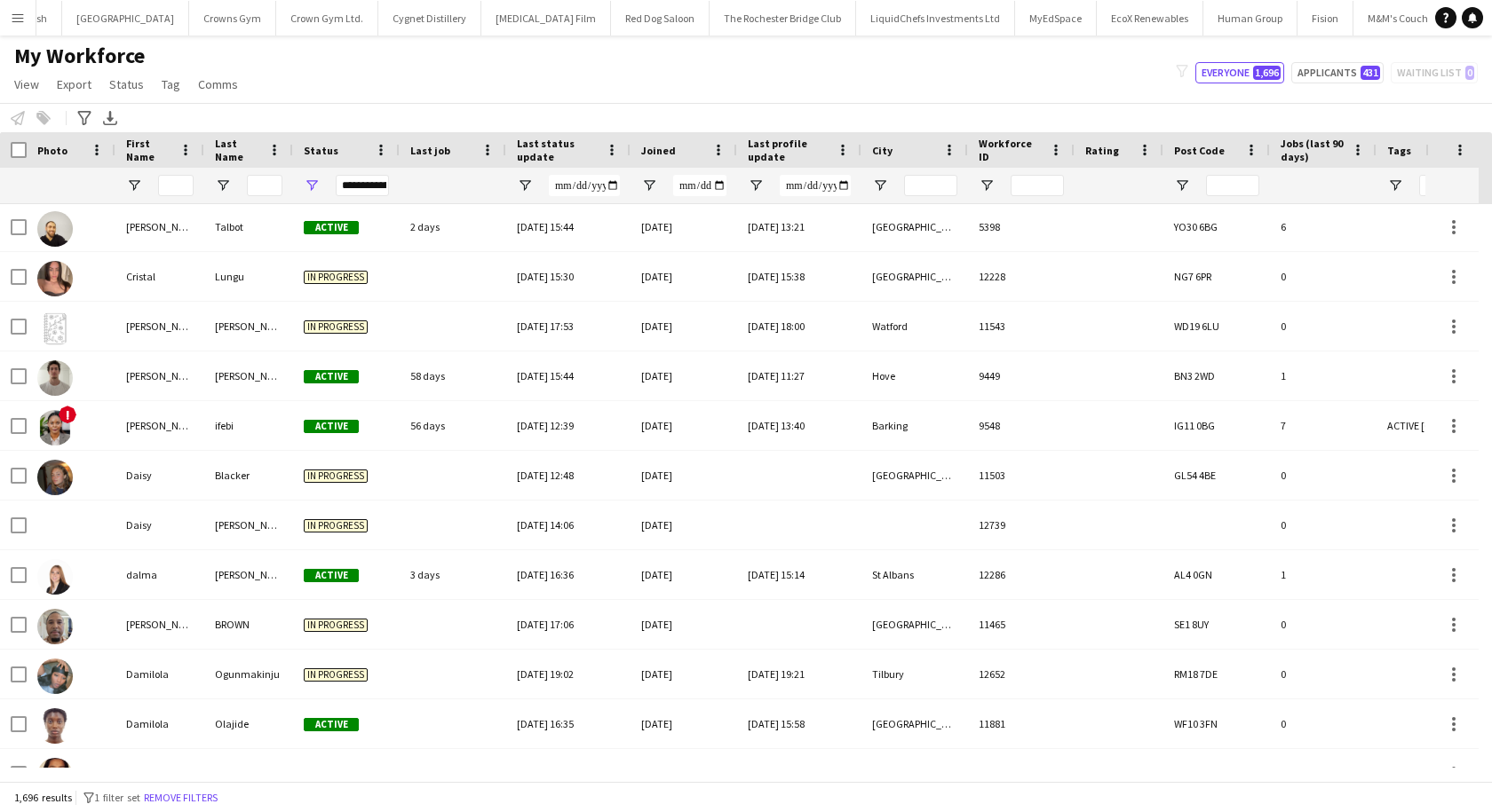
click at [442, 148] on span "Last job" at bounding box center [430, 150] width 40 height 13
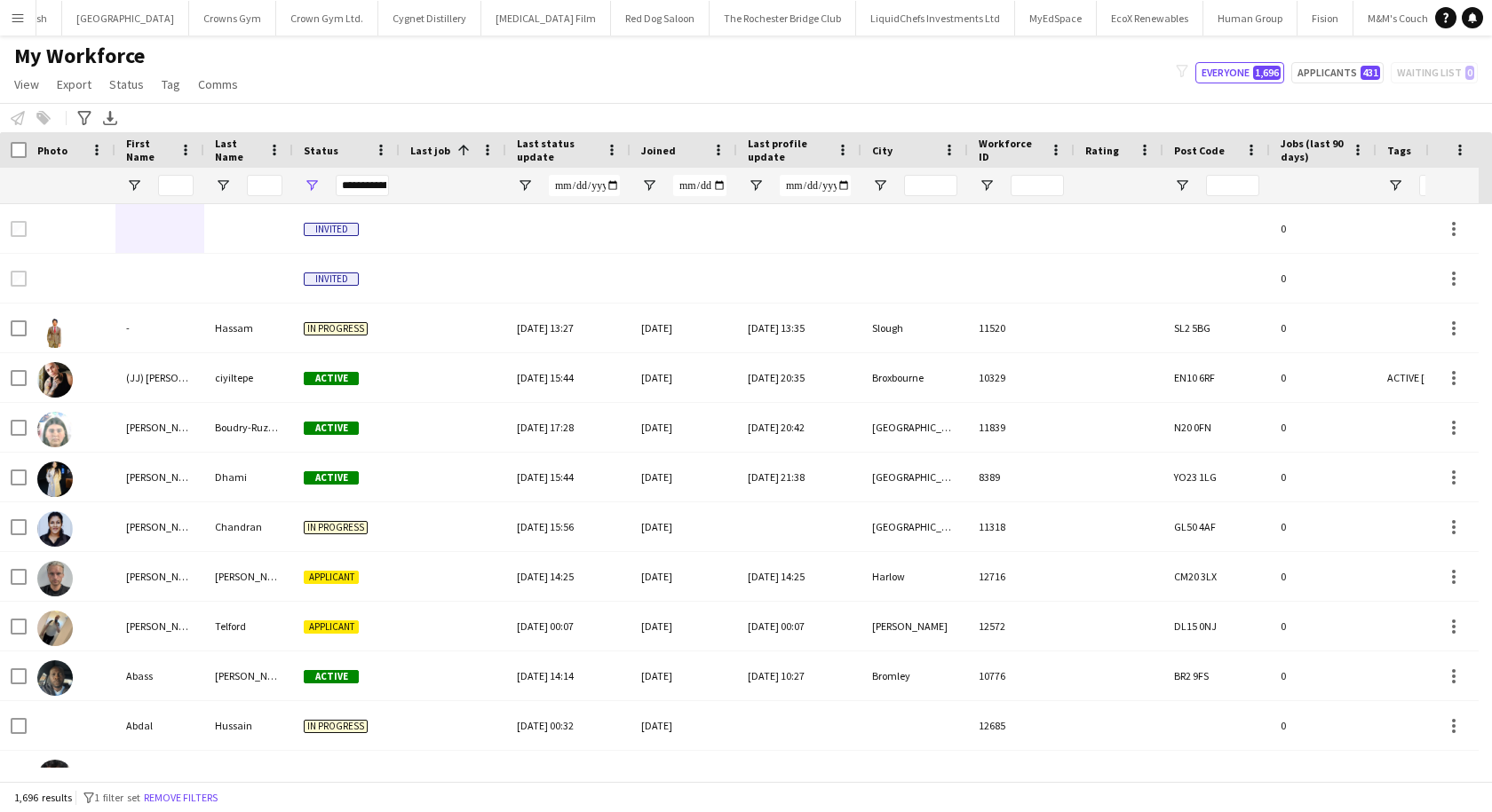
click at [450, 147] on span at bounding box center [460, 150] width 21 height 16
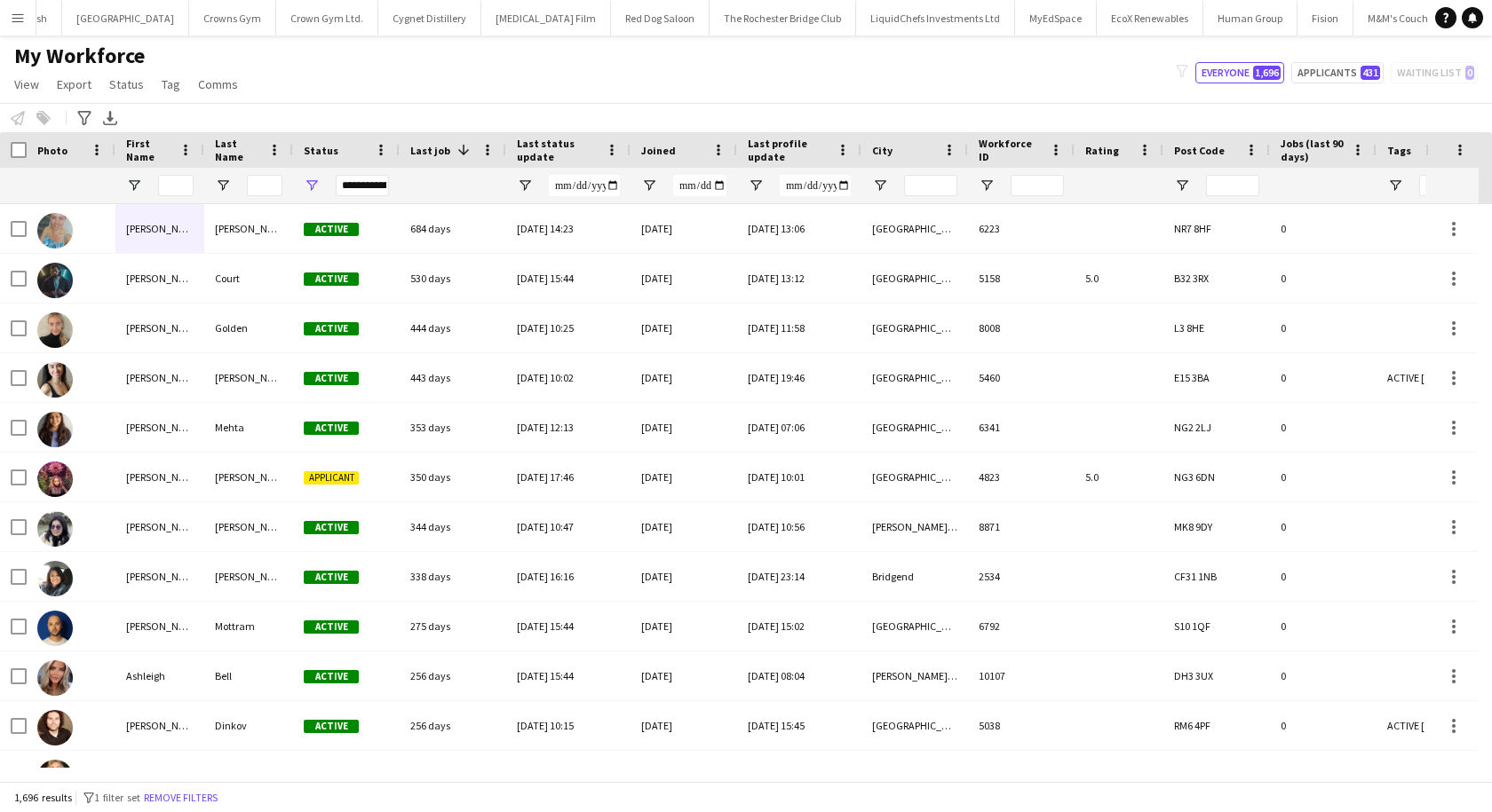
click at [884, 145] on span "City" at bounding box center [882, 150] width 21 height 13
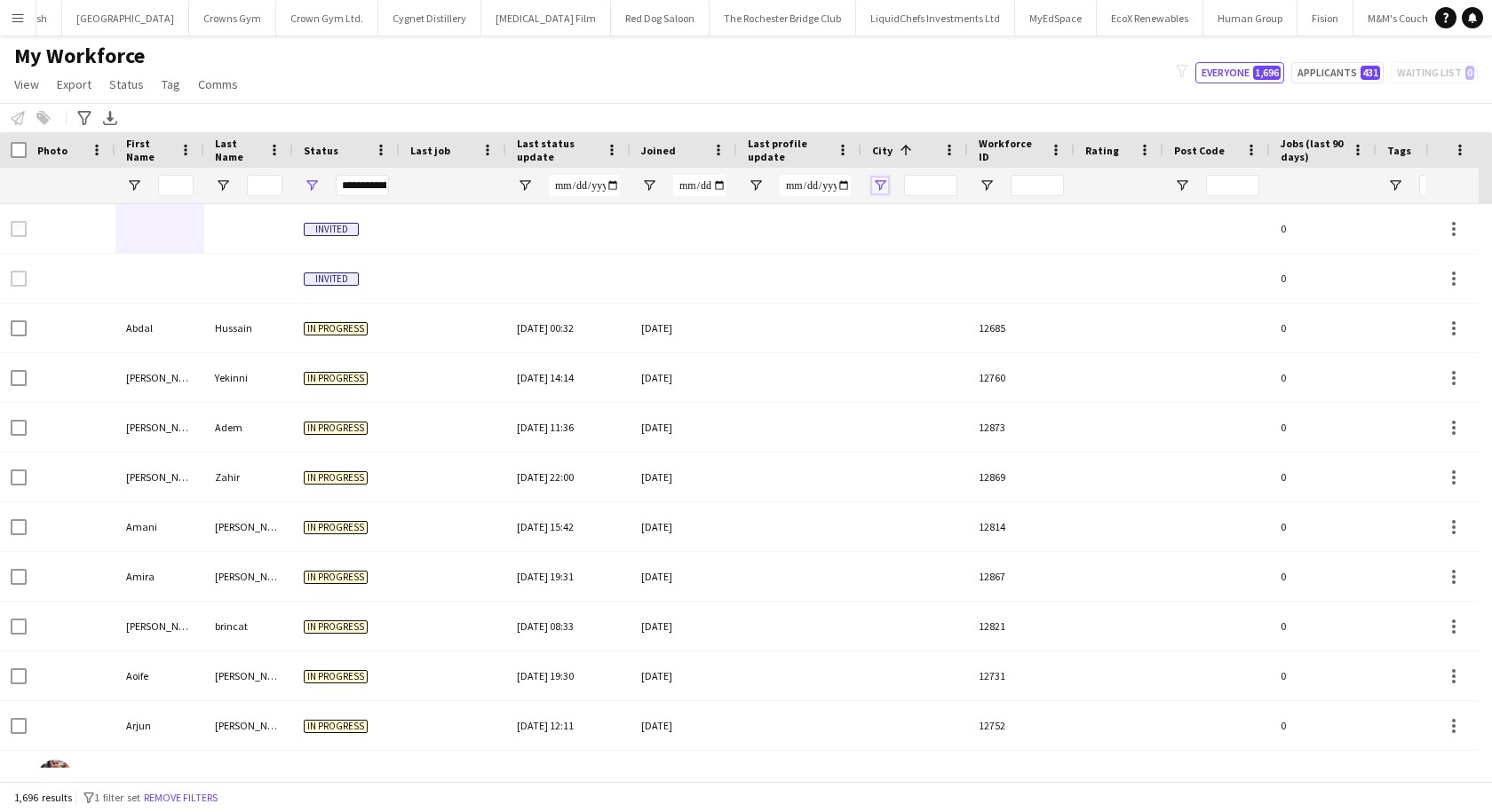
click at [879, 181] on span "Open Filter Menu" at bounding box center [880, 186] width 16 height 16
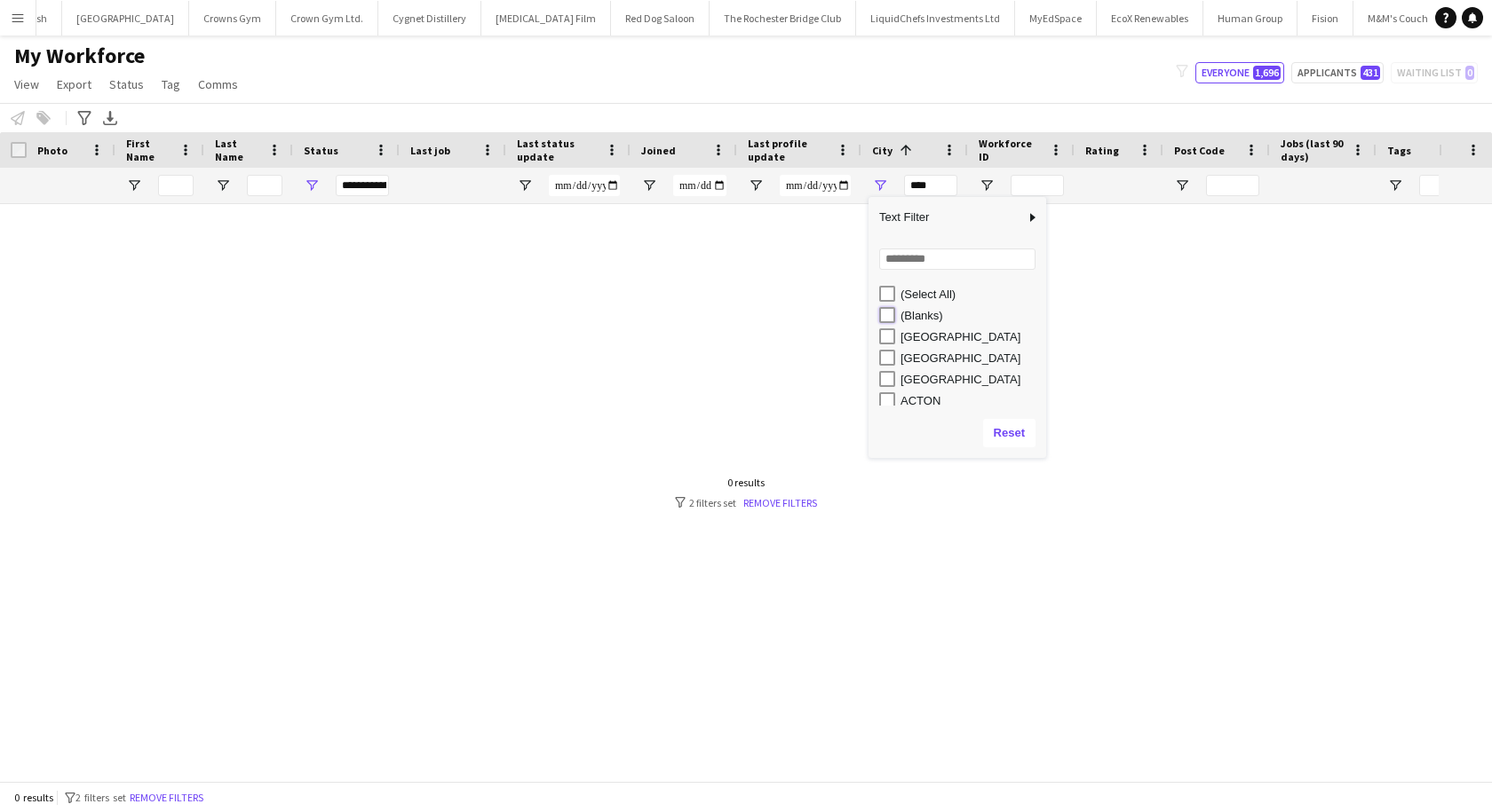
type input "**********"
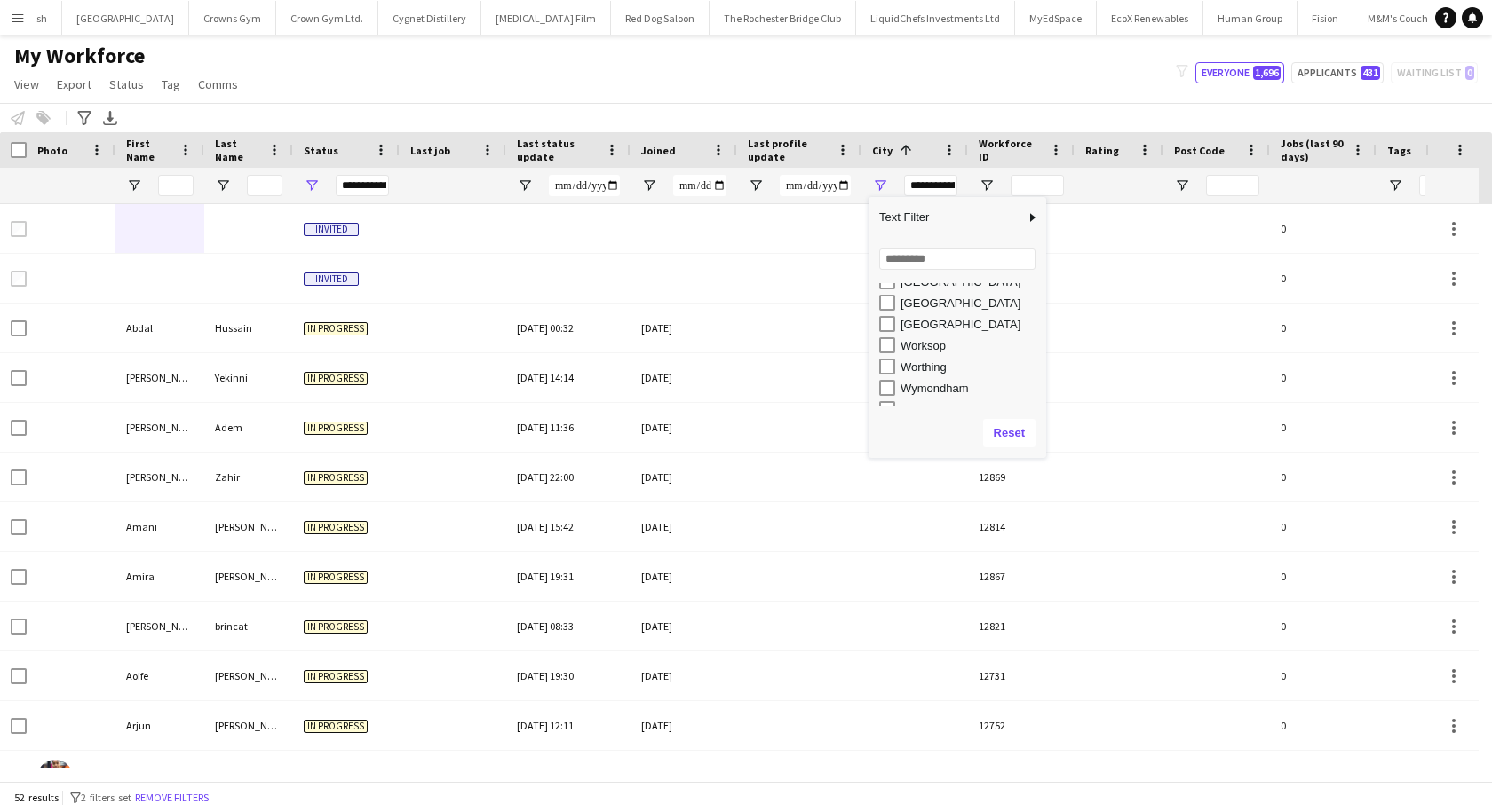
scroll to position [7803, 0]
click at [928, 74] on div "My Workforce View Views Default view New view Update view Delete view Edit name…" at bounding box center [746, 73] width 1492 height 61
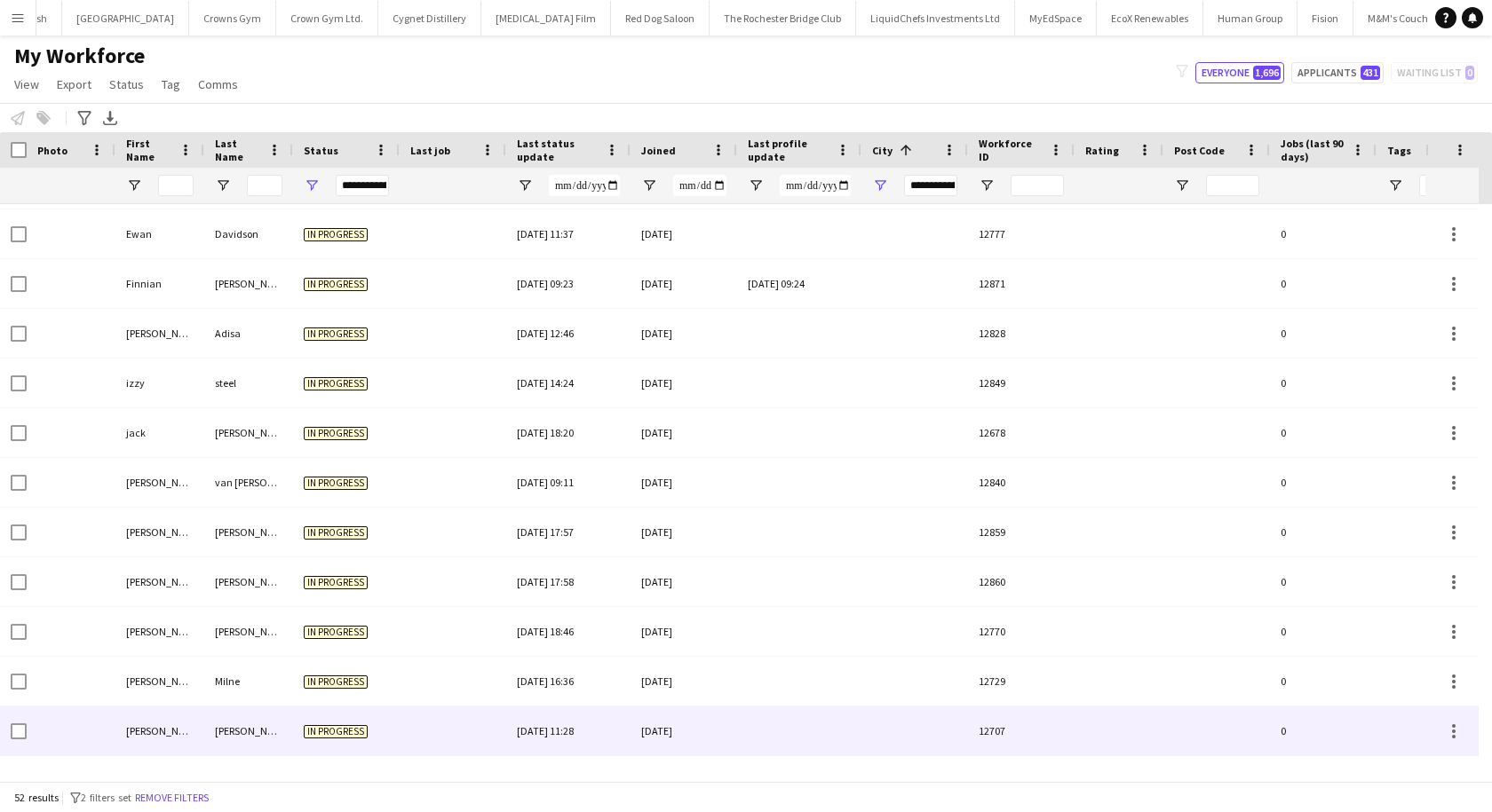
scroll to position [1778, 0]
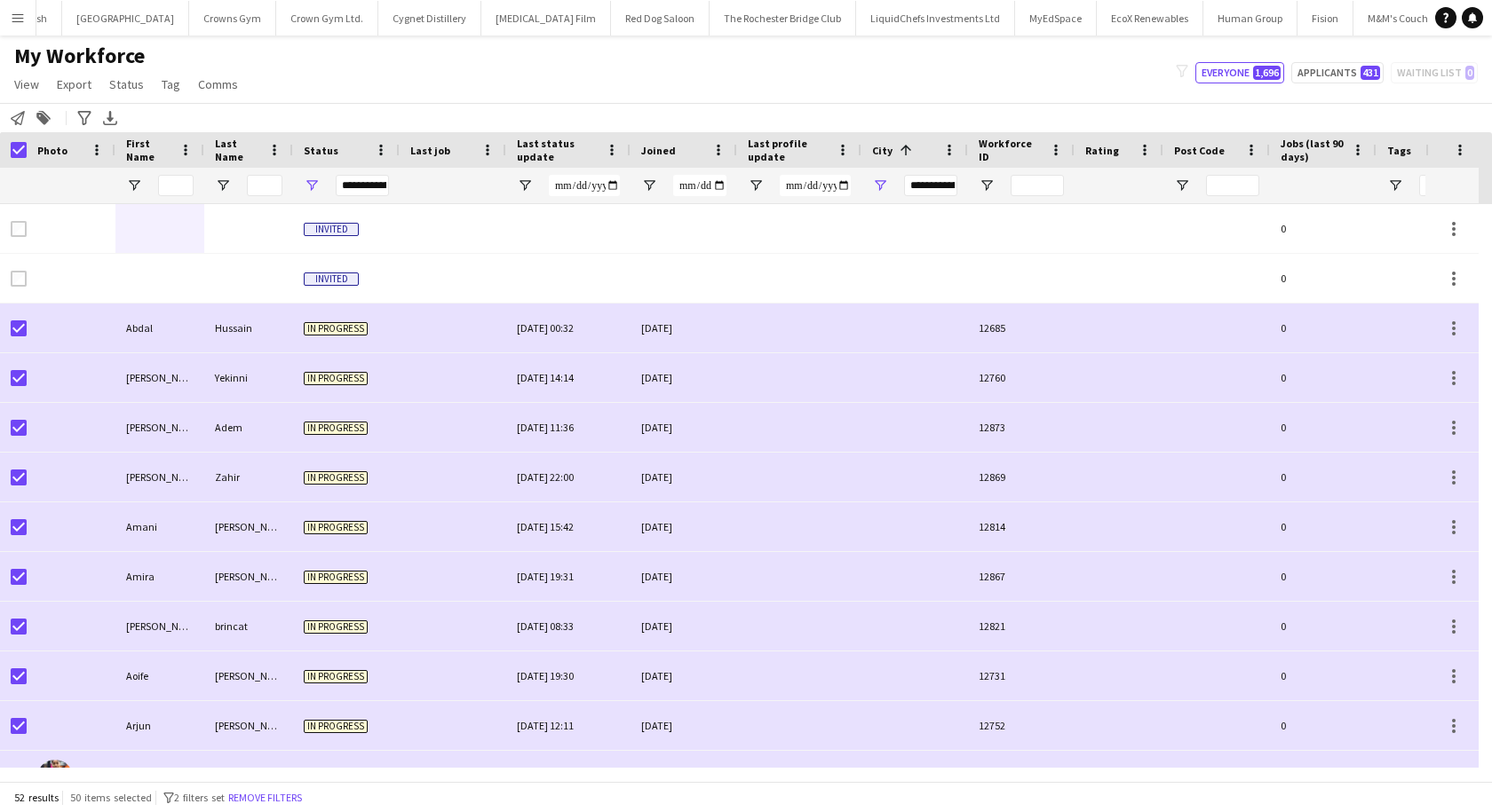
click at [537, 152] on span "Last status update" at bounding box center [558, 150] width 82 height 27
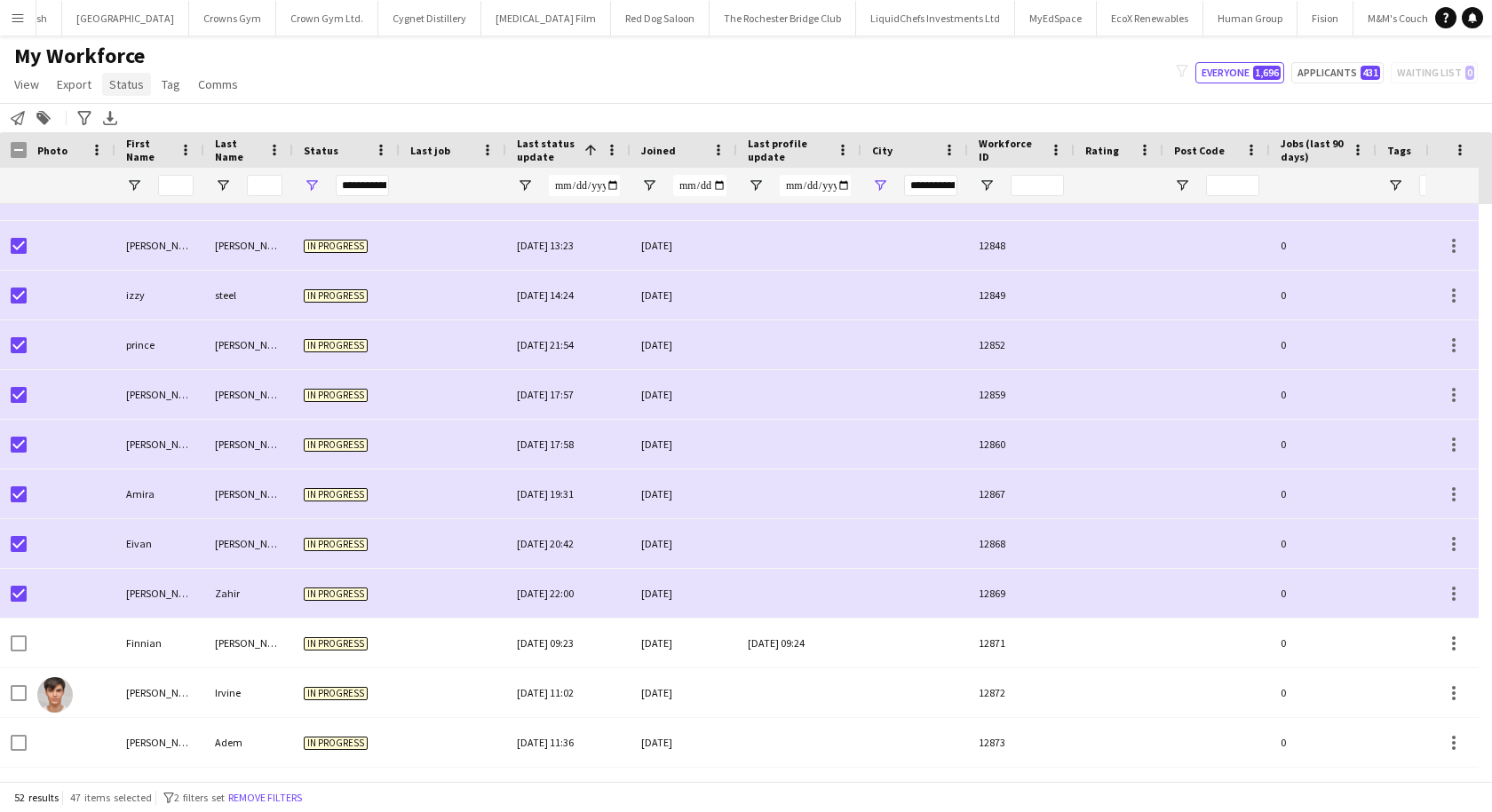
click at [126, 89] on span "Status" at bounding box center [126, 84] width 35 height 16
click at [131, 117] on span "Edit" at bounding box center [126, 122] width 21 height 16
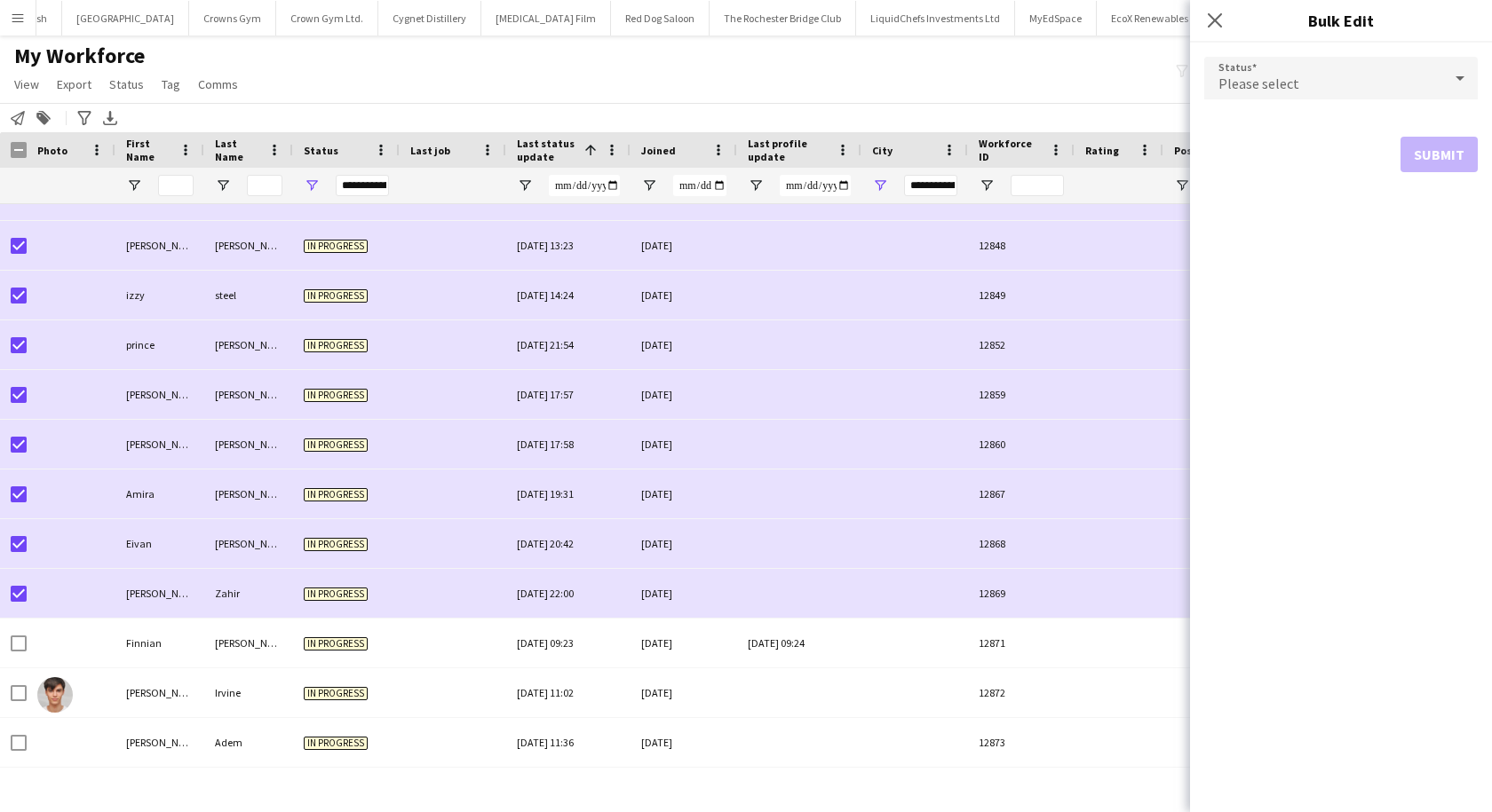
click at [1354, 71] on div "Please select" at bounding box center [1322, 78] width 238 height 43
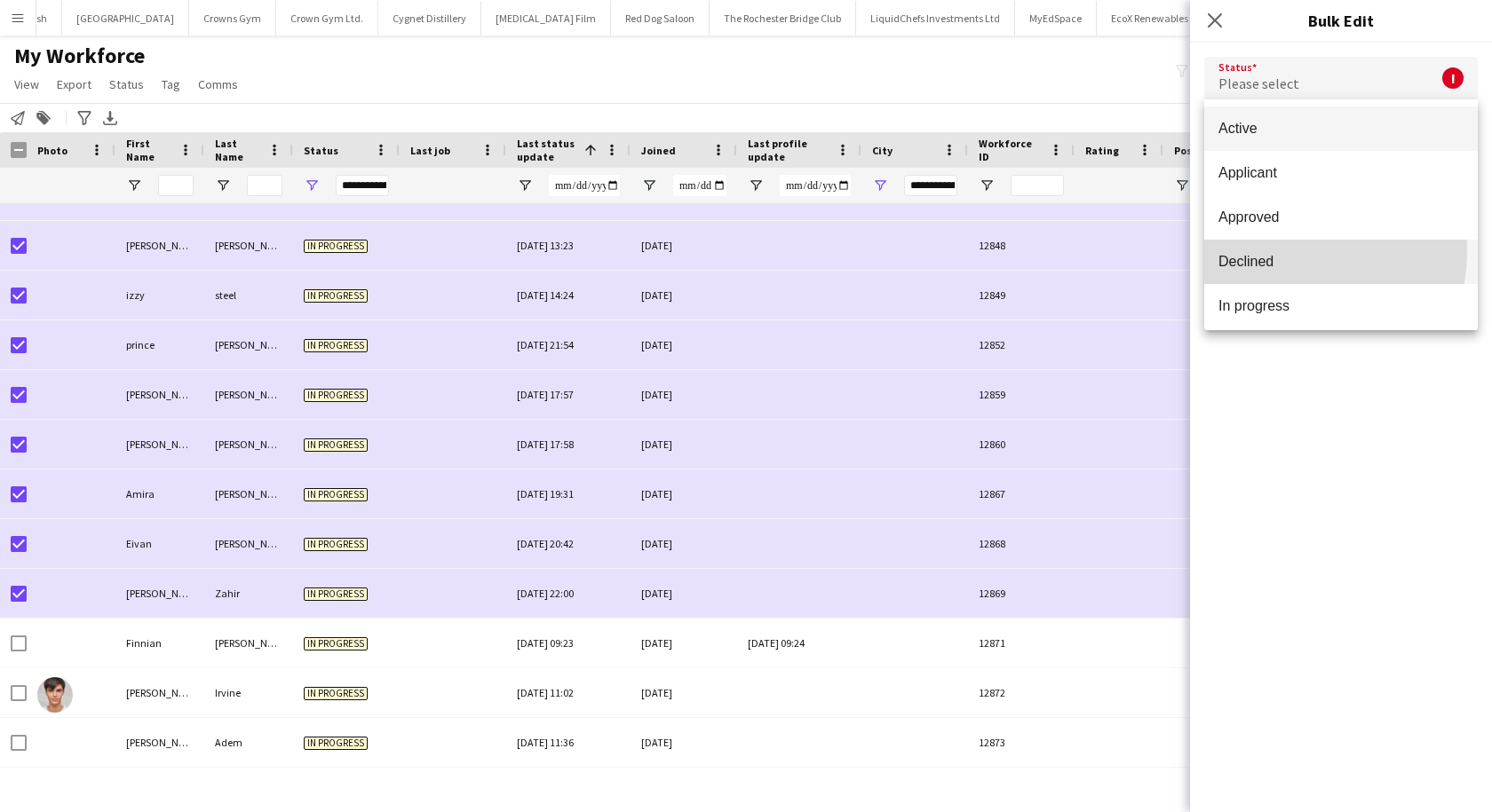
click at [1262, 249] on mat-option "Declined" at bounding box center [1340, 261] width 273 height 45
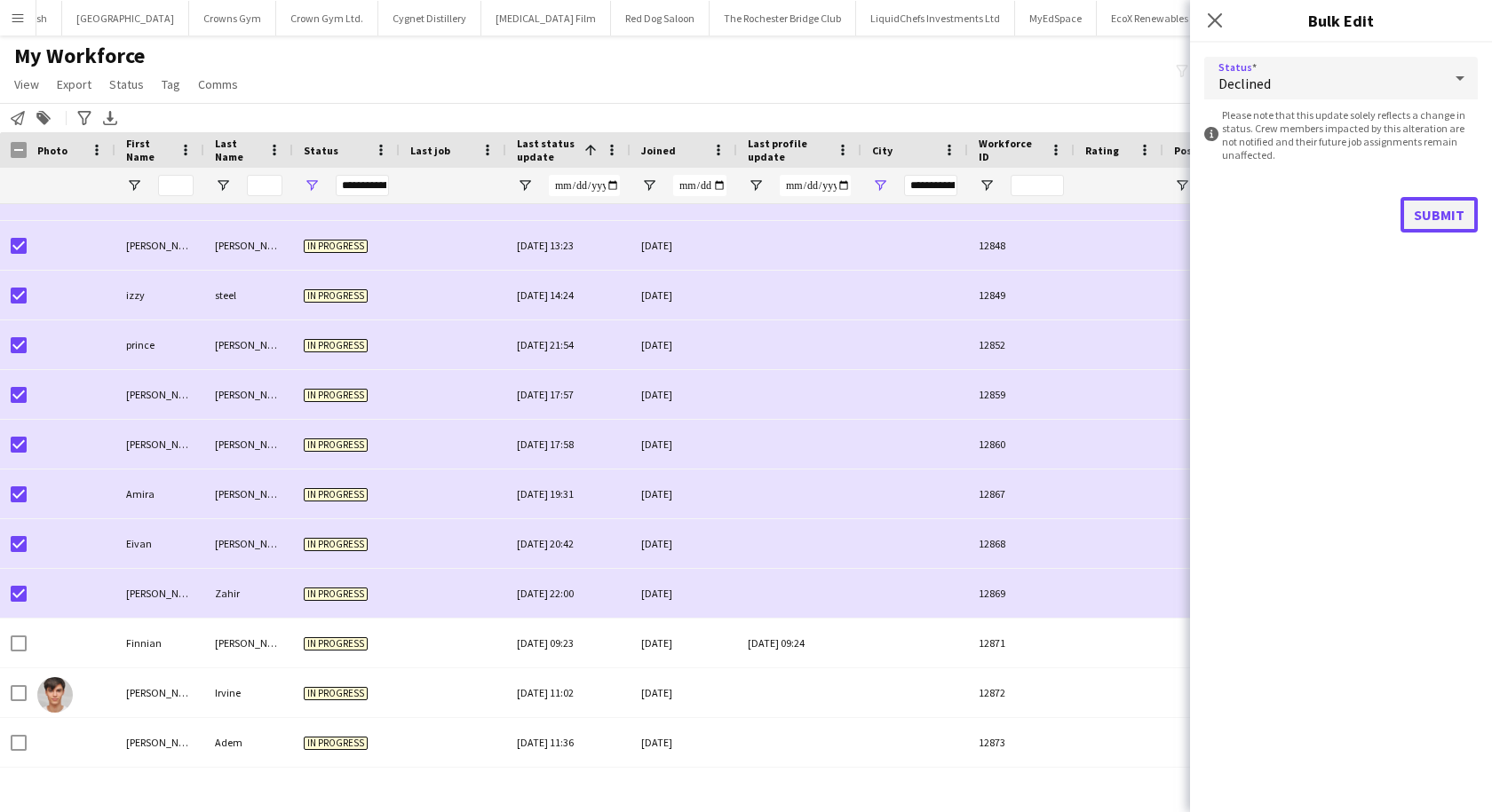
click at [1434, 220] on button "Submit" at bounding box center [1439, 215] width 78 height 36
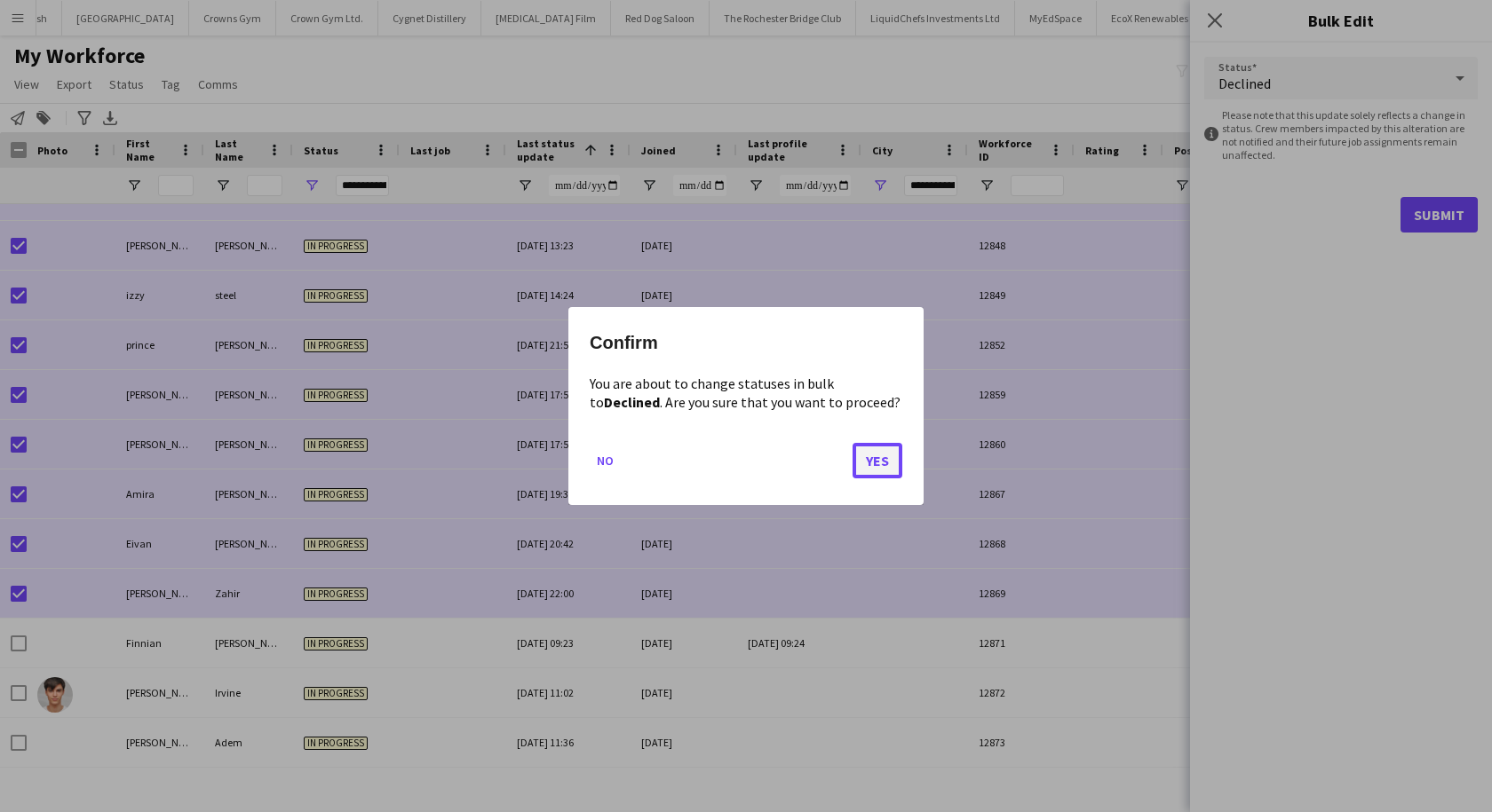
click at [875, 463] on button "Yes" at bounding box center [878, 461] width 50 height 36
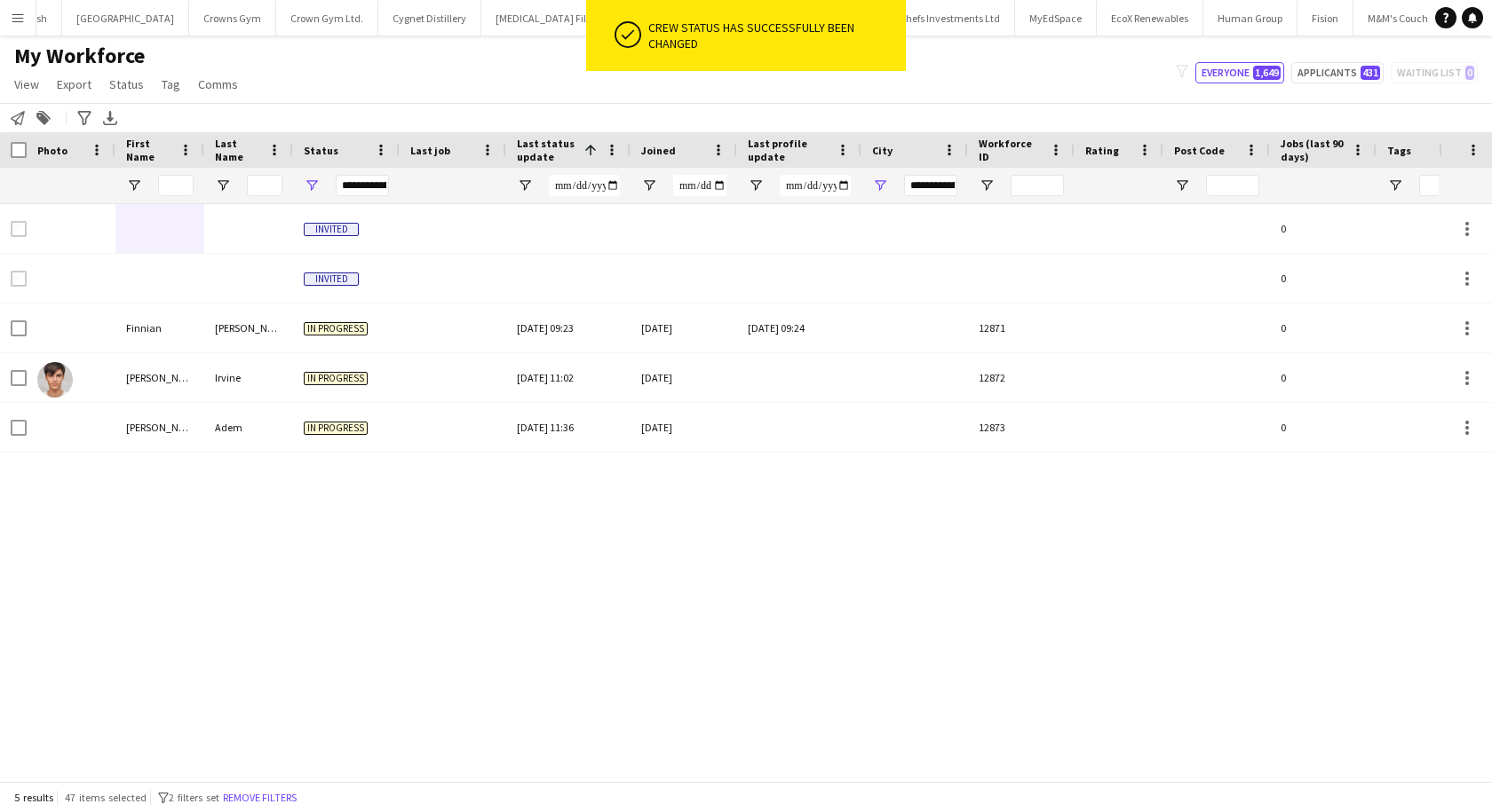
click at [935, 104] on div "Notify workforce Add to tag Search tags magnifier Add tag Advanced filters Adva…" at bounding box center [746, 117] width 1492 height 29
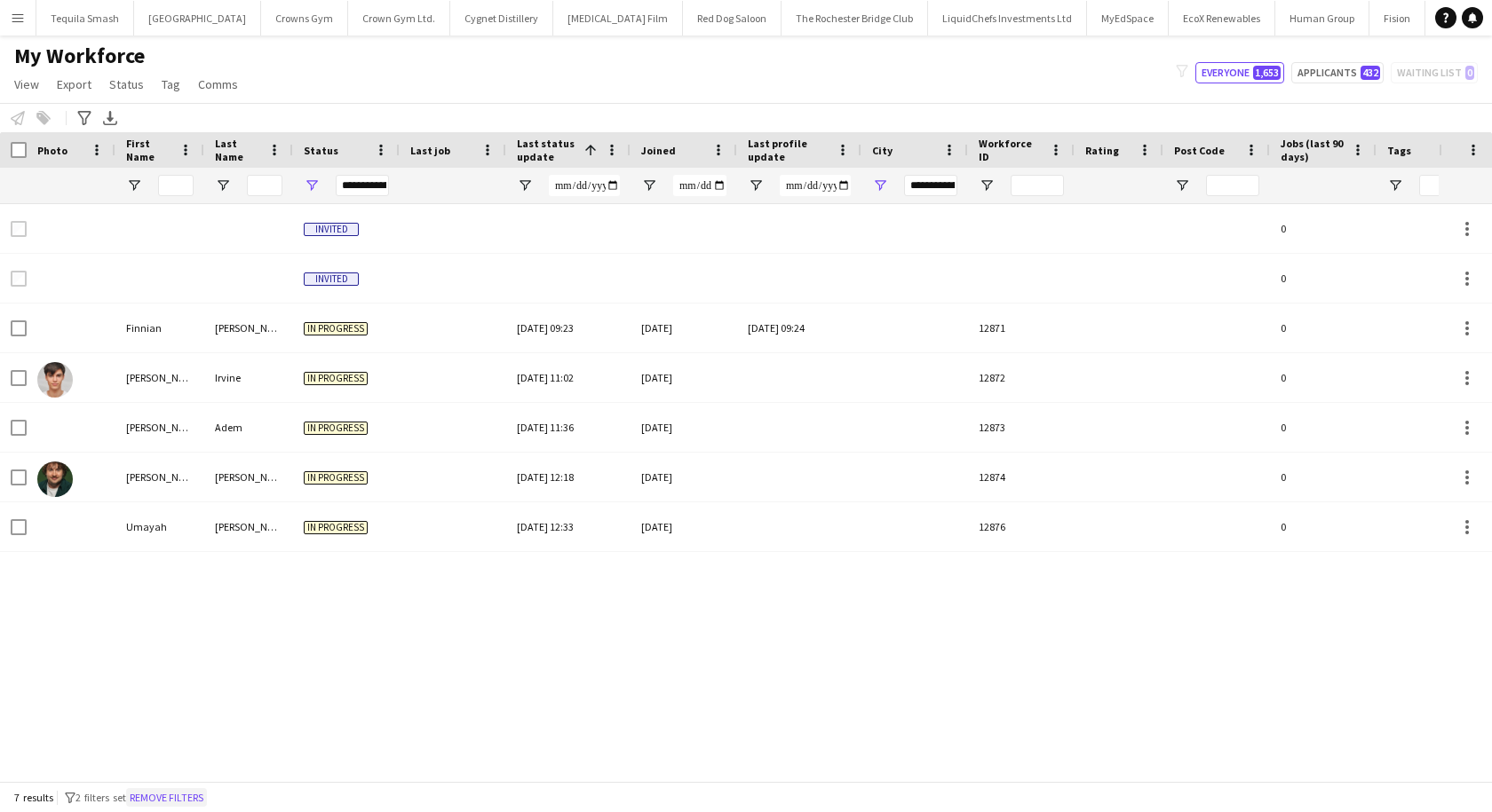
click at [196, 794] on button "Remove filters" at bounding box center [166, 798] width 81 height 20
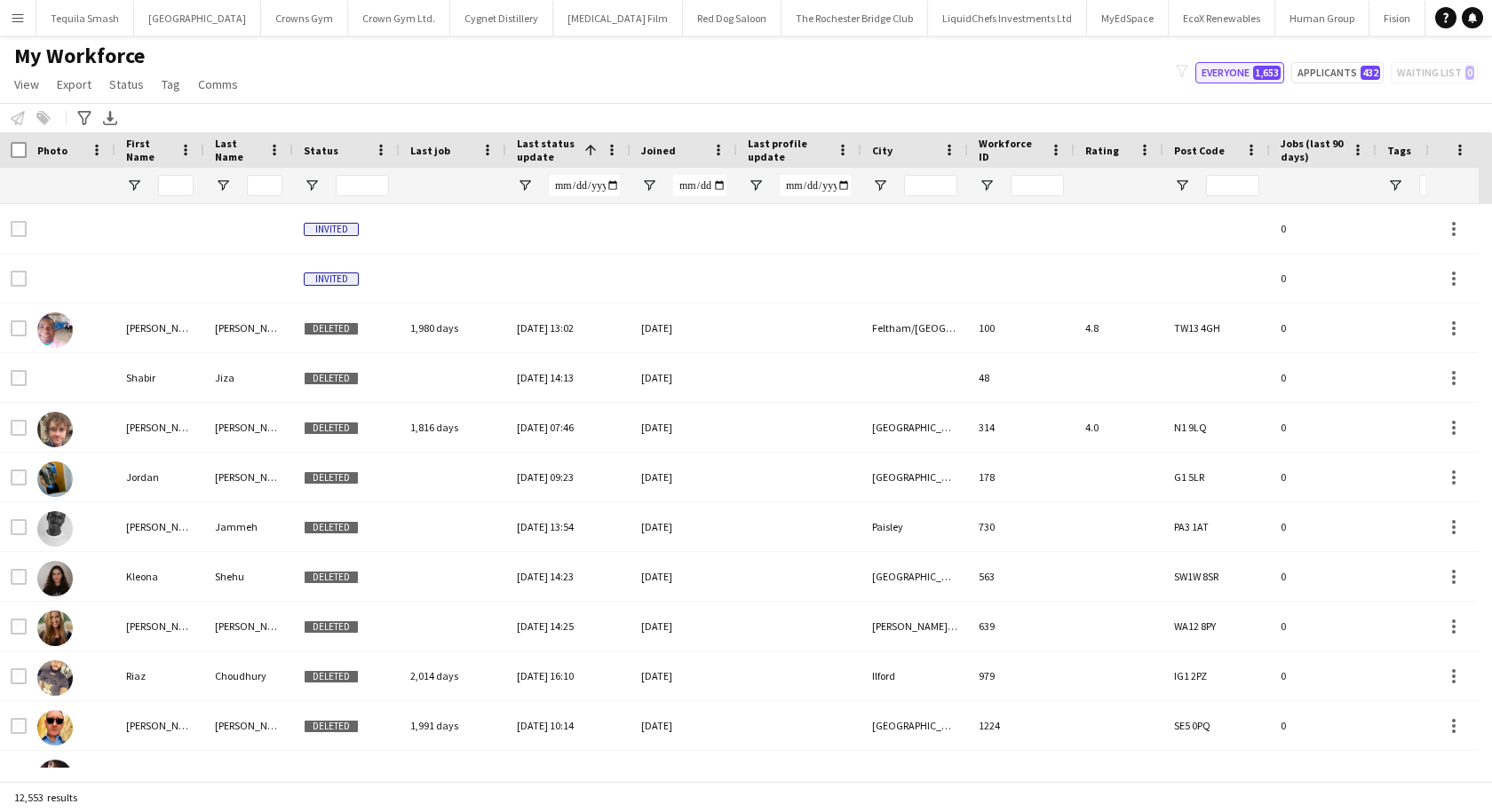
click at [1230, 70] on button "Everyone 1,653" at bounding box center [1239, 73] width 88 height 21
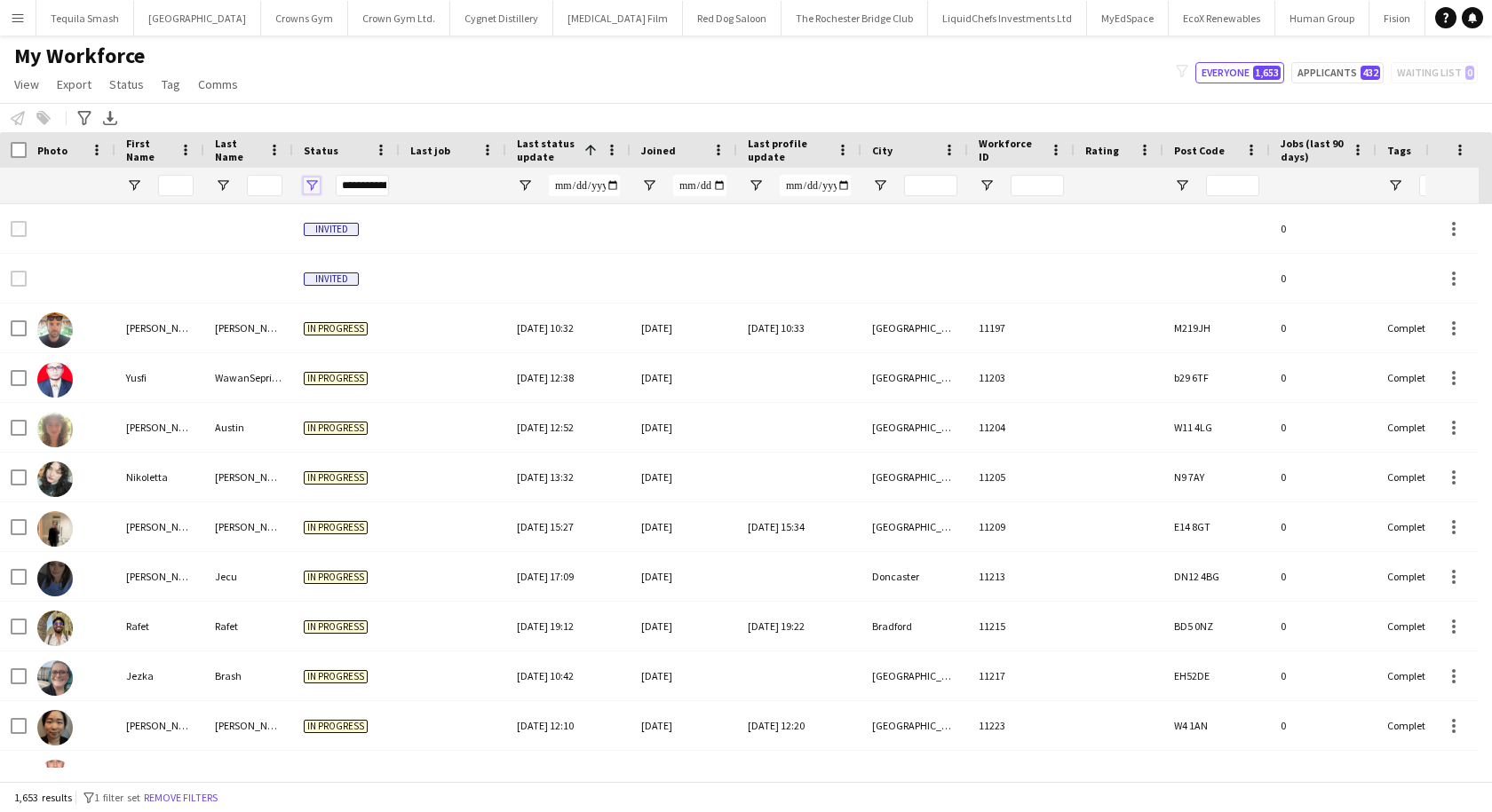
click at [308, 180] on span "Open Filter Menu" at bounding box center [311, 186] width 16 height 16
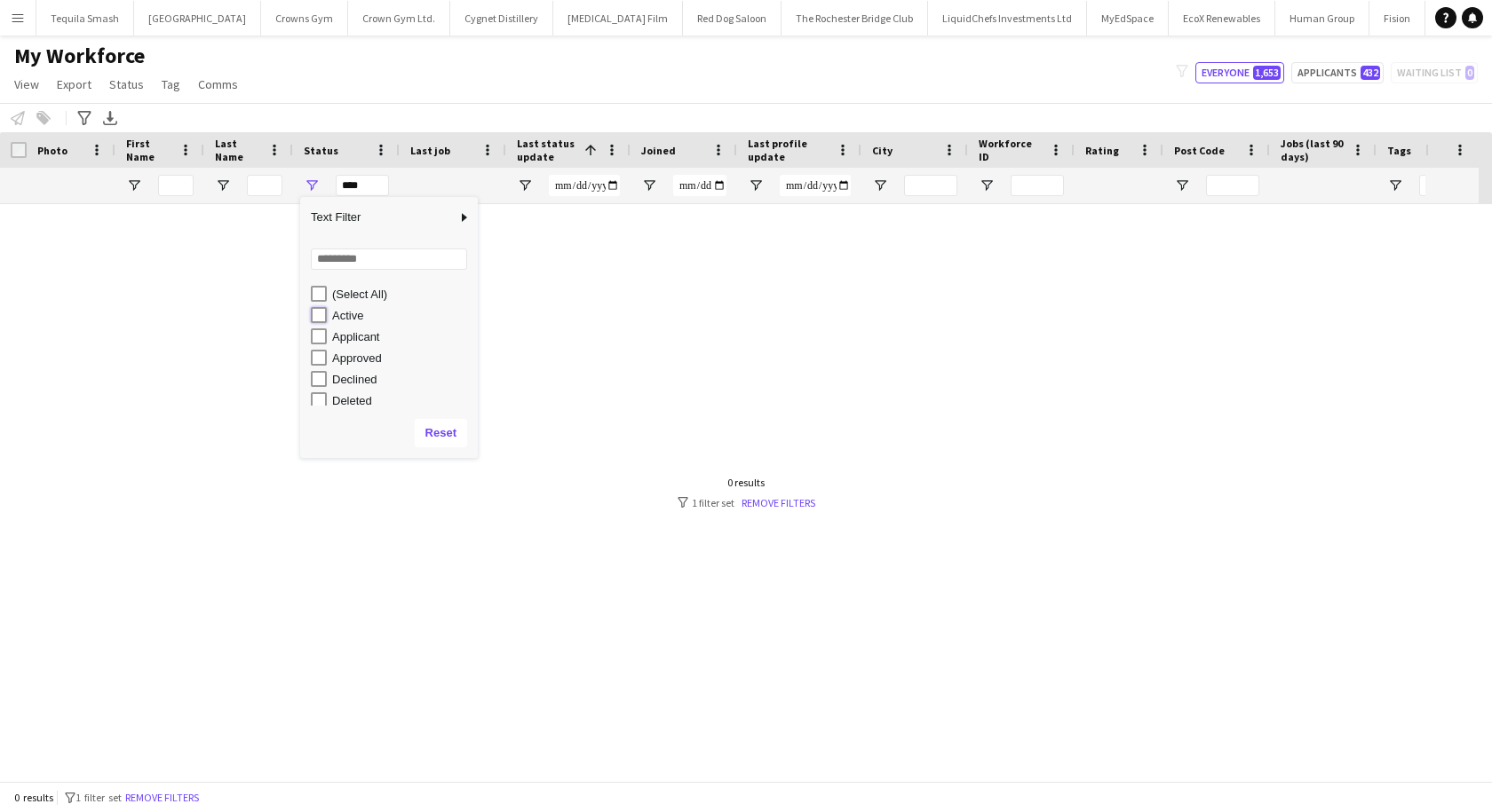
type input "**********"
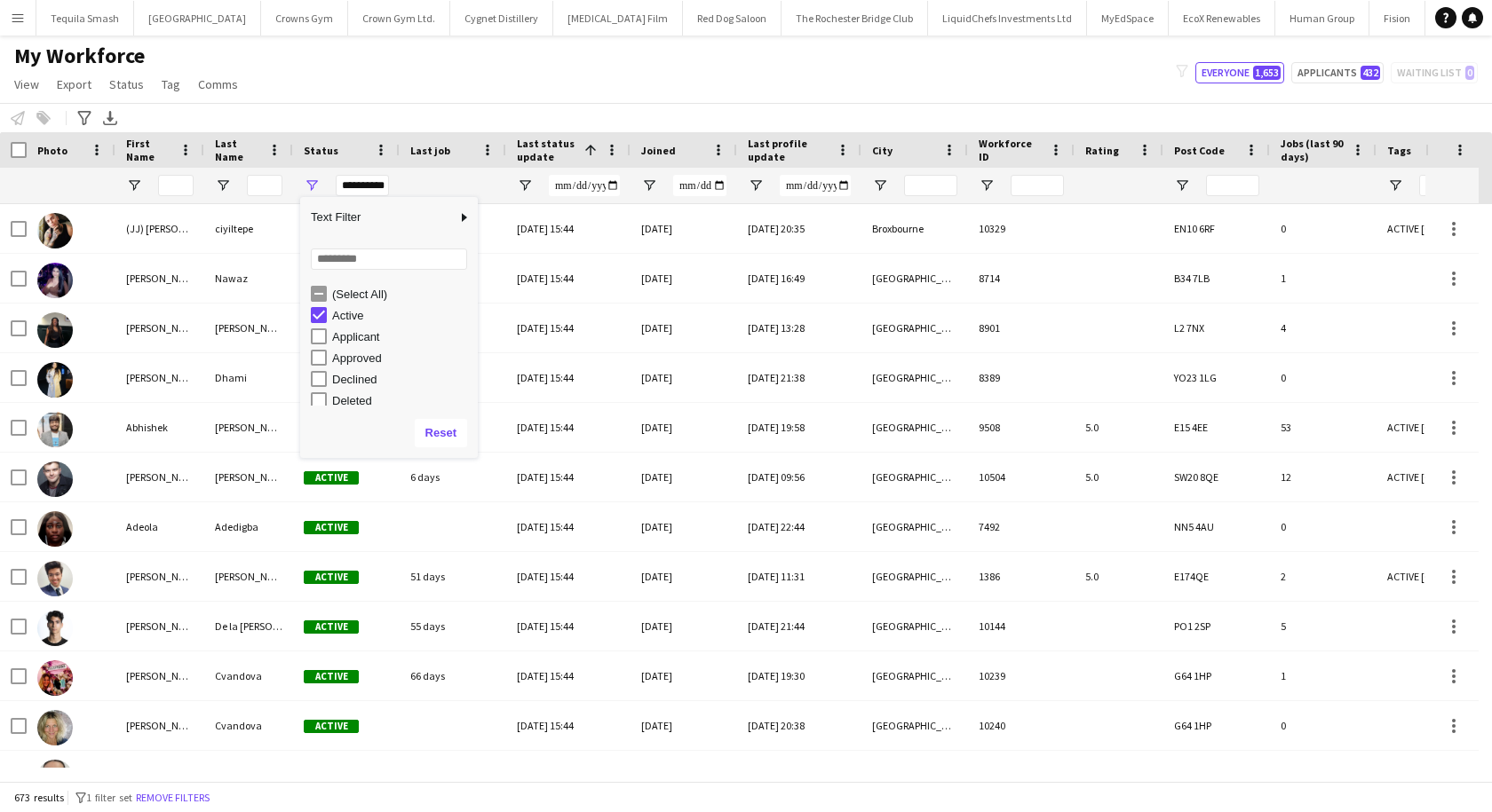
click at [481, 62] on div "My Workforce View Views Default view New view Update view Delete view Edit name…" at bounding box center [746, 73] width 1492 height 61
